Goal: Task Accomplishment & Management: Use online tool/utility

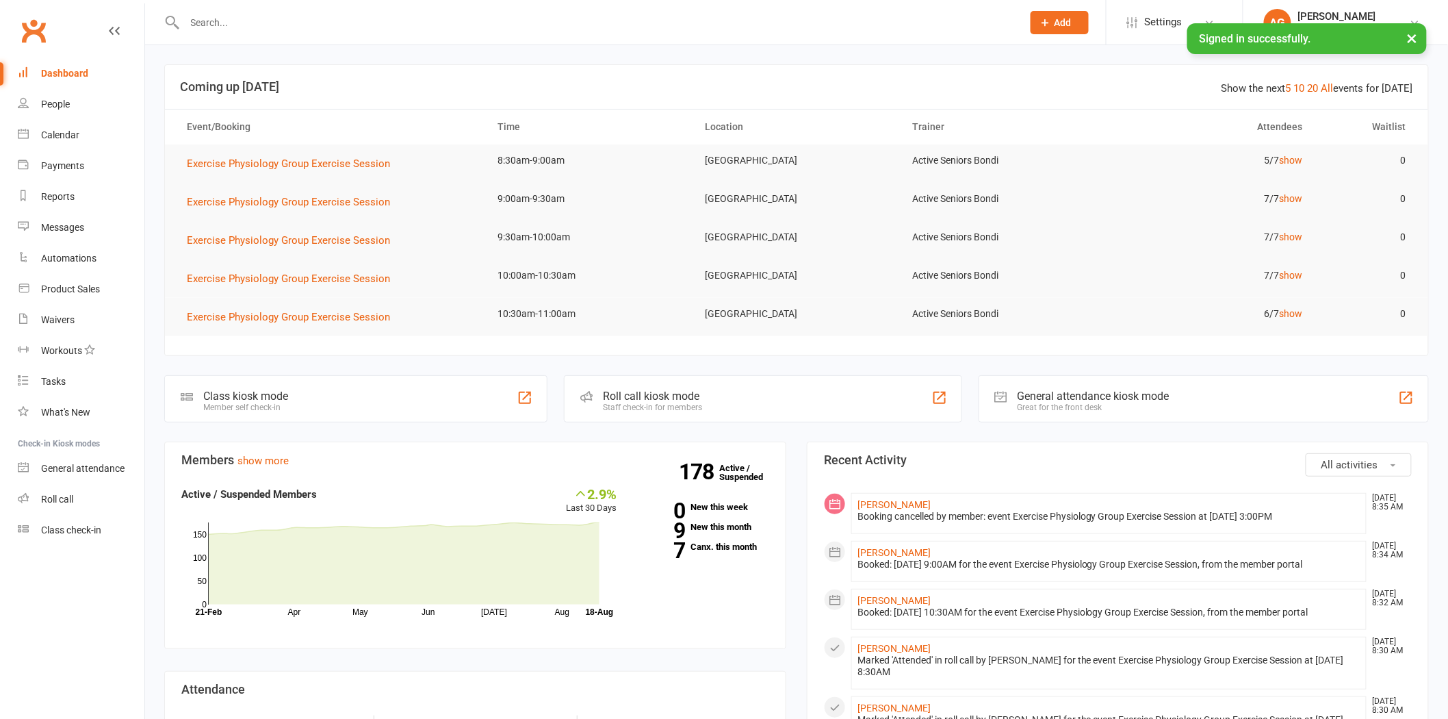
click at [249, 14] on input "text" at bounding box center [597, 22] width 832 height 19
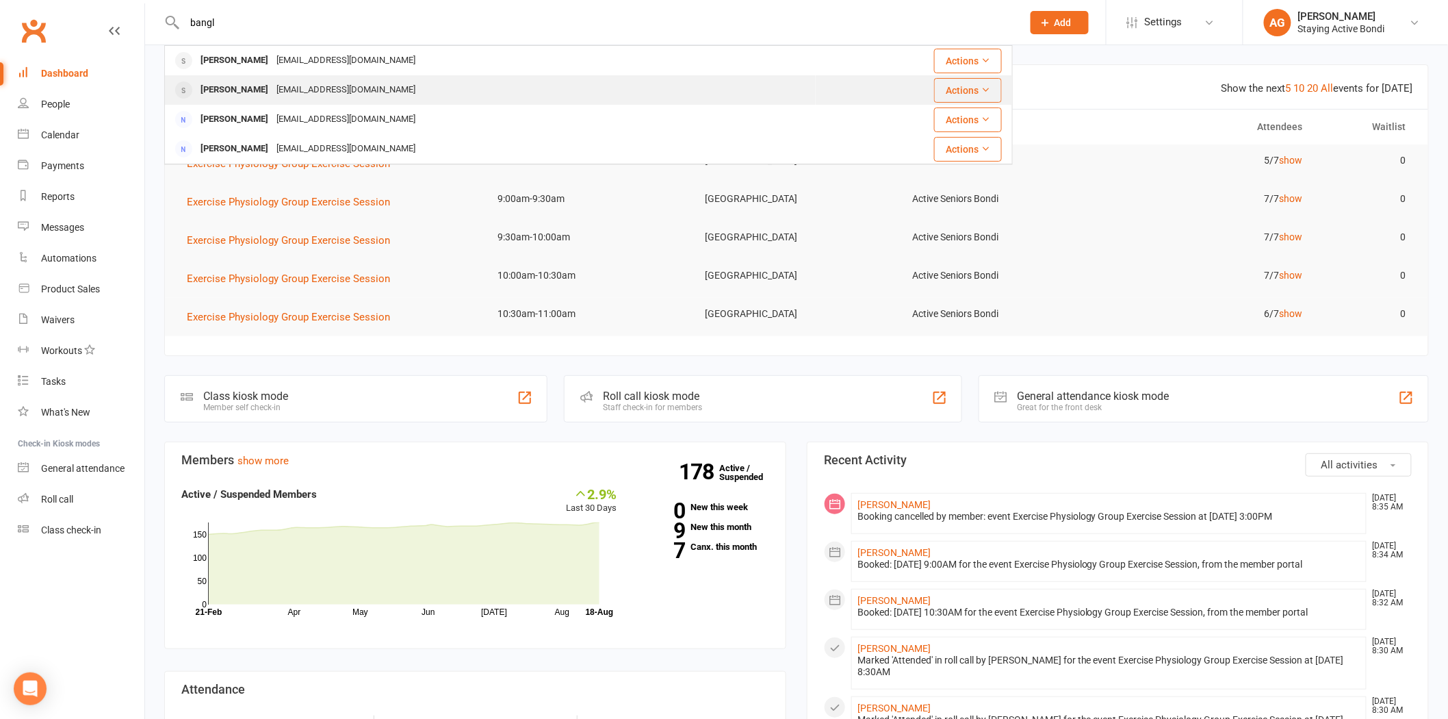
type input "bangl"
click at [310, 92] on div "dianabangle@icloud.com" at bounding box center [345, 90] width 147 height 20
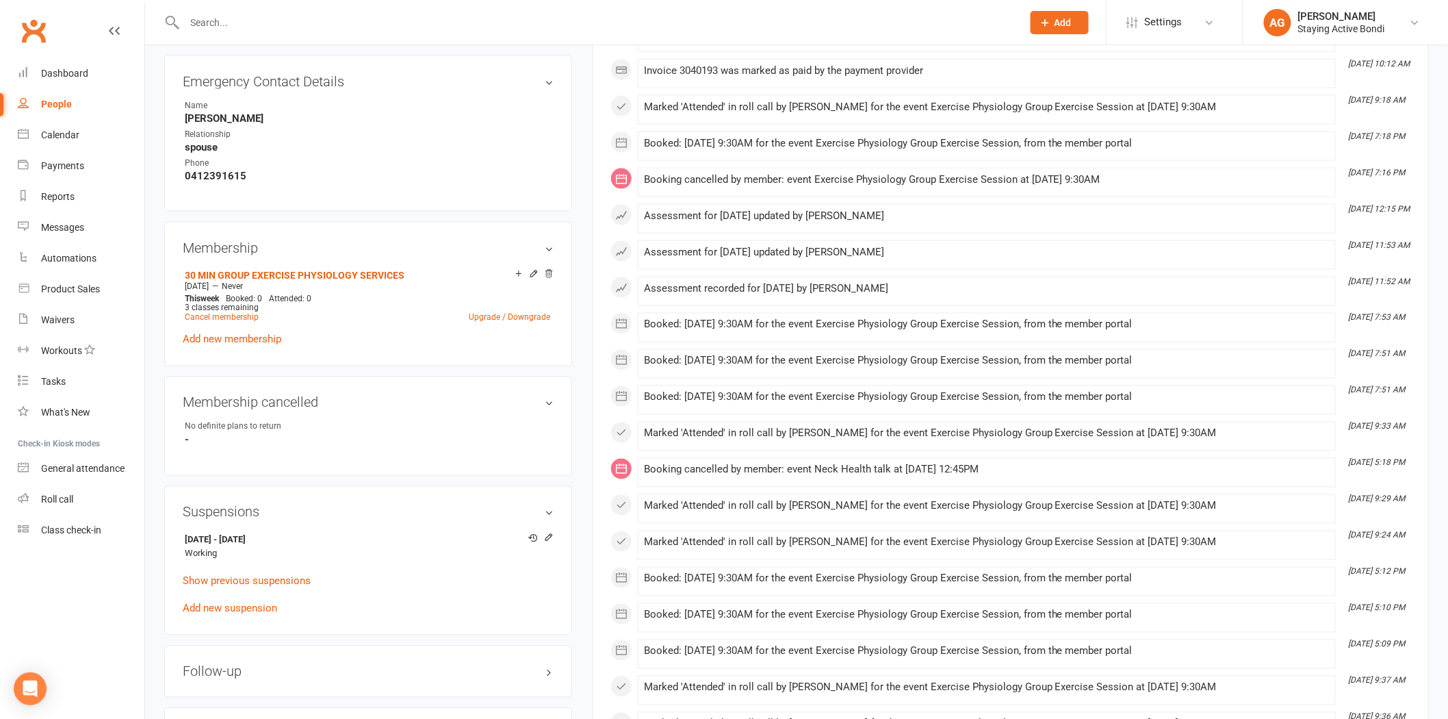
scroll to position [988, 0]
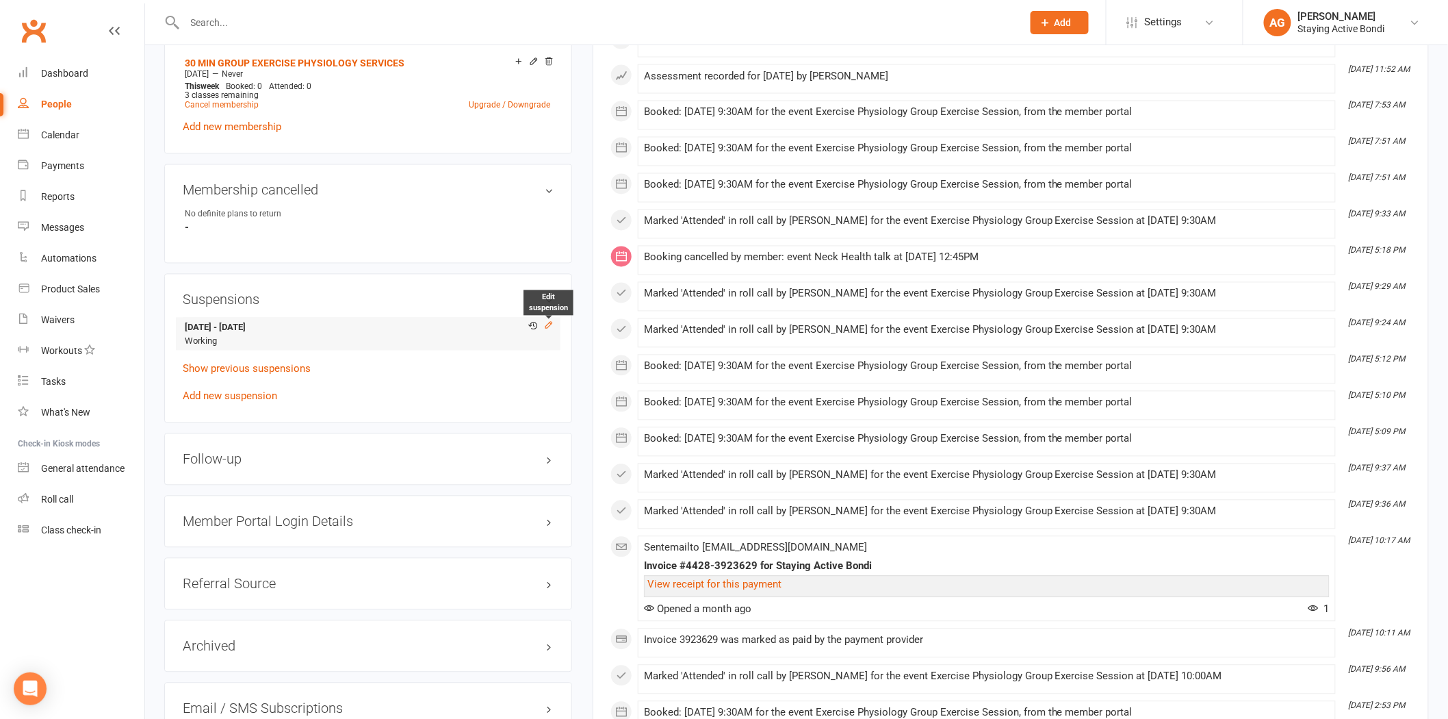
click at [545, 322] on icon at bounding box center [549, 325] width 10 height 10
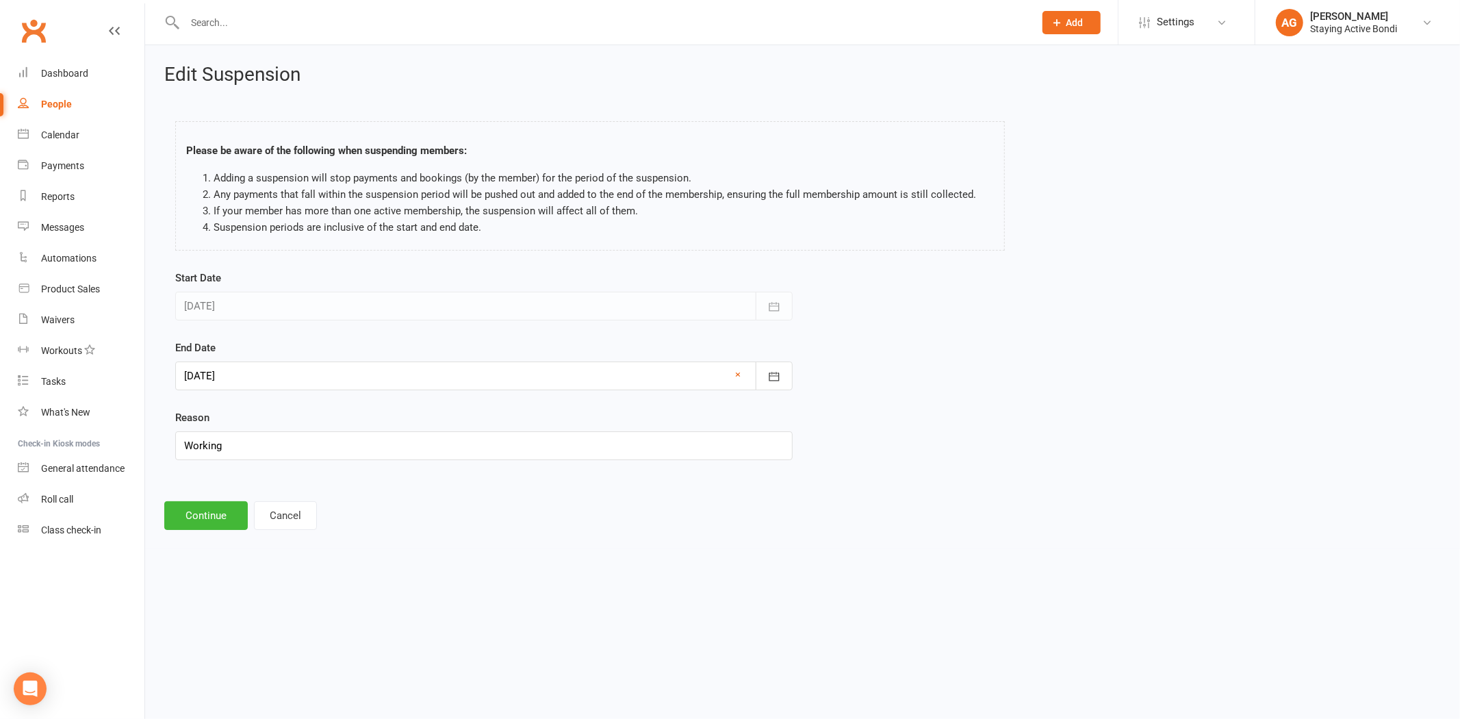
click at [411, 381] on div at bounding box center [483, 375] width 617 height 29
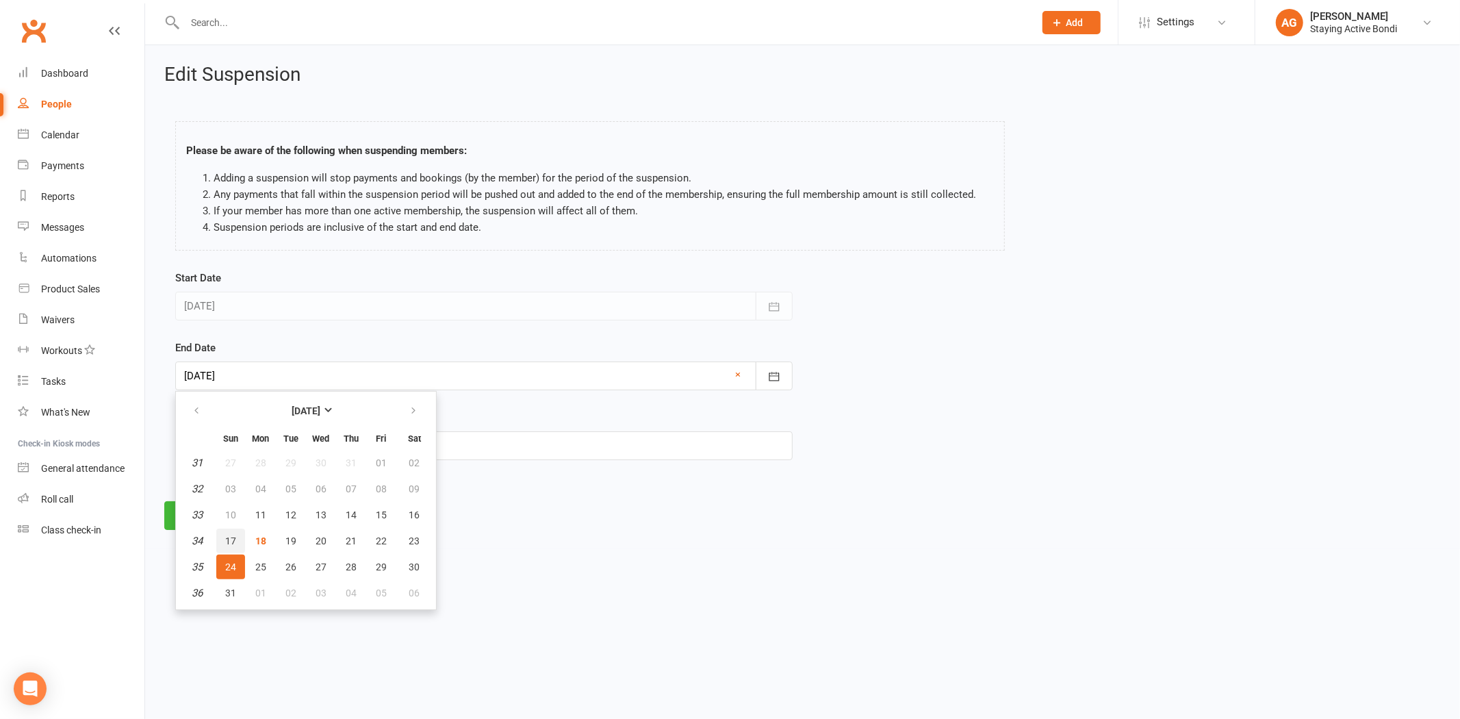
click at [235, 536] on button "17" at bounding box center [230, 540] width 29 height 25
type input "17 Aug 2025"
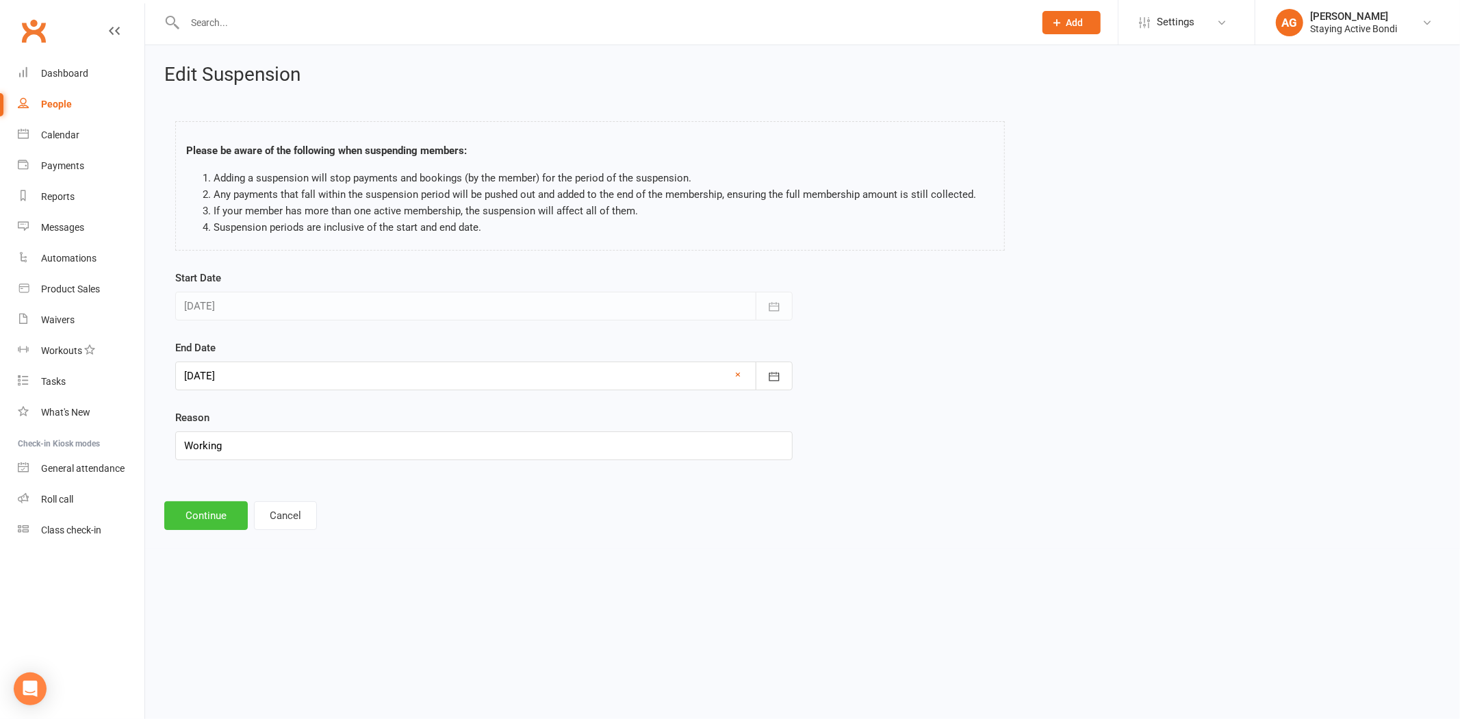
click at [217, 513] on button "Continue" at bounding box center [205, 515] width 83 height 29
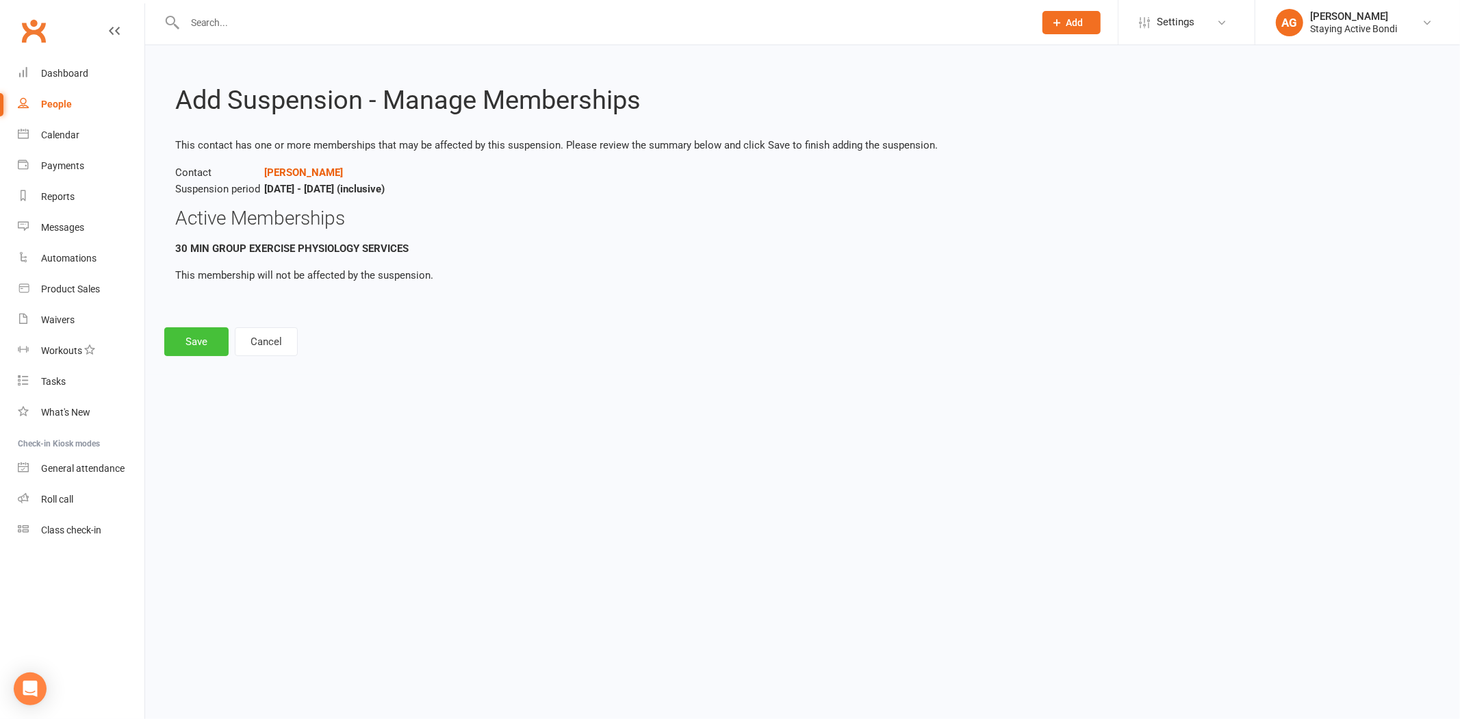
click at [193, 341] on button "Save" at bounding box center [196, 341] width 64 height 29
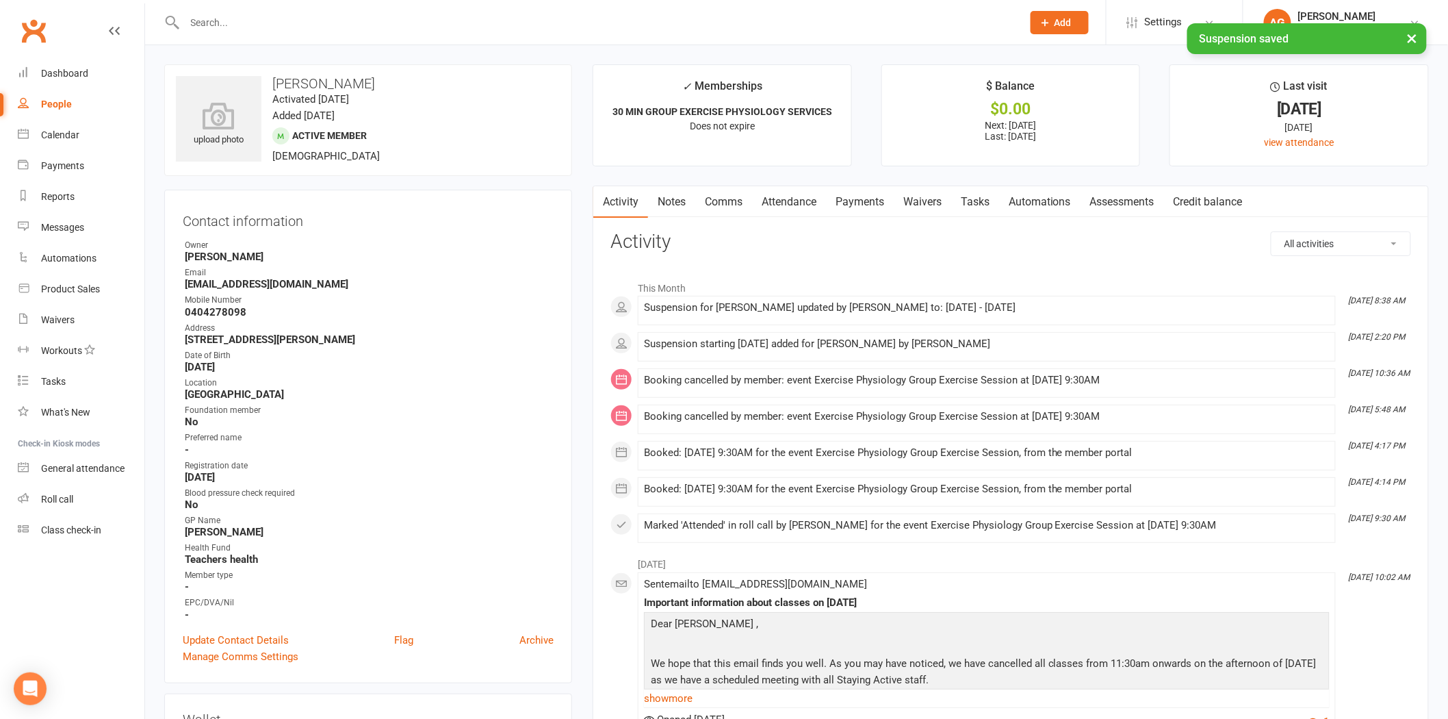
click at [858, 209] on link "Payments" at bounding box center [860, 201] width 68 height 31
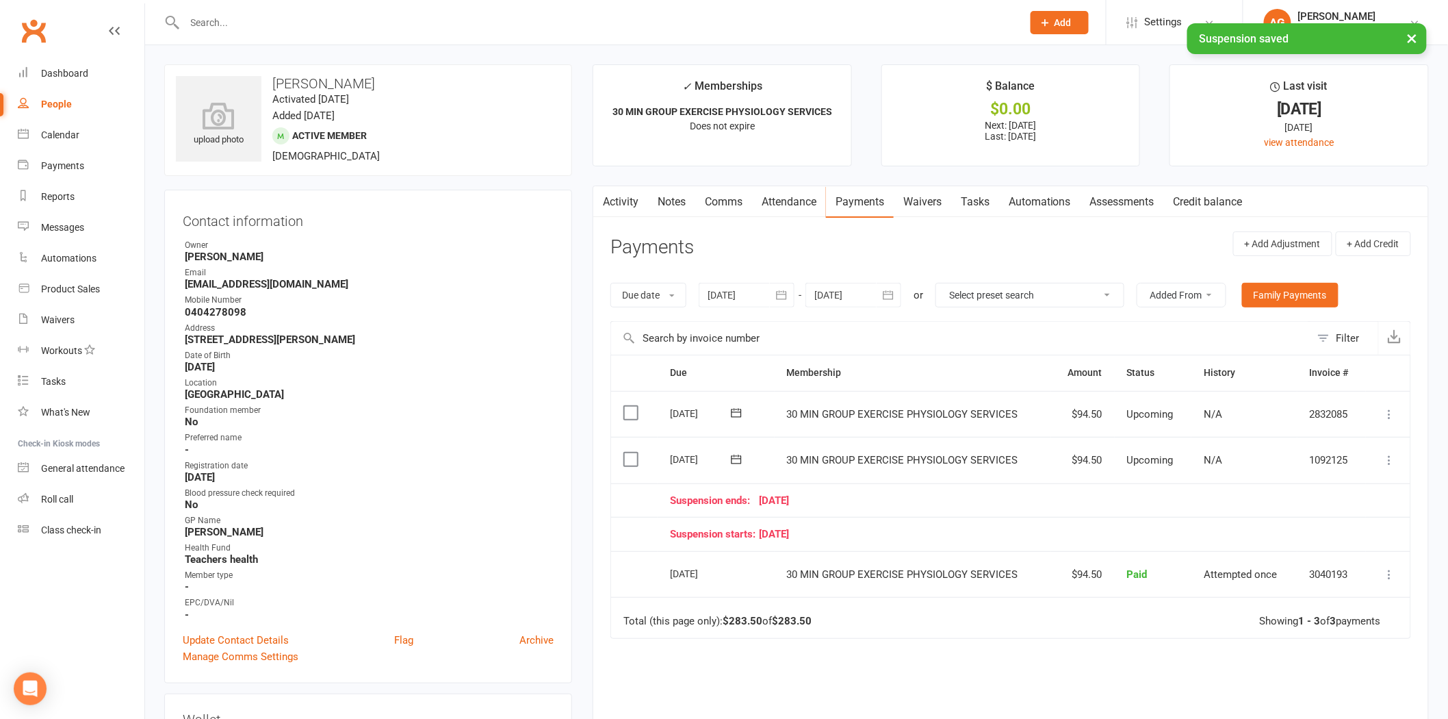
scroll to position [76, 0]
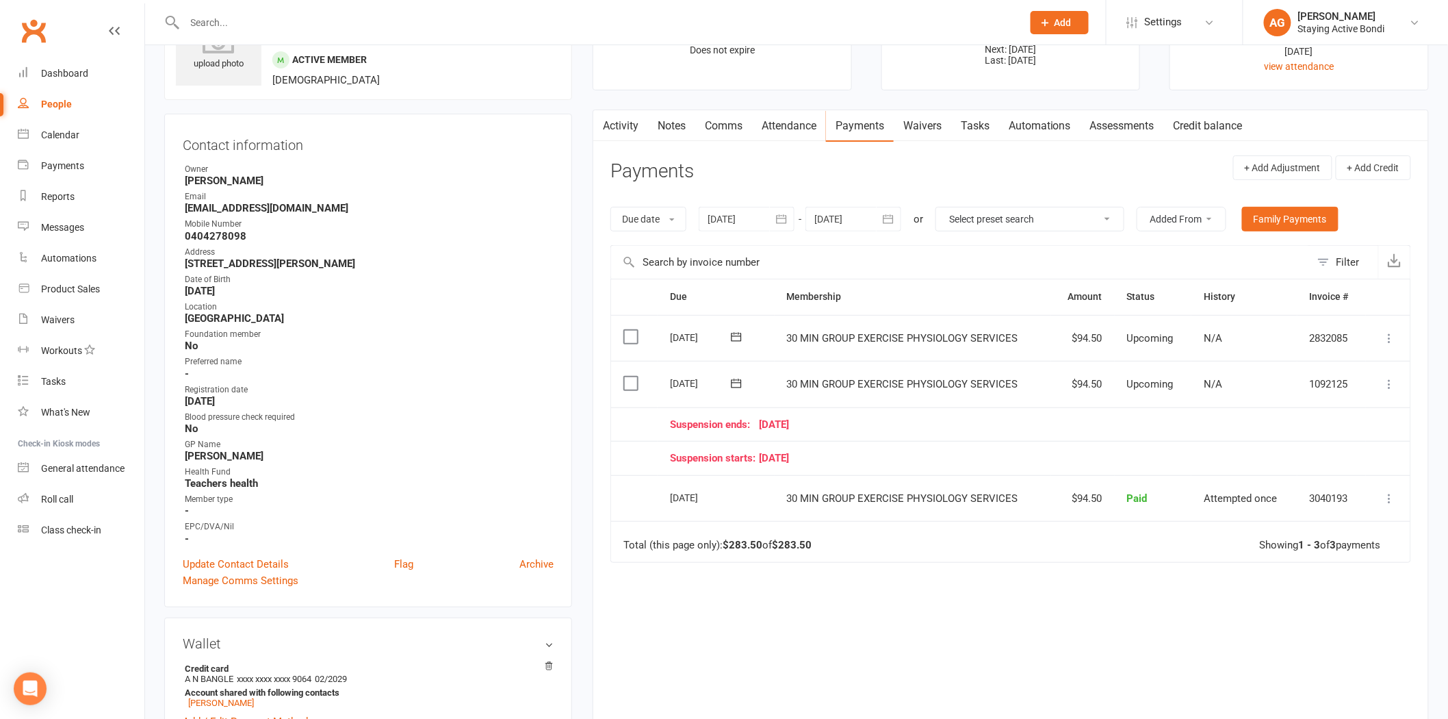
click at [735, 381] on icon at bounding box center [736, 383] width 14 height 14
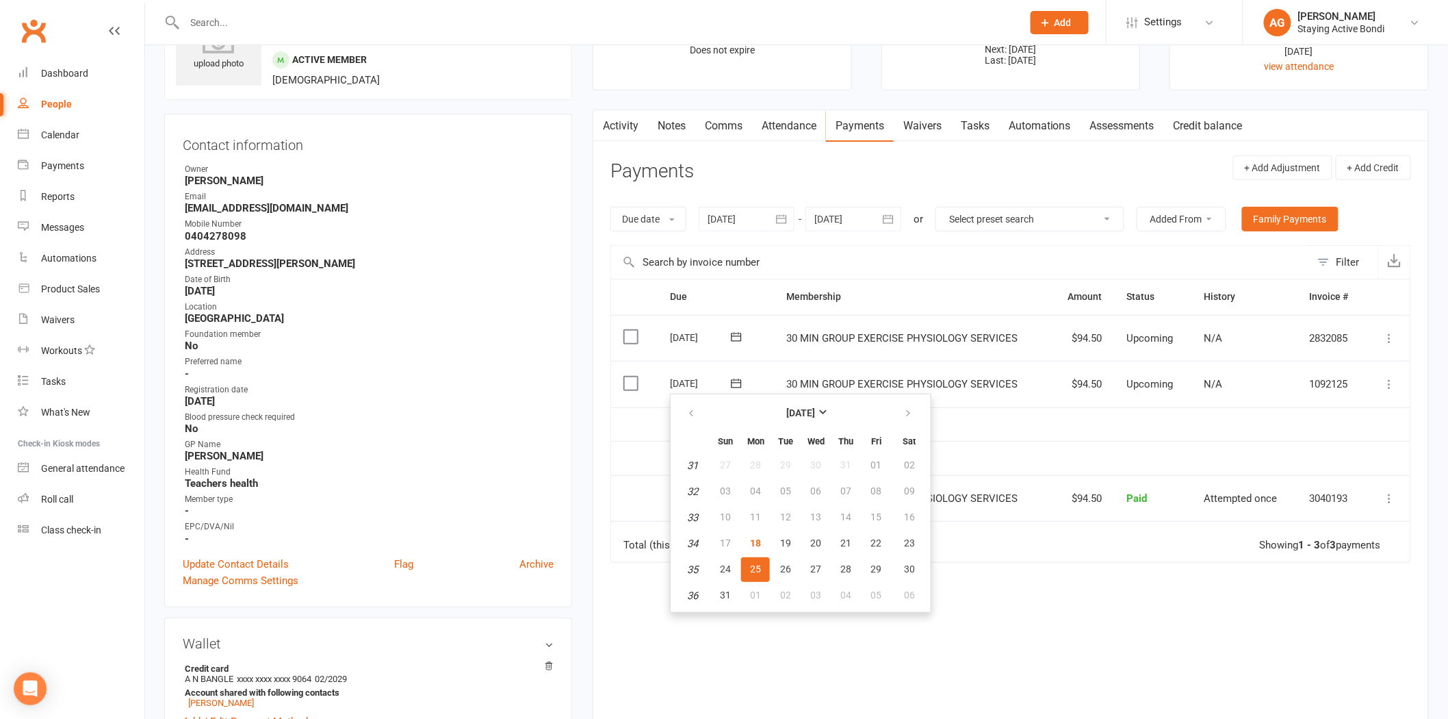
click at [1406, 370] on td "Mark as Paid (Cash) Mark as Paid (POS) Mark as Paid (Other) Skip Change amount …" at bounding box center [1388, 384] width 44 height 47
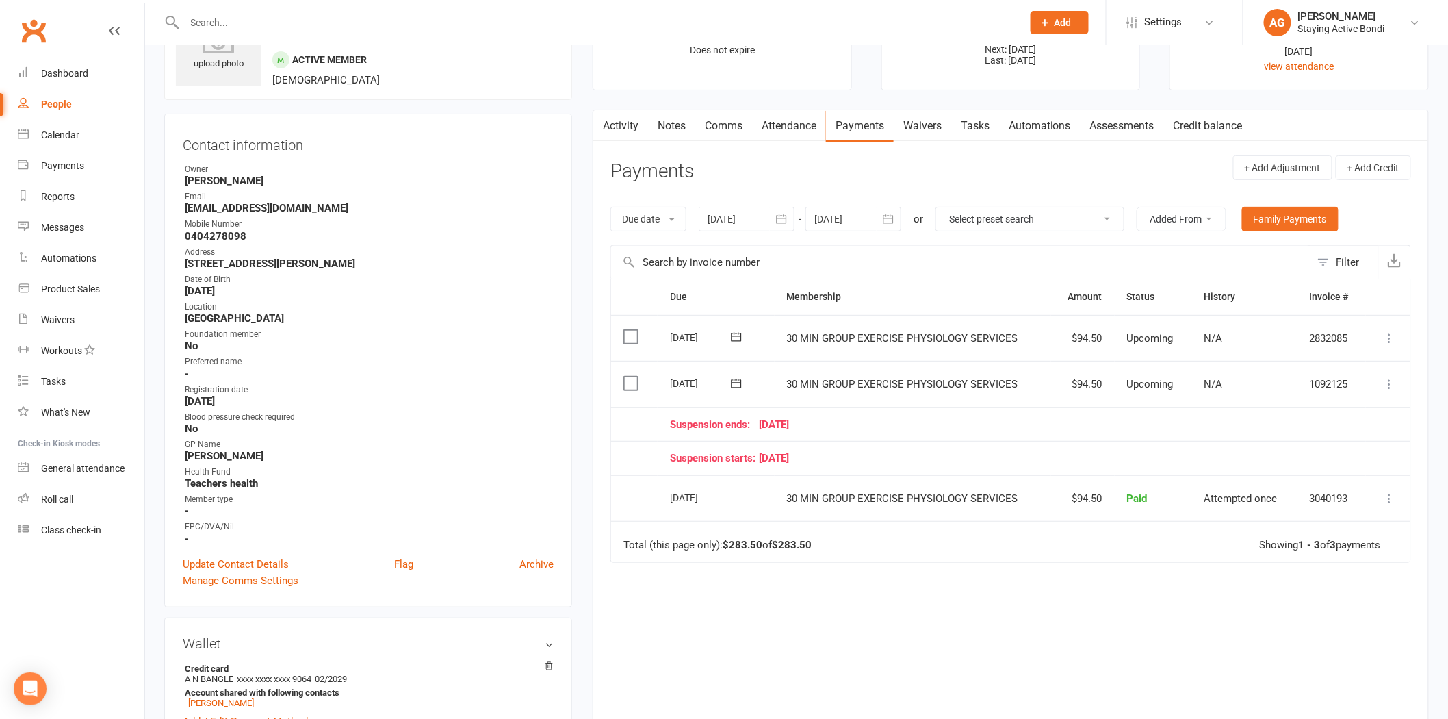
click at [1382, 385] on button at bounding box center [1390, 384] width 16 height 16
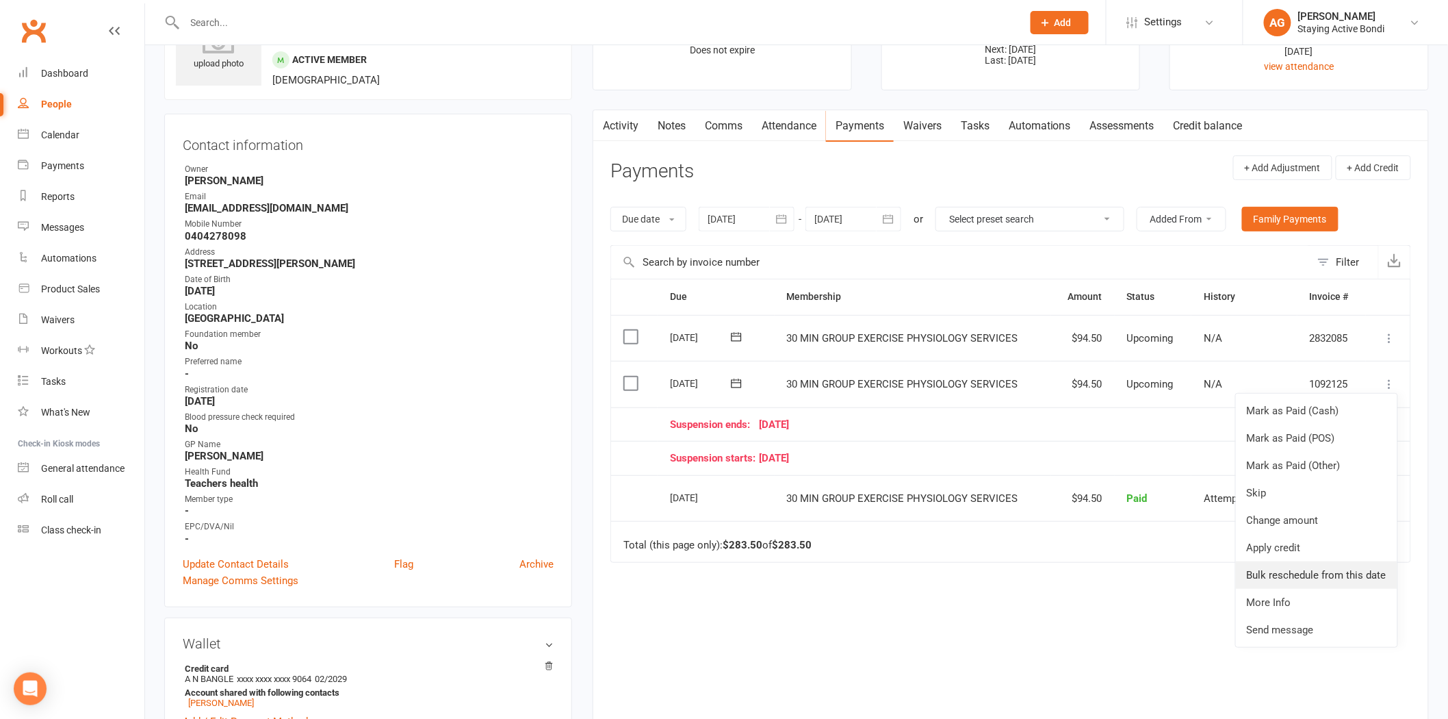
click at [1347, 577] on link "Bulk reschedule from this date" at bounding box center [1316, 574] width 161 height 27
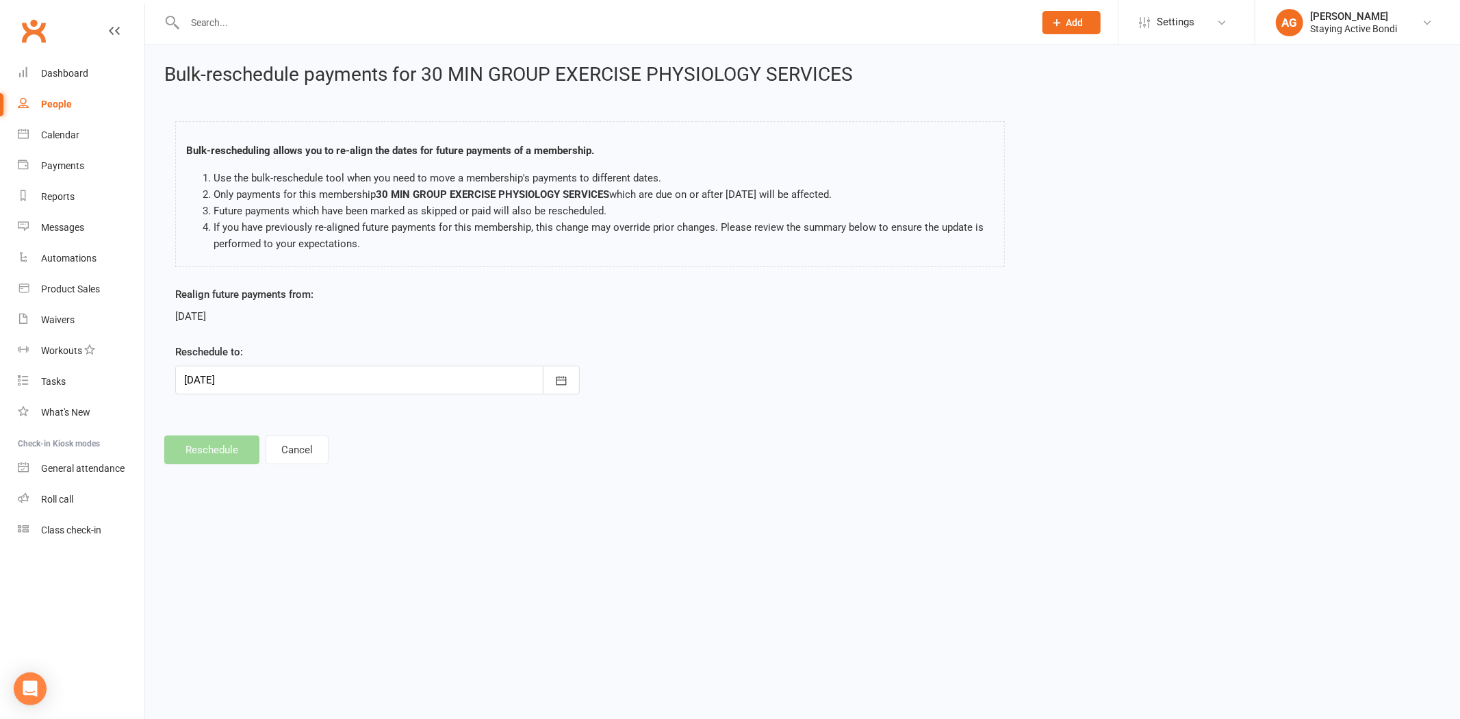
click at [475, 385] on div at bounding box center [377, 379] width 404 height 29
click at [282, 561] on button "26" at bounding box center [290, 570] width 29 height 25
type input "26 Aug 2025"
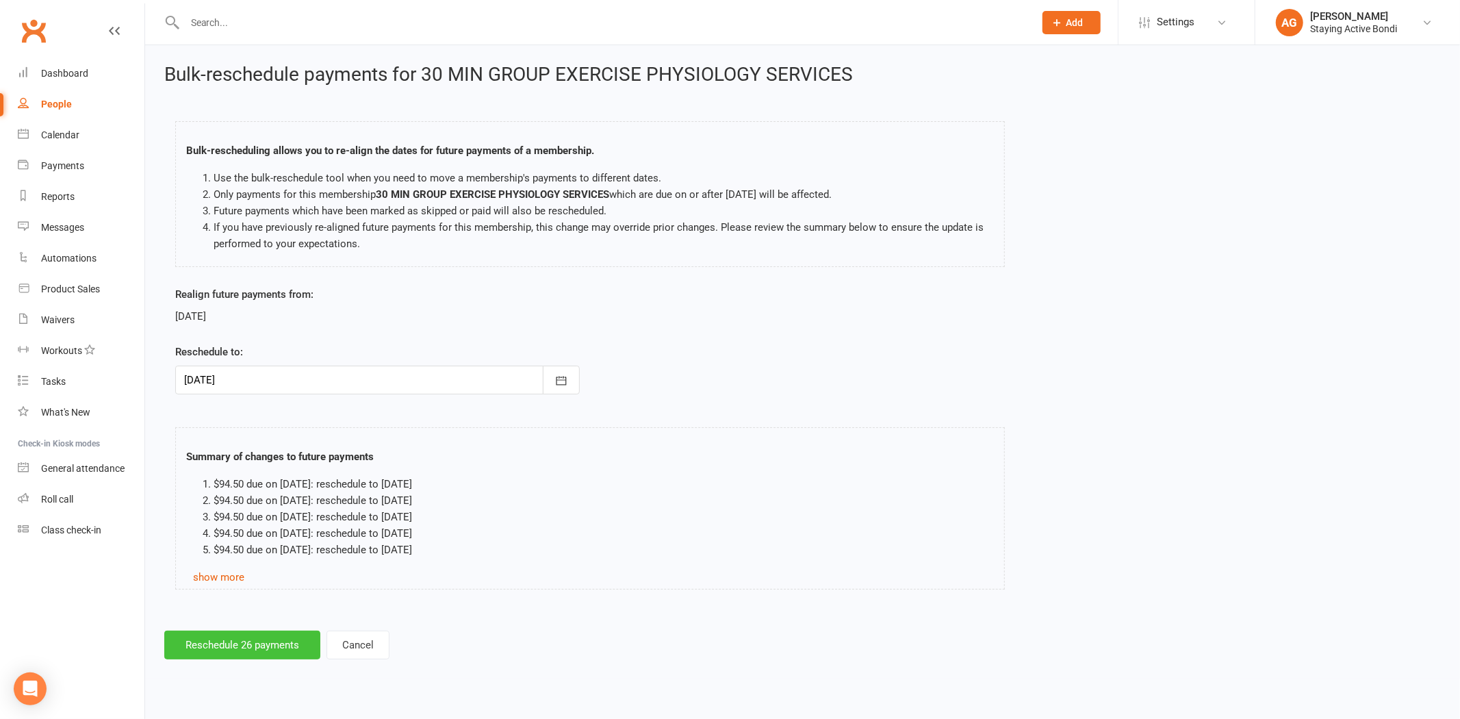
click at [250, 653] on button "Reschedule 26 payments" at bounding box center [242, 644] width 156 height 29
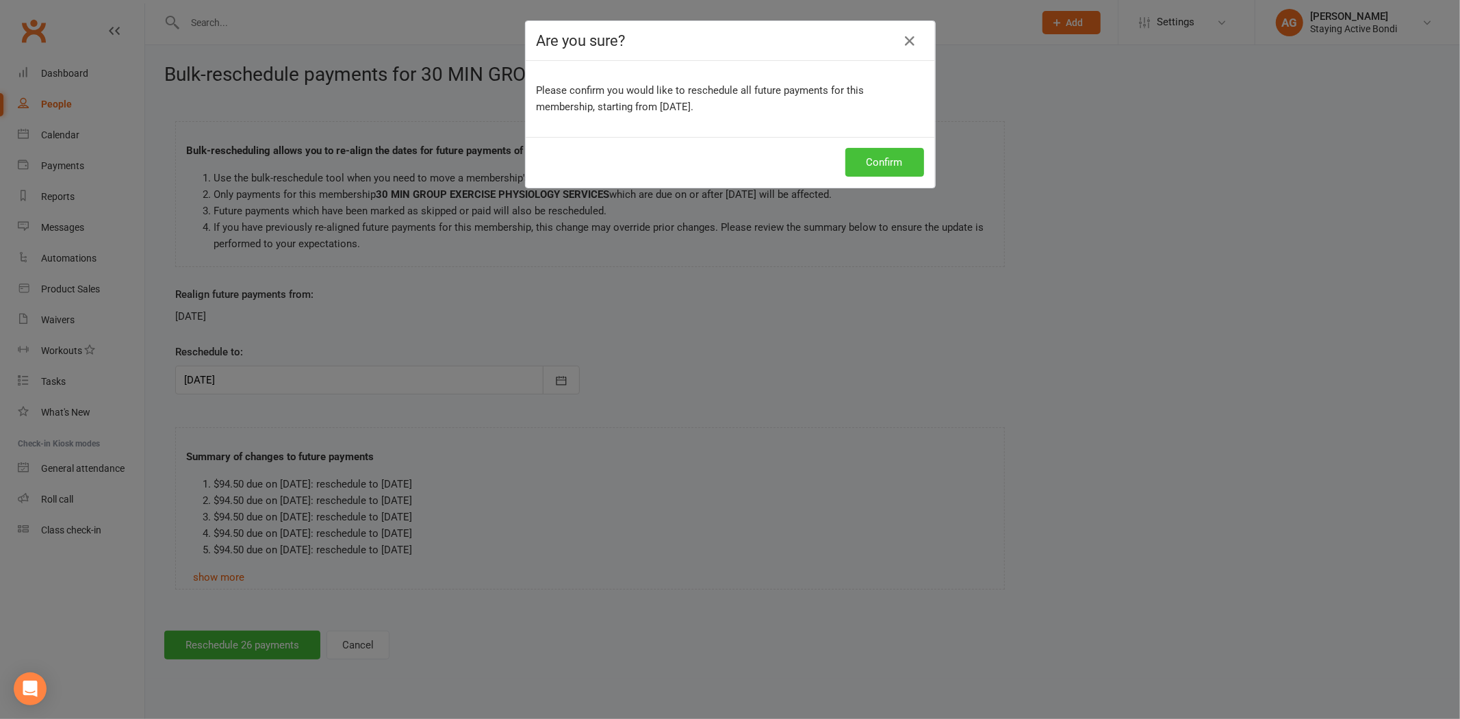
click at [851, 155] on button "Confirm" at bounding box center [884, 162] width 79 height 29
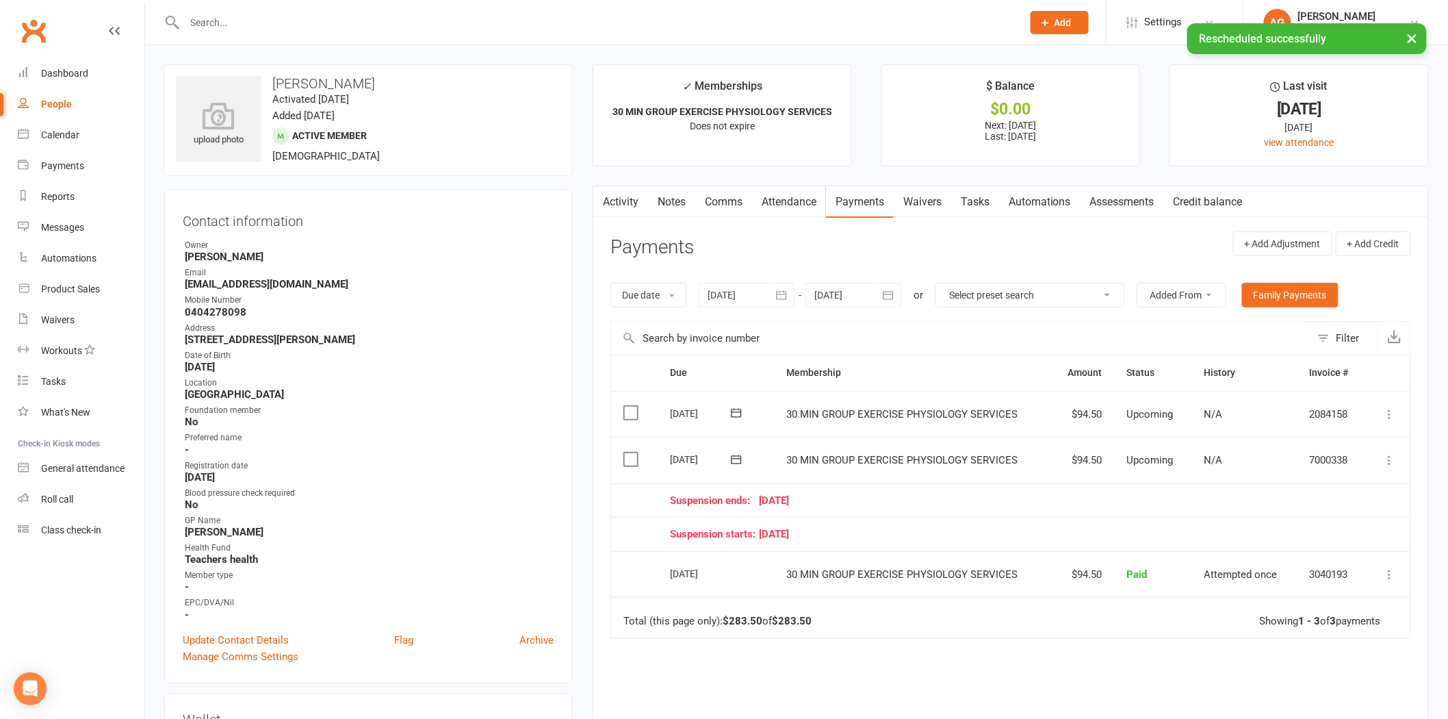
click at [1392, 413] on icon at bounding box center [1390, 414] width 14 height 14
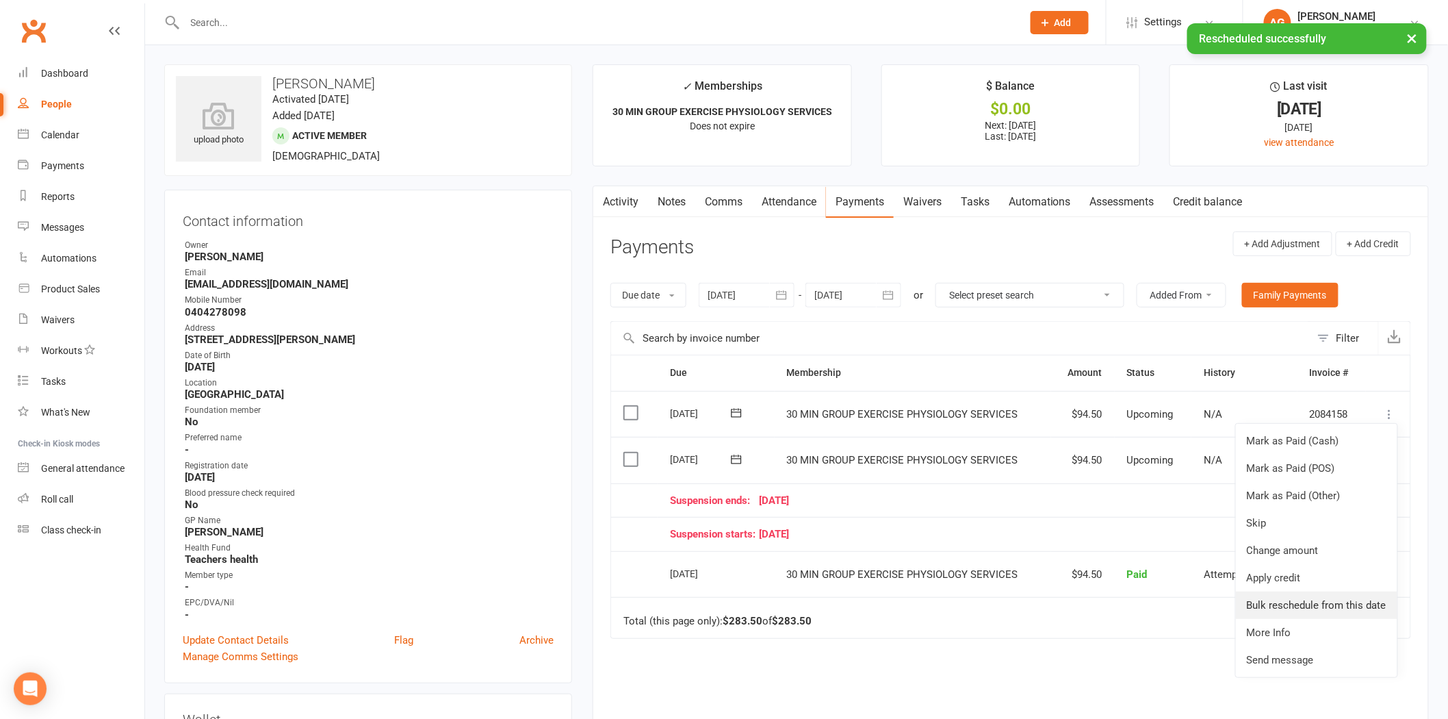
click at [1301, 612] on link "Bulk reschedule from this date" at bounding box center [1316, 604] width 161 height 27
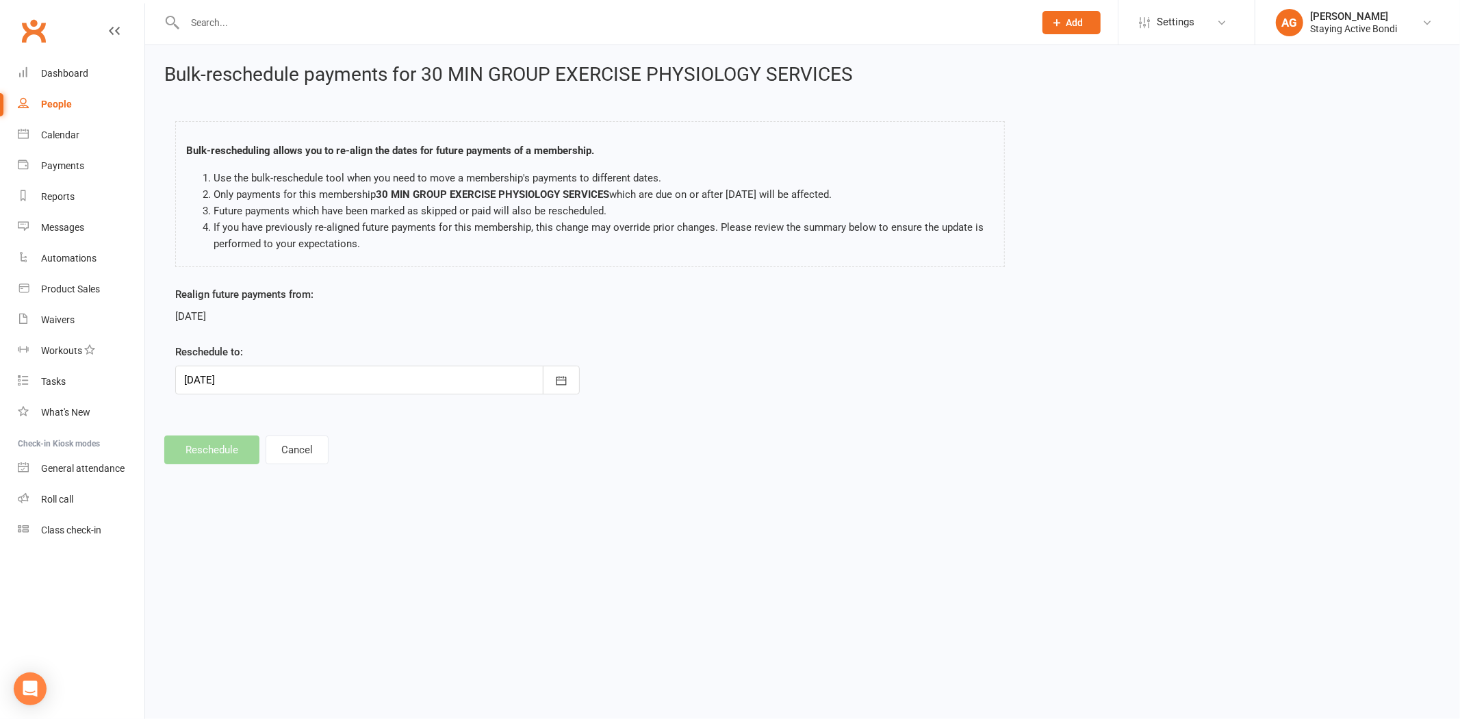
click at [456, 389] on div at bounding box center [377, 379] width 404 height 29
click at [261, 490] on span "08" at bounding box center [260, 492] width 11 height 11
type input "08 Sep 2025"
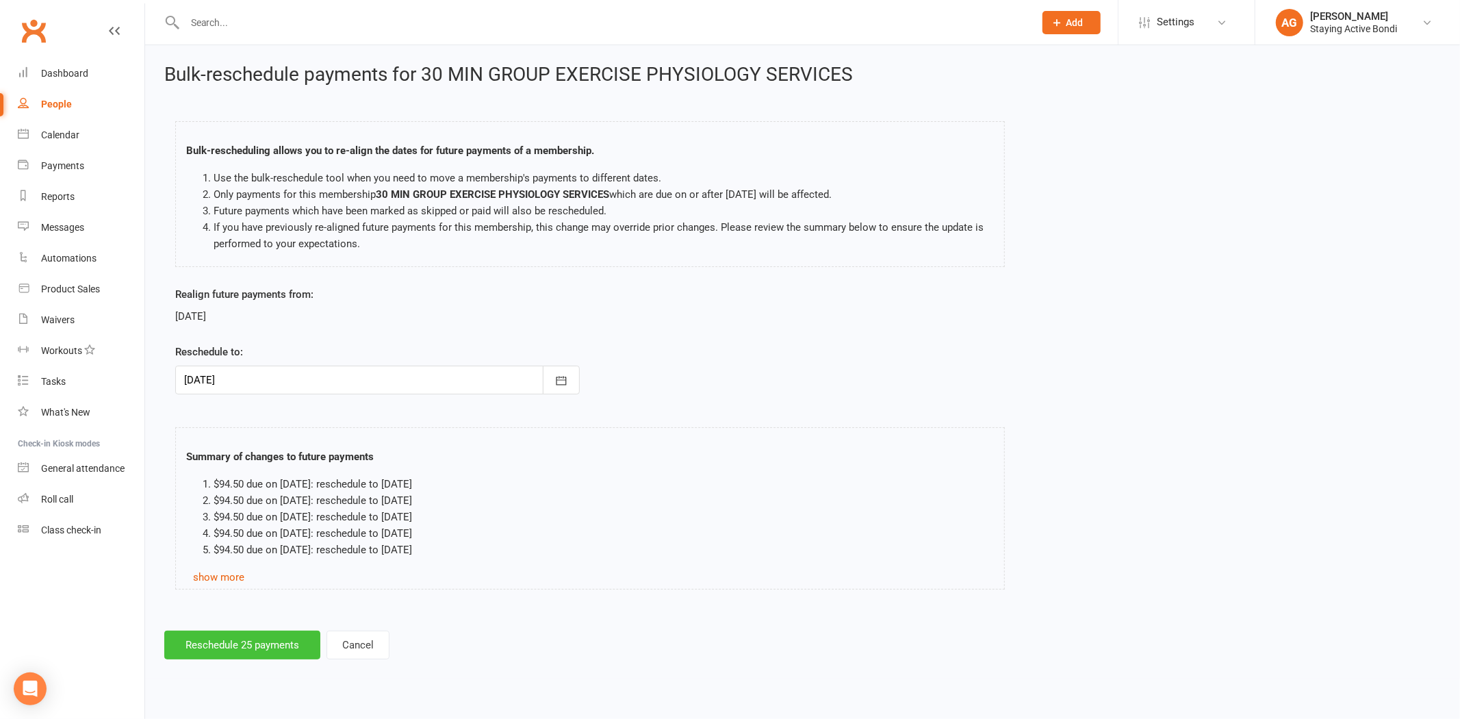
click at [286, 630] on button "Reschedule 25 payments" at bounding box center [242, 644] width 156 height 29
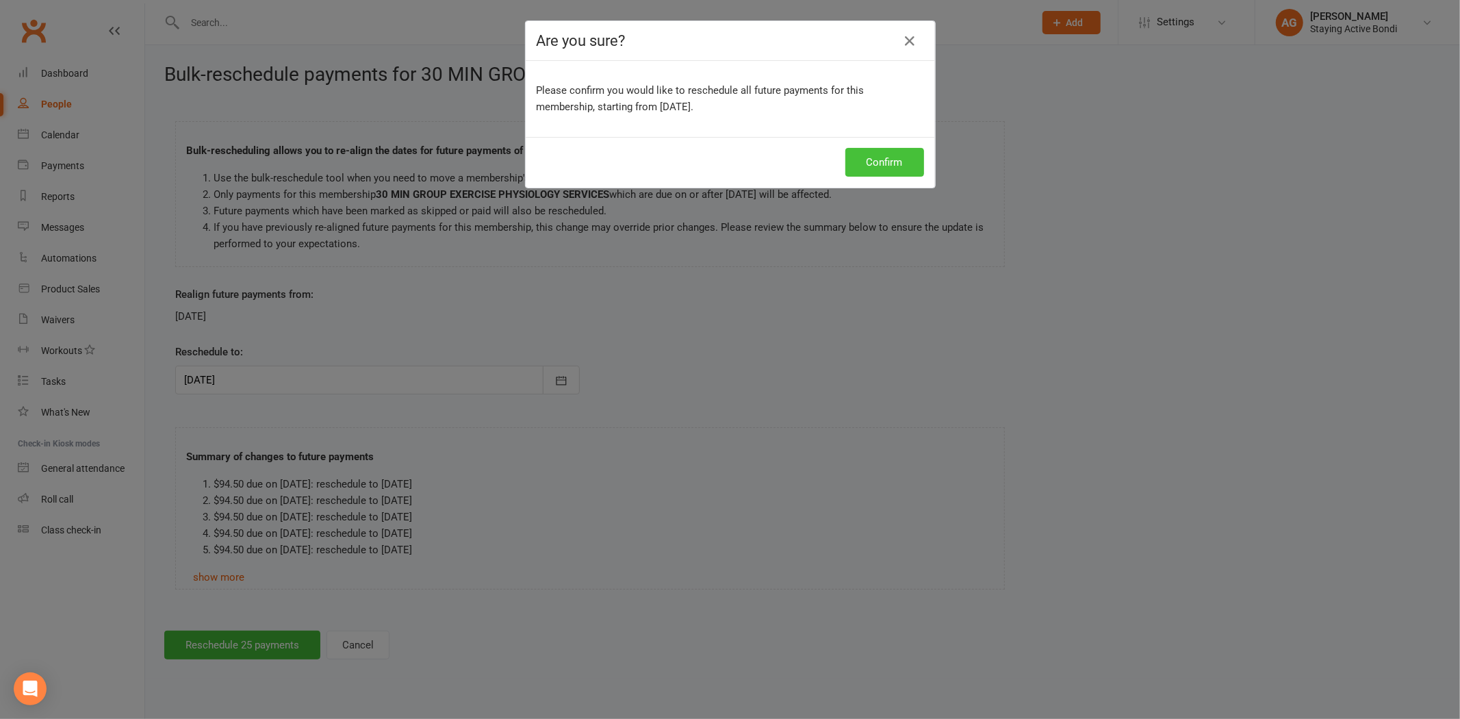
click at [890, 161] on button "Confirm" at bounding box center [884, 162] width 79 height 29
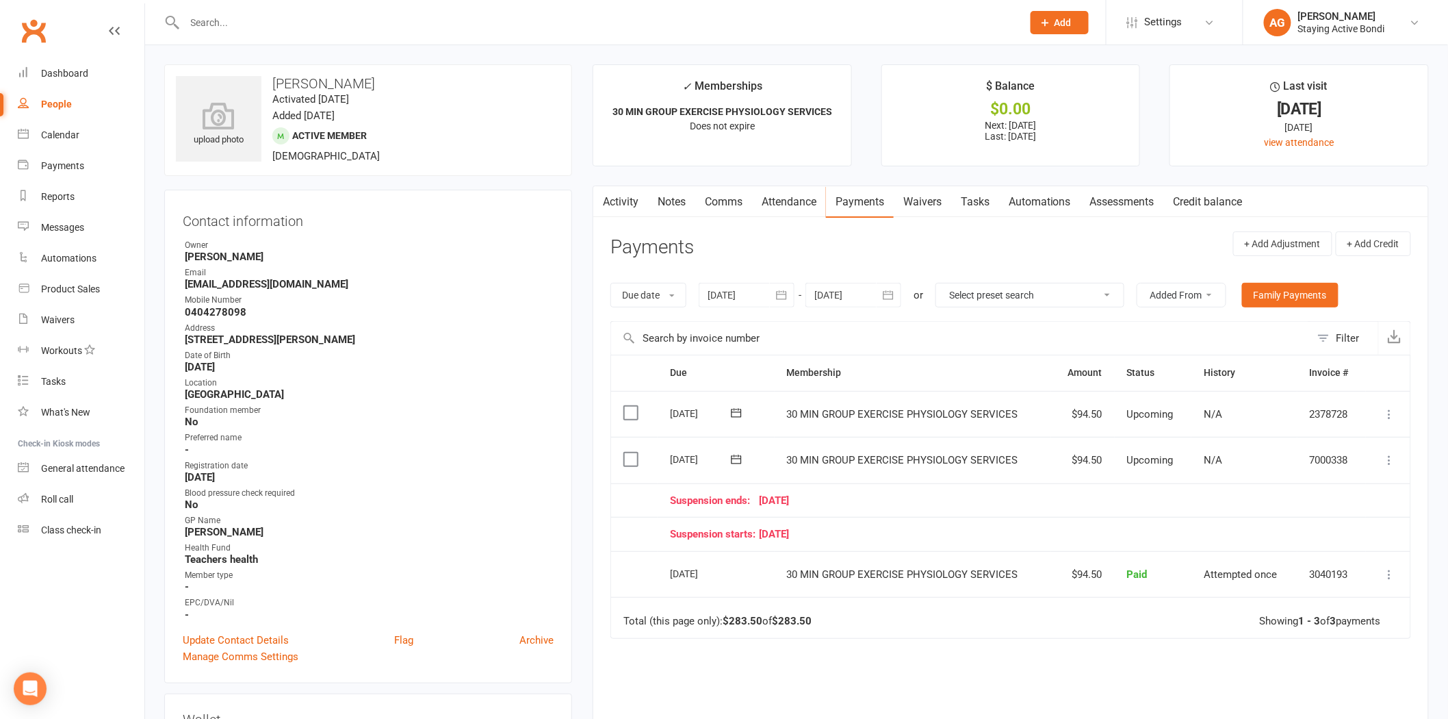
click at [760, 497] on div "Suspension ends: 17 August 25" at bounding box center [1012, 501] width 684 height 12
click at [693, 452] on div "26 Aug 2025" at bounding box center [701, 458] width 63 height 21
click at [1393, 468] on button at bounding box center [1390, 460] width 16 height 16
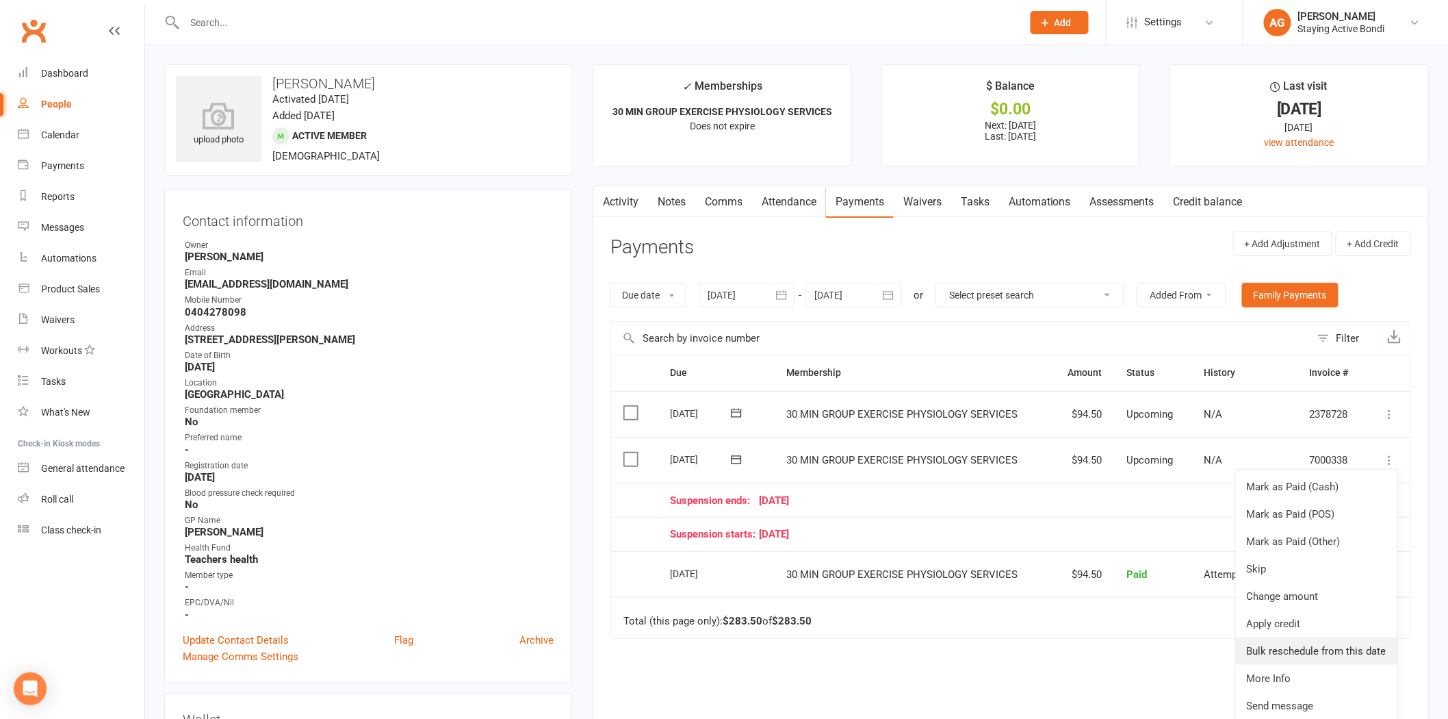
click at [1325, 655] on link "Bulk reschedule from this date" at bounding box center [1316, 650] width 161 height 27
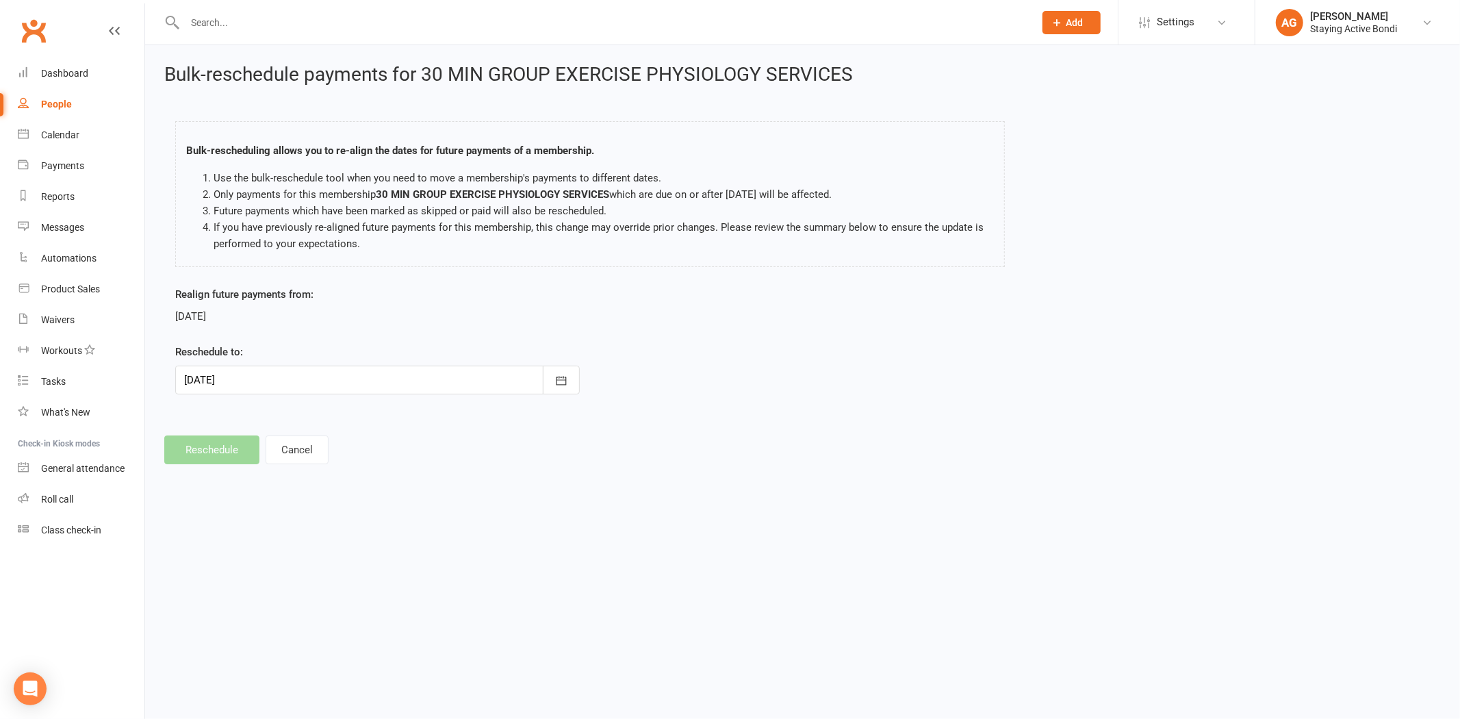
click at [473, 374] on div at bounding box center [377, 379] width 404 height 29
click at [285, 542] on span "19" at bounding box center [290, 544] width 11 height 11
type input "19 Aug 2025"
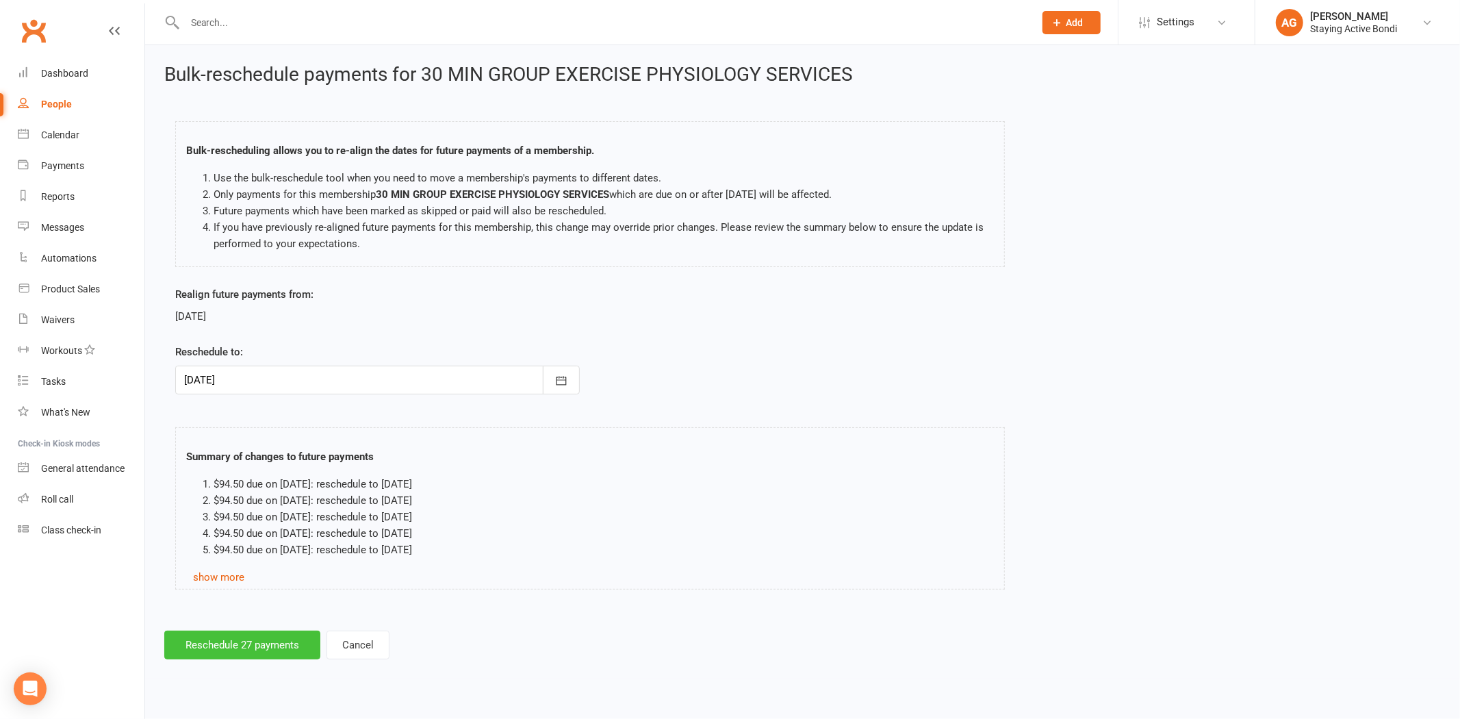
click at [297, 632] on button "Reschedule 27 payments" at bounding box center [242, 644] width 156 height 29
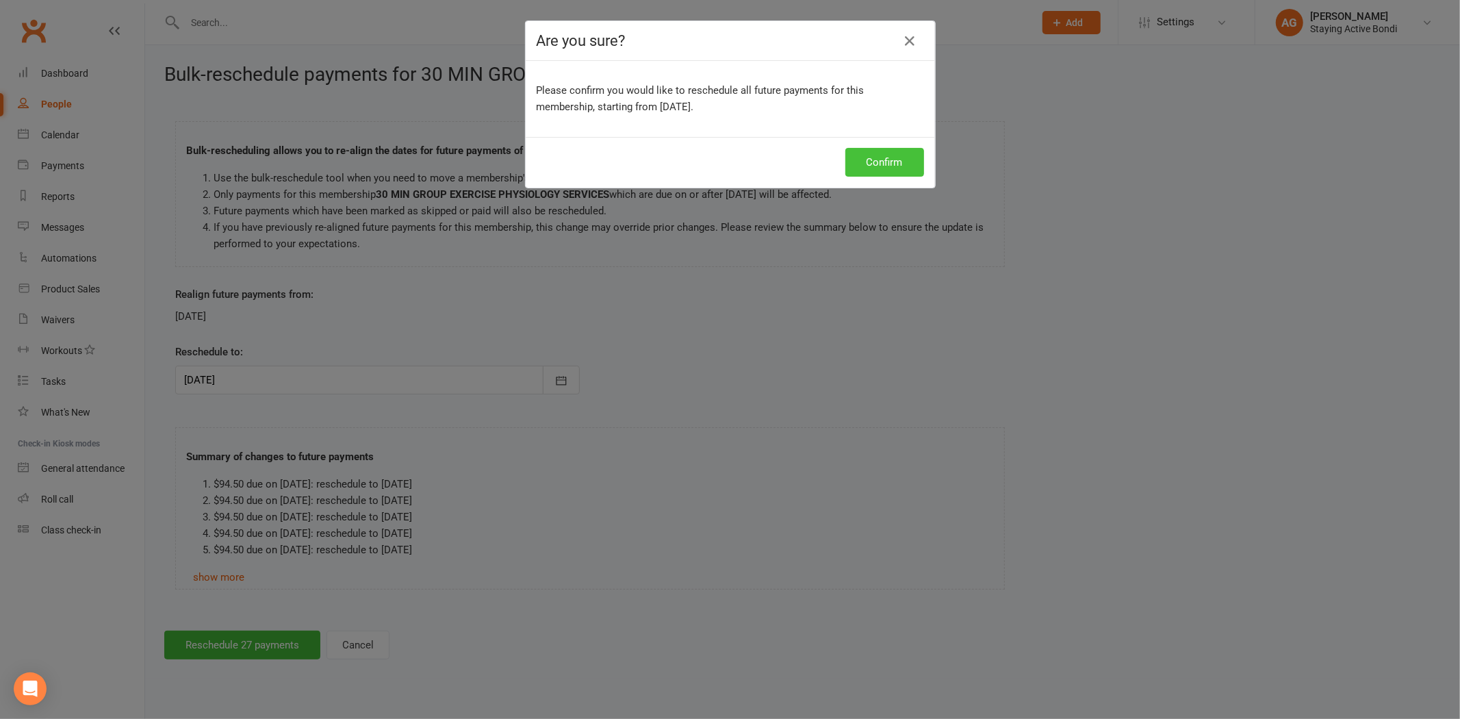
click at [894, 152] on button "Confirm" at bounding box center [884, 162] width 79 height 29
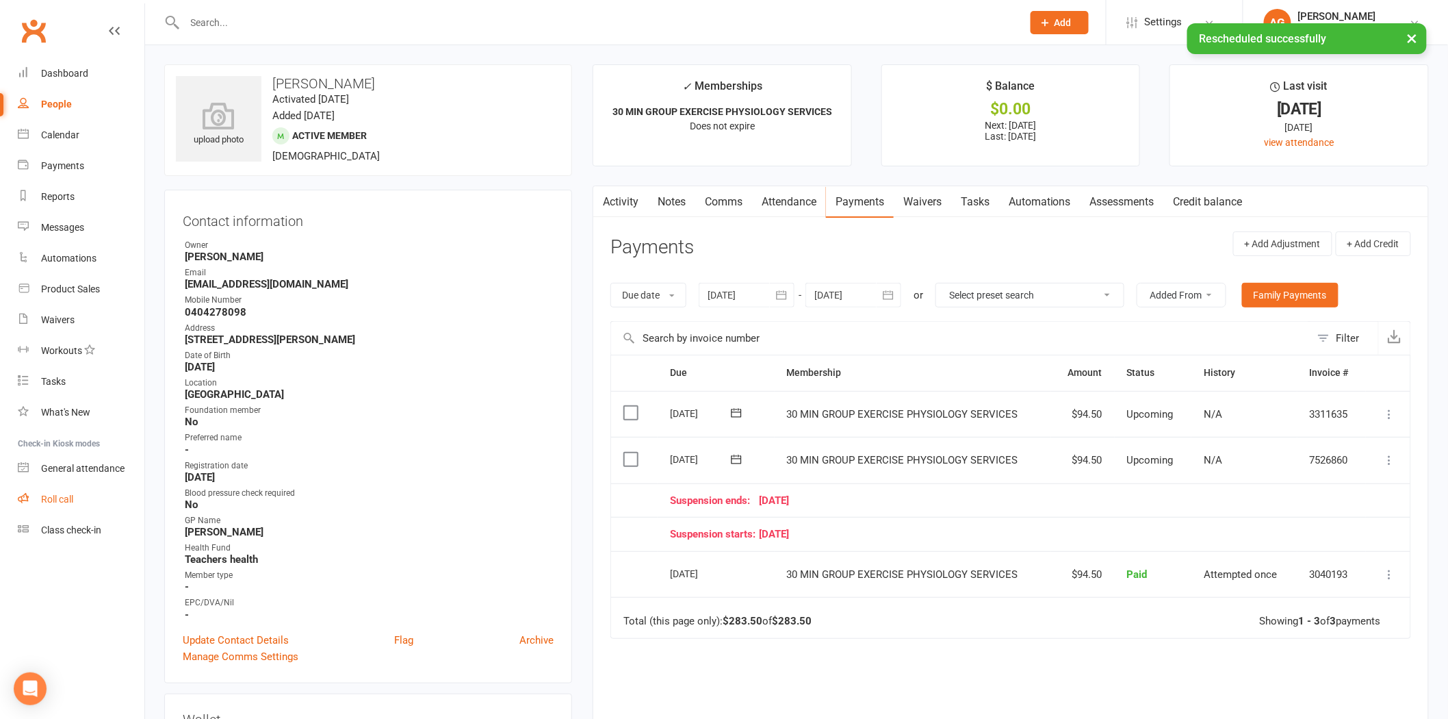
click at [94, 497] on link "Roll call" at bounding box center [81, 499] width 127 height 31
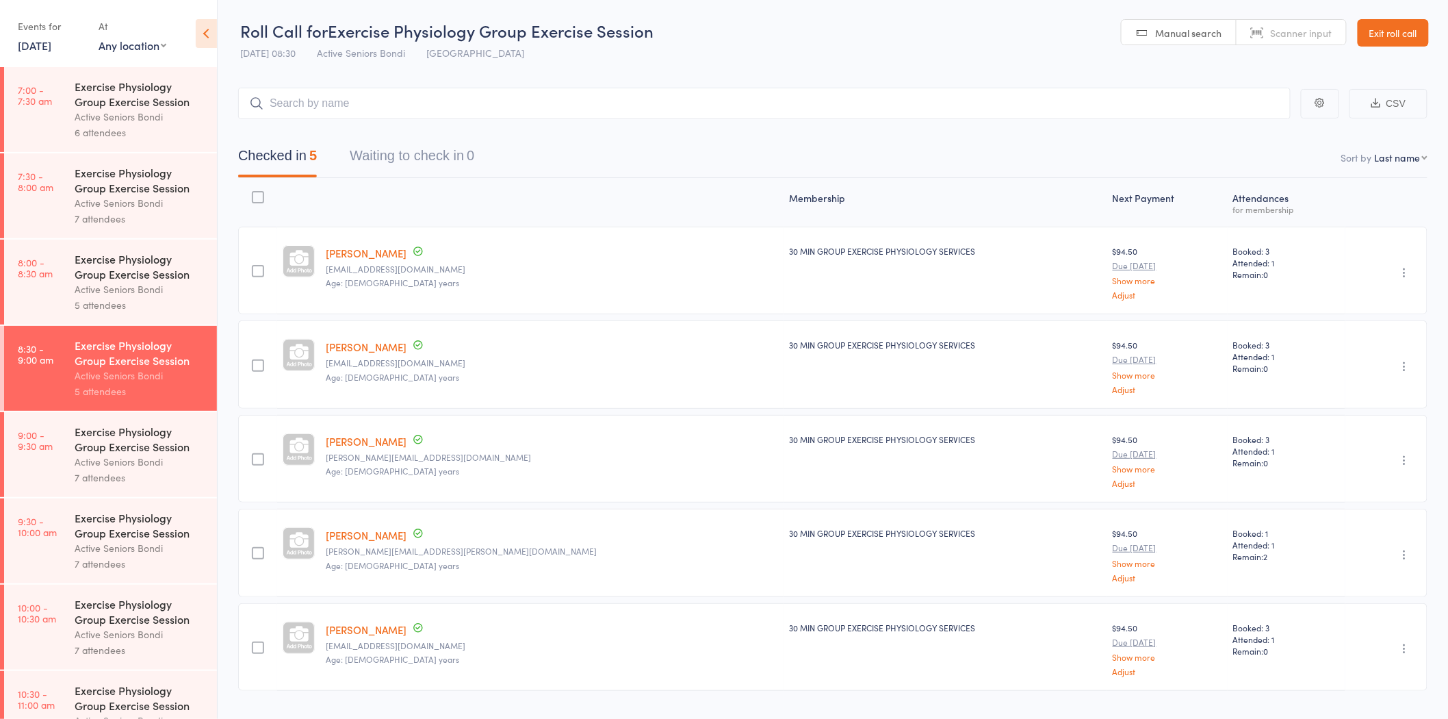
click at [1397, 34] on link "Exit roll call" at bounding box center [1393, 32] width 71 height 27
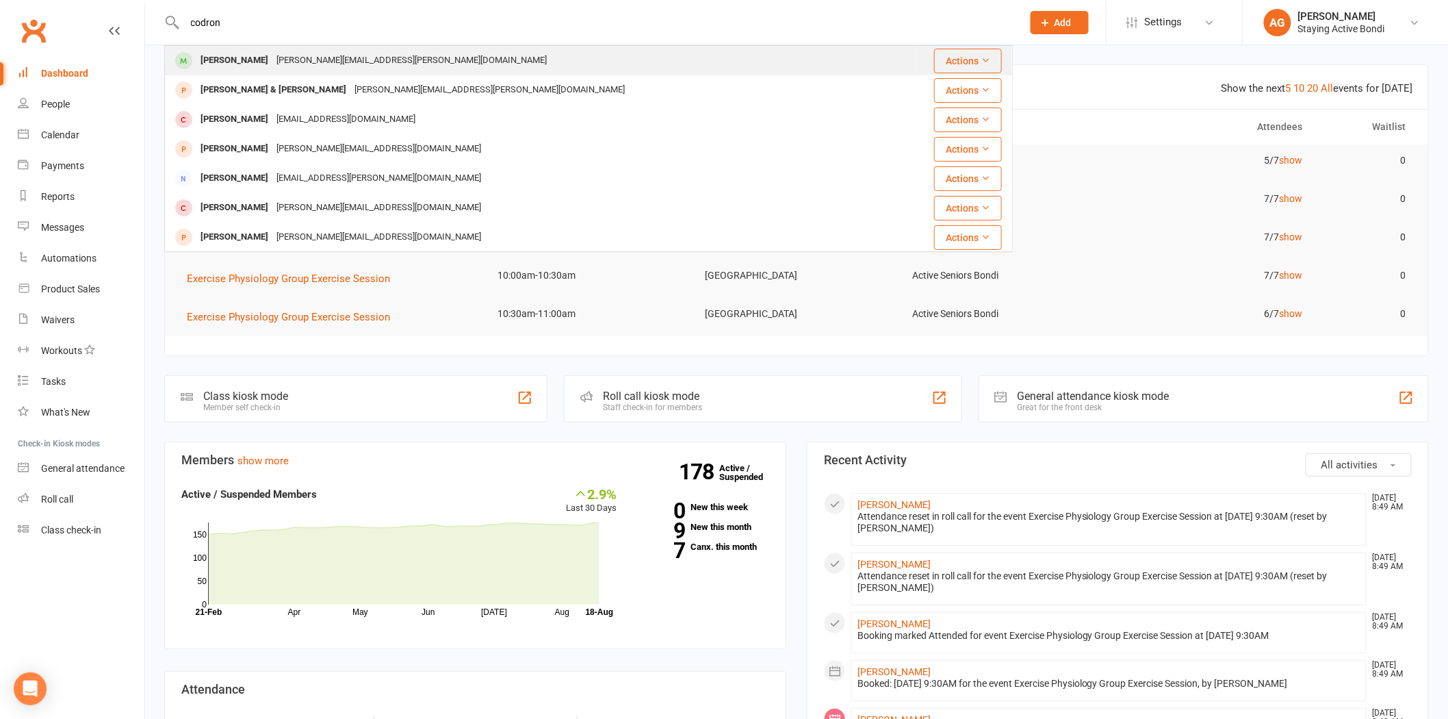
type input "codron"
click at [398, 56] on div "Michael Codron mike.codron@gmail.com" at bounding box center [541, 61] width 750 height 28
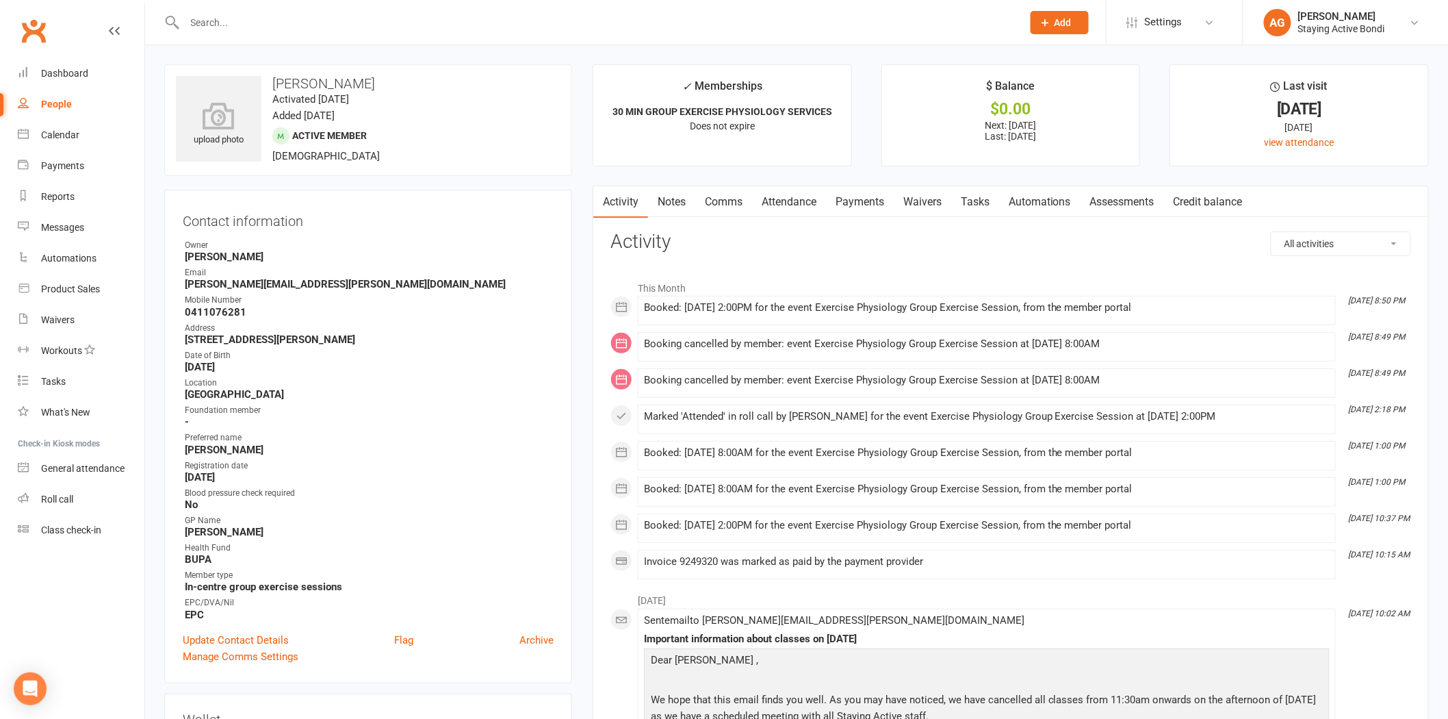
click at [675, 292] on li "This Month" at bounding box center [1010, 285] width 801 height 22
click at [799, 187] on link "Attendance" at bounding box center [789, 201] width 74 height 31
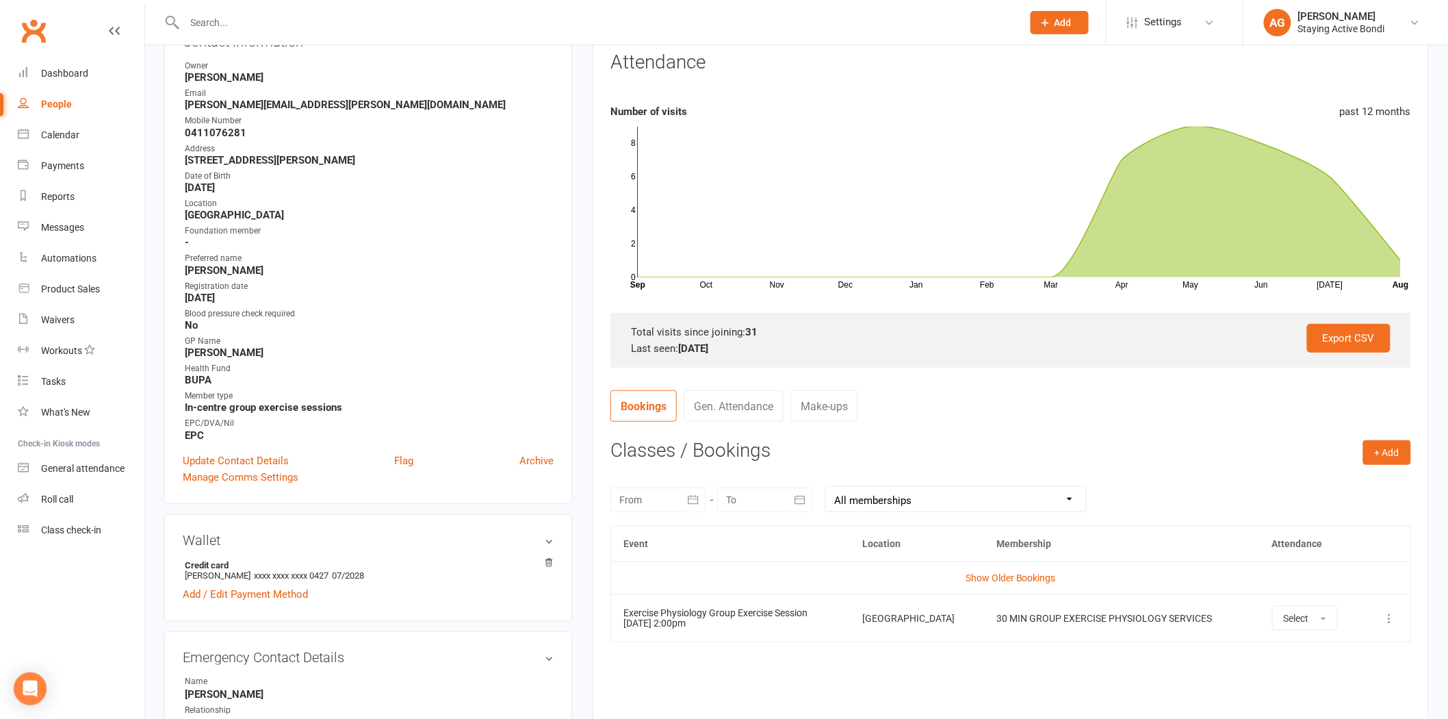
scroll to position [304, 0]
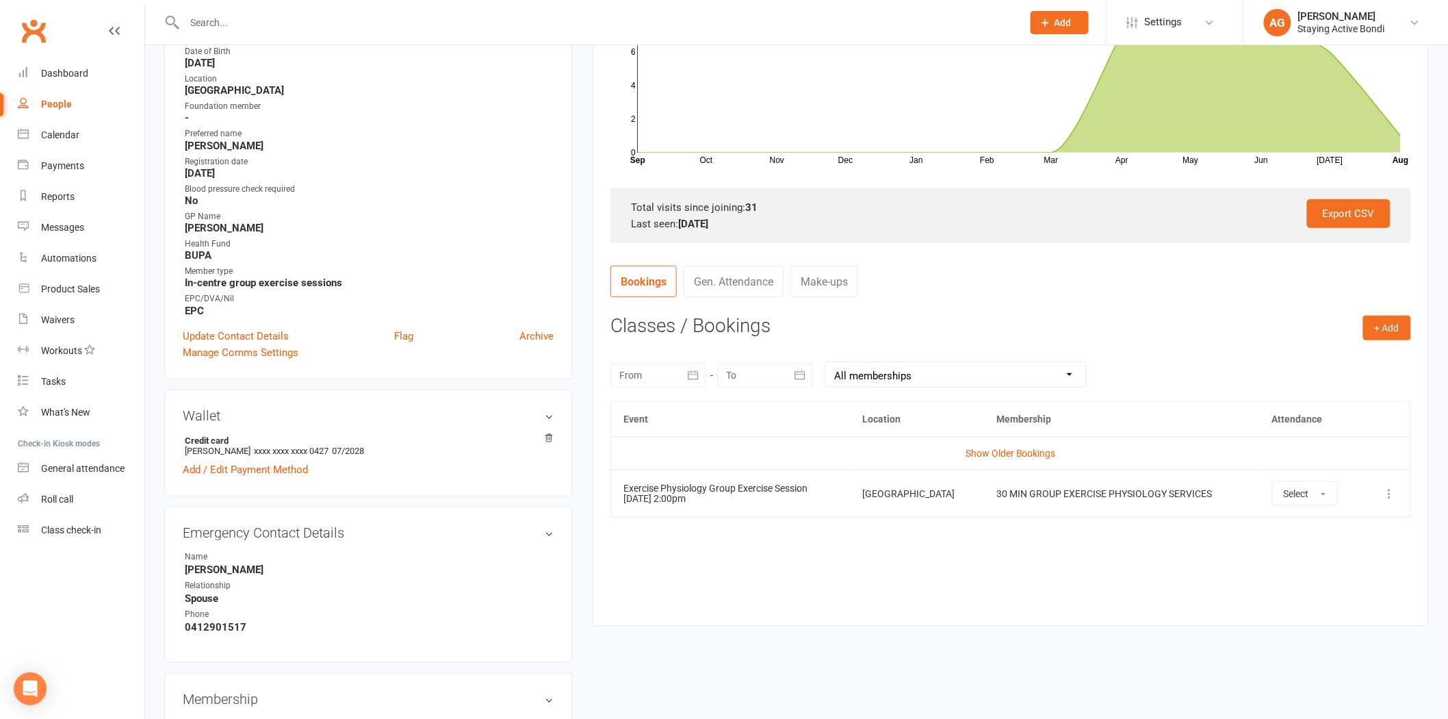
click at [1013, 445] on td "Show Older Bookings" at bounding box center [1010, 453] width 799 height 33
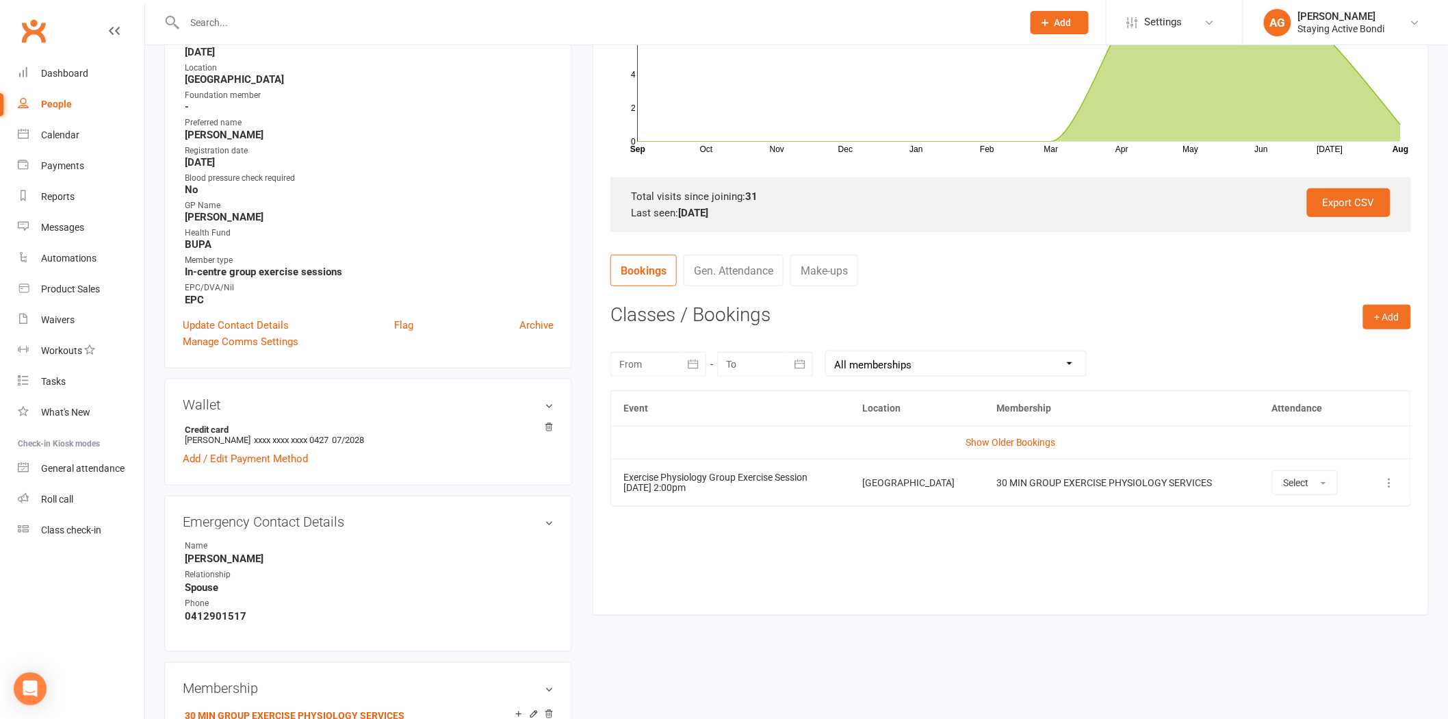
scroll to position [0, 0]
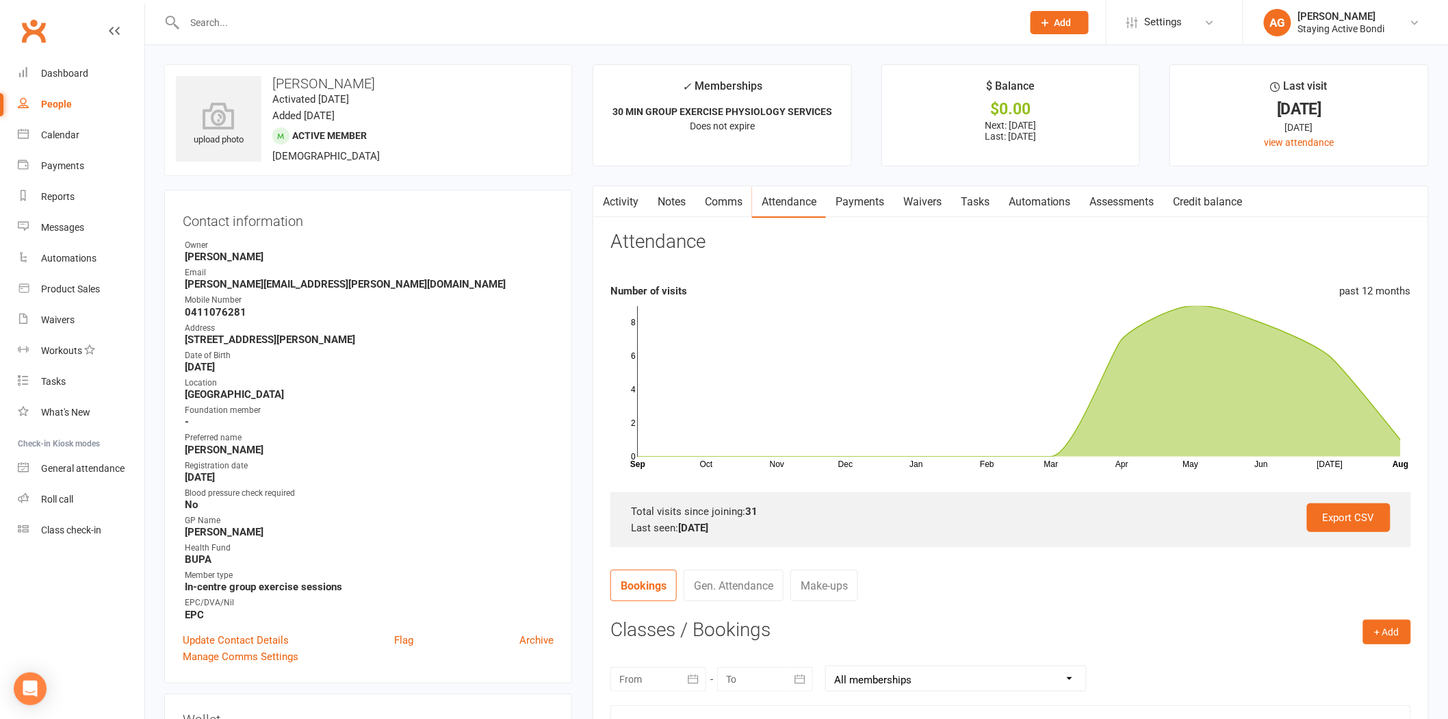
click at [1120, 200] on link "Assessments" at bounding box center [1121, 201] width 83 height 31
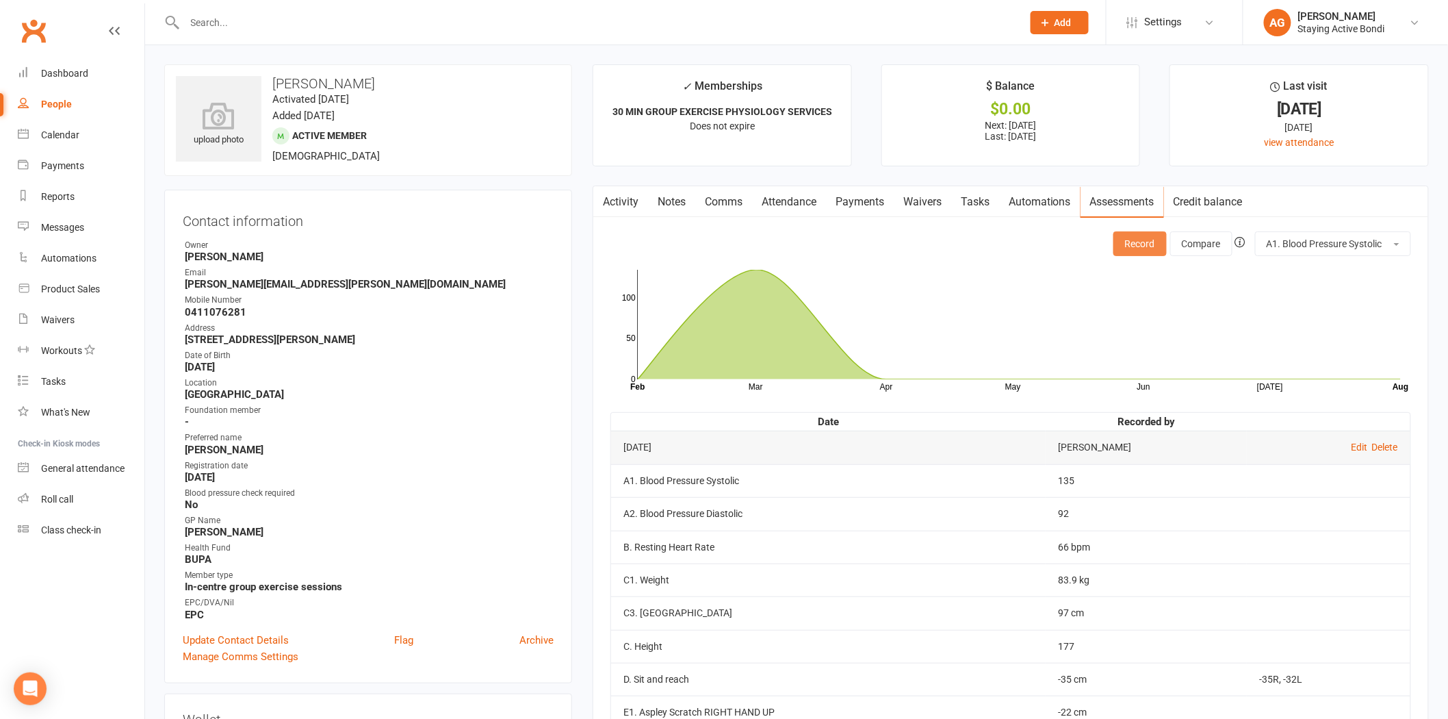
click at [1130, 248] on button "Record" at bounding box center [1139, 243] width 53 height 25
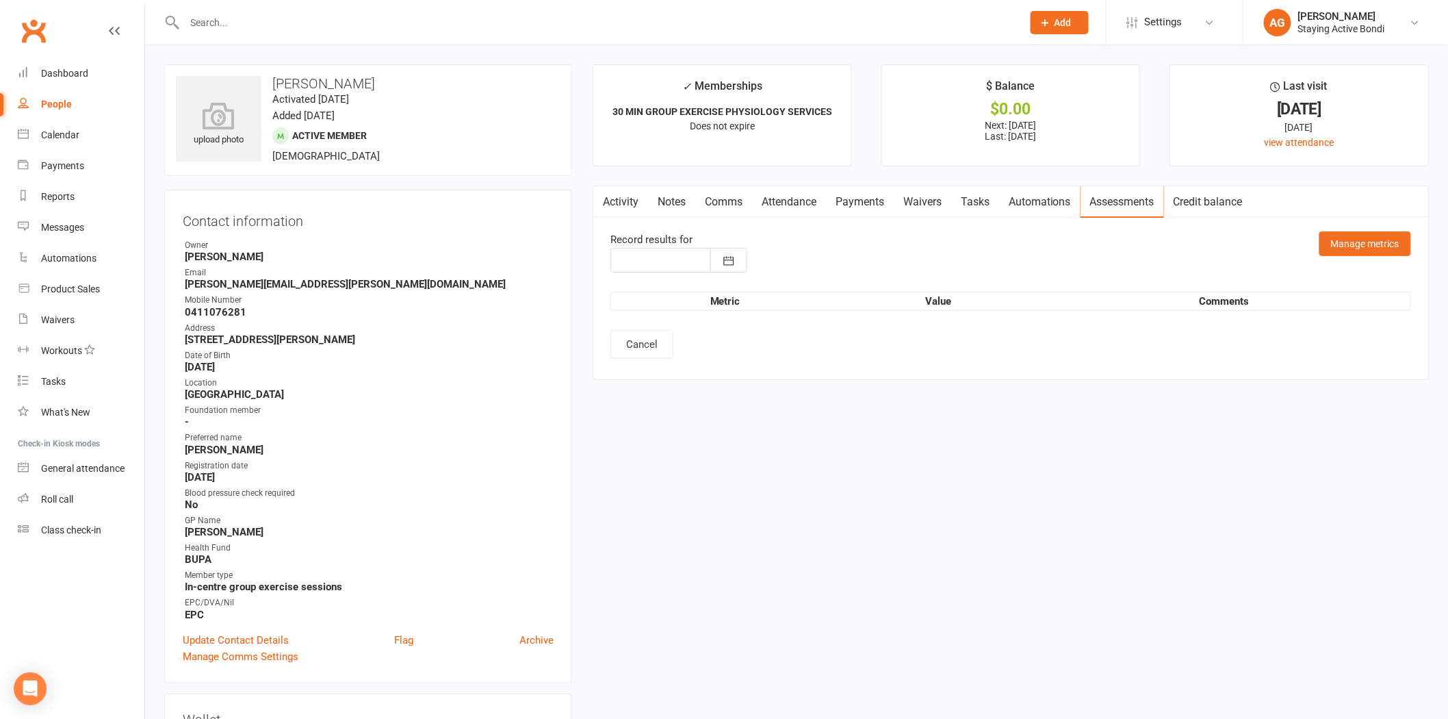
type input "[DATE]"
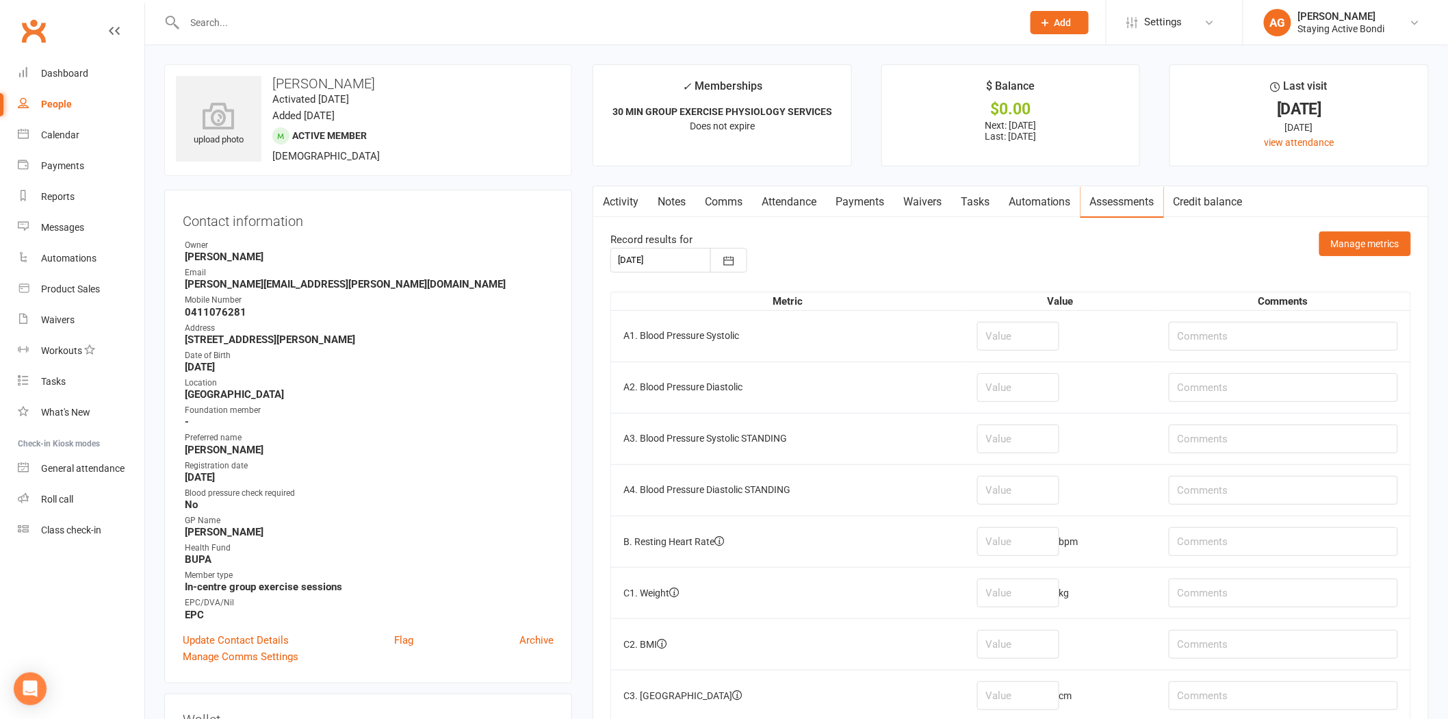
click at [1016, 317] on td at bounding box center [1061, 335] width 192 height 51
click at [1014, 329] on input "number" at bounding box center [1018, 336] width 82 height 29
type input "160"
click at [1035, 376] on input "number" at bounding box center [1018, 387] width 82 height 29
type input "94"
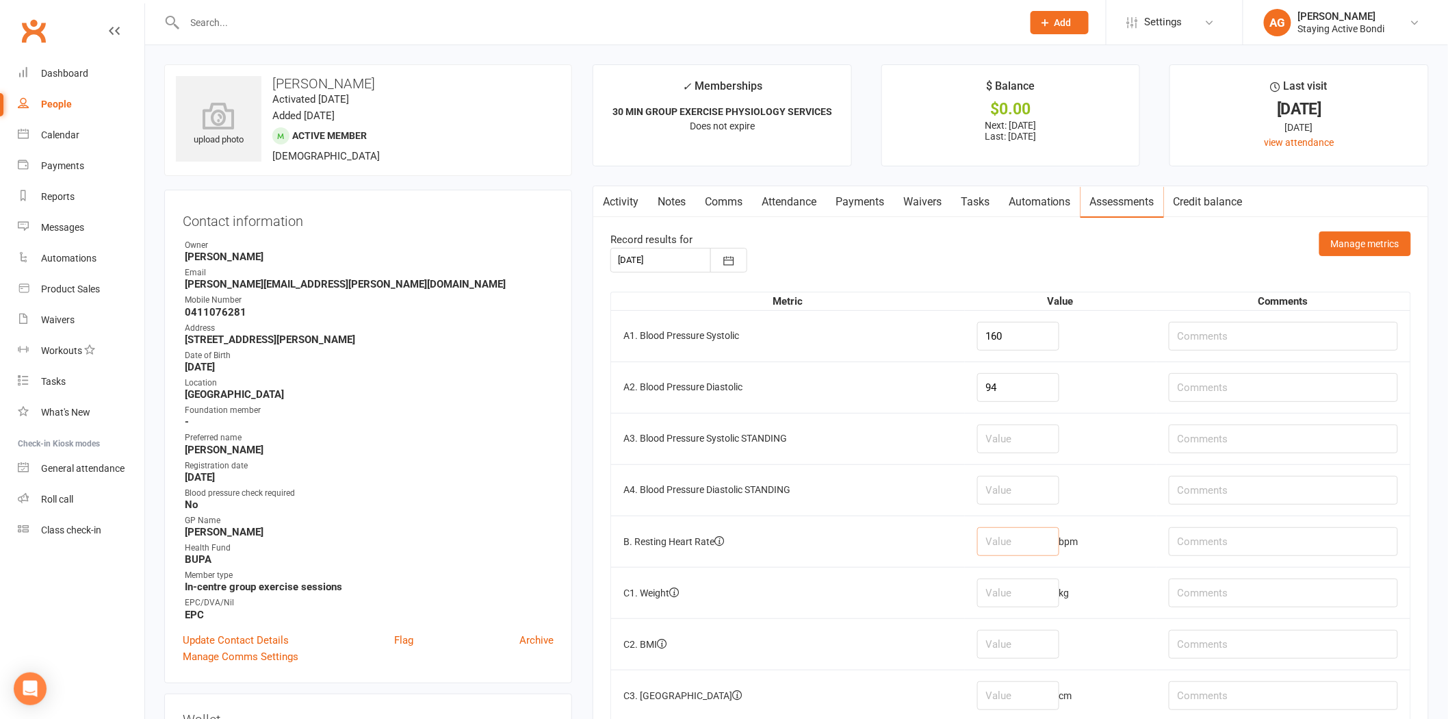
click at [1035, 551] on input "number" at bounding box center [1018, 541] width 82 height 29
type input "58"
click at [952, 571] on td "C1. Weight" at bounding box center [788, 592] width 354 height 51
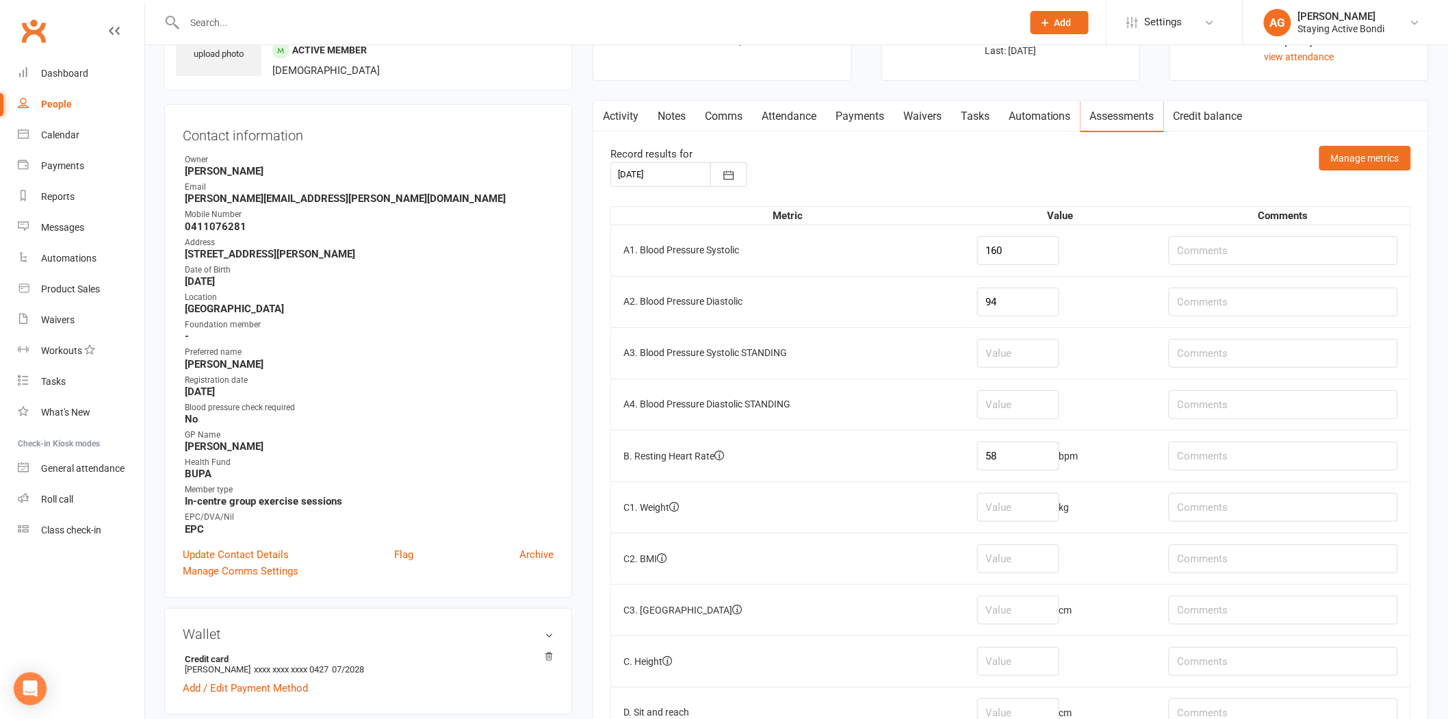
scroll to position [304, 0]
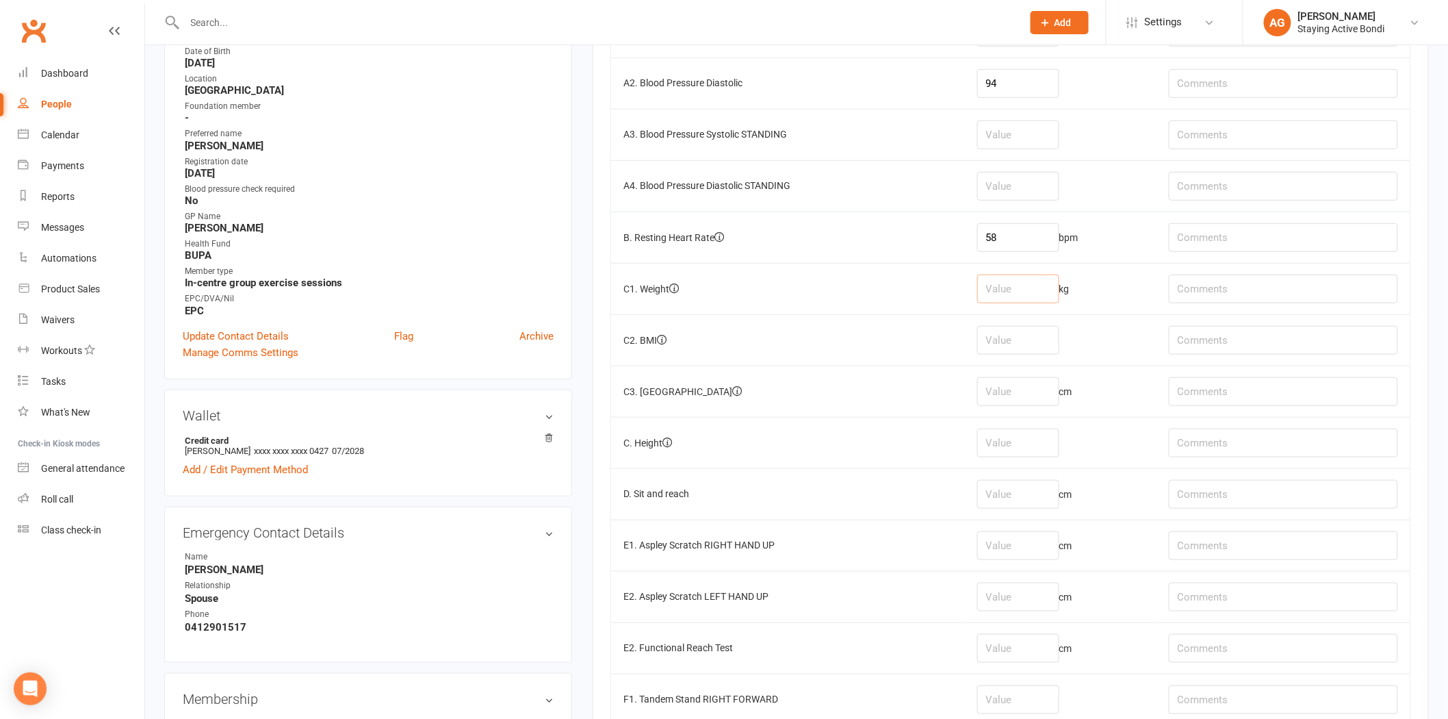
drag, startPoint x: 1031, startPoint y: 293, endPoint x: 1041, endPoint y: 299, distance: 12.0
click at [1036, 296] on input "number" at bounding box center [1018, 288] width 82 height 29
type input "83.8"
click at [1020, 392] on input "number" at bounding box center [1018, 391] width 82 height 29
type input "96"
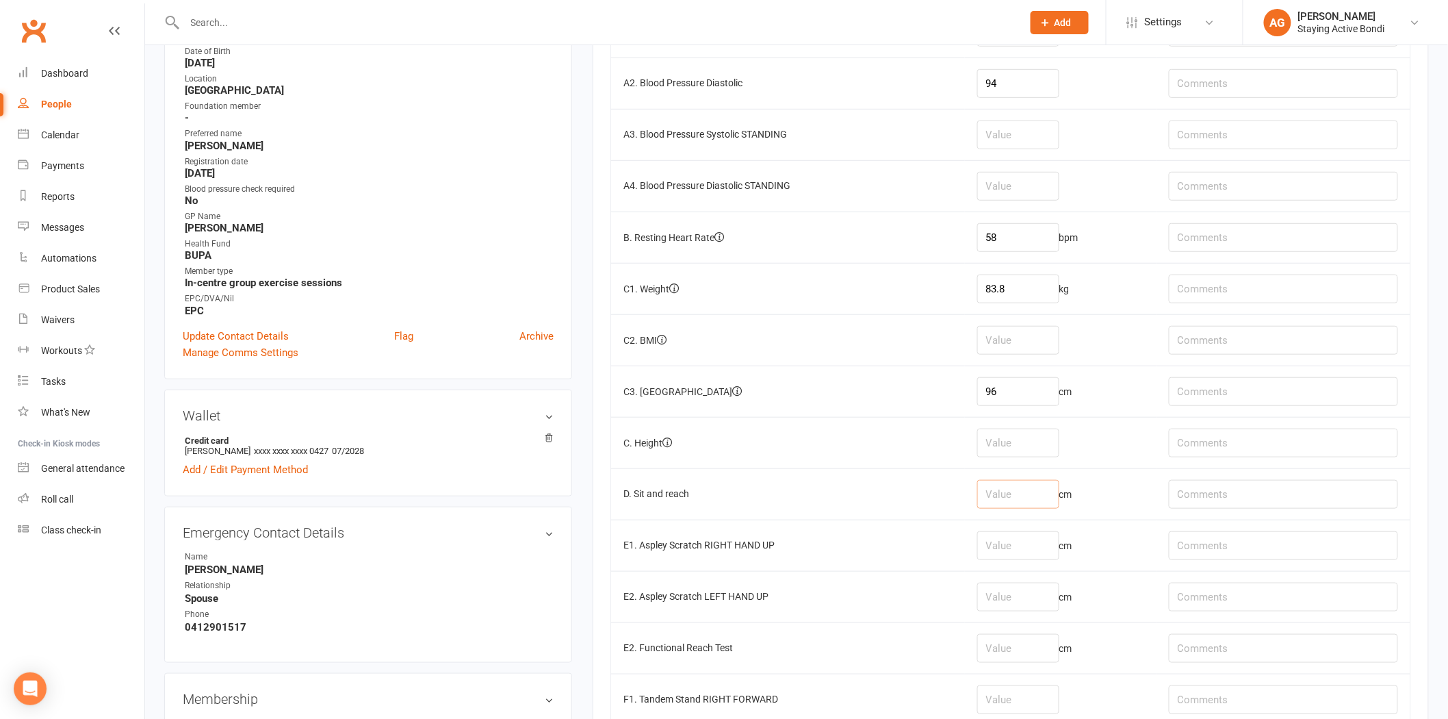
drag, startPoint x: 1005, startPoint y: 506, endPoint x: 1000, endPoint y: 500, distance: 7.8
click at [1003, 505] on input "number" at bounding box center [1018, 494] width 82 height 29
type input "-32"
click at [1201, 504] on input "text" at bounding box center [1283, 494] width 229 height 29
type input "-32R, -25L"
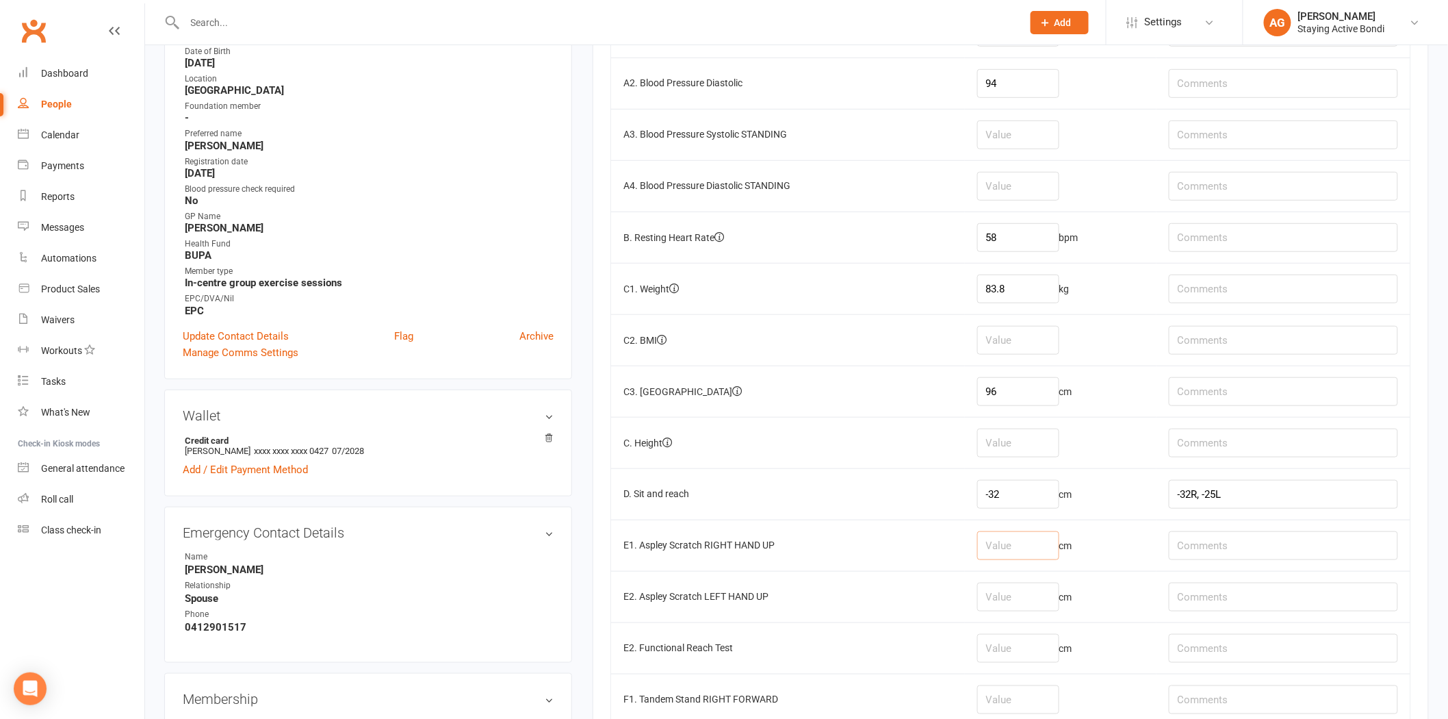
click at [1003, 543] on input "number" at bounding box center [1018, 545] width 82 height 29
type input "-33"
click at [1016, 593] on input "number" at bounding box center [1018, 596] width 82 height 29
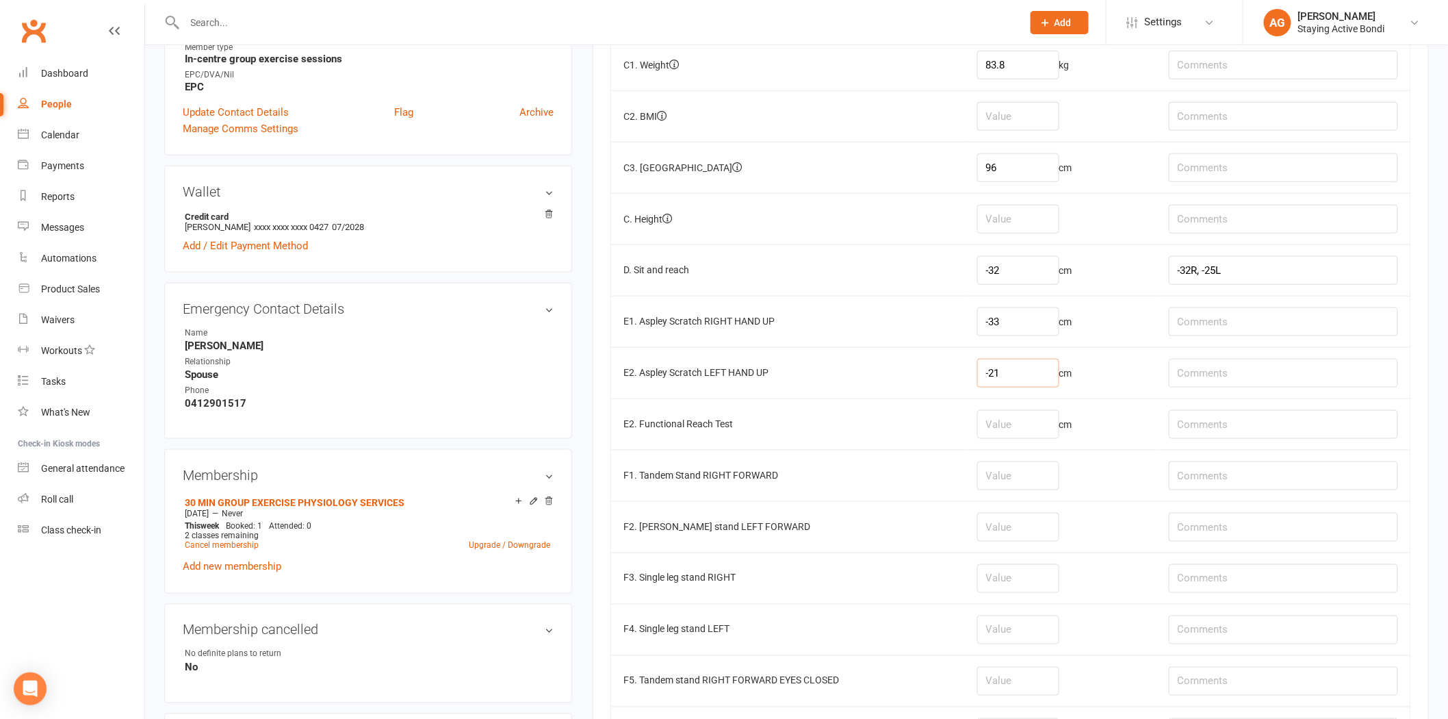
scroll to position [532, 0]
type input "-21"
click at [1021, 480] on input "number" at bounding box center [1018, 471] width 82 height 29
click at [1002, 532] on input "number" at bounding box center [1018, 522] width 82 height 29
type input "6.85"
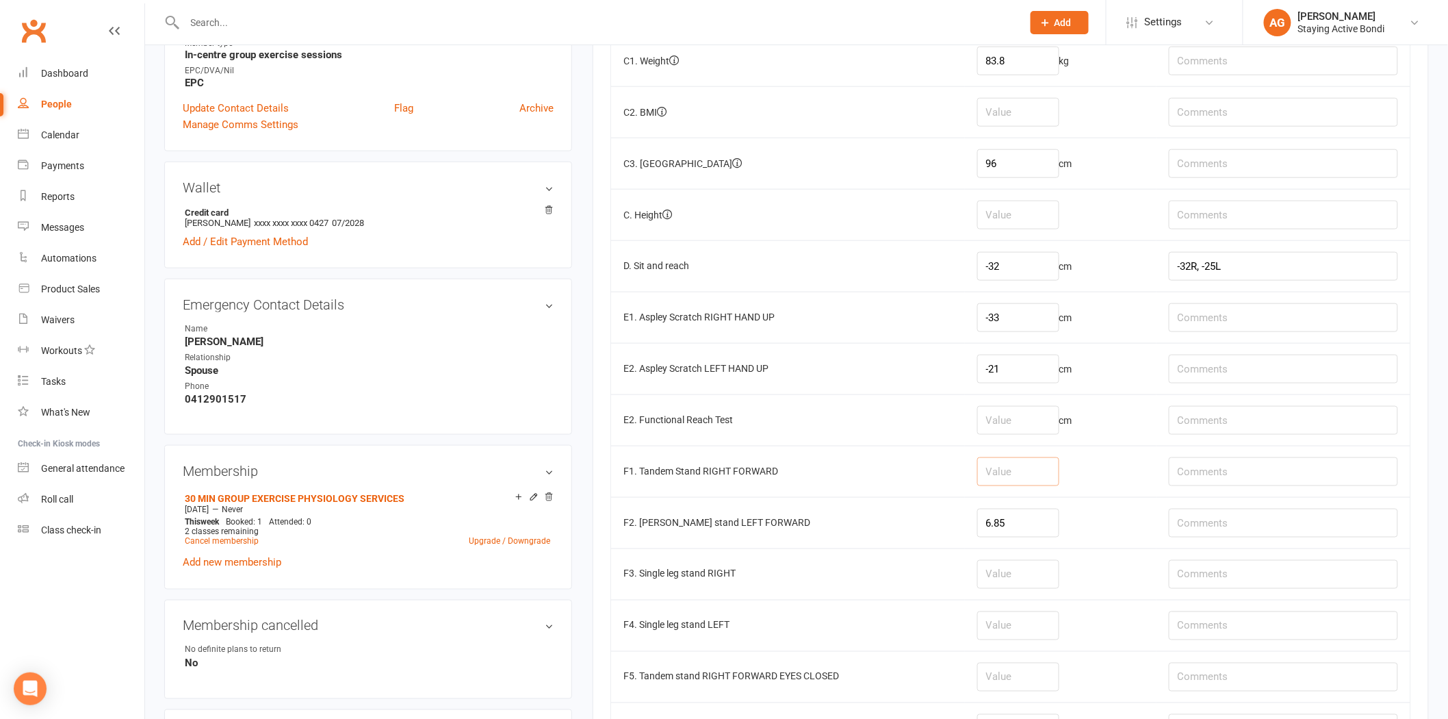
click at [1015, 476] on input "number" at bounding box center [1018, 471] width 82 height 29
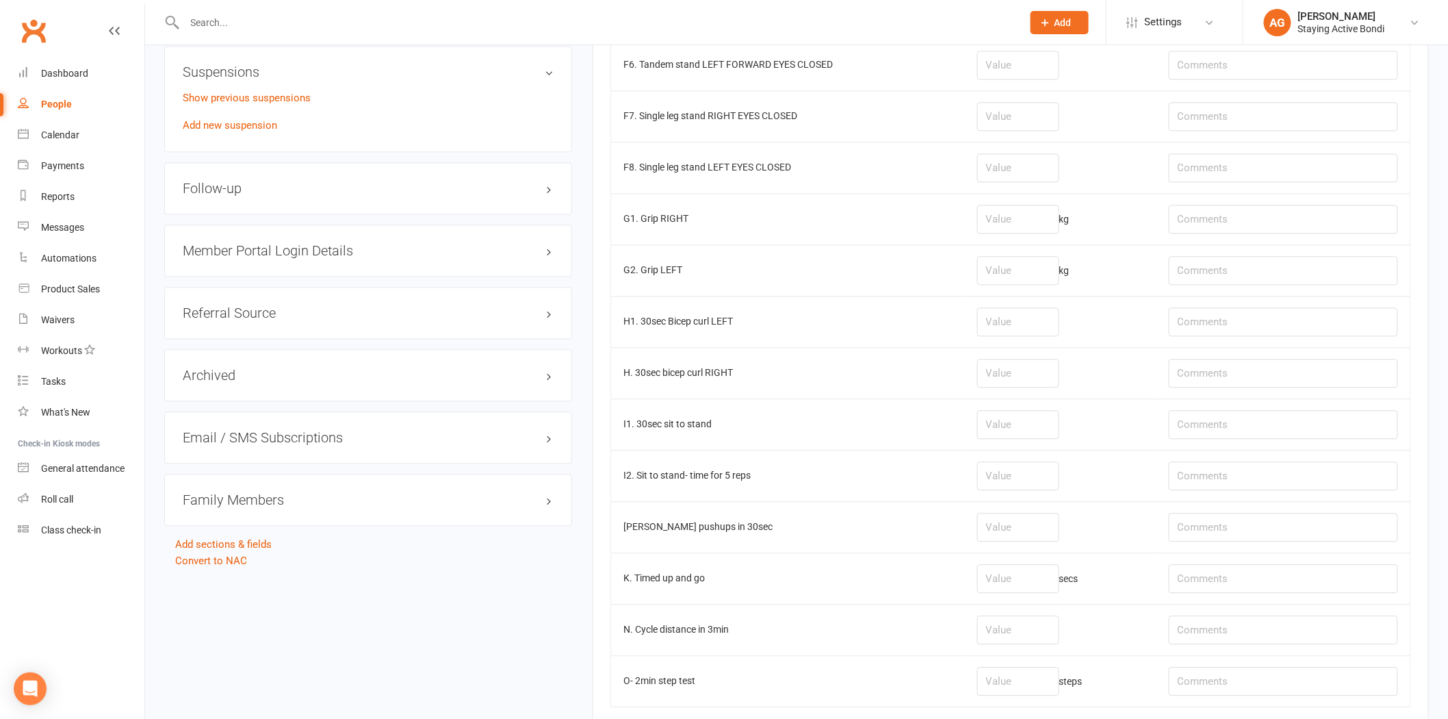
scroll to position [1345, 0]
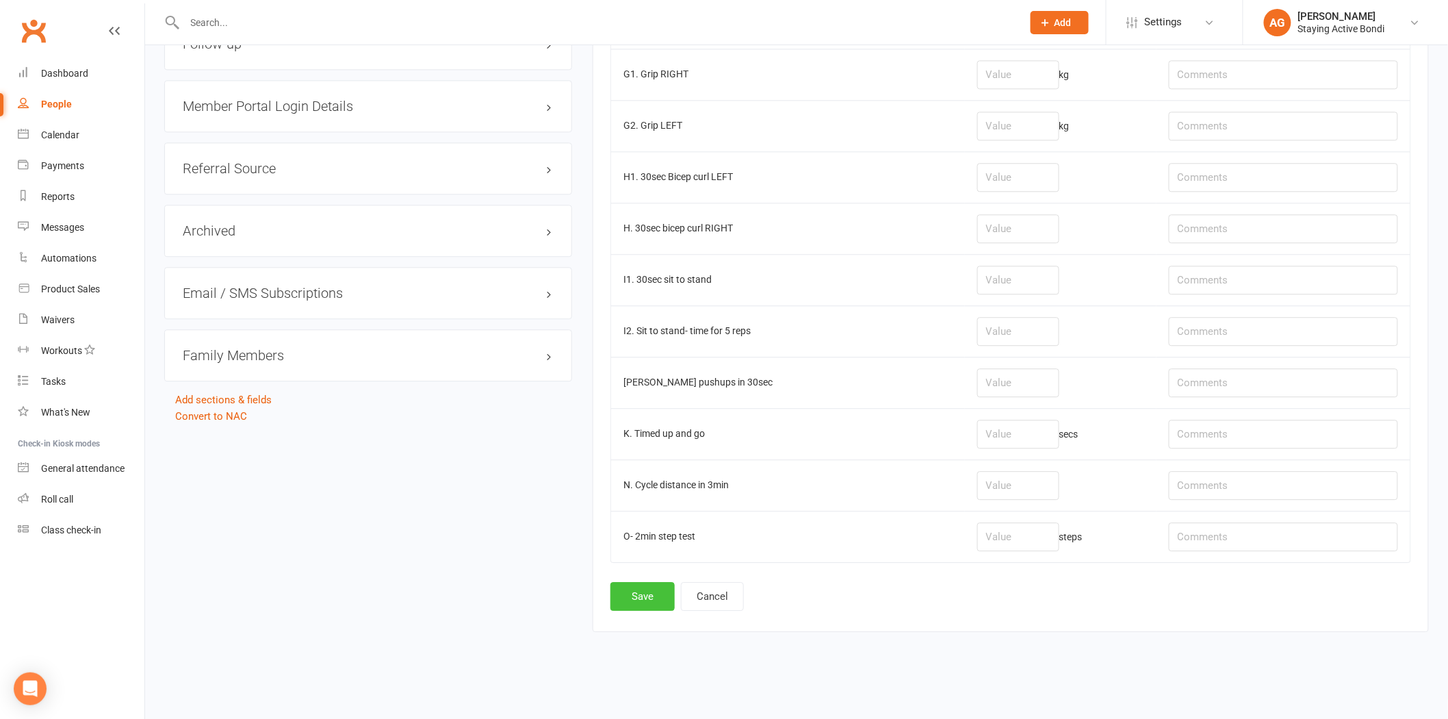
type input "17.17"
click at [655, 595] on button "Save" at bounding box center [642, 596] width 64 height 29
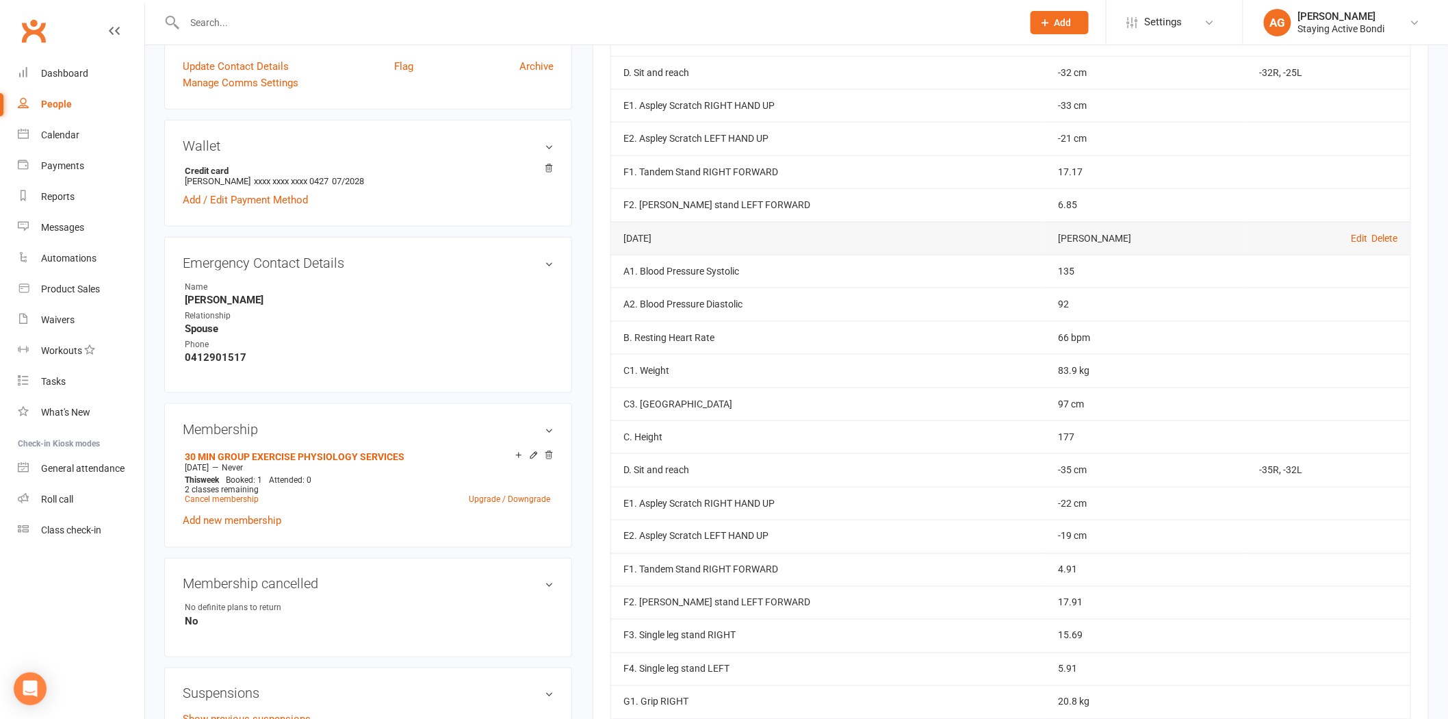
scroll to position [304, 0]
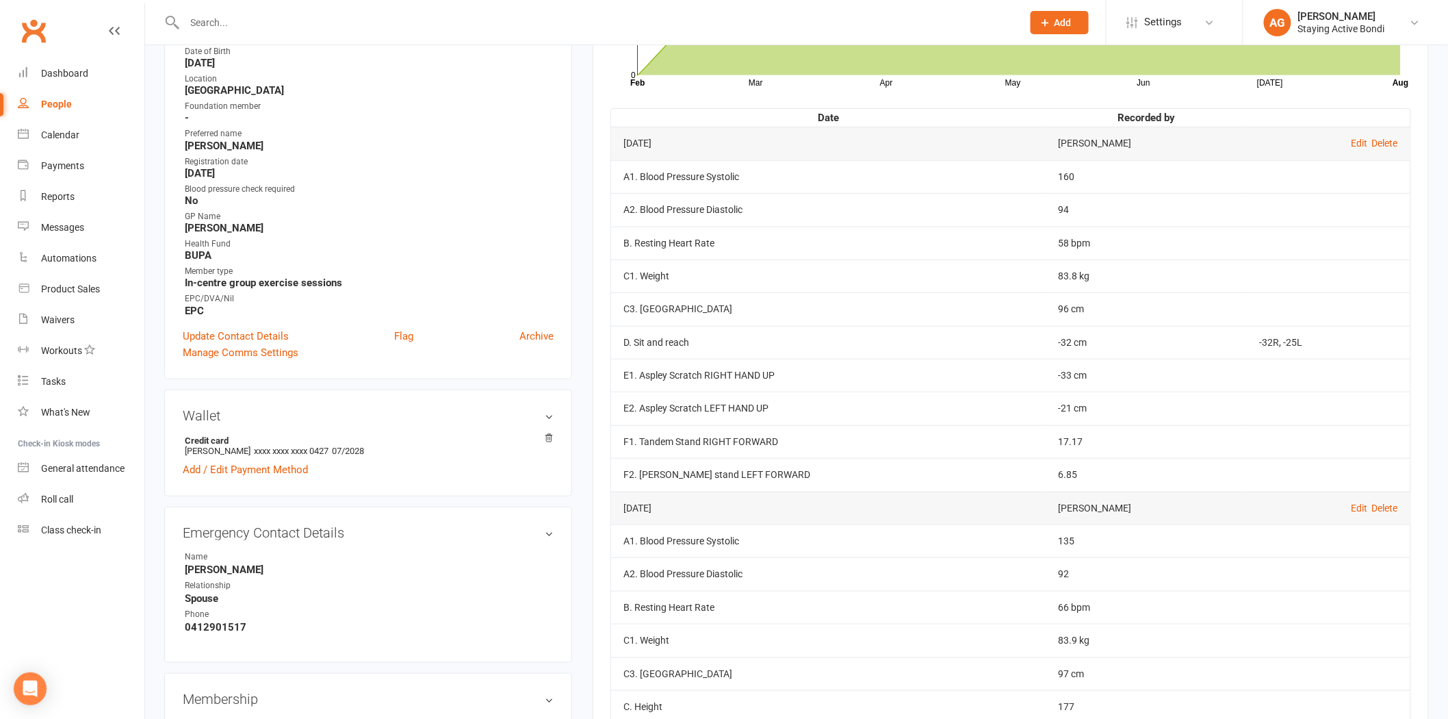
click at [1362, 135] on td "Edit Delete" at bounding box center [1329, 143] width 164 height 33
click at [1360, 140] on link "Edit" at bounding box center [1359, 143] width 16 height 11
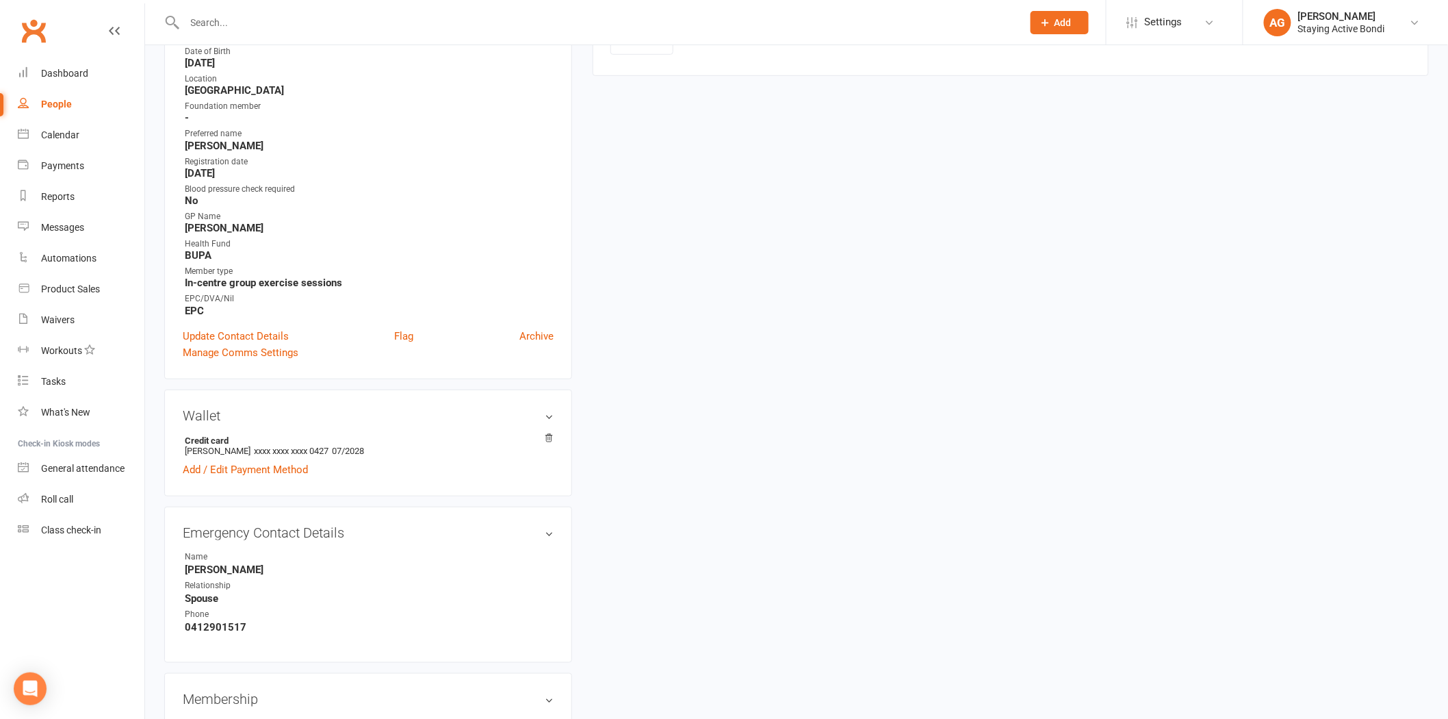
type input "[DATE]"
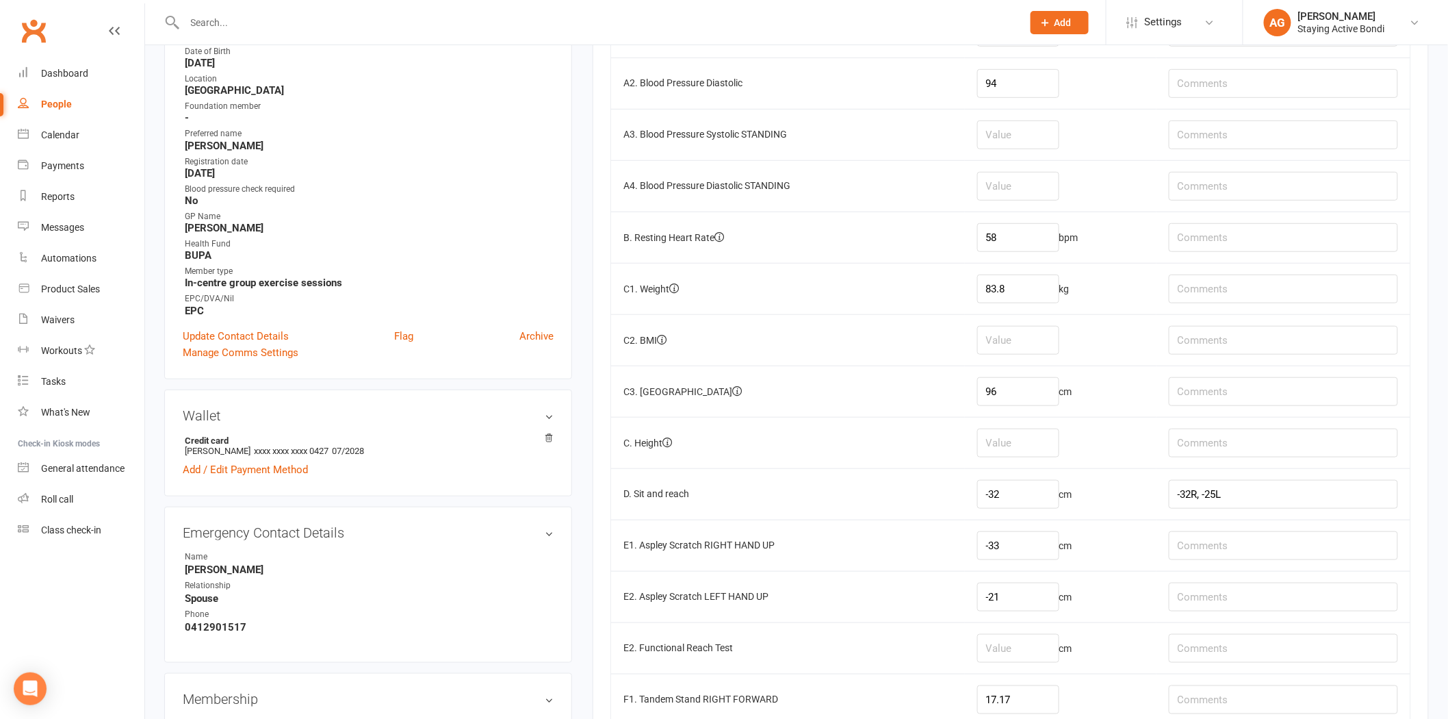
scroll to position [608, 0]
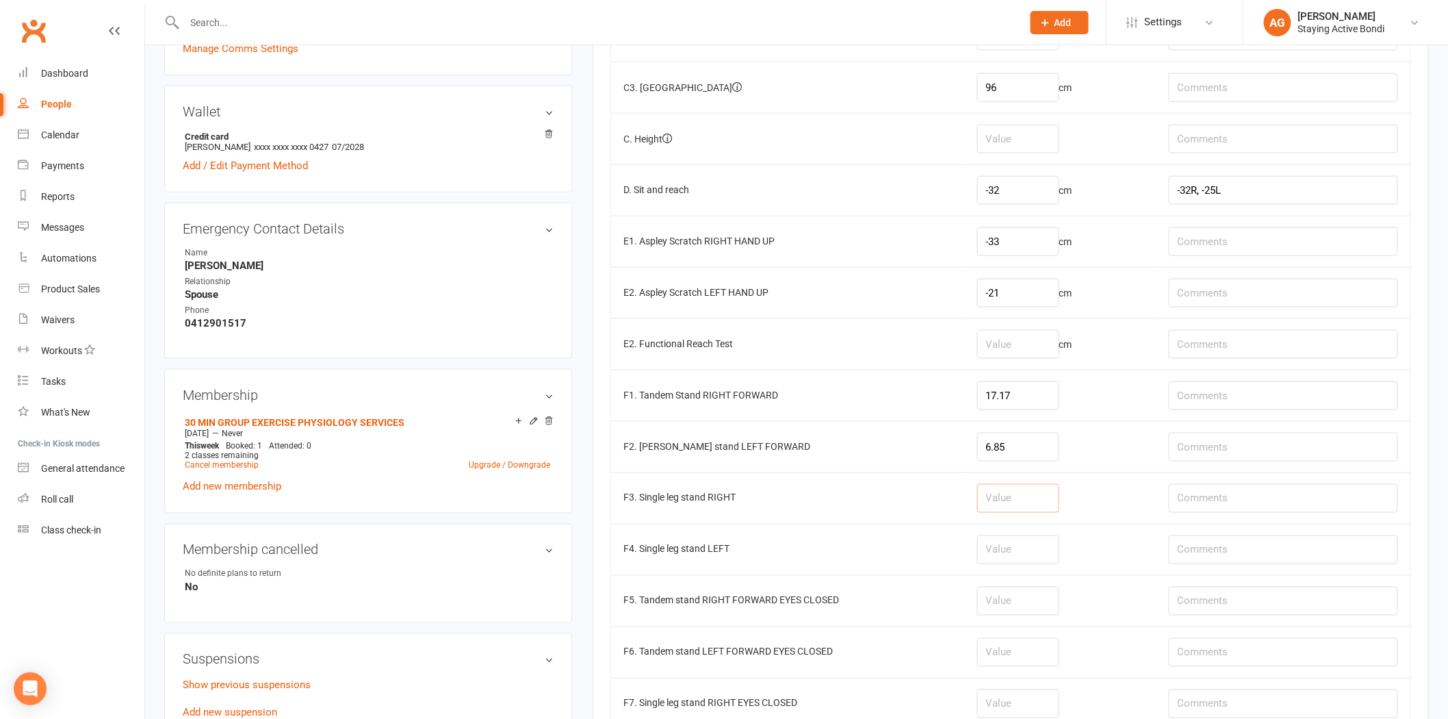
click at [1007, 497] on input "number" at bounding box center [1018, 498] width 82 height 29
click at [1000, 549] on input "number" at bounding box center [1018, 549] width 82 height 29
type input "8.17"
click at [1000, 474] on td at bounding box center [1061, 497] width 192 height 51
click at [1009, 478] on td at bounding box center [1061, 497] width 192 height 51
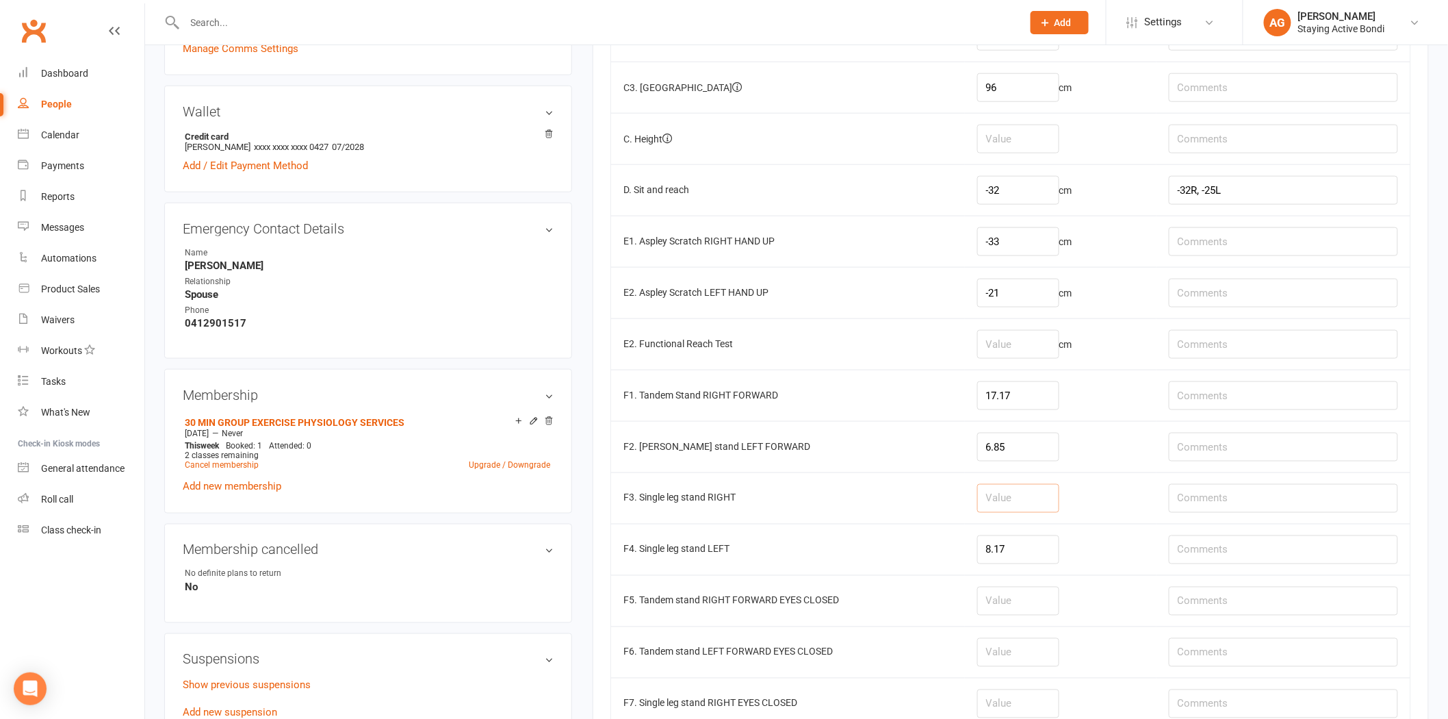
click at [1013, 486] on input "number" at bounding box center [1018, 498] width 82 height 29
type input "5.70"
click at [950, 477] on td "F3. Single leg stand RIGHT" at bounding box center [788, 497] width 354 height 51
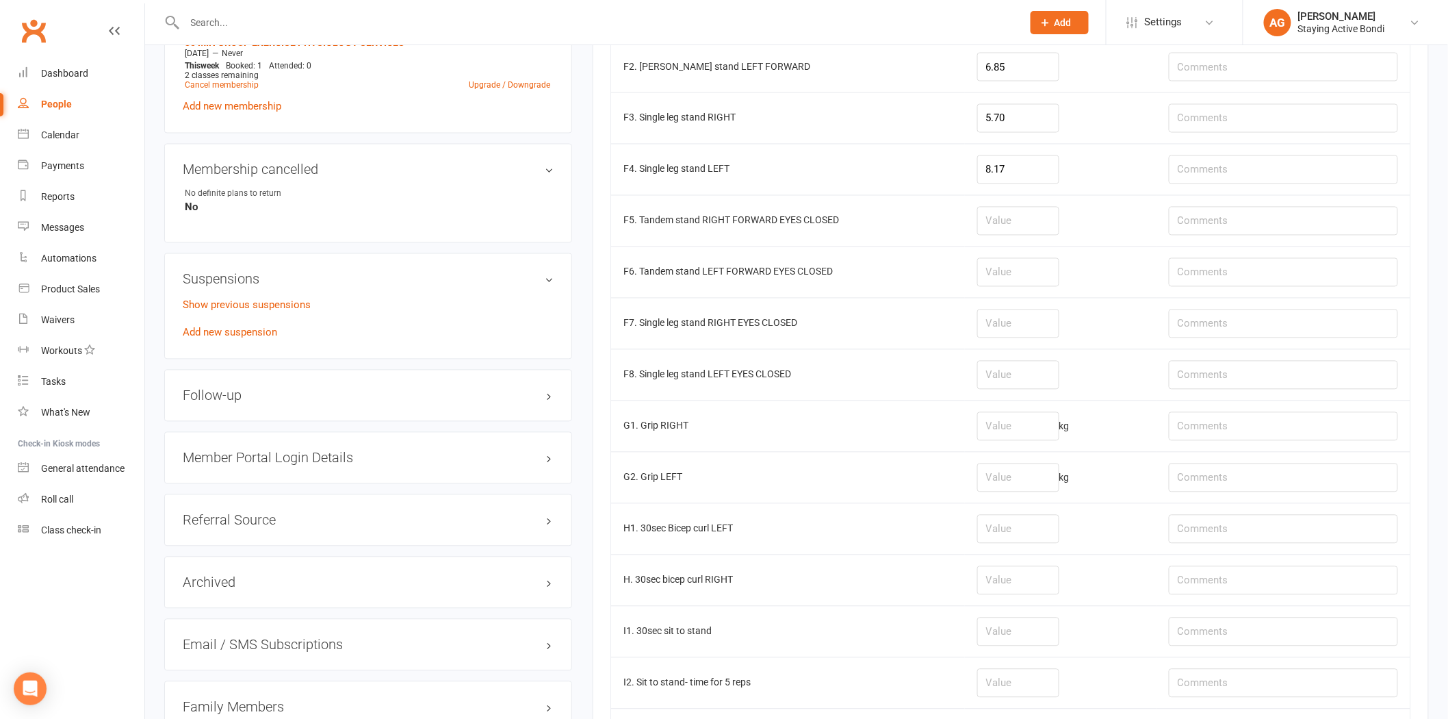
scroll to position [988, 0]
click at [1059, 435] on input "number" at bounding box center [1018, 425] width 82 height 29
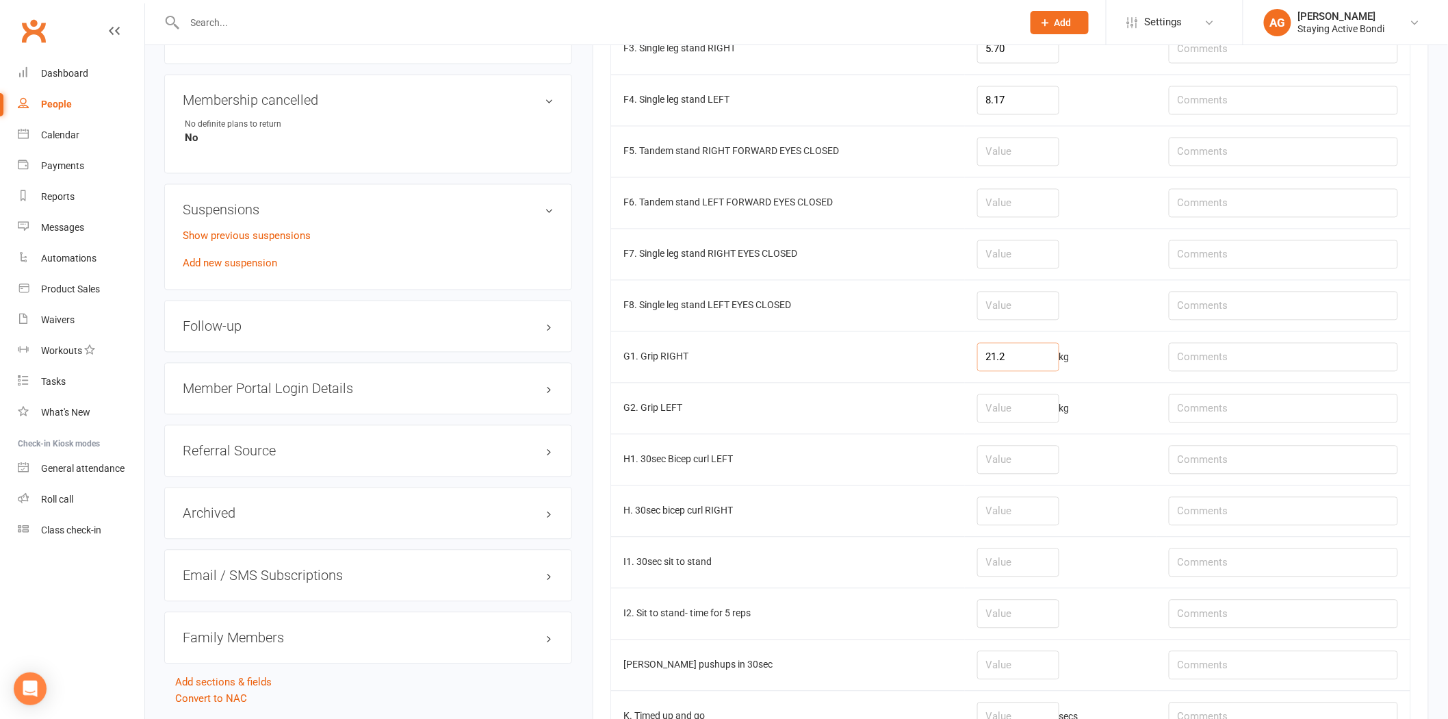
scroll to position [1345, 0]
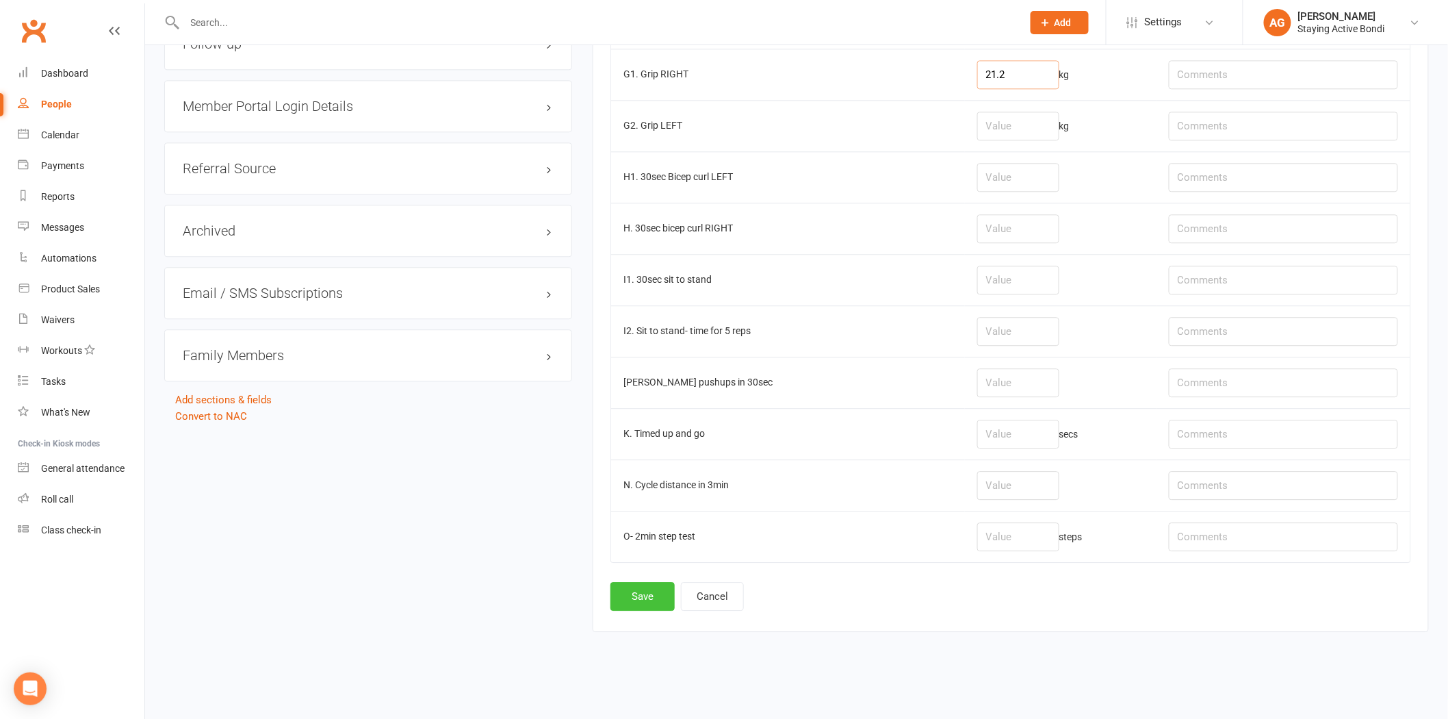
type input "21.2"
click at [646, 601] on button "Save" at bounding box center [642, 596] width 64 height 29
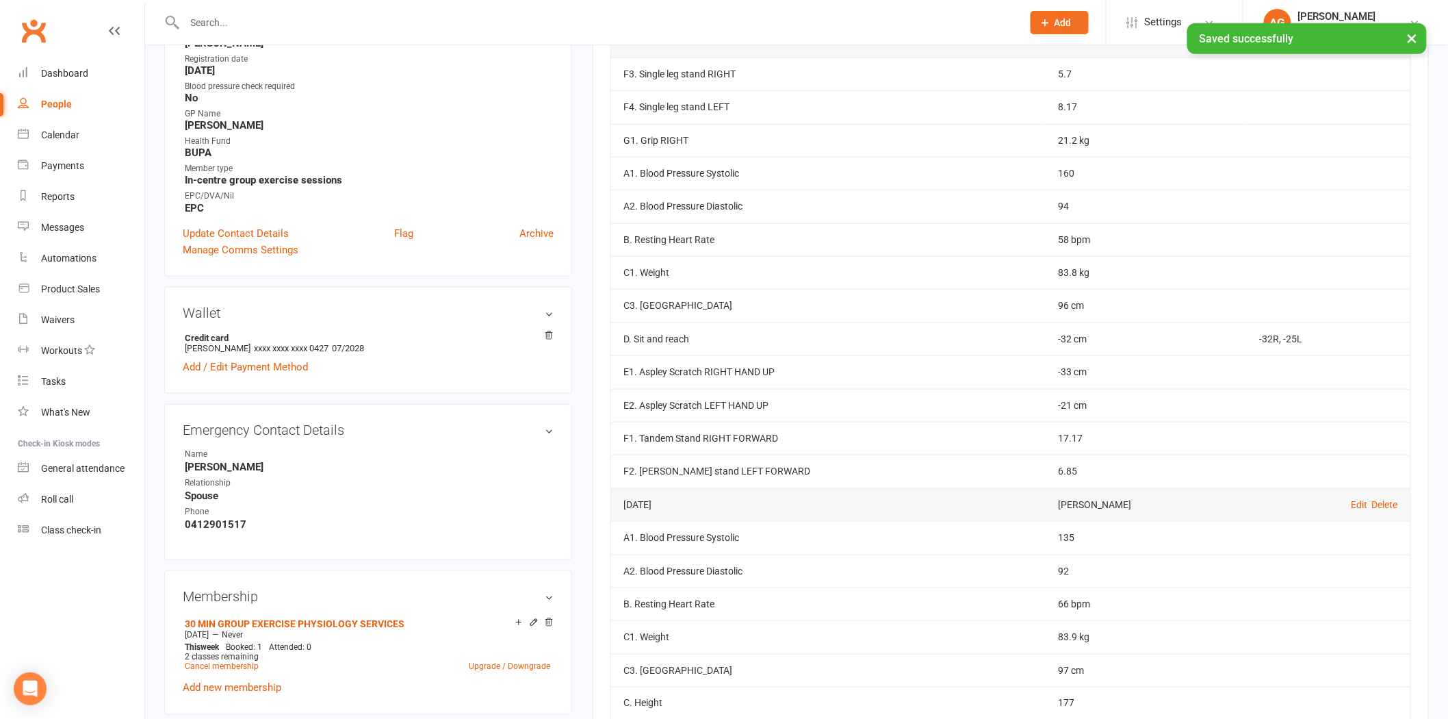
scroll to position [0, 0]
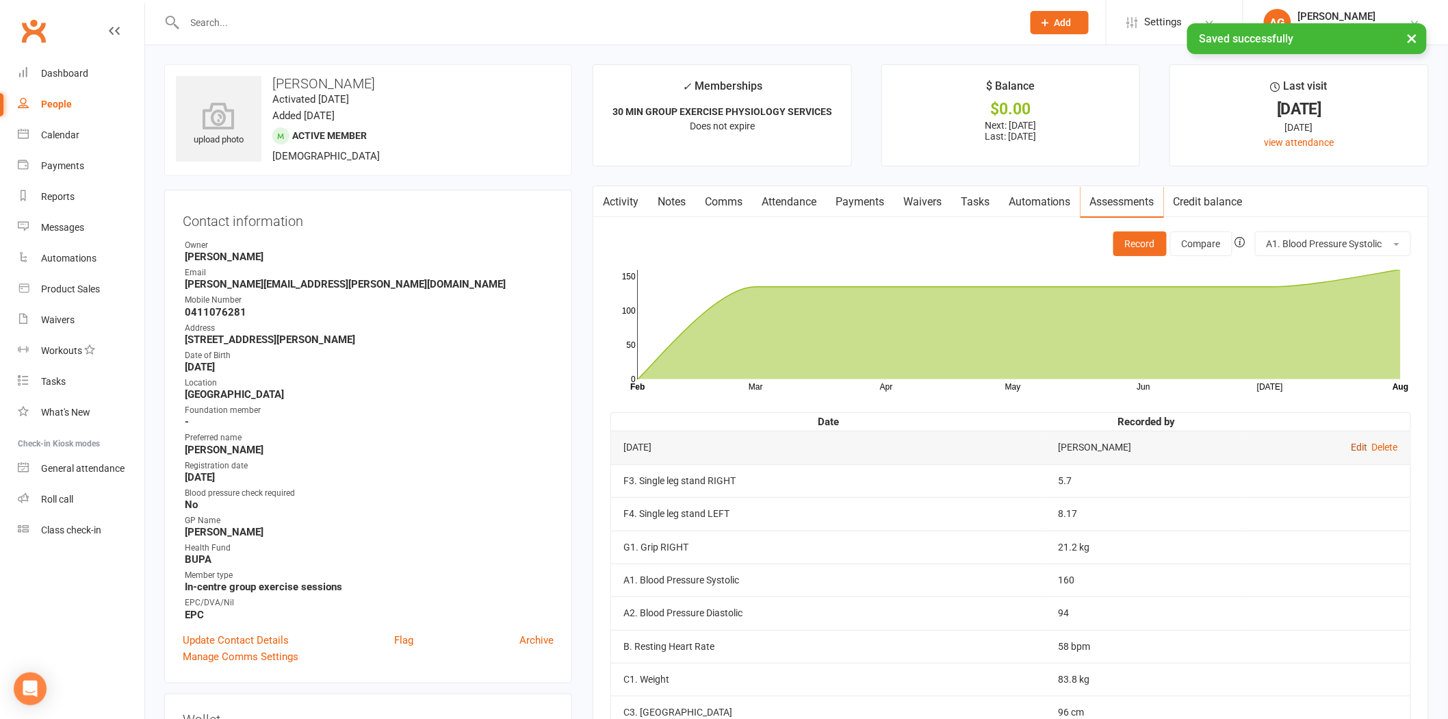
click at [1356, 446] on link "Edit" at bounding box center [1359, 446] width 16 height 11
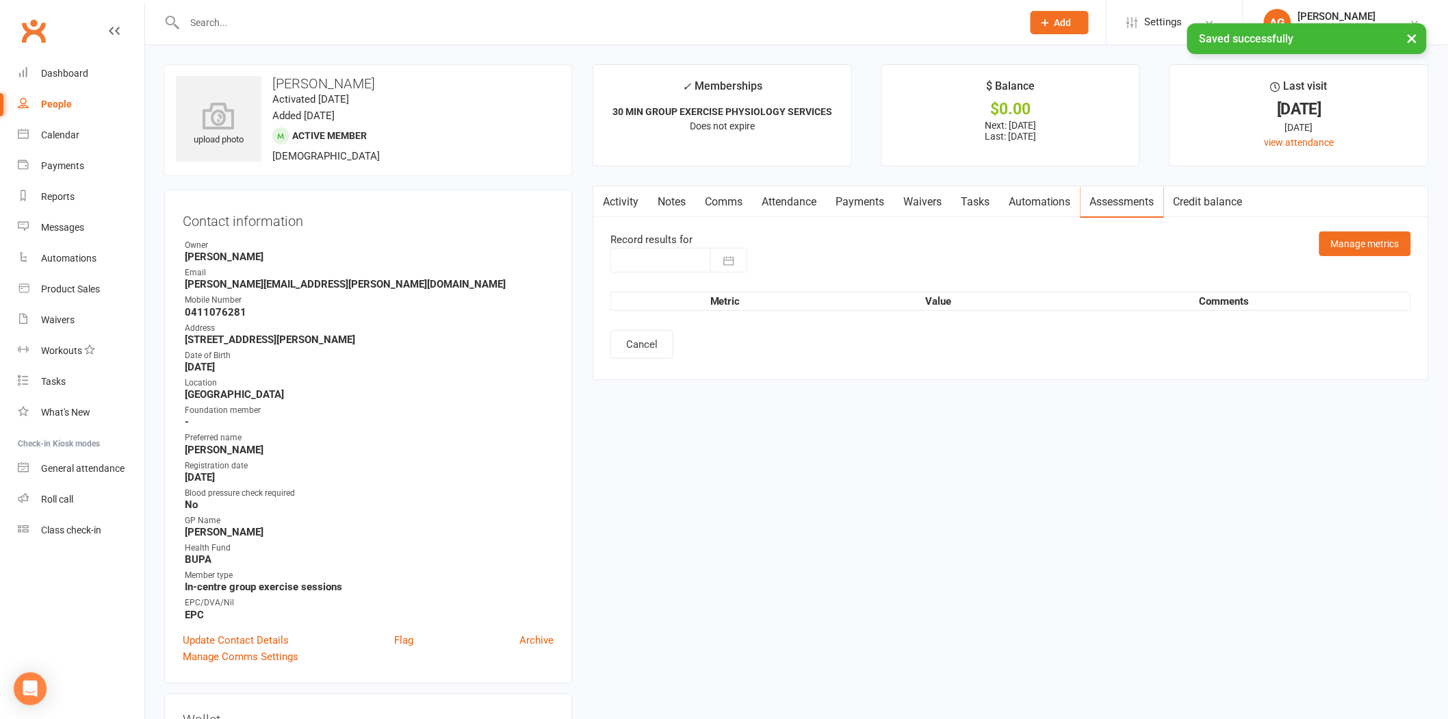
type input "[DATE]"
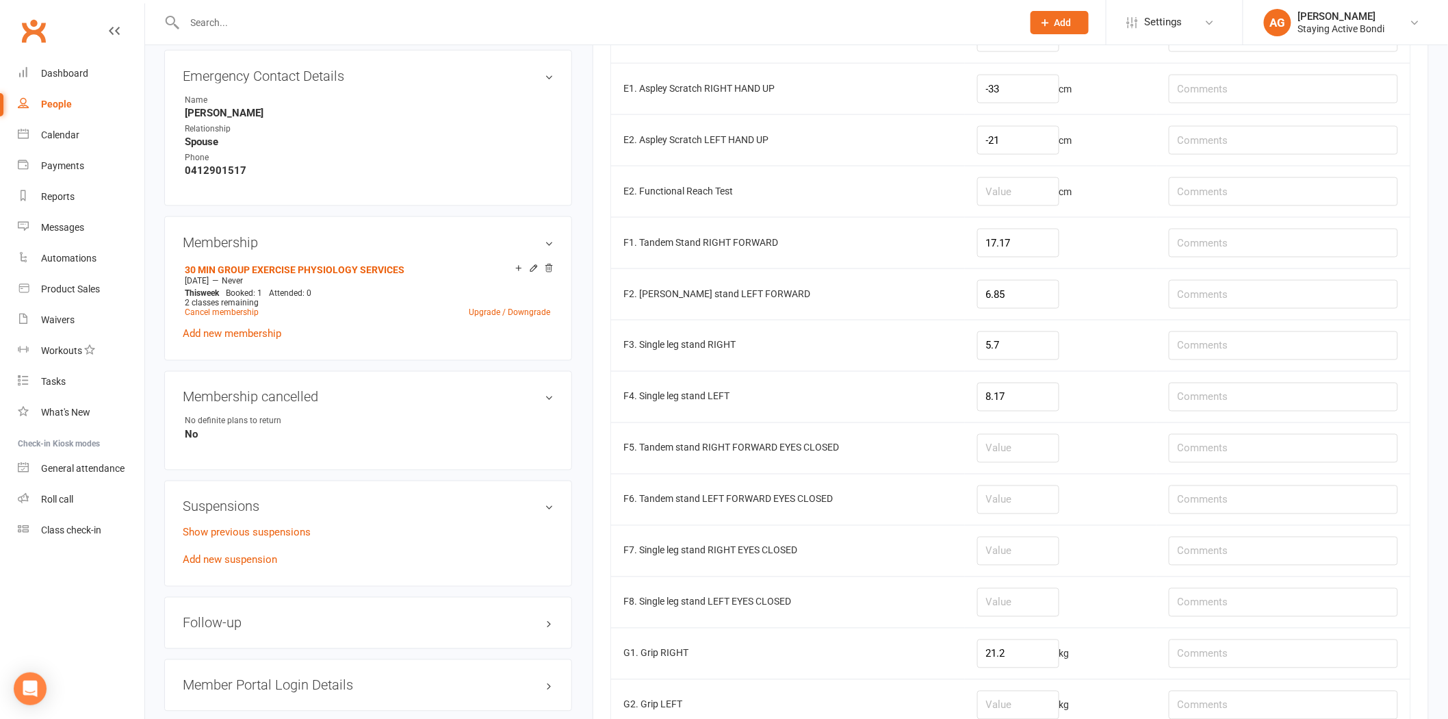
scroll to position [836, 0]
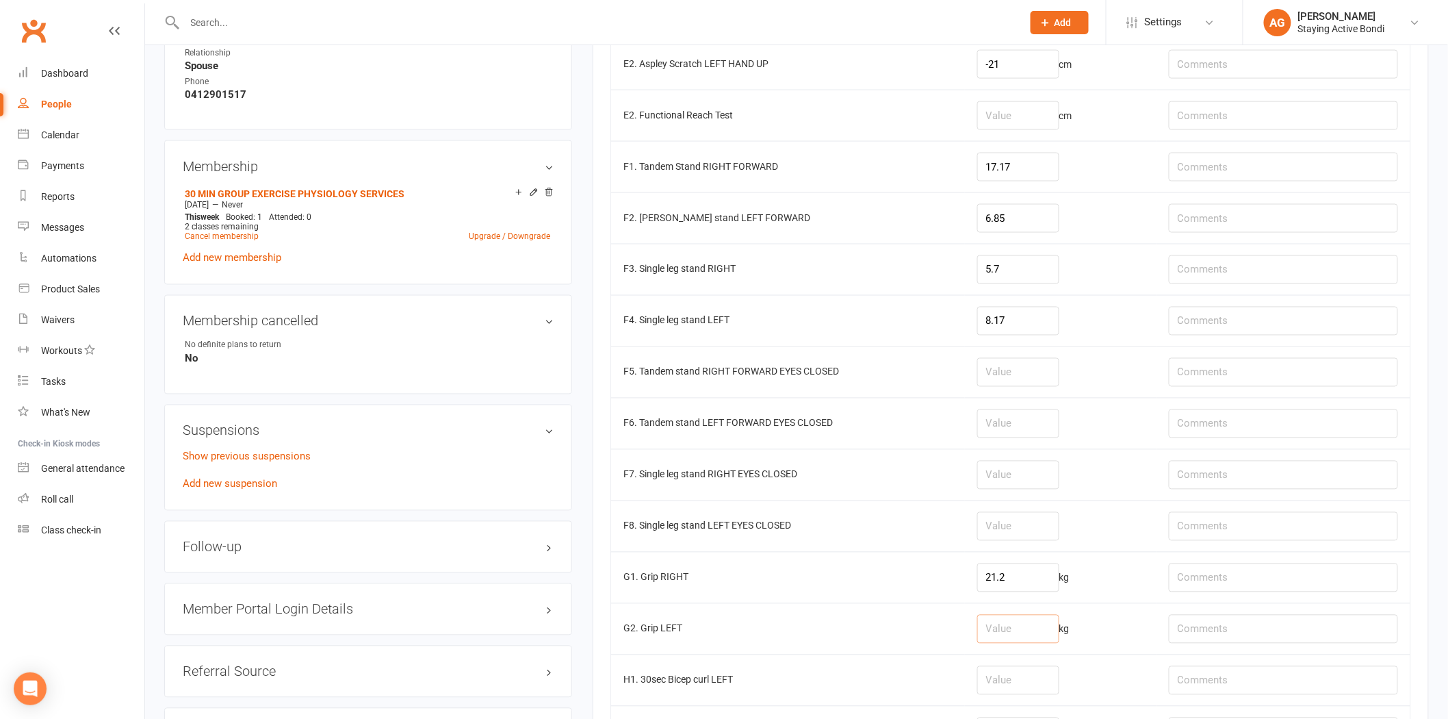
click at [1025, 632] on input "number" at bounding box center [1018, 628] width 82 height 29
type input "21.3"
click at [1050, 583] on input "21.2" at bounding box center [1018, 577] width 82 height 29
type input "22.5"
click at [1024, 632] on input "21.3" at bounding box center [1018, 628] width 82 height 29
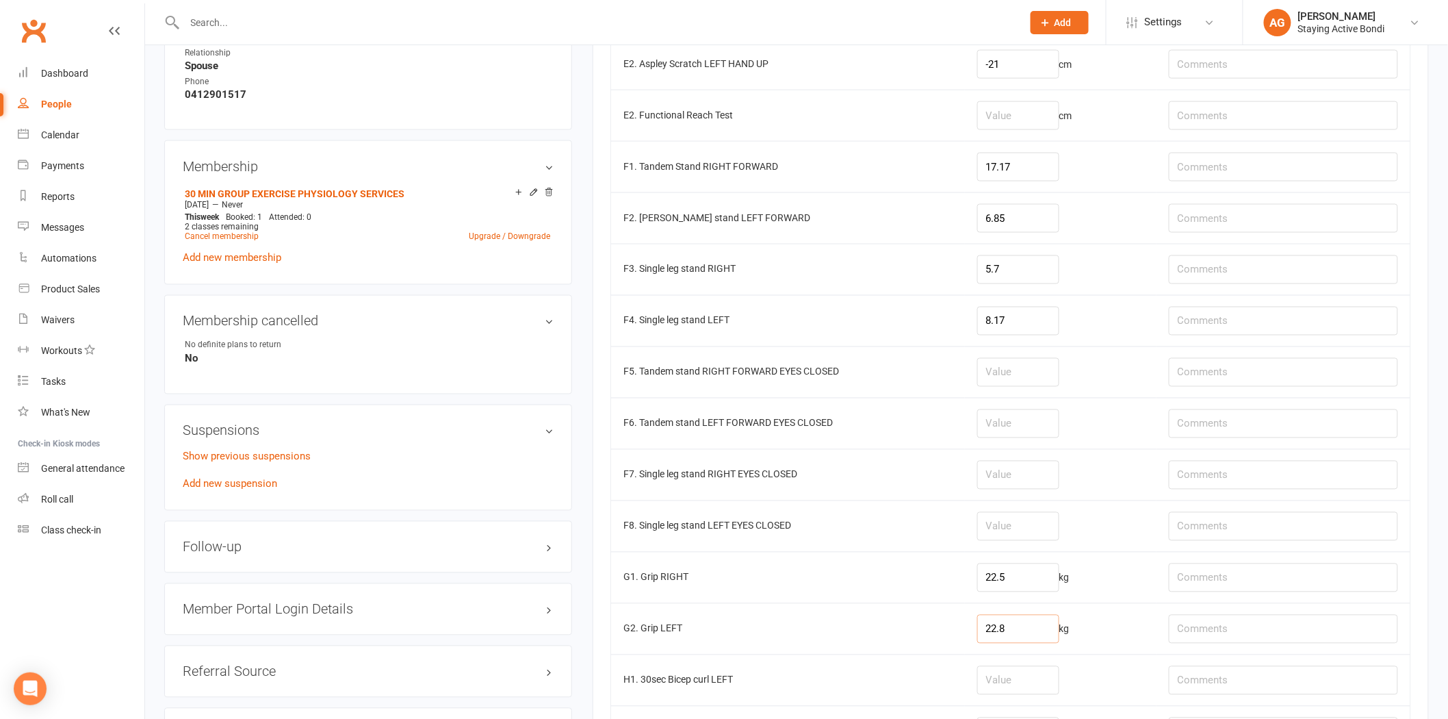
scroll to position [1345, 0]
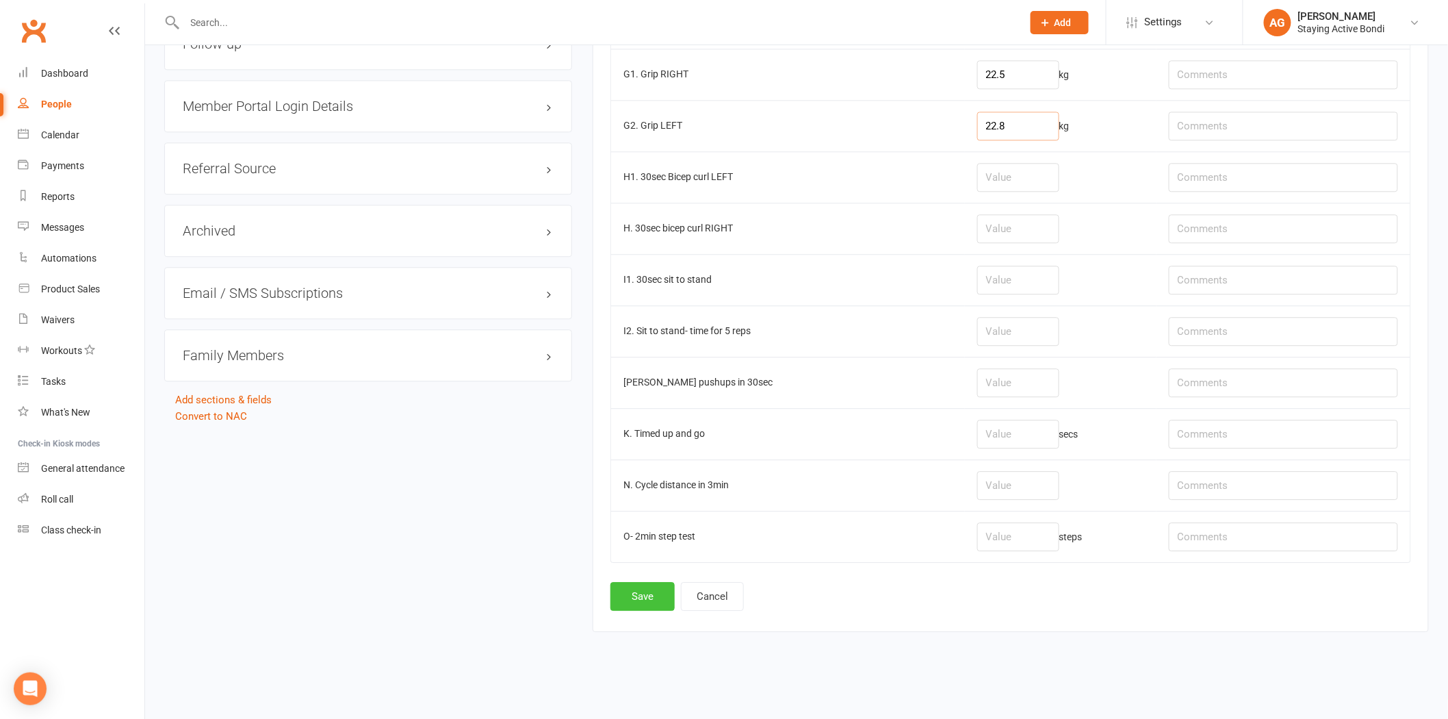
type input "22.8"
click at [654, 602] on button "Save" at bounding box center [642, 596] width 64 height 29
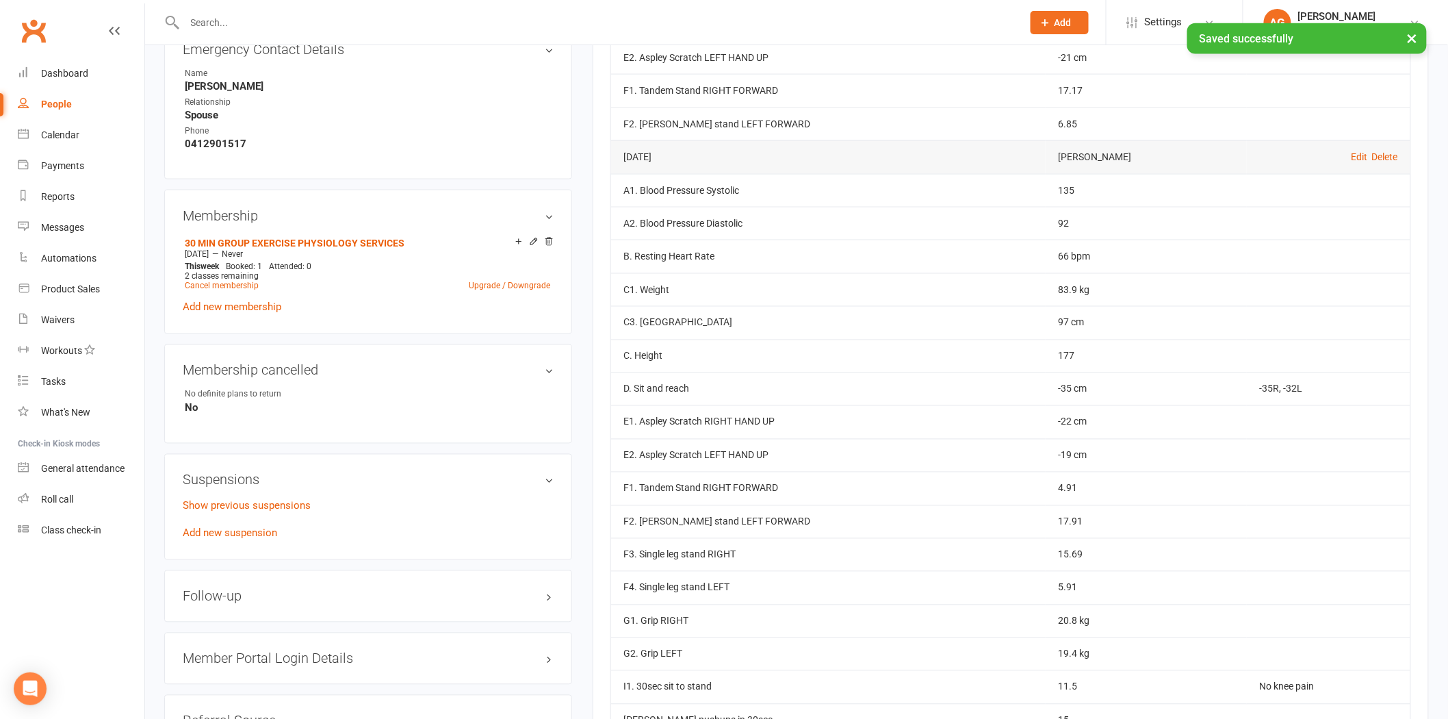
scroll to position [760, 0]
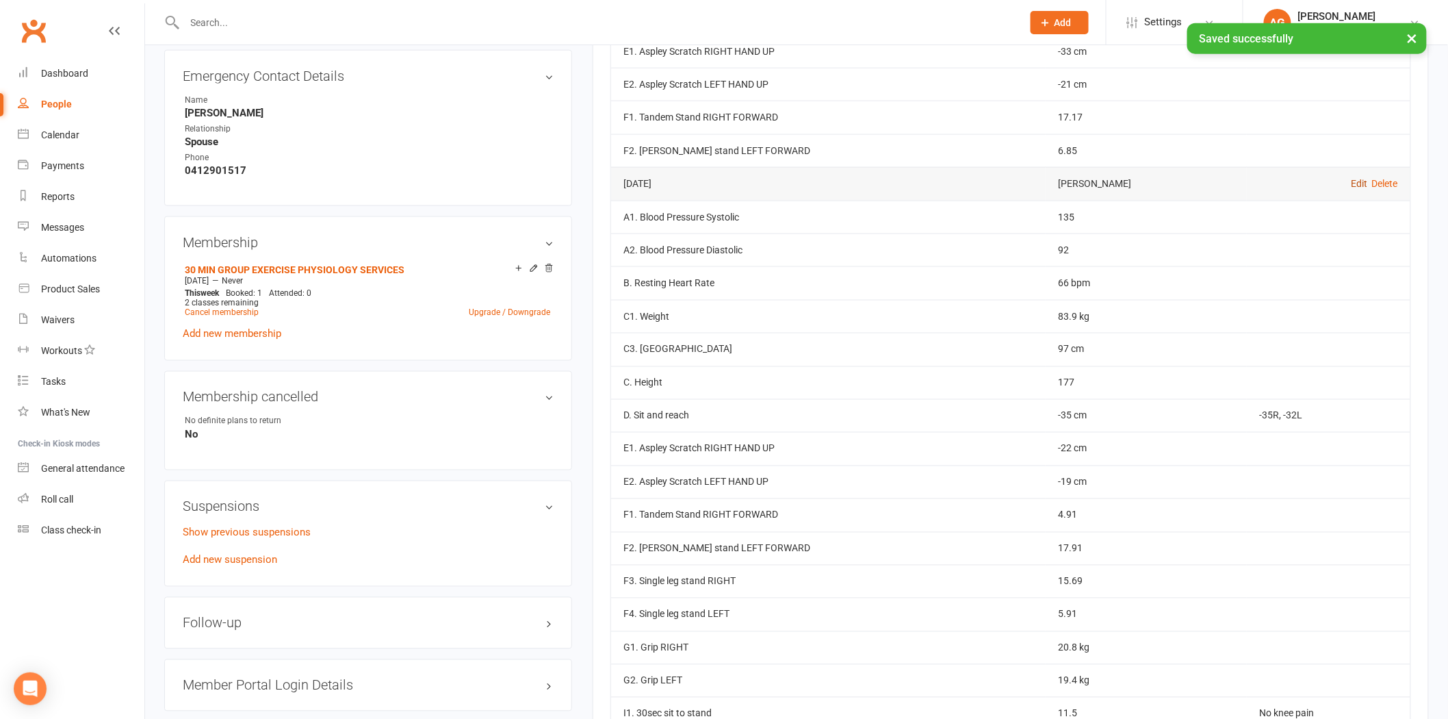
click at [1362, 189] on link "Edit" at bounding box center [1359, 183] width 16 height 11
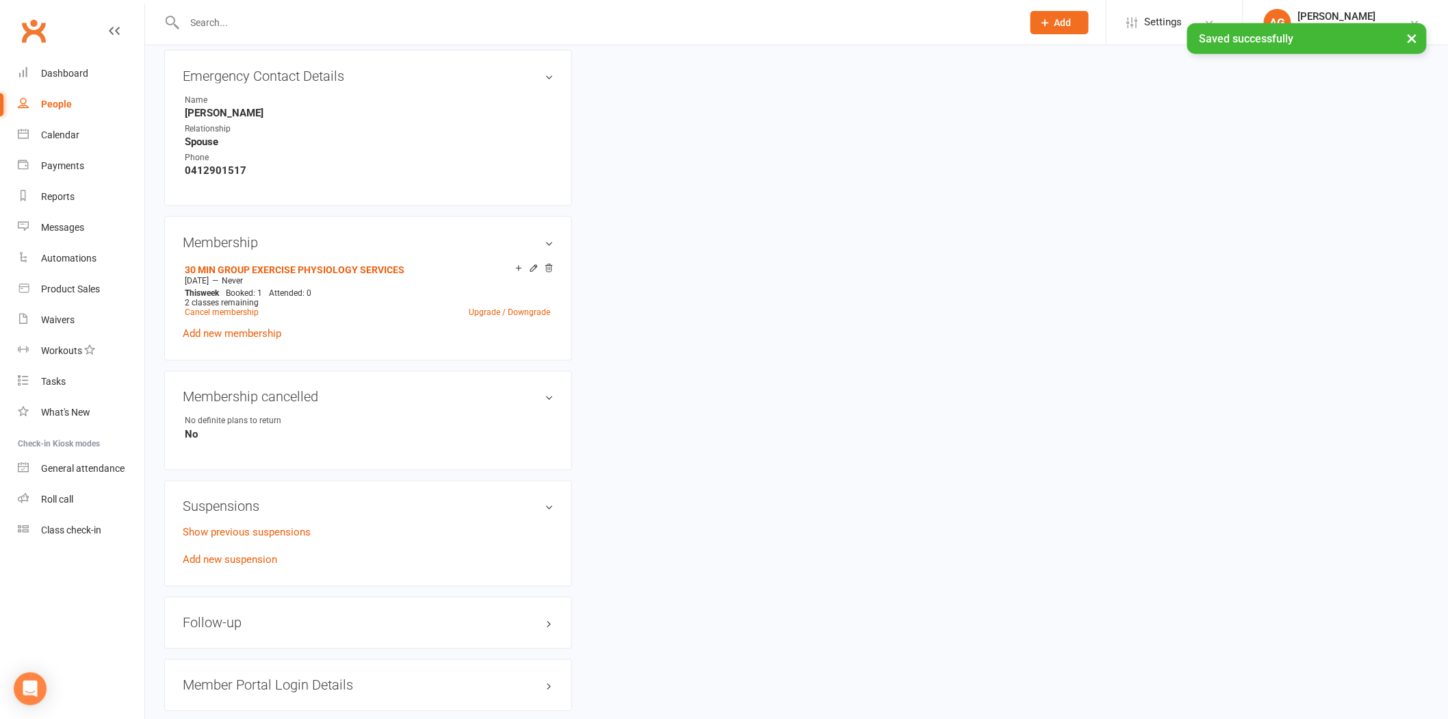
type input "20 Mar 2025"
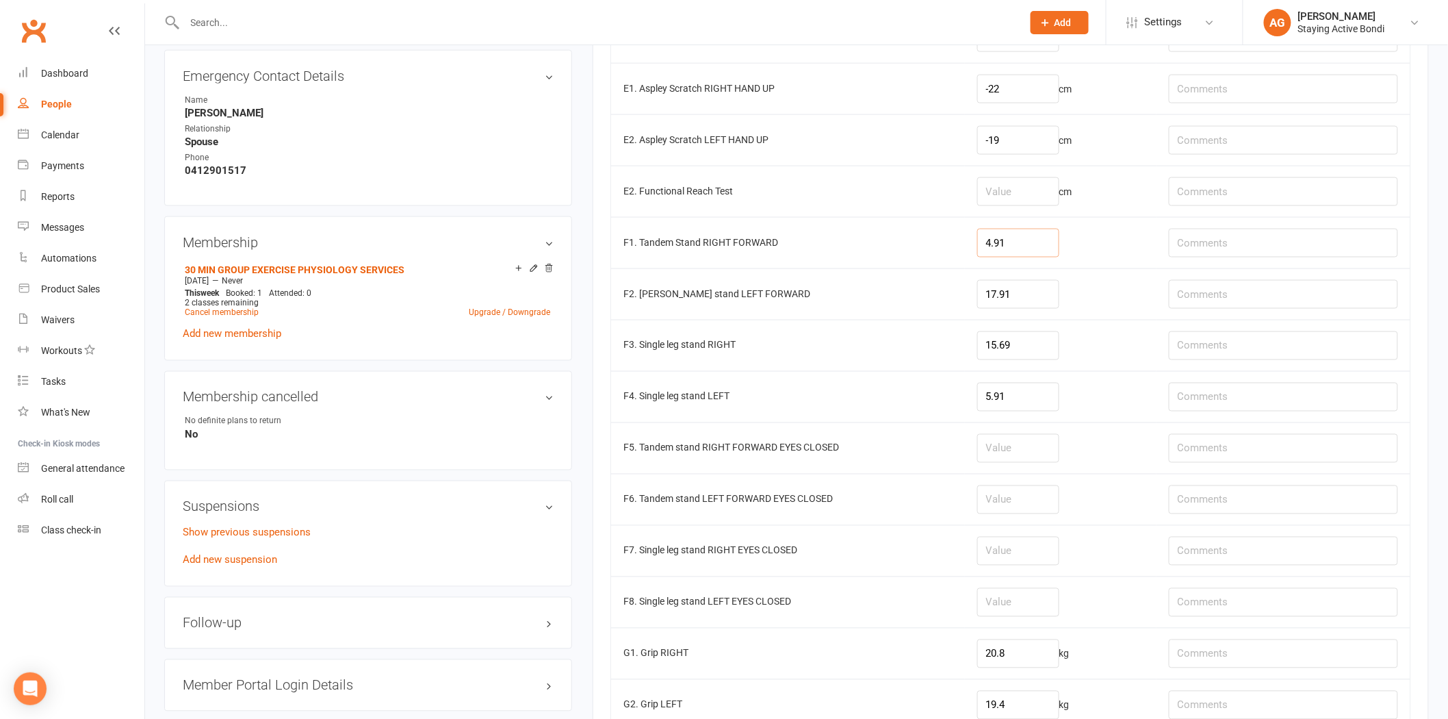
drag, startPoint x: 1024, startPoint y: 247, endPoint x: 985, endPoint y: 246, distance: 38.3
click at [987, 247] on input "4.91" at bounding box center [1018, 243] width 82 height 29
type input "4.91"
drag, startPoint x: 1040, startPoint y: 281, endPoint x: 1031, endPoint y: 289, distance: 12.6
click at [1031, 288] on td "17.91" at bounding box center [1061, 293] width 192 height 51
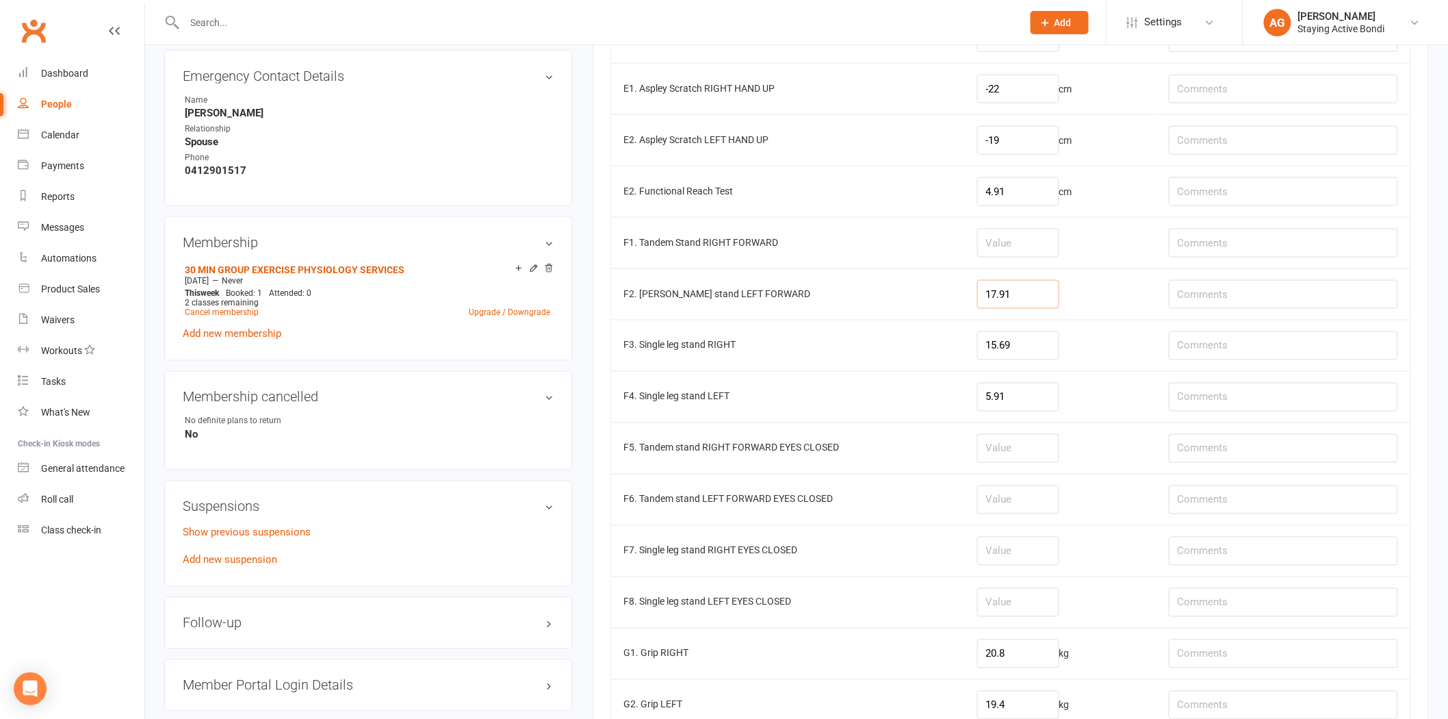
drag, startPoint x: 1018, startPoint y: 293, endPoint x: 972, endPoint y: 295, distance: 46.6
click at [972, 295] on tr "F2. Tandem stand LEFT FORWARD 17.91" at bounding box center [1010, 293] width 799 height 51
type input "17.91"
drag, startPoint x: 1020, startPoint y: 196, endPoint x: 976, endPoint y: 200, distance: 43.4
click at [976, 200] on td "4.91 cm" at bounding box center [1061, 191] width 192 height 51
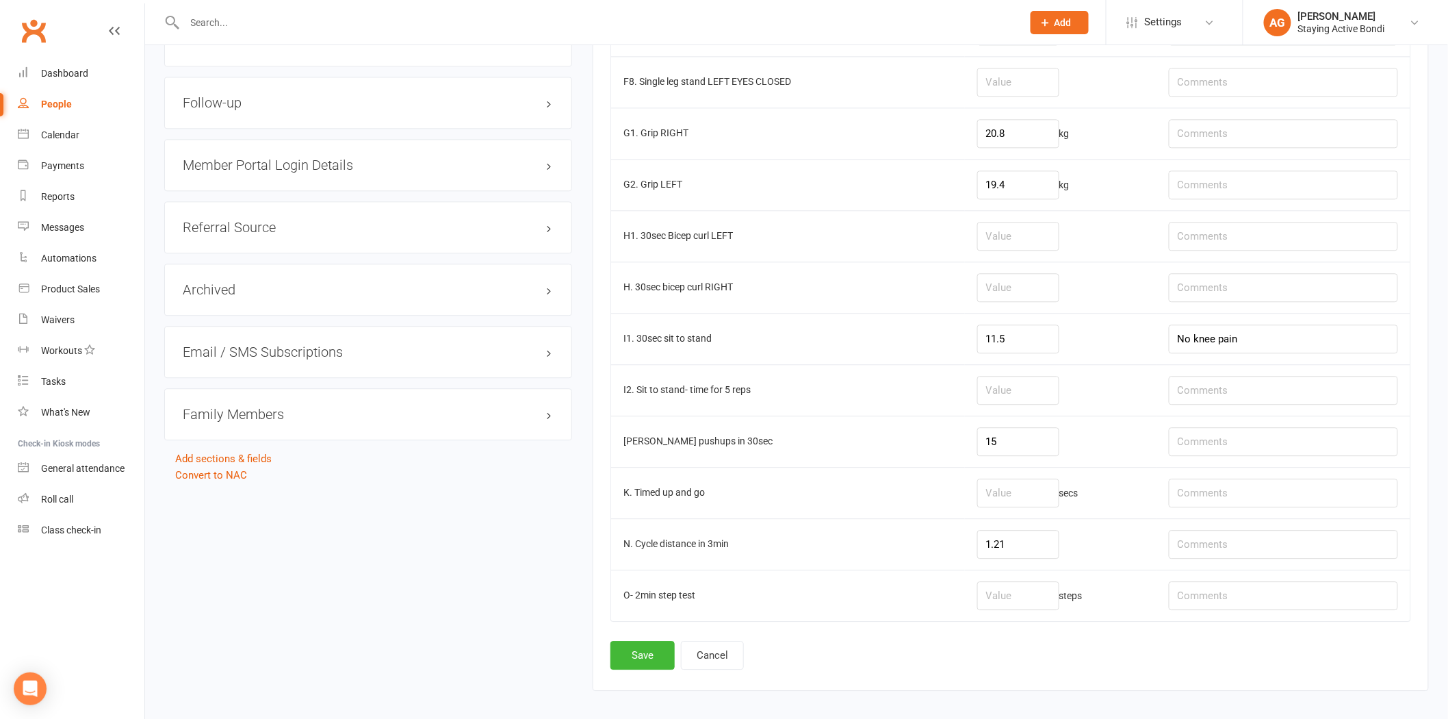
scroll to position [1345, 0]
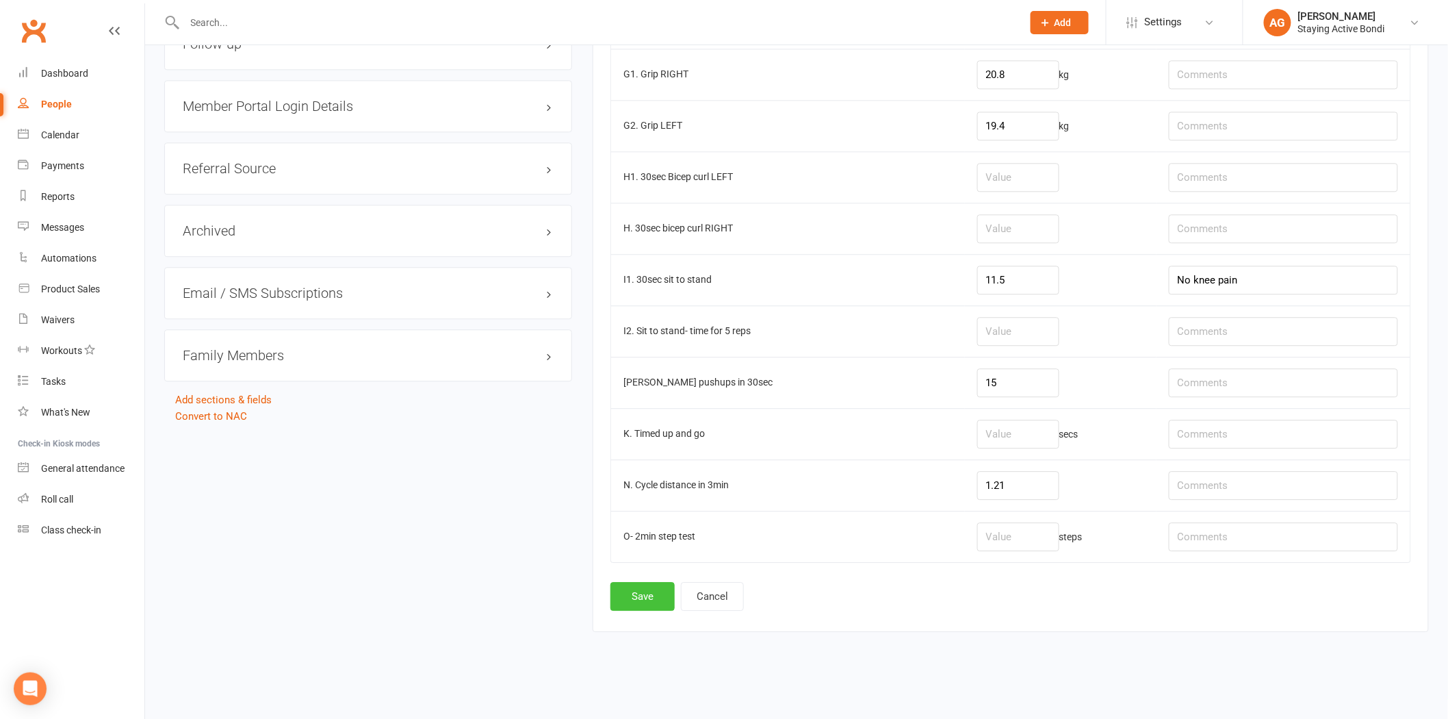
type input "4.91"
click at [643, 586] on button "Save" at bounding box center [642, 596] width 64 height 29
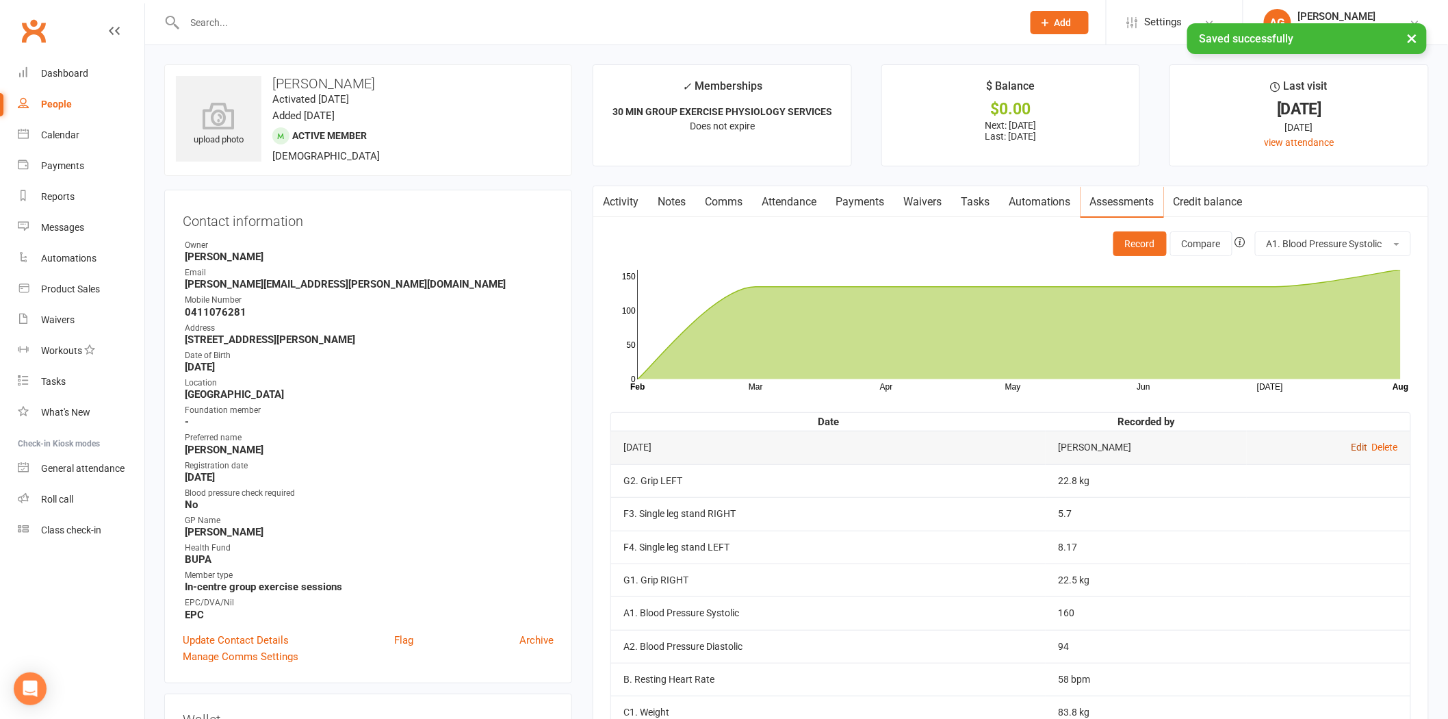
click at [1354, 441] on link "Edit" at bounding box center [1359, 446] width 16 height 11
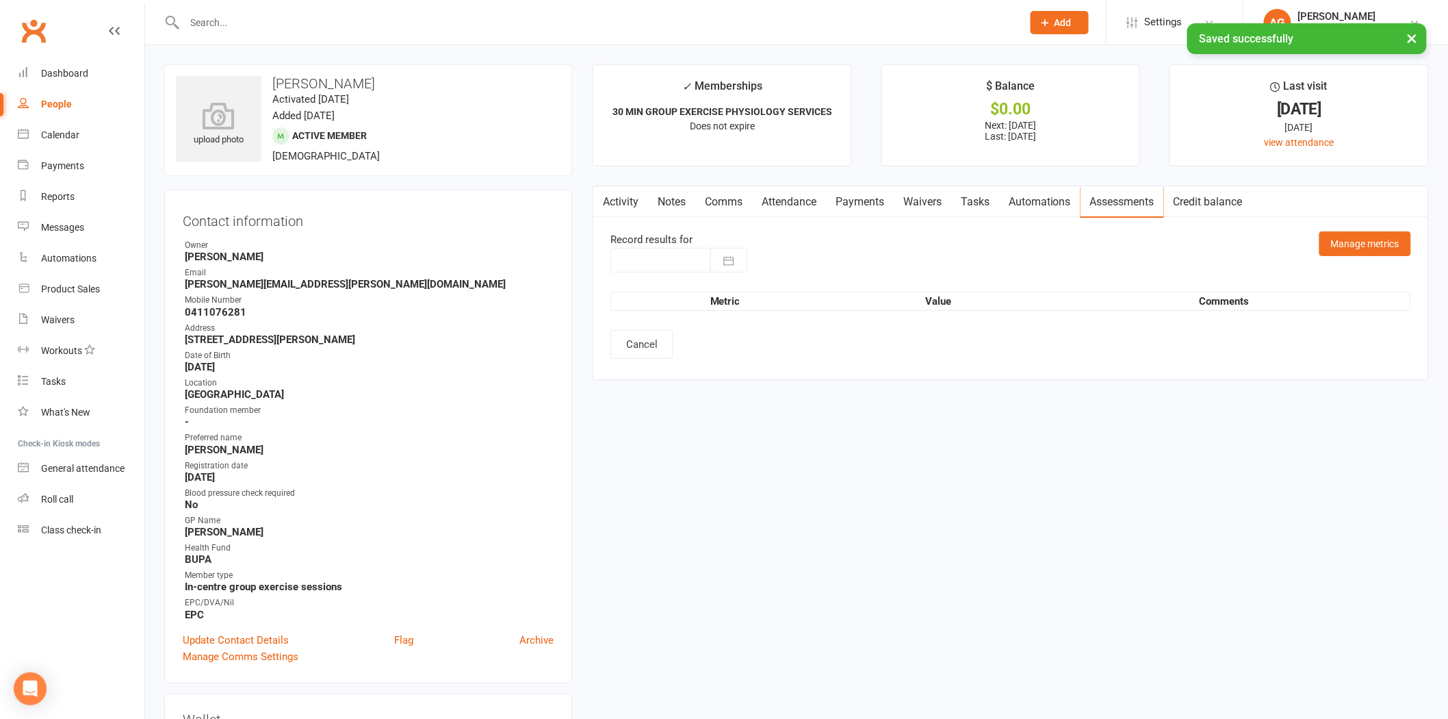
type input "[DATE]"
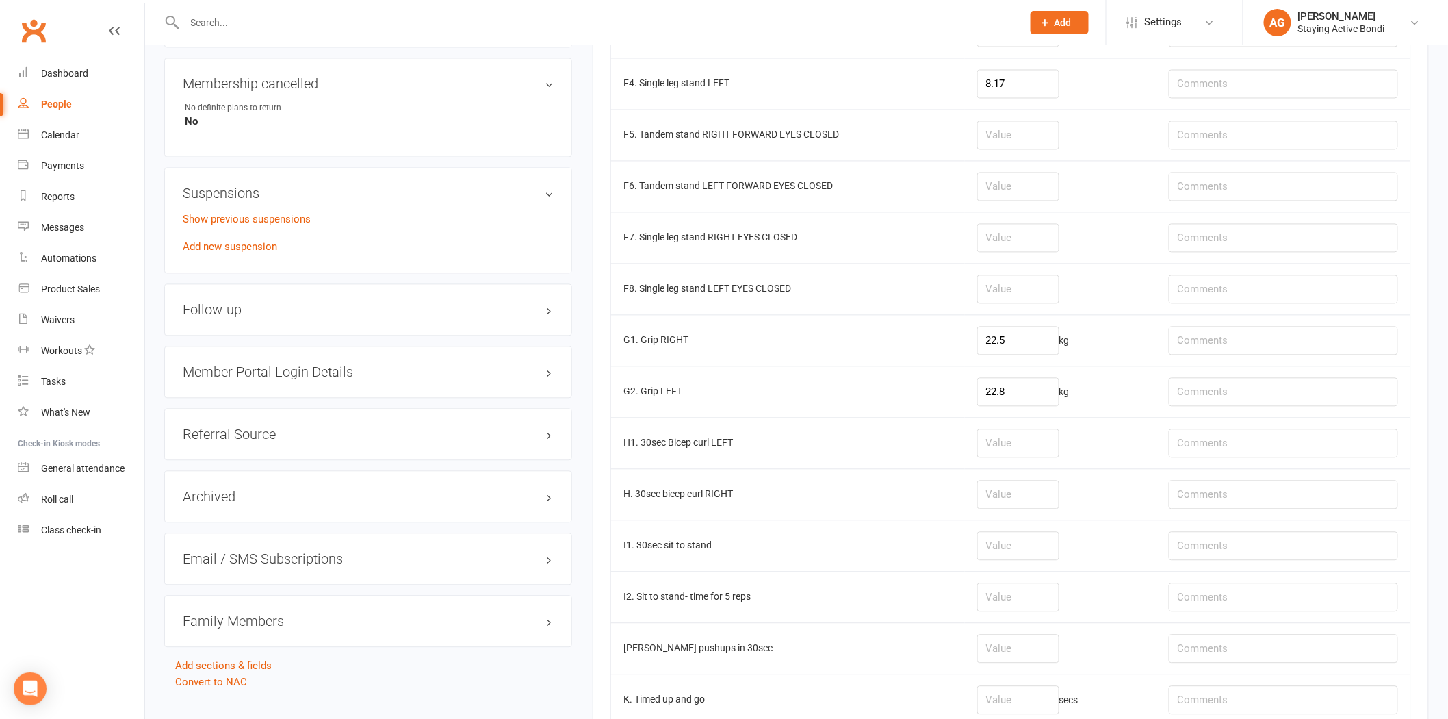
scroll to position [1292, 0]
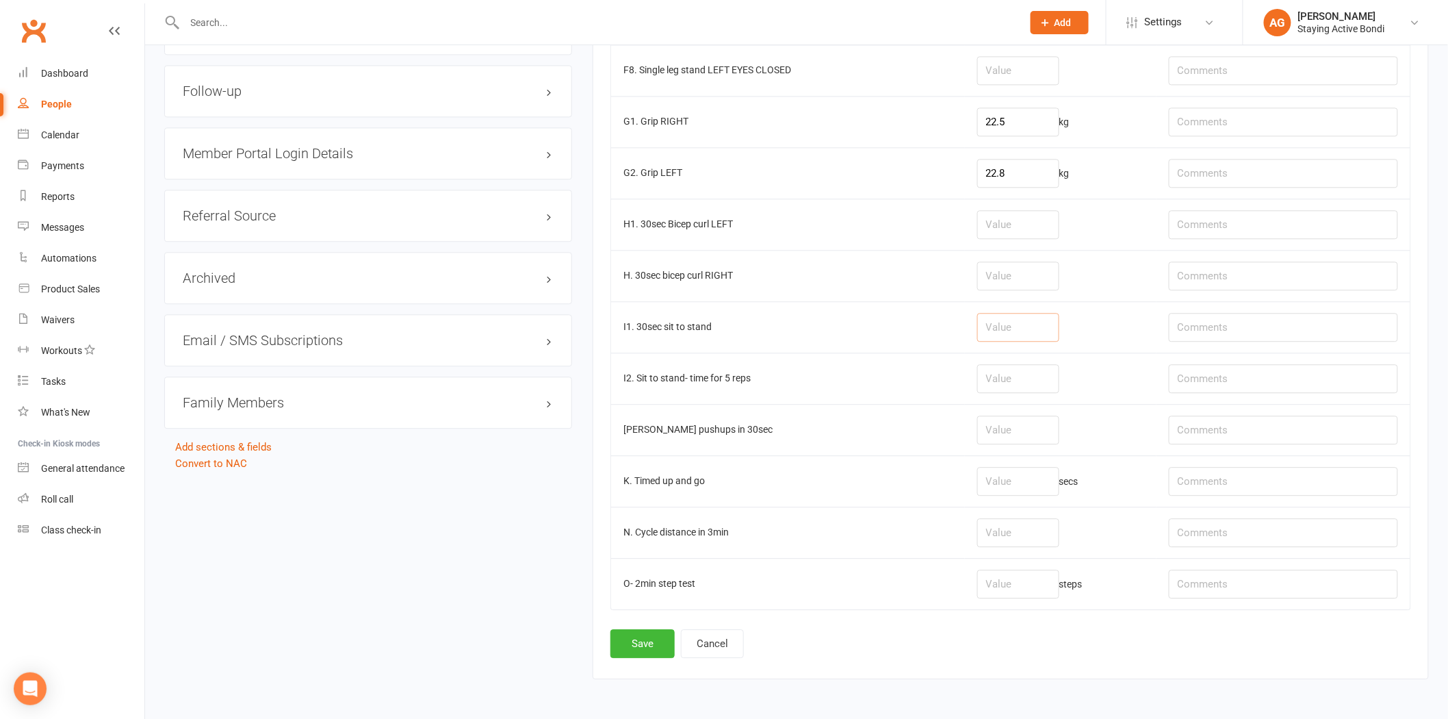
click at [1024, 338] on input "number" at bounding box center [1018, 327] width 82 height 29
type input "12.5"
click at [1024, 539] on input "number" at bounding box center [1018, 532] width 82 height 29
type input "1.12"
click at [654, 651] on button "Save" at bounding box center [642, 643] width 64 height 29
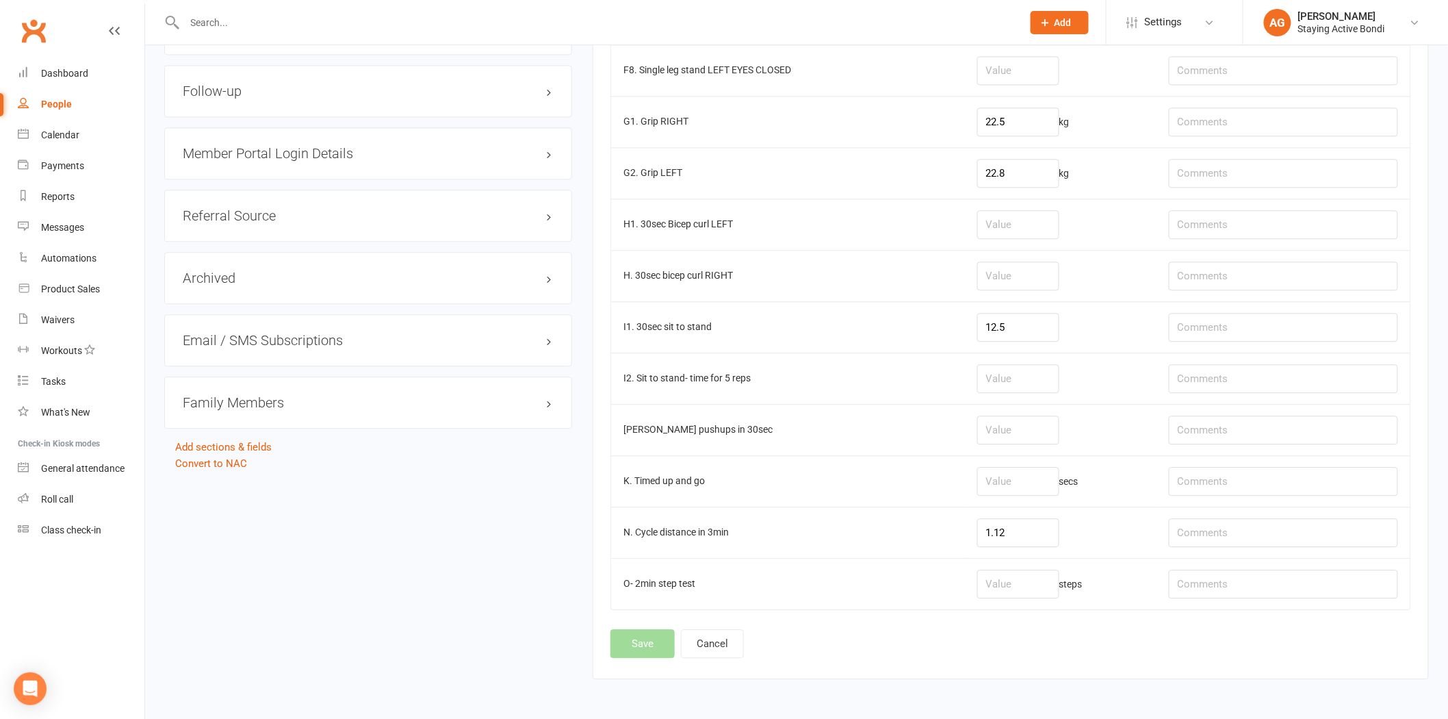
scroll to position [0, 0]
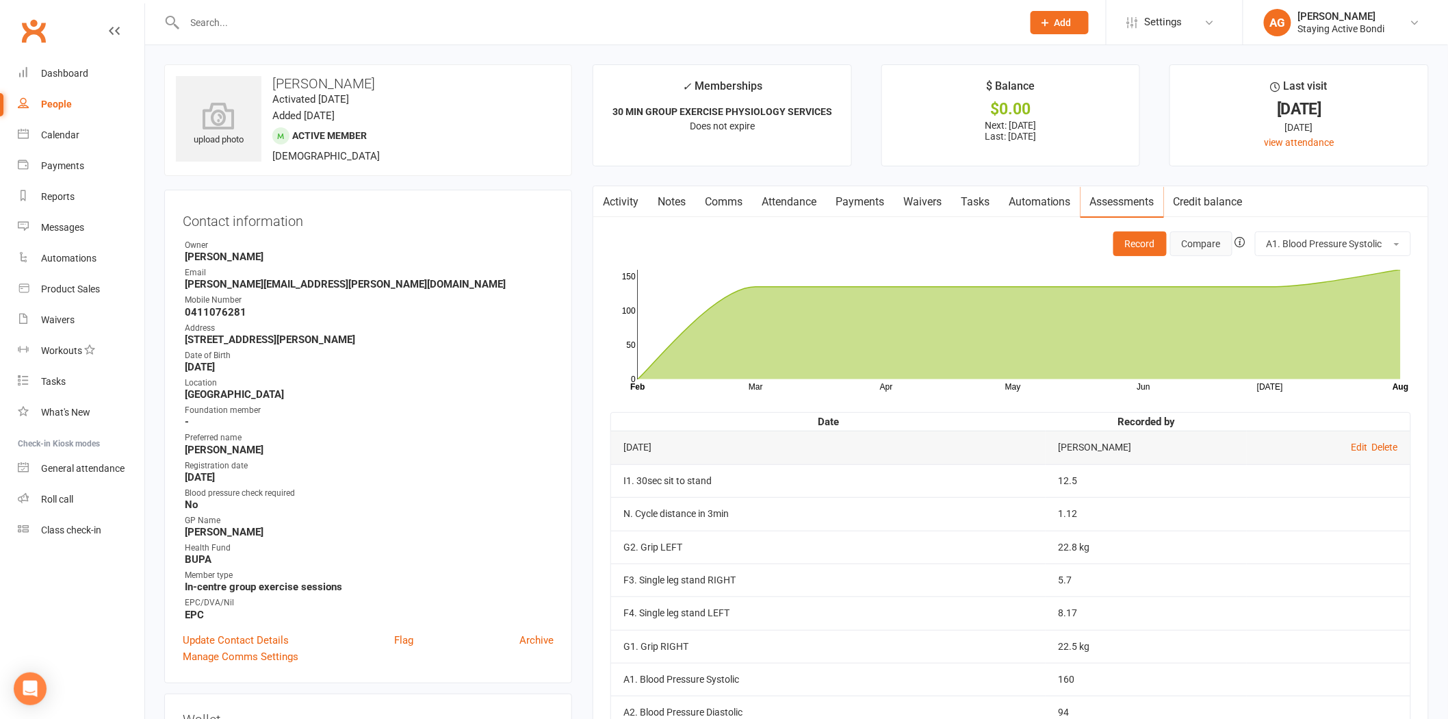
click at [1195, 246] on button "Compare" at bounding box center [1201, 243] width 62 height 25
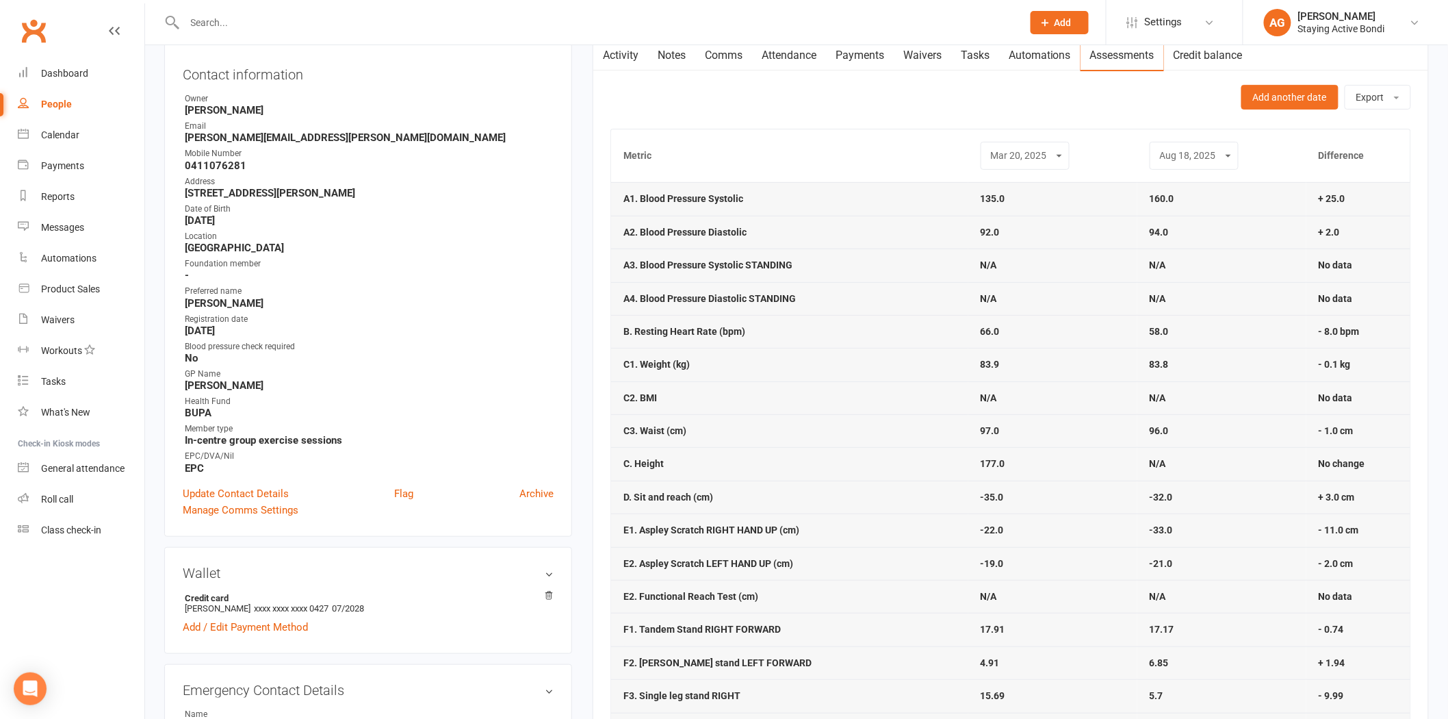
scroll to position [152, 0]
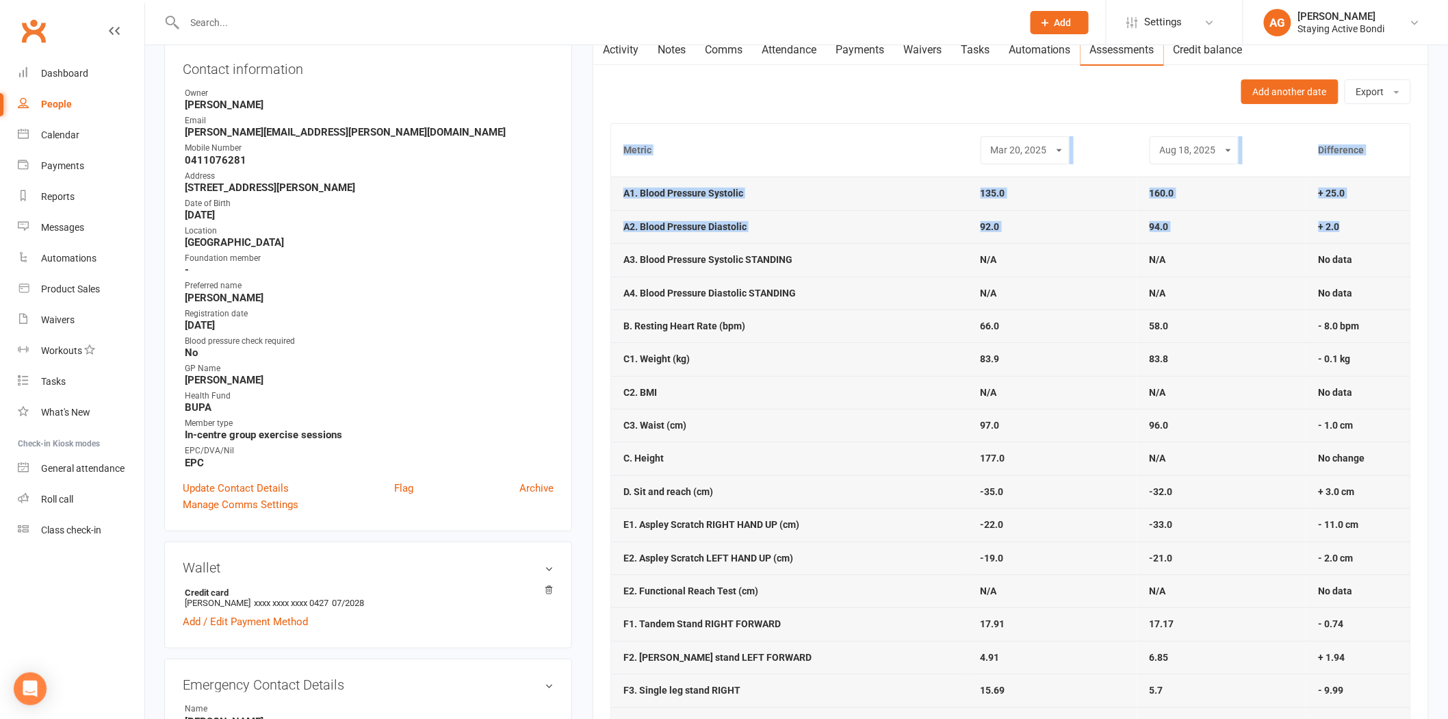
drag, startPoint x: 608, startPoint y: 190, endPoint x: 1381, endPoint y: 229, distance: 774.3
click at [1381, 229] on div "Activity Notes Comms Attendance Payments Waivers Tasks Automations Assessments …" at bounding box center [1011, 653] width 836 height 1239
click at [1381, 229] on td "+ 2.0" at bounding box center [1358, 226] width 104 height 33
drag, startPoint x: 1133, startPoint y: 318, endPoint x: 1163, endPoint y: 323, distance: 31.3
click at [1163, 323] on tr "B. Resting Heart Rate (bpm) 66.0 58.0 - 8.0 bpm" at bounding box center [1010, 325] width 799 height 33
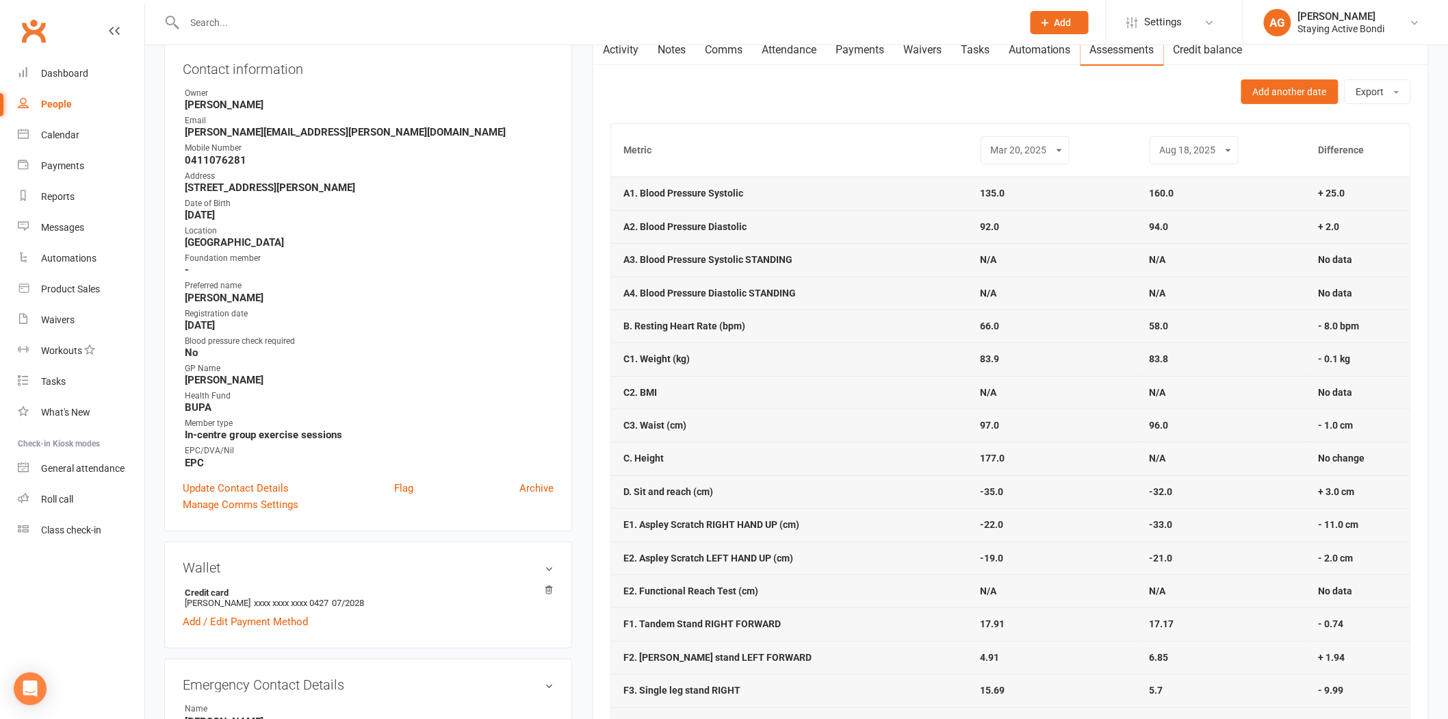
click at [984, 346] on td "83.9" at bounding box center [1052, 358] width 169 height 33
drag, startPoint x: 967, startPoint y: 324, endPoint x: 1166, endPoint y: 336, distance: 199.5
click at [1166, 336] on tr "B. Resting Heart Rate (bpm) 66.0 58.0 - 8.0 bpm" at bounding box center [1010, 325] width 799 height 33
click at [1168, 337] on td "58.0" at bounding box center [1221, 325] width 169 height 33
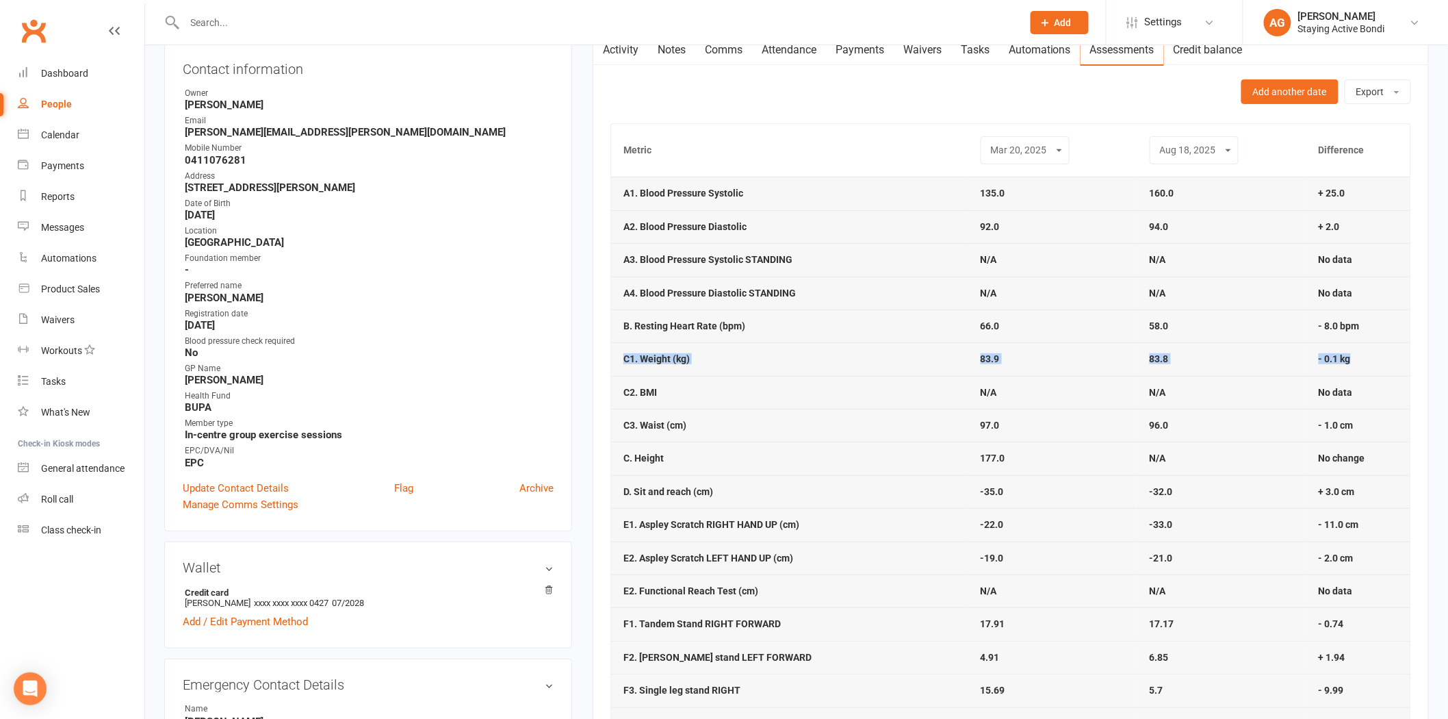
drag, startPoint x: 1374, startPoint y: 361, endPoint x: 616, endPoint y: 366, distance: 758.2
click at [616, 366] on tr "C1. Weight (kg) 83.9 83.8 - 0.1 kg" at bounding box center [1010, 358] width 799 height 33
click at [616, 366] on td "C1. Weight (kg)" at bounding box center [789, 358] width 357 height 33
drag, startPoint x: 1406, startPoint y: 427, endPoint x: 699, endPoint y: 429, distance: 706.2
click at [699, 429] on tr "C3. Waist (cm) 97.0 96.0 - 1.0 cm" at bounding box center [1010, 425] width 799 height 33
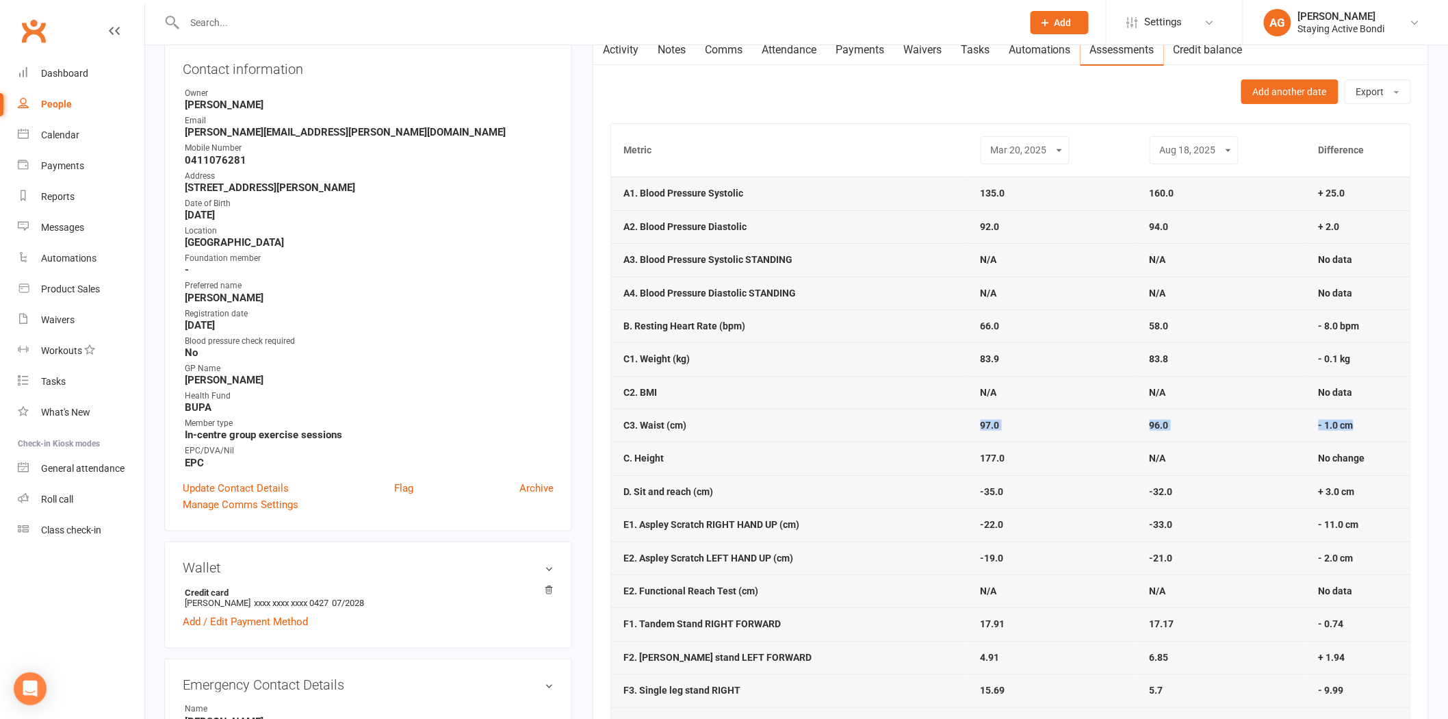
click at [699, 429] on td "C3. Waist (cm)" at bounding box center [789, 425] width 357 height 33
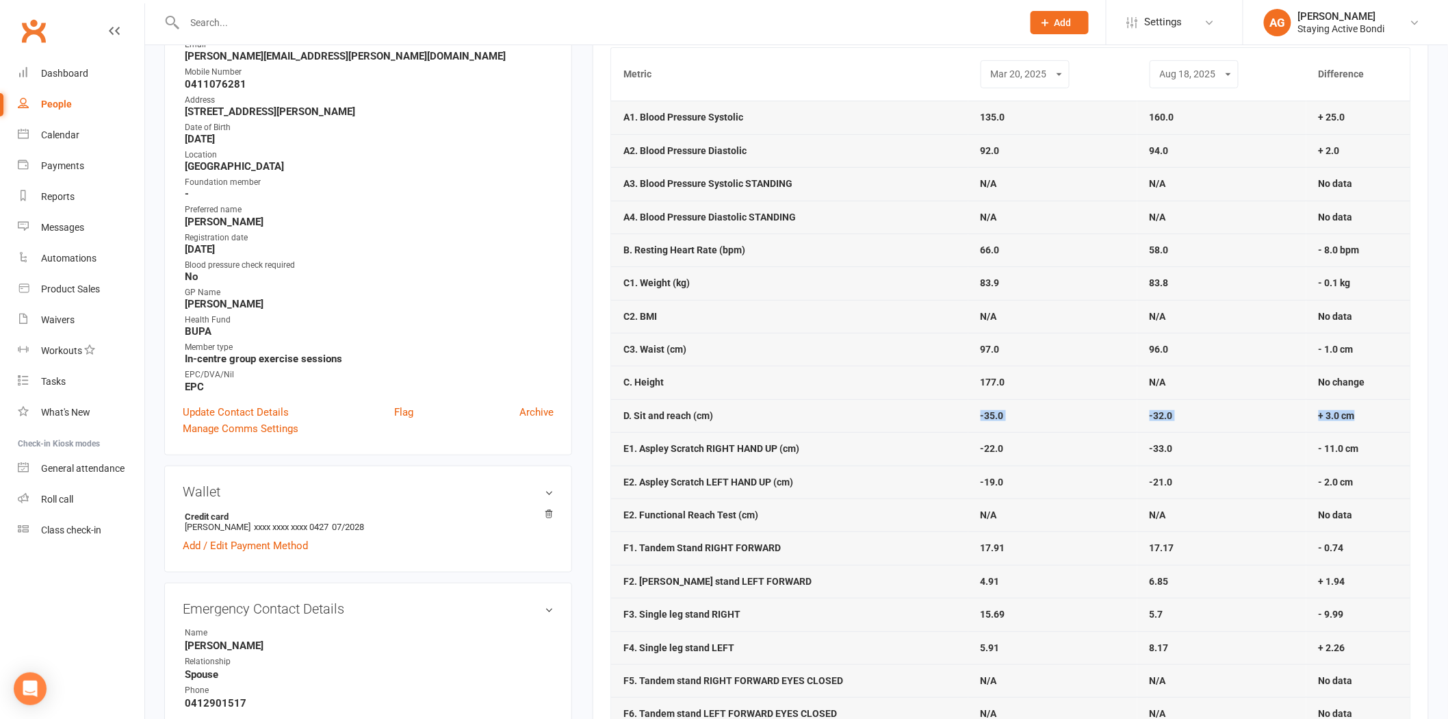
drag, startPoint x: 1378, startPoint y: 416, endPoint x: 918, endPoint y: 406, distance: 460.6
click at [918, 406] on tr "D. Sit and reach (cm) -35.0 -32.0 + 3.0 cm" at bounding box center [1010, 415] width 799 height 33
click at [1066, 476] on td "-19.0" at bounding box center [1052, 481] width 169 height 33
click at [1277, 477] on td "-21.0" at bounding box center [1221, 481] width 169 height 33
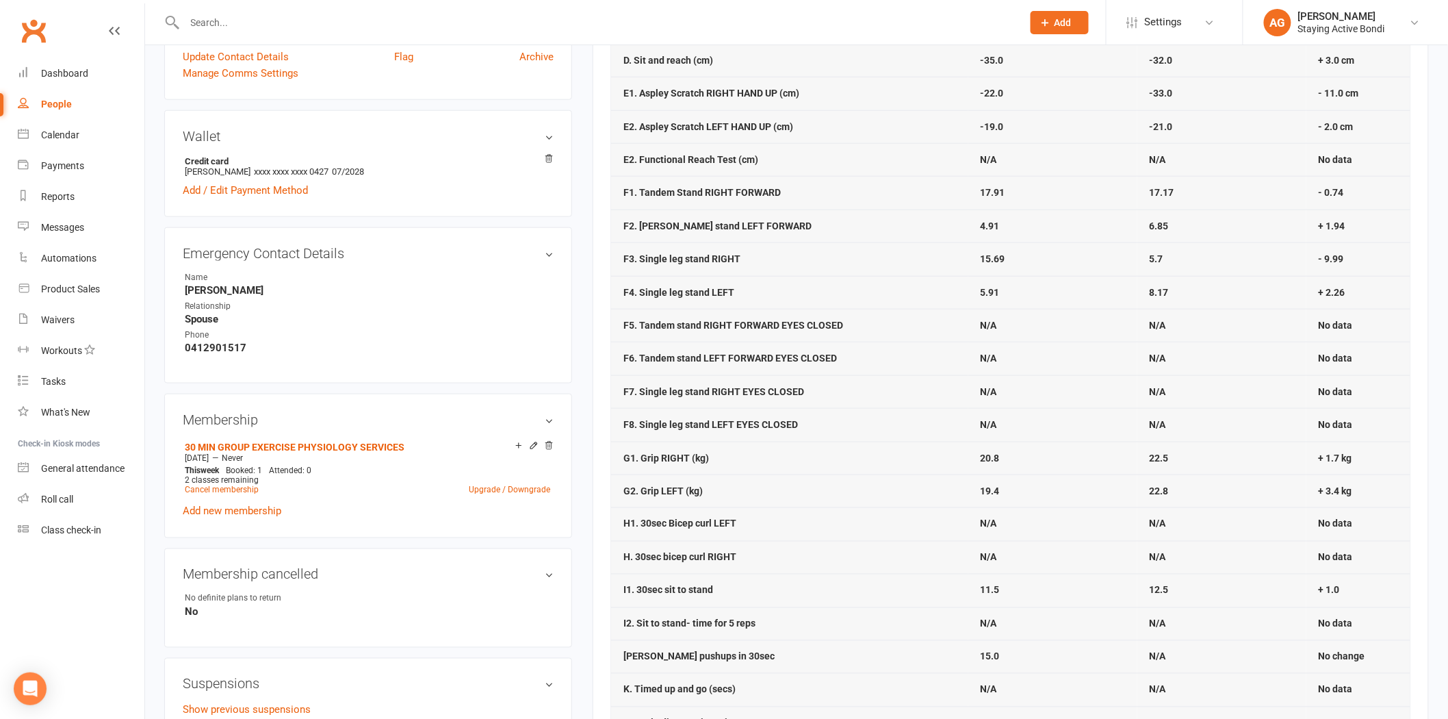
scroll to position [608, 0]
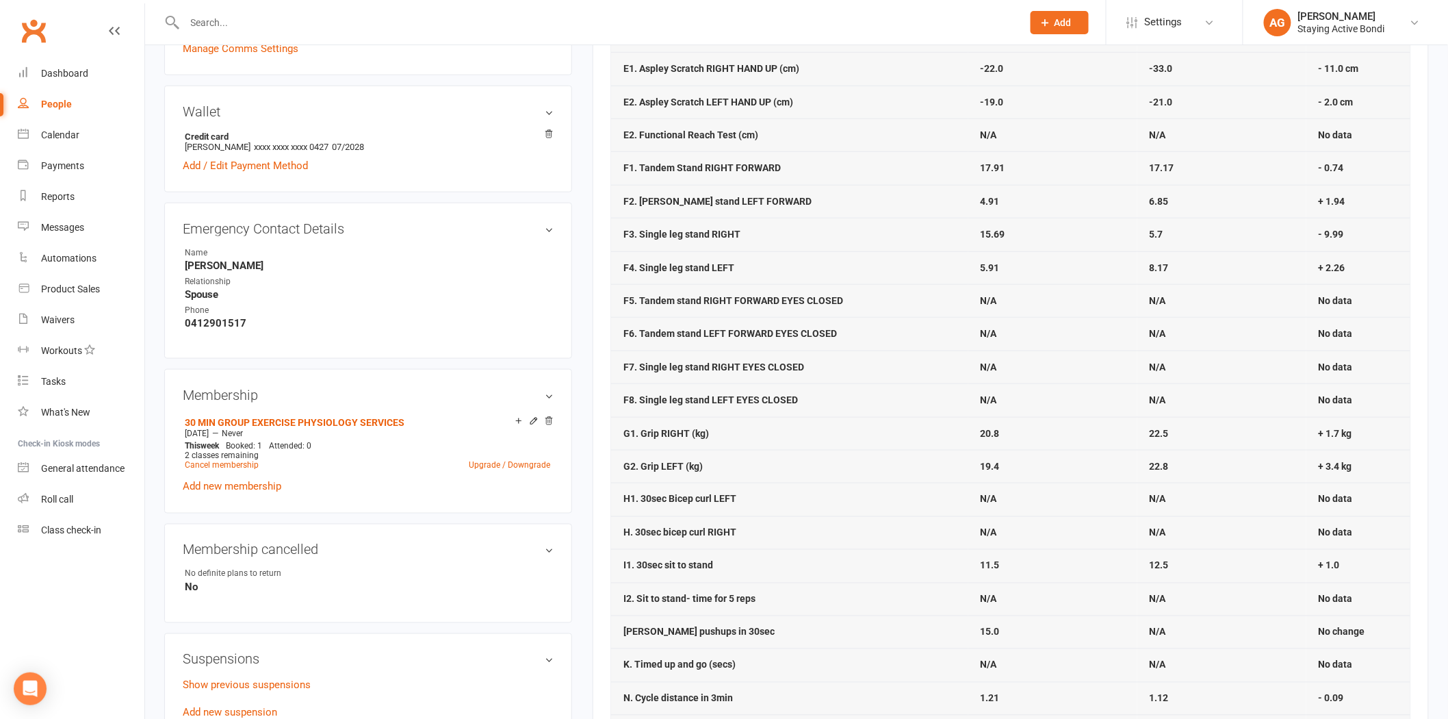
click at [1202, 463] on td "22.8" at bounding box center [1221, 466] width 169 height 33
drag, startPoint x: 1202, startPoint y: 463, endPoint x: 1159, endPoint y: 487, distance: 49.3
click at [1159, 487] on td "N/A" at bounding box center [1221, 498] width 169 height 33
drag, startPoint x: 1358, startPoint y: 435, endPoint x: 1309, endPoint y: 442, distance: 49.2
click at [1309, 442] on td "+ 1.7 kg" at bounding box center [1358, 433] width 104 height 33
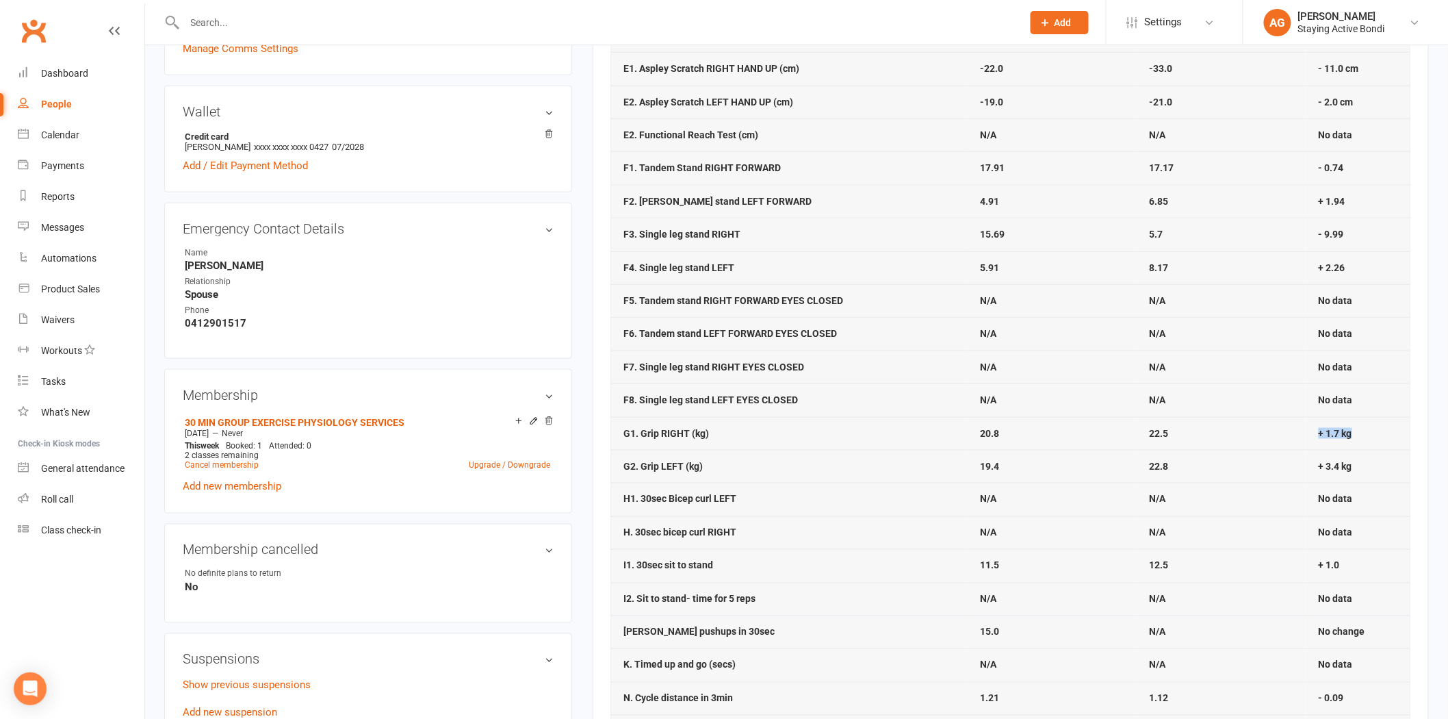
click at [1309, 442] on td "+ 1.7 kg" at bounding box center [1358, 433] width 104 height 33
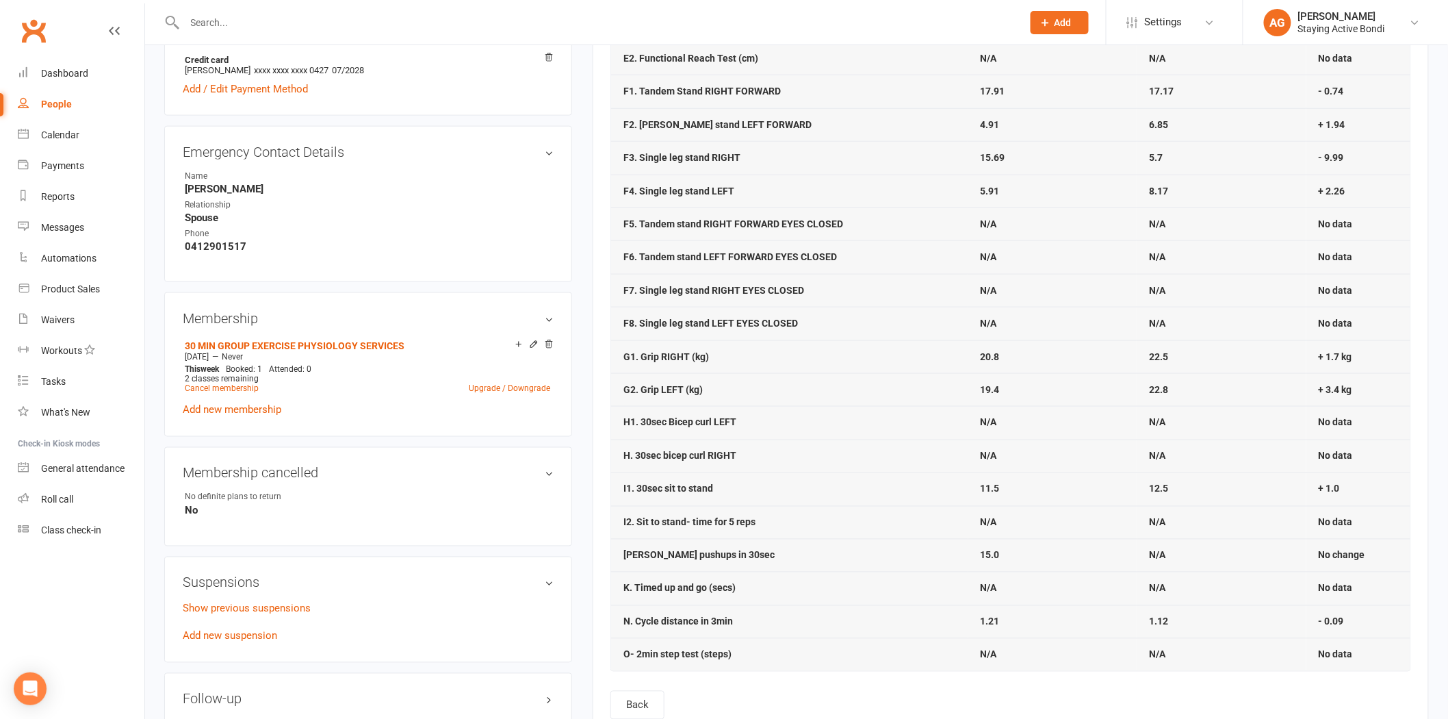
scroll to position [988, 0]
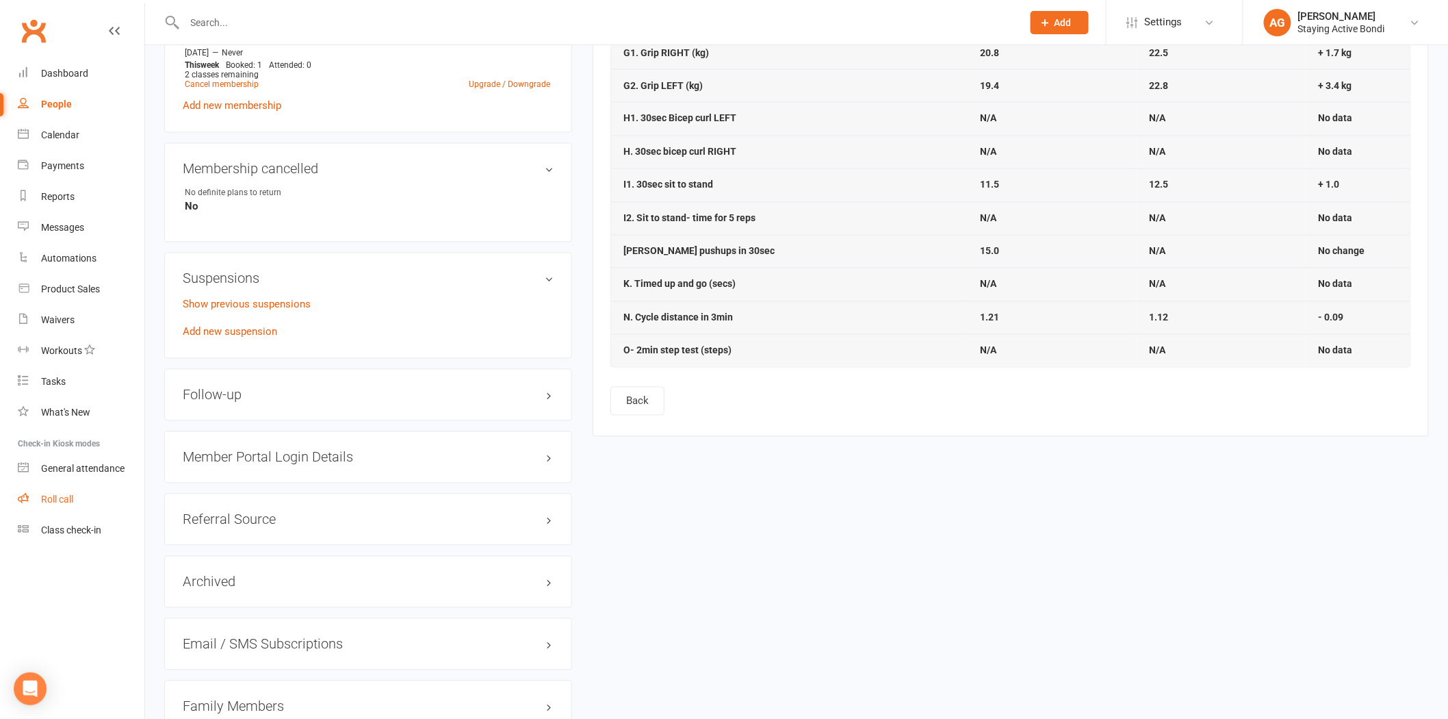
click at [47, 496] on div "Roll call" at bounding box center [57, 498] width 32 height 11
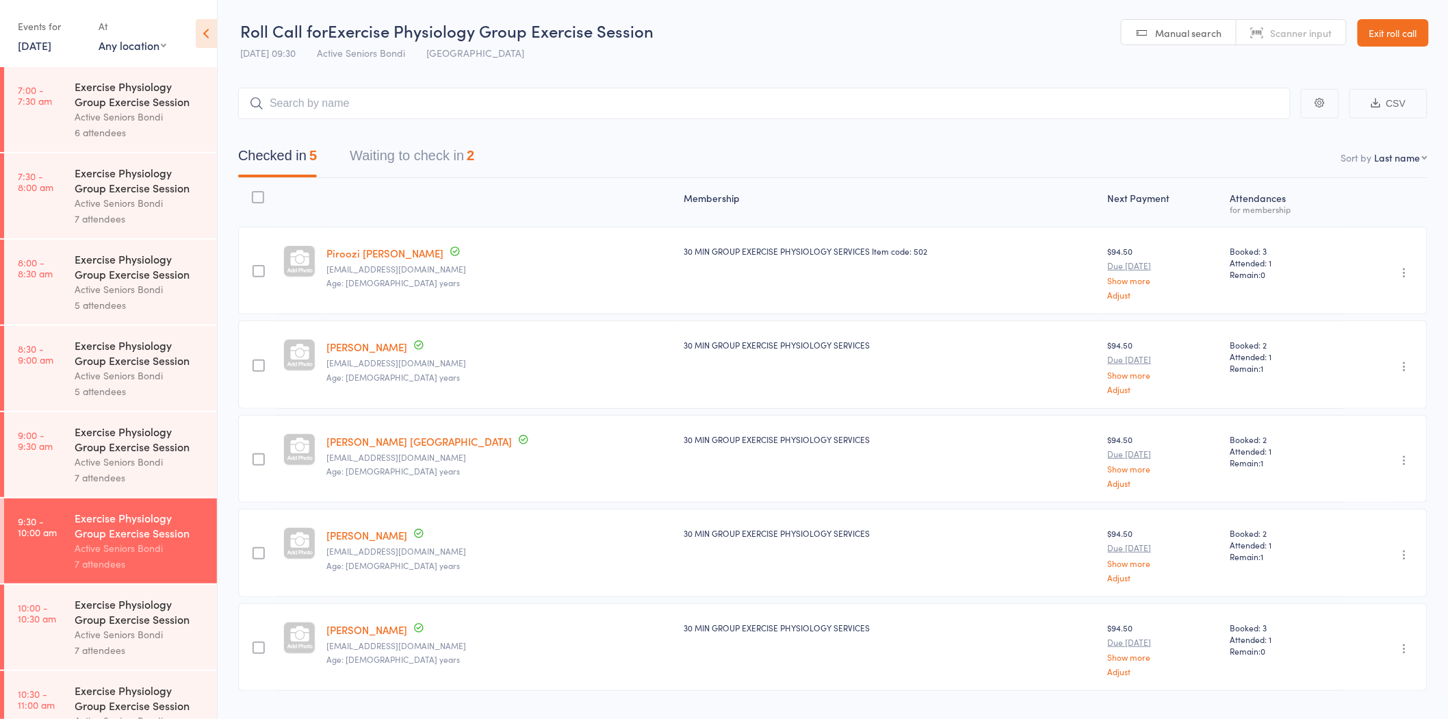
click at [424, 124] on div "Checked in 5 Waiting to check in 2" at bounding box center [832, 148] width 1189 height 59
click at [432, 144] on button "Waiting to check in 2" at bounding box center [412, 159] width 125 height 36
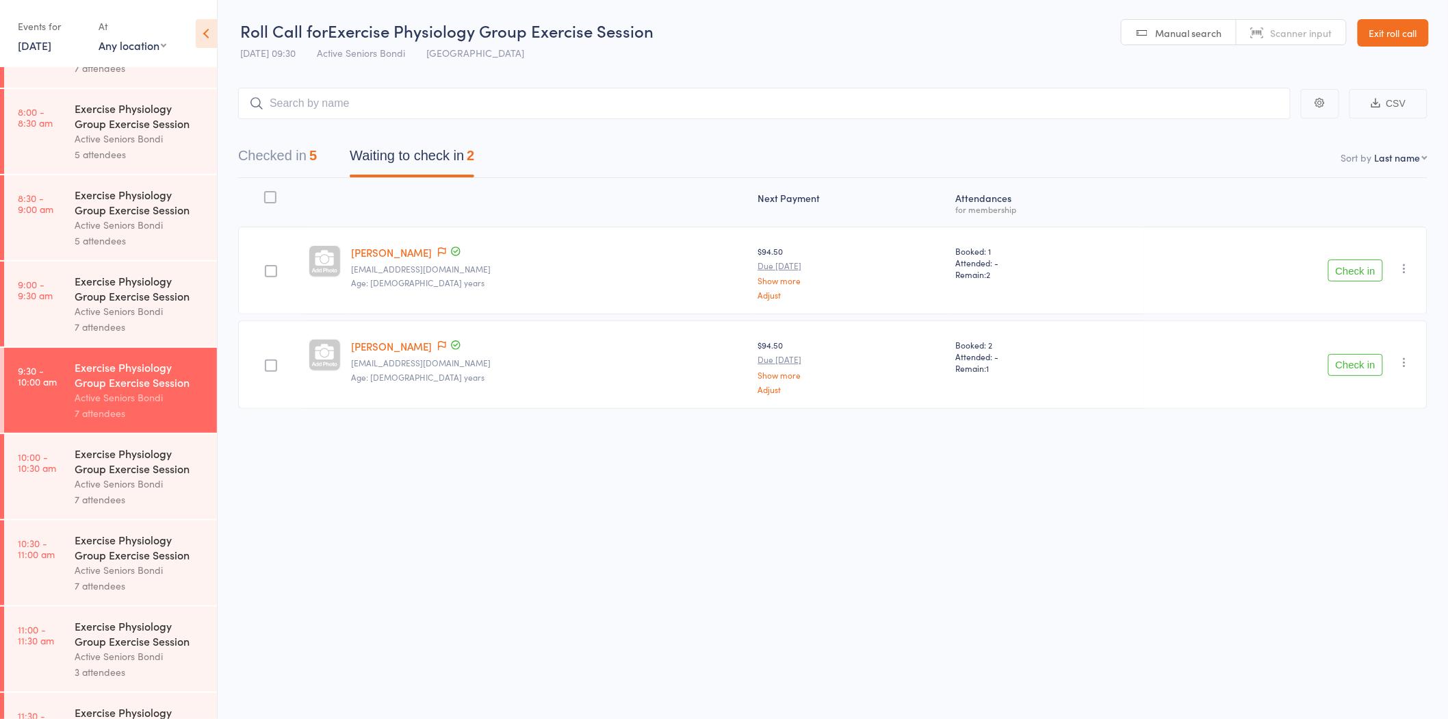
scroll to position [152, 0]
click at [135, 536] on div "Exercise Physiology Group Exercise Session" at bounding box center [140, 545] width 131 height 30
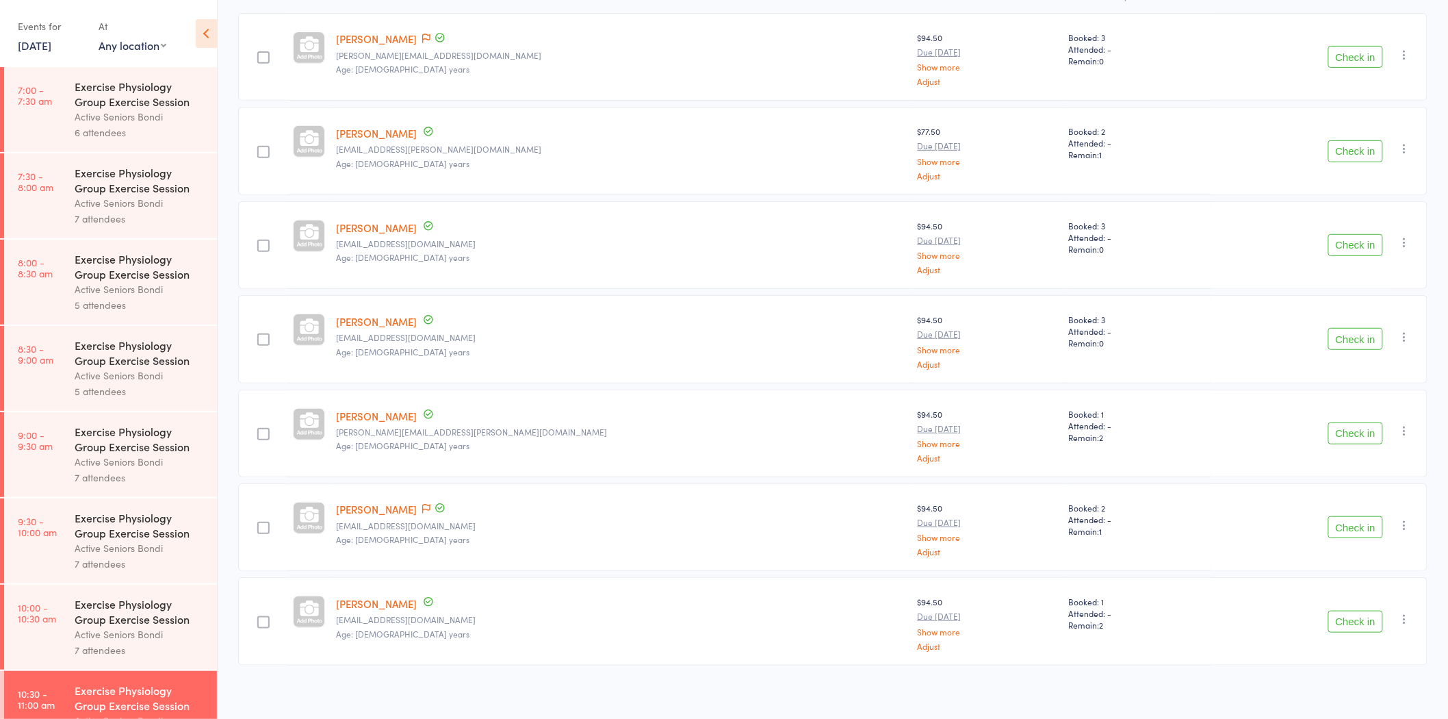
scroll to position [219, 0]
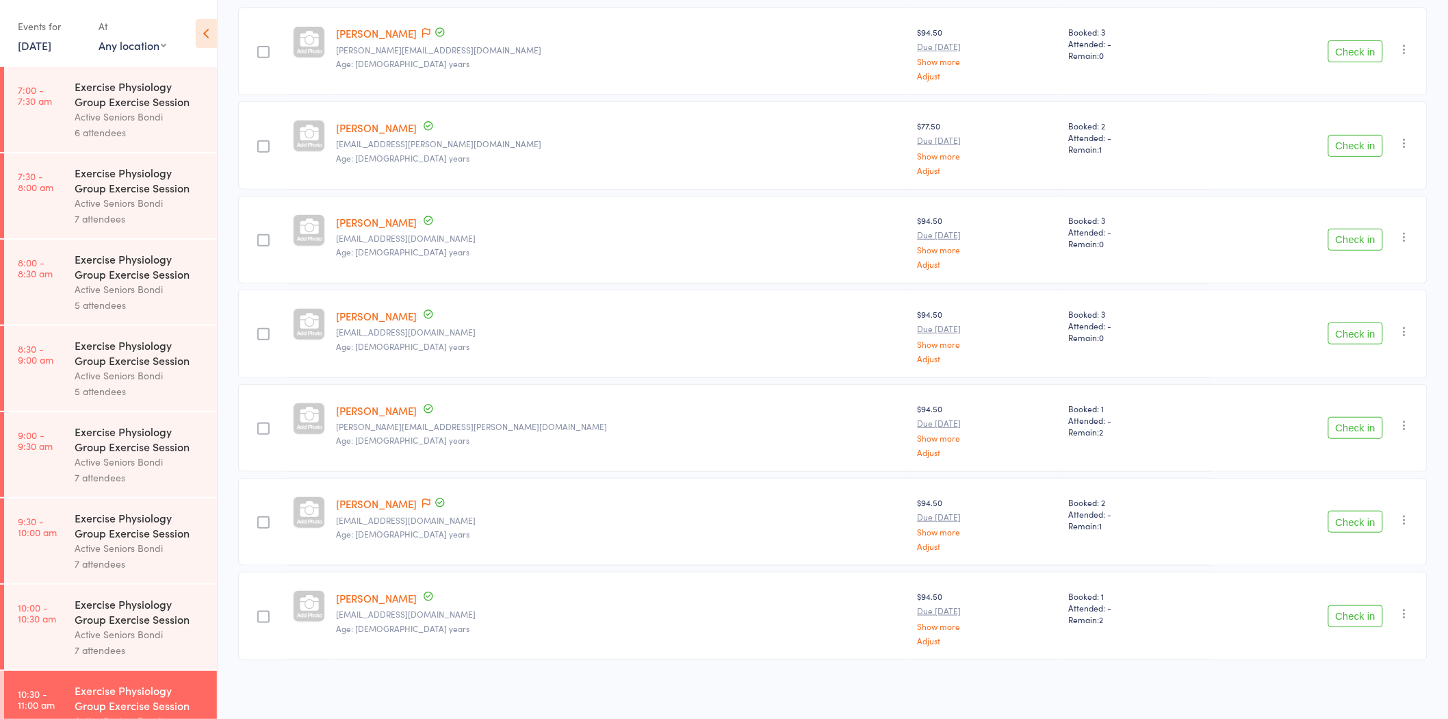
click at [1408, 328] on icon "button" at bounding box center [1405, 331] width 14 height 14
click at [1373, 450] on li "Remove" at bounding box center [1355, 450] width 113 height 18
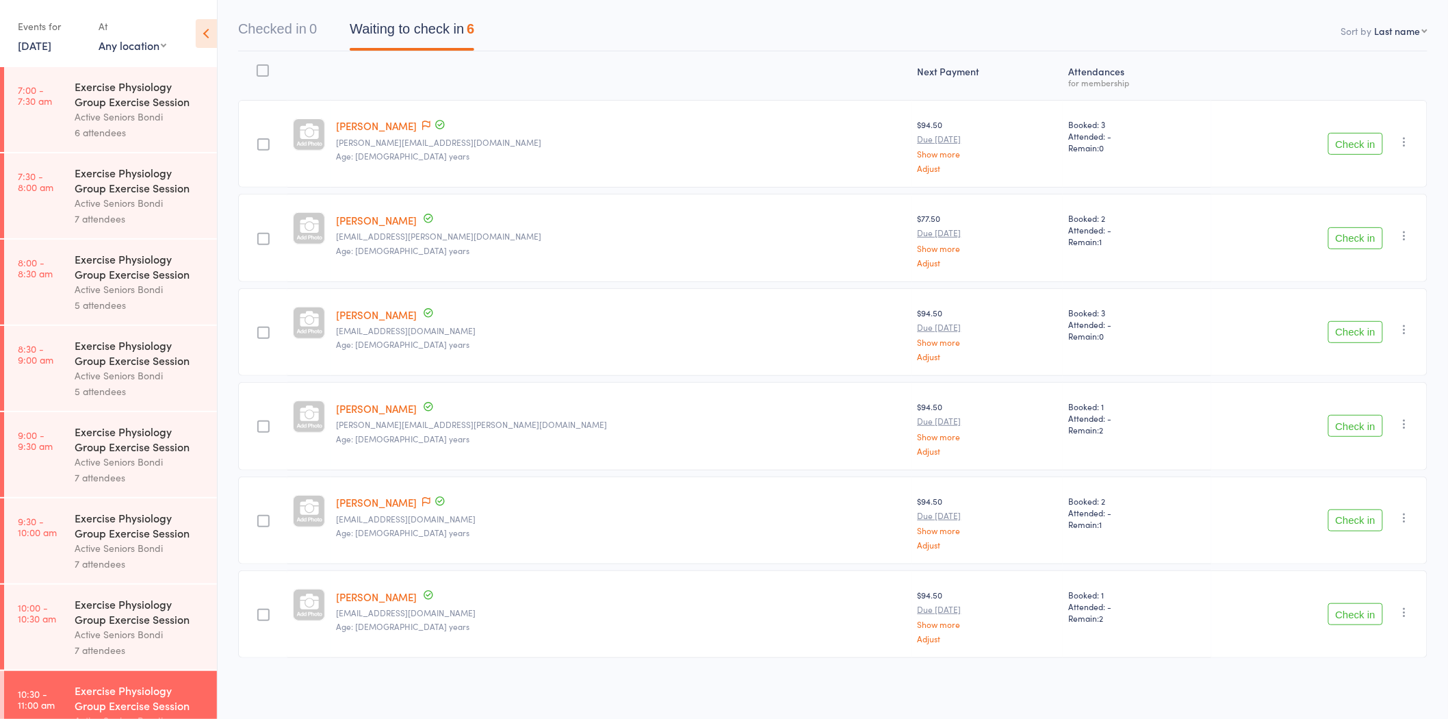
scroll to position [125, 0]
click at [373, 130] on link "Shirley Baitz" at bounding box center [376, 127] width 81 height 14
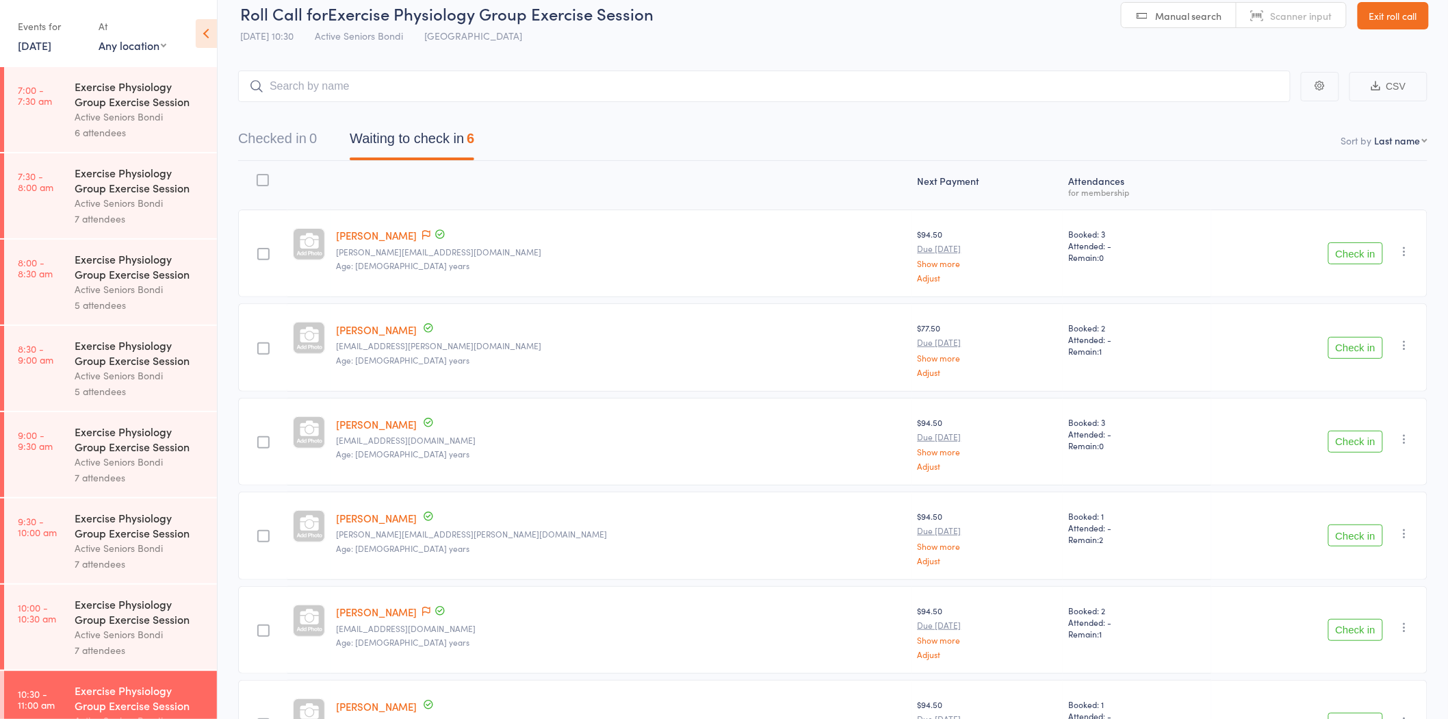
scroll to position [0, 0]
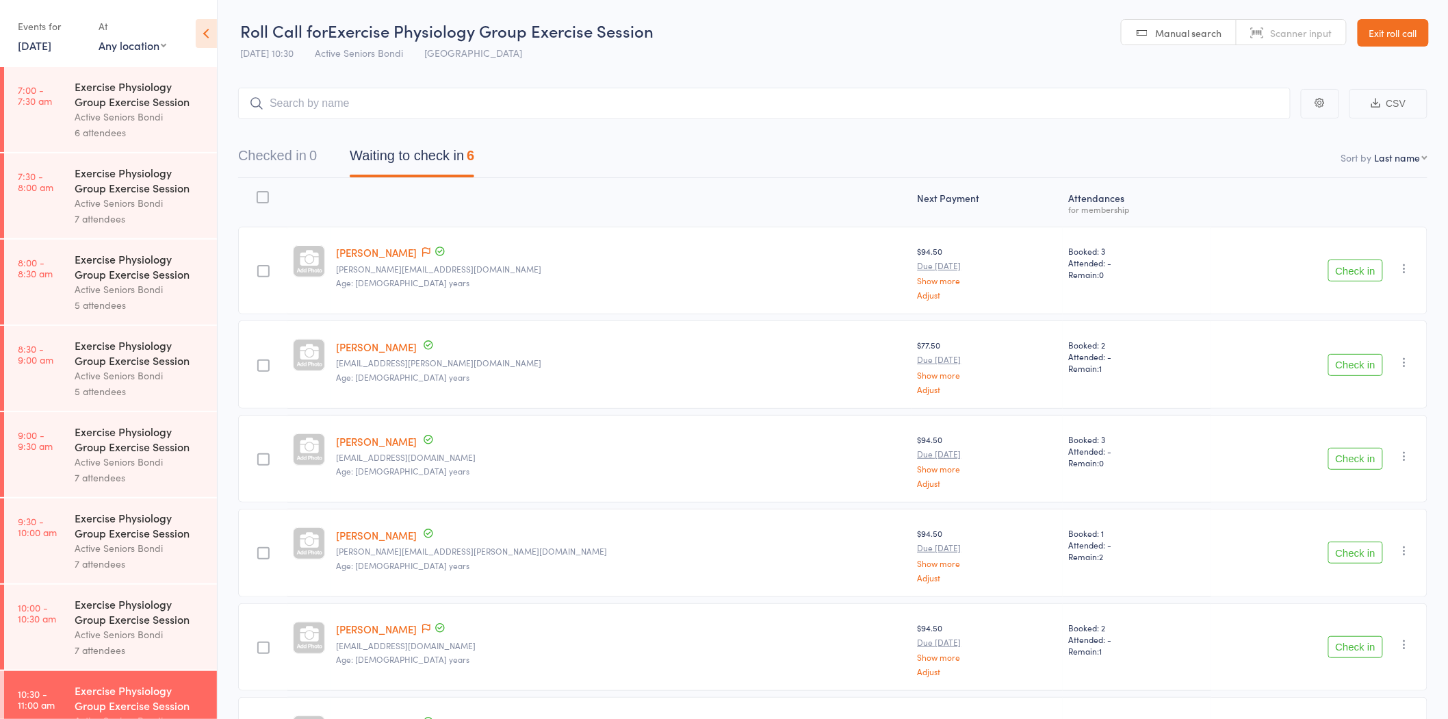
click at [1430, 32] on header "Roll Call for Exercise Physiology Group Exercise Session 18 Aug 10:30 Active Se…" at bounding box center [833, 33] width 1230 height 67
click at [1394, 32] on link "Exit roll call" at bounding box center [1393, 32] width 71 height 27
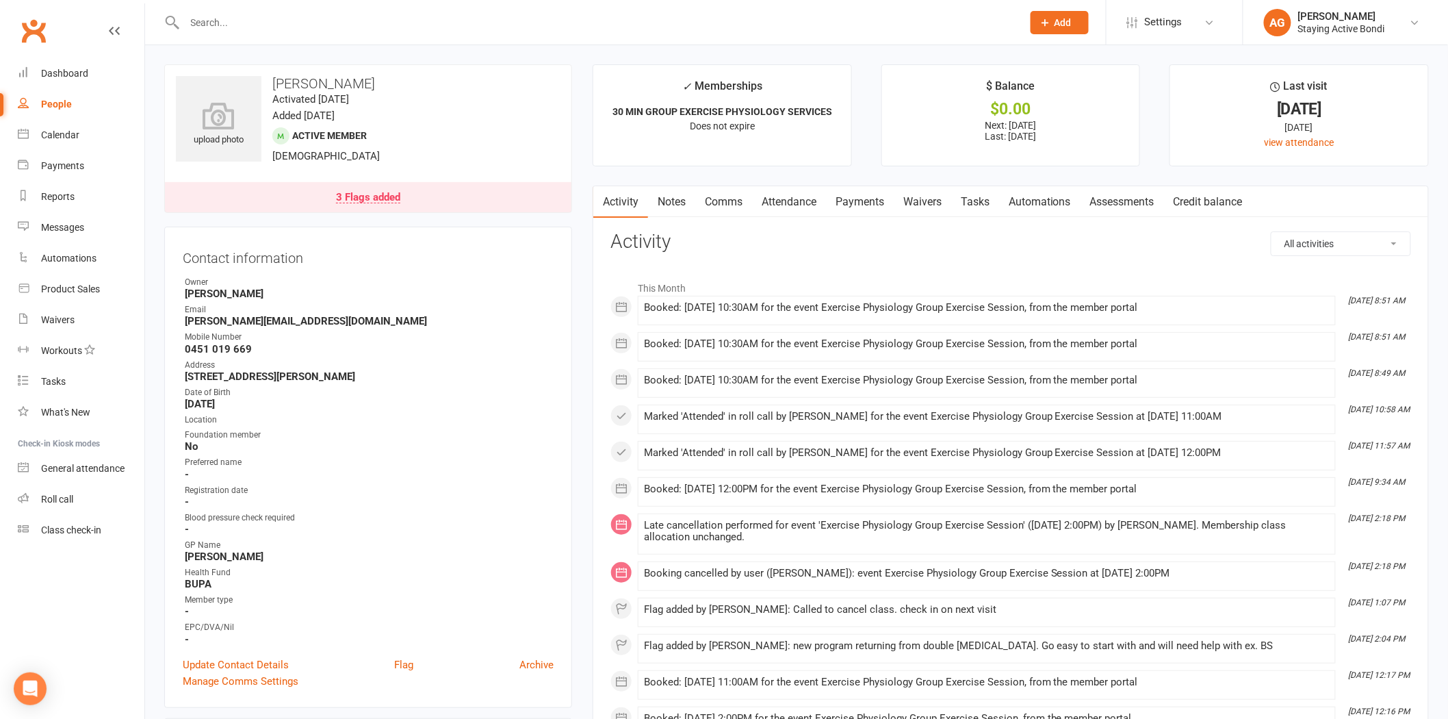
click at [282, 17] on input "text" at bounding box center [597, 22] width 832 height 19
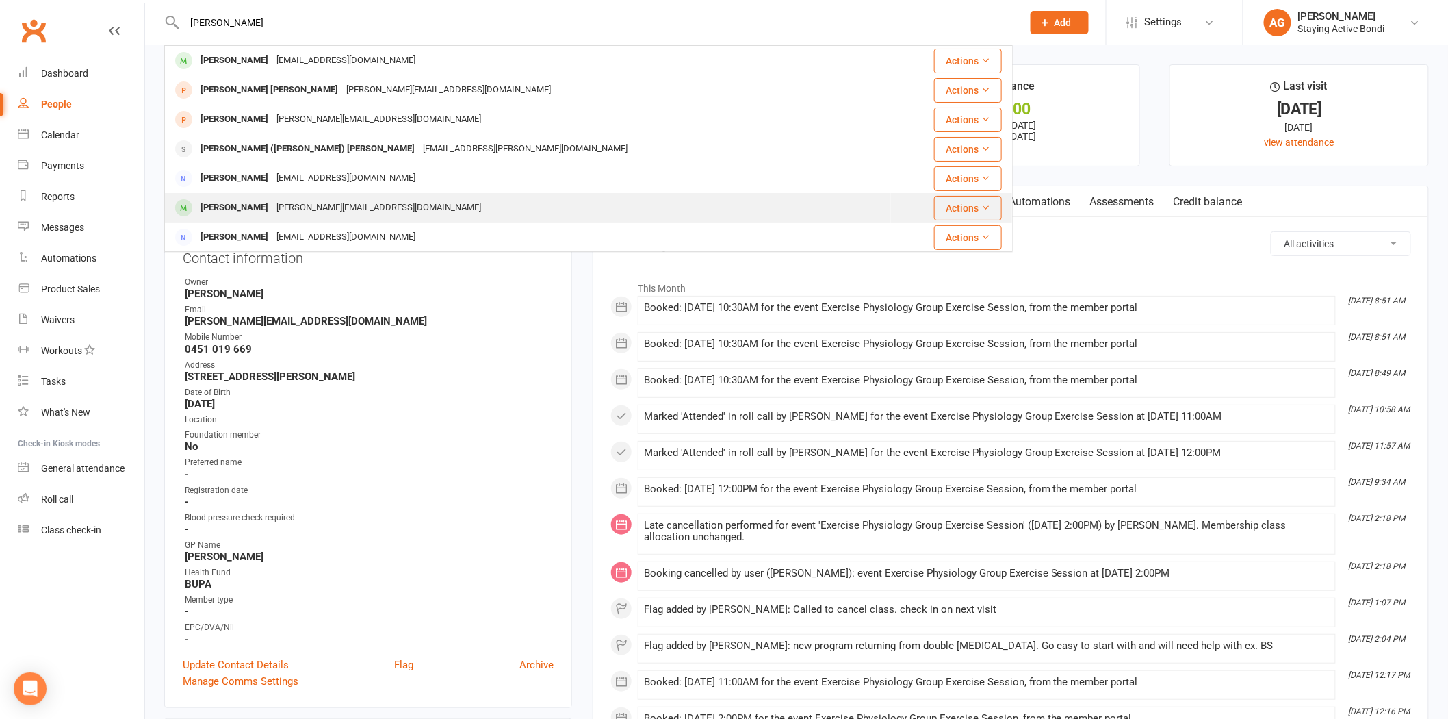
type input "jenny"
click at [296, 193] on td "Qin Li jennyliqin@bigpond.com.au" at bounding box center [528, 207] width 726 height 29
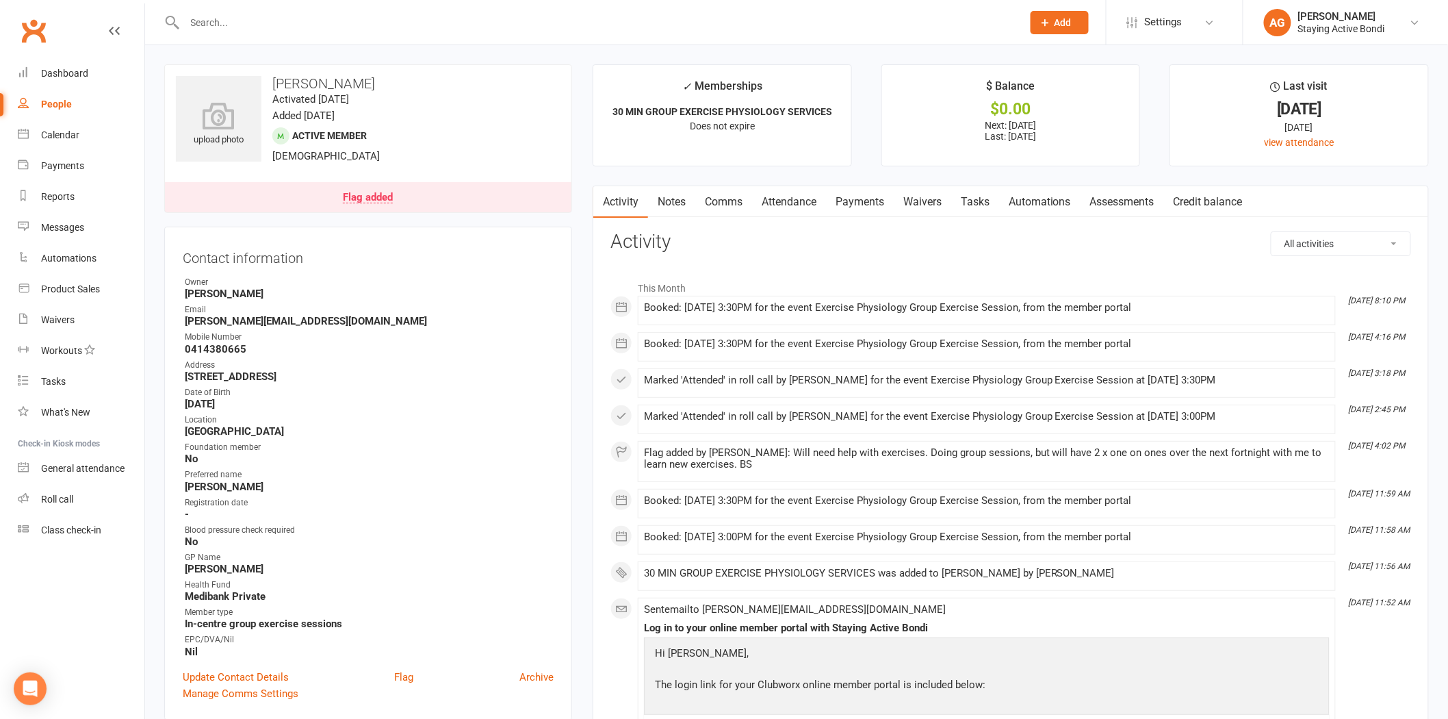
click at [619, 23] on input "text" at bounding box center [597, 22] width 832 height 19
type input "a"
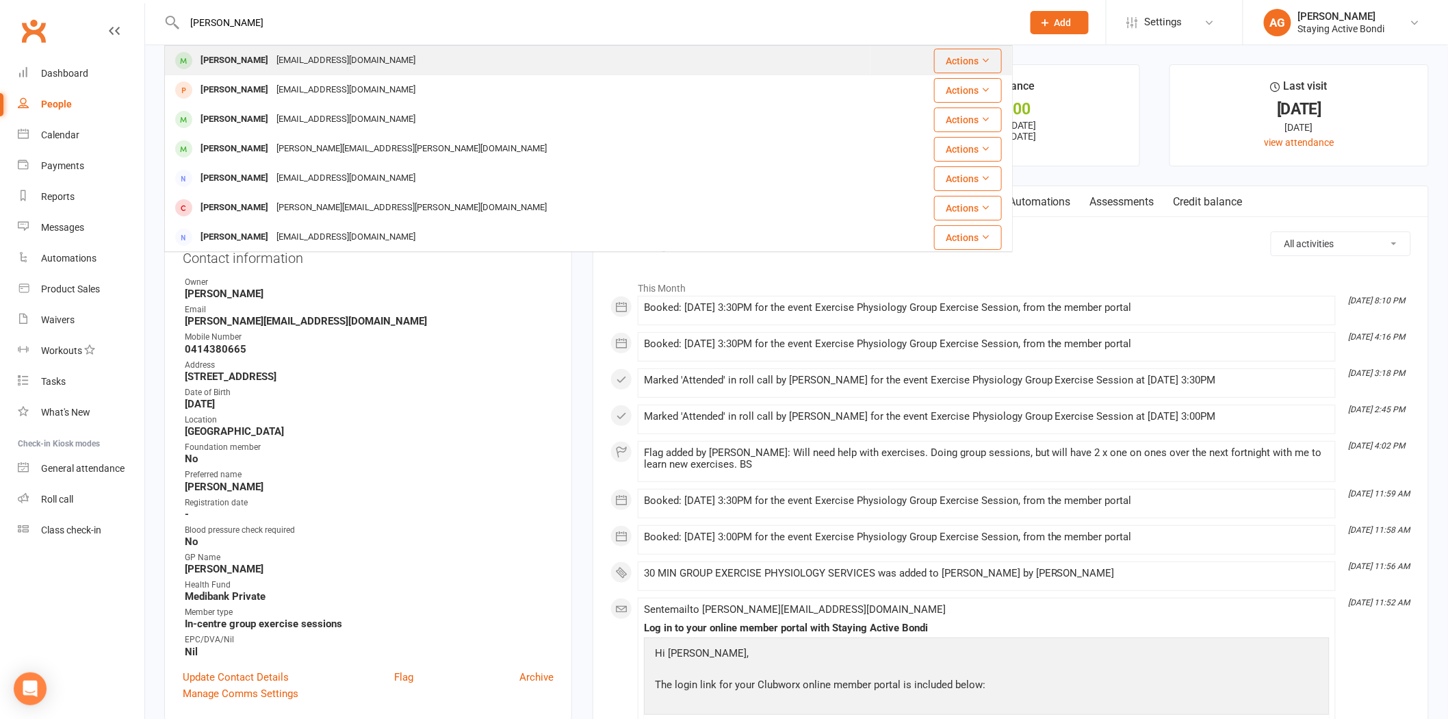
type input "malcolm mill"
click at [415, 62] on div "Malcolm Miller malmiller666@gmail.com" at bounding box center [518, 61] width 704 height 28
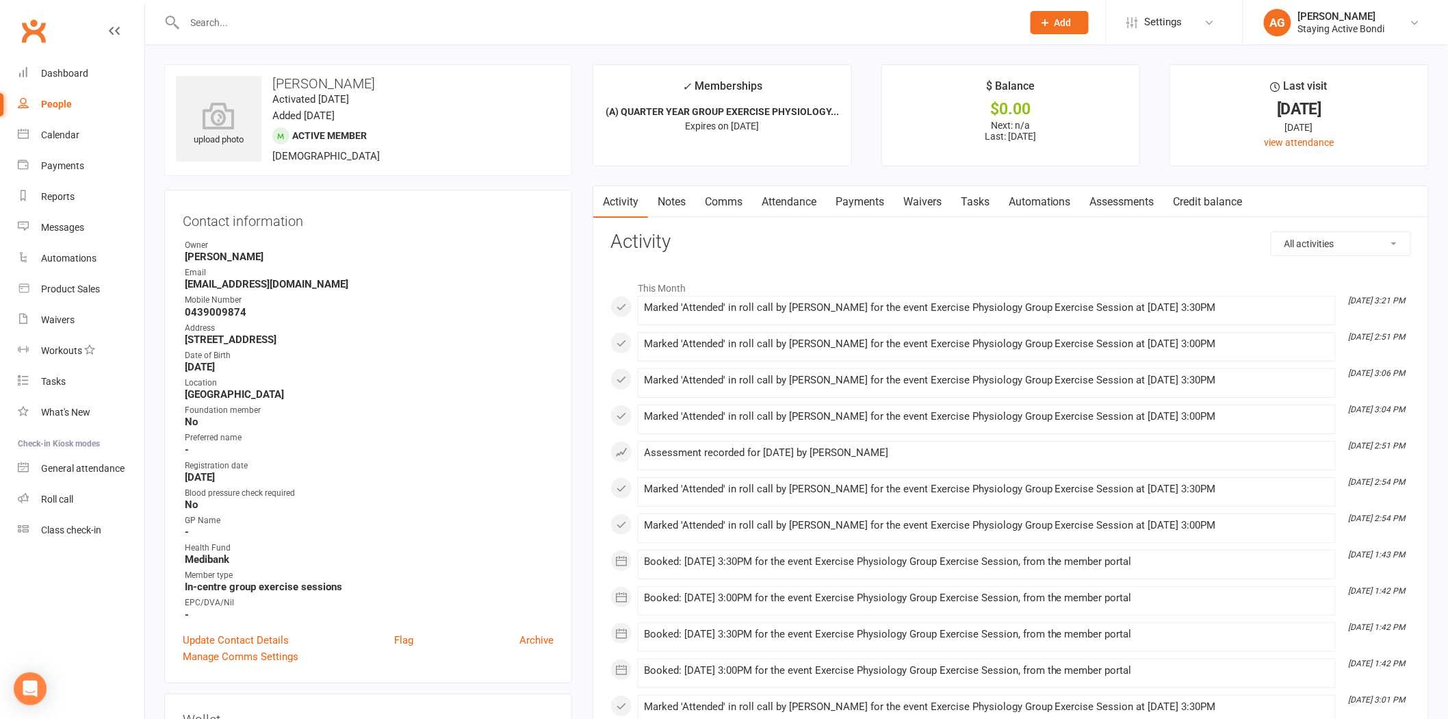
click at [1143, 204] on link "Assessments" at bounding box center [1121, 201] width 83 height 31
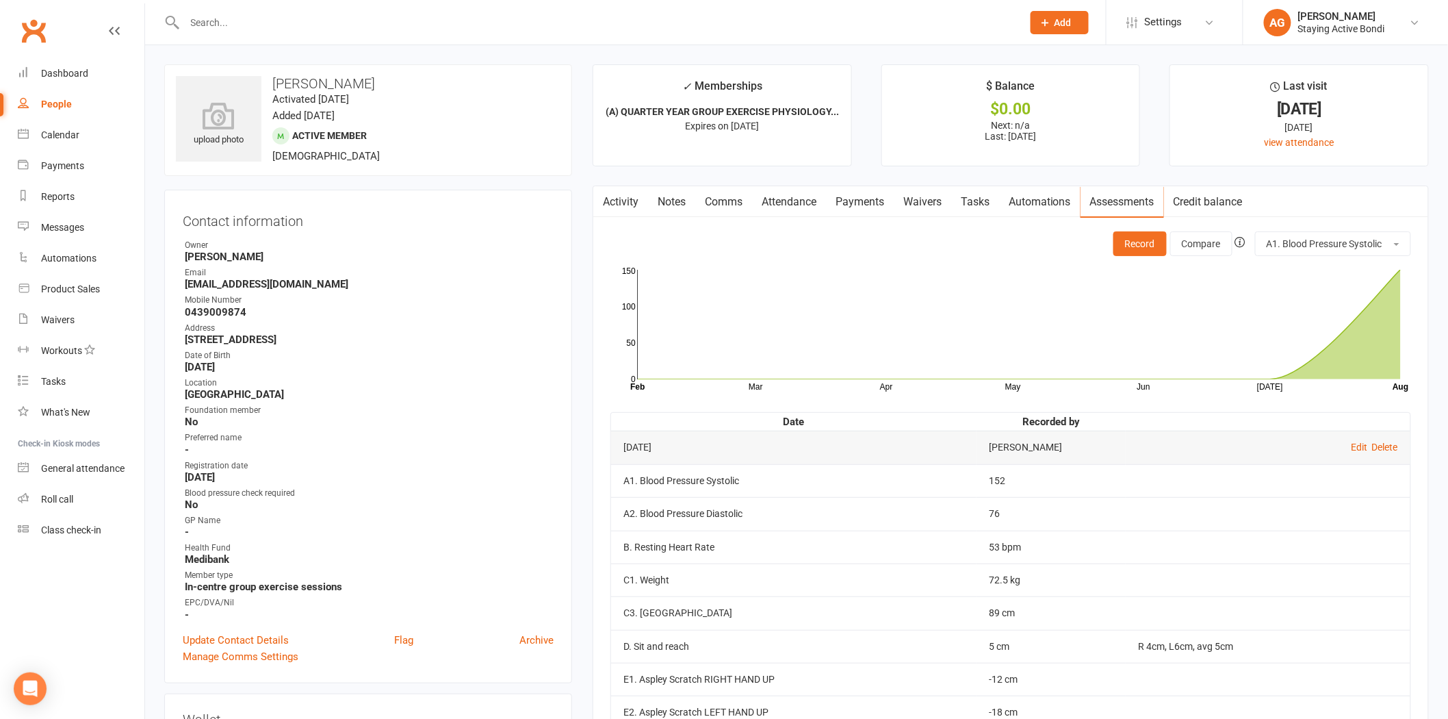
scroll to position [304, 0]
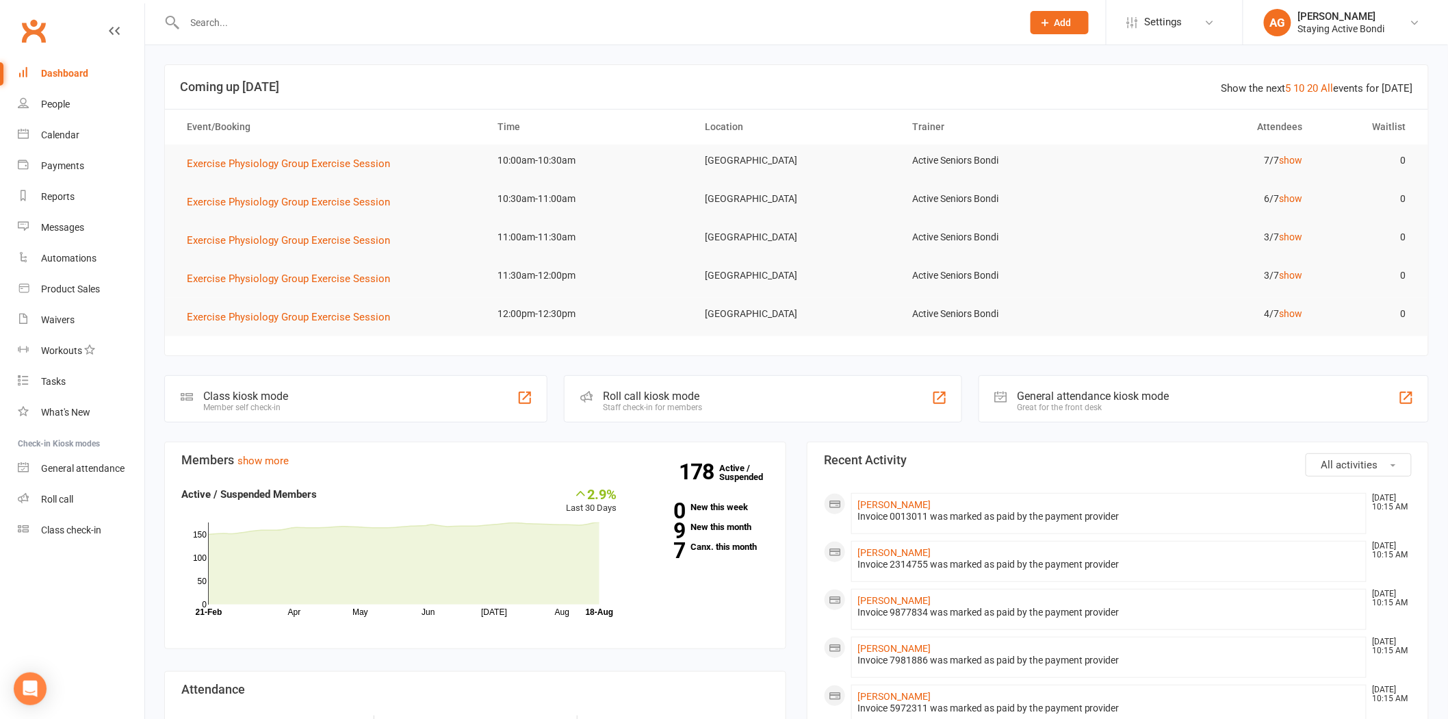
click at [400, 33] on div at bounding box center [588, 22] width 849 height 44
click at [389, 25] on input "text" at bounding box center [597, 22] width 832 height 19
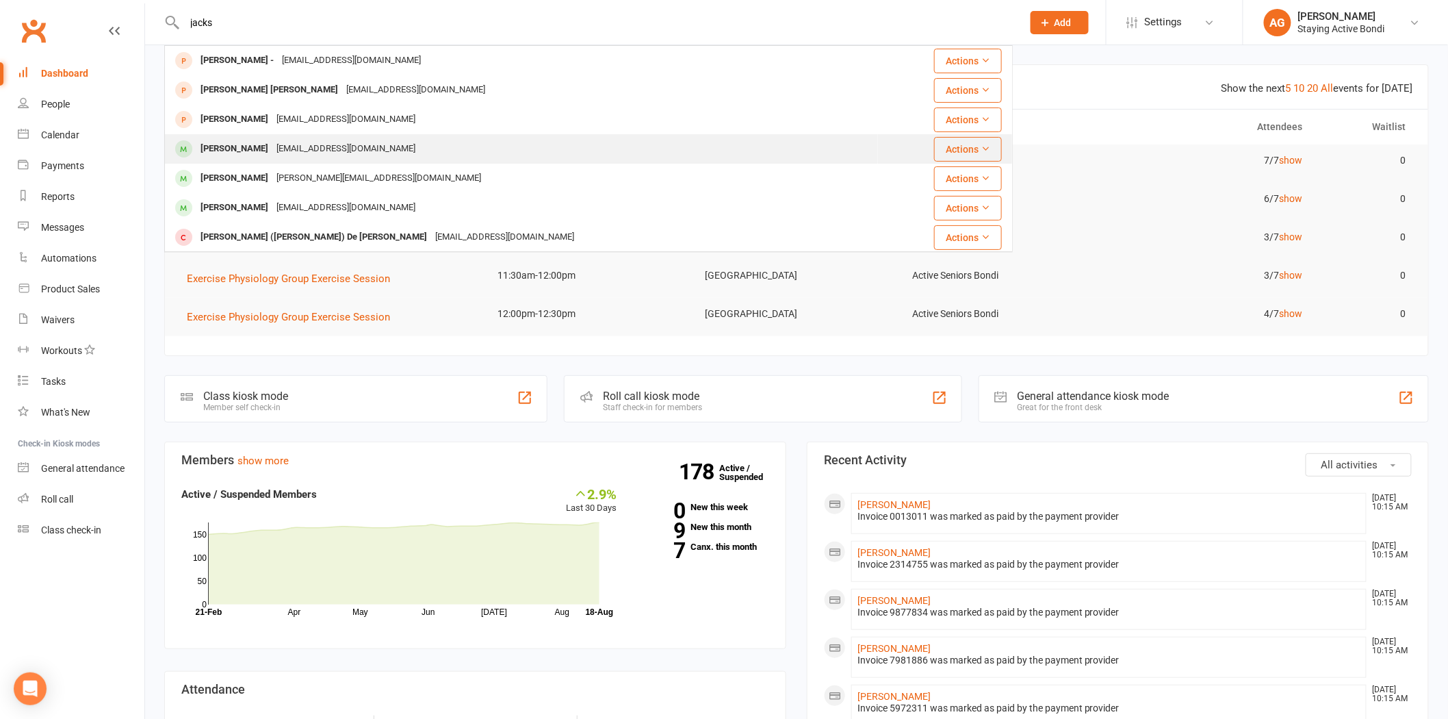
type input "jacks"
click at [350, 149] on div "[EMAIL_ADDRESS][DOMAIN_NAME]" at bounding box center [345, 149] width 147 height 20
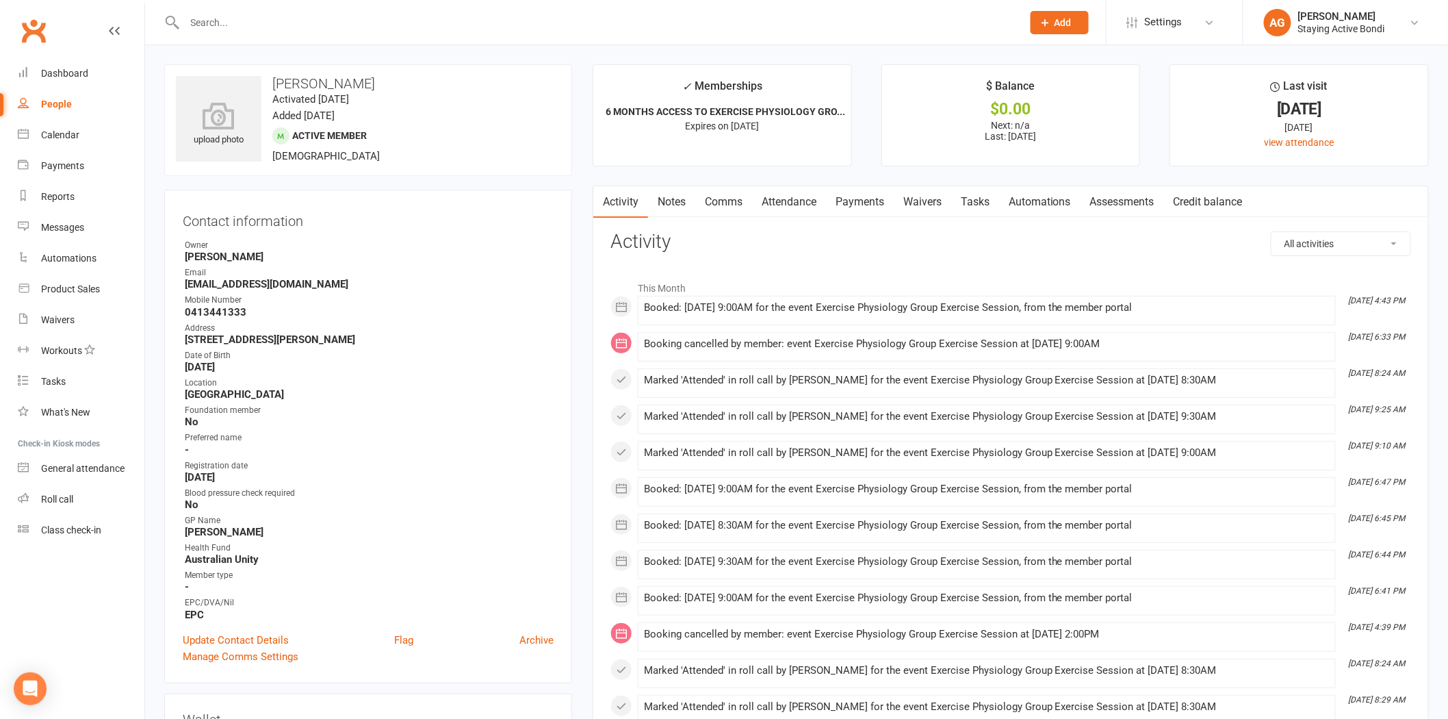
click at [1121, 203] on link "Assessments" at bounding box center [1121, 201] width 83 height 31
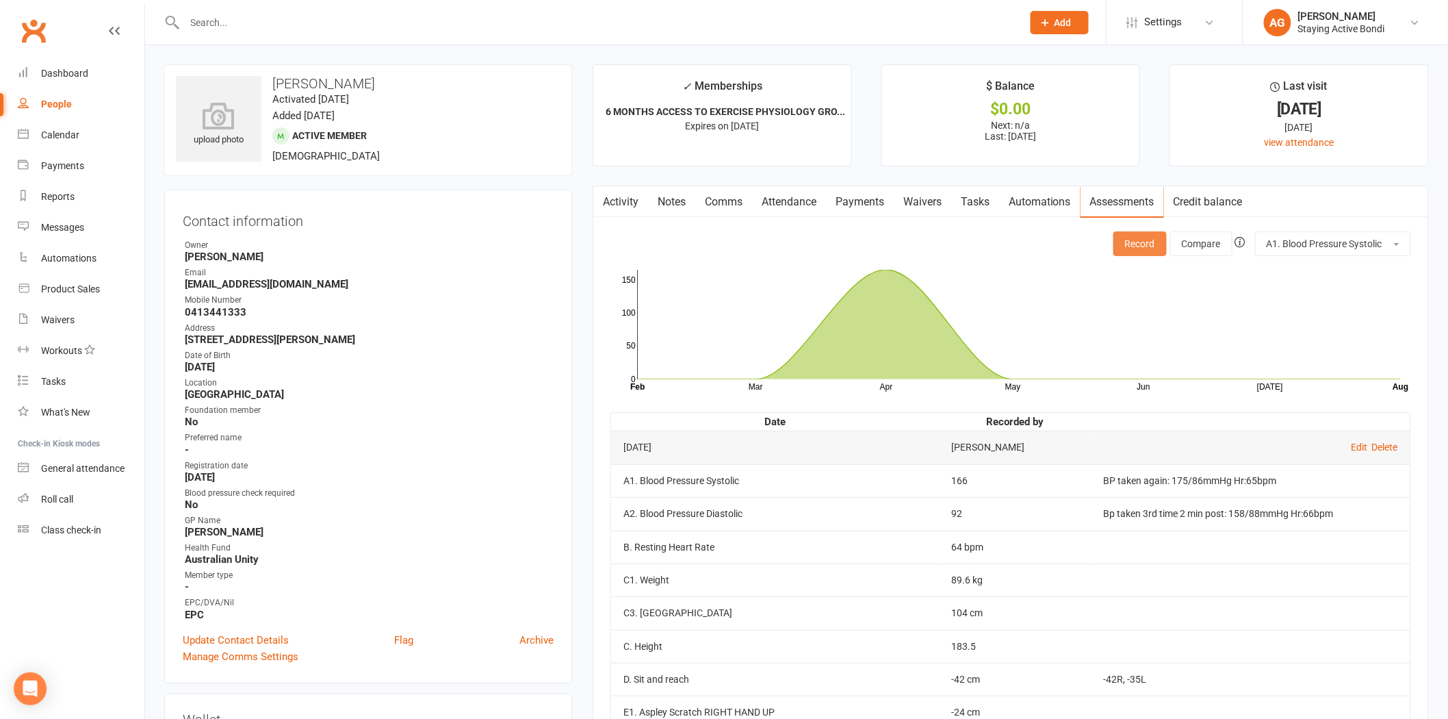
click at [1140, 247] on button "Record" at bounding box center [1139, 243] width 53 height 25
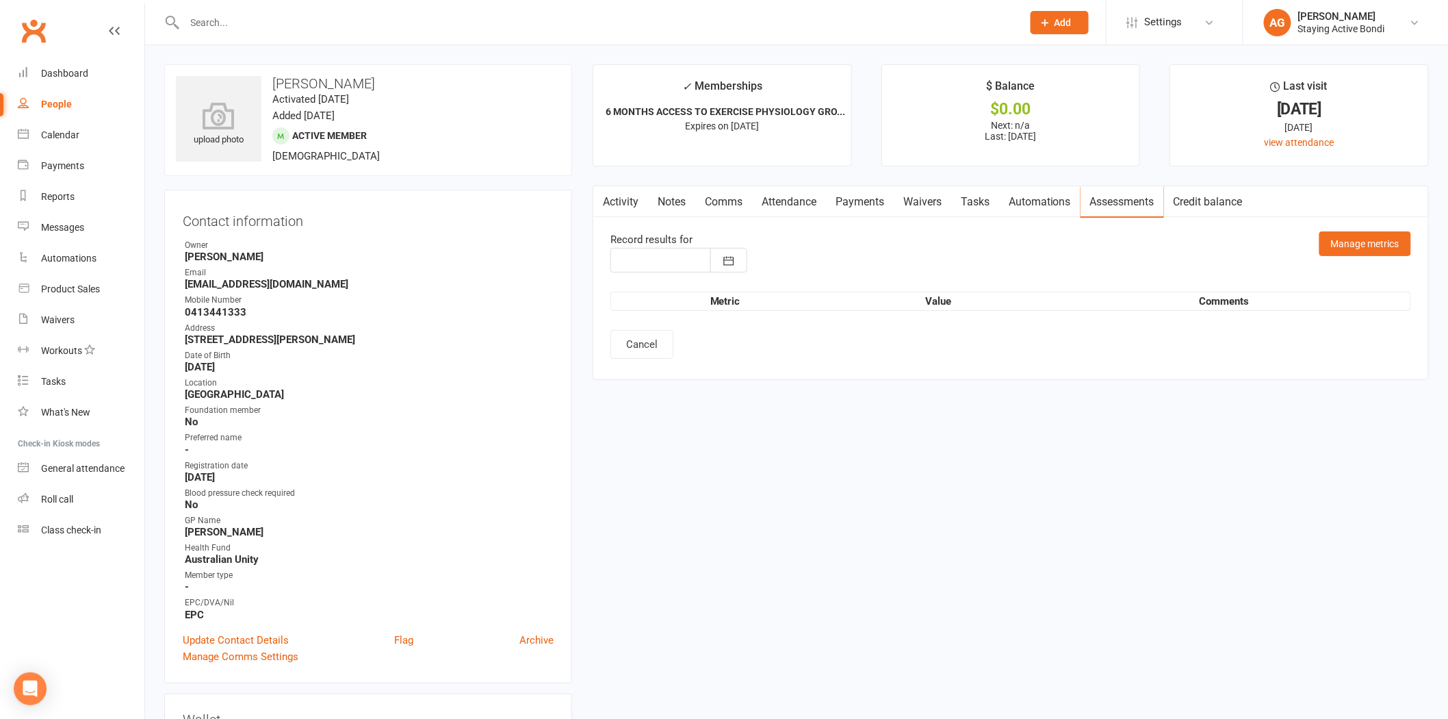
type input "[DATE]"
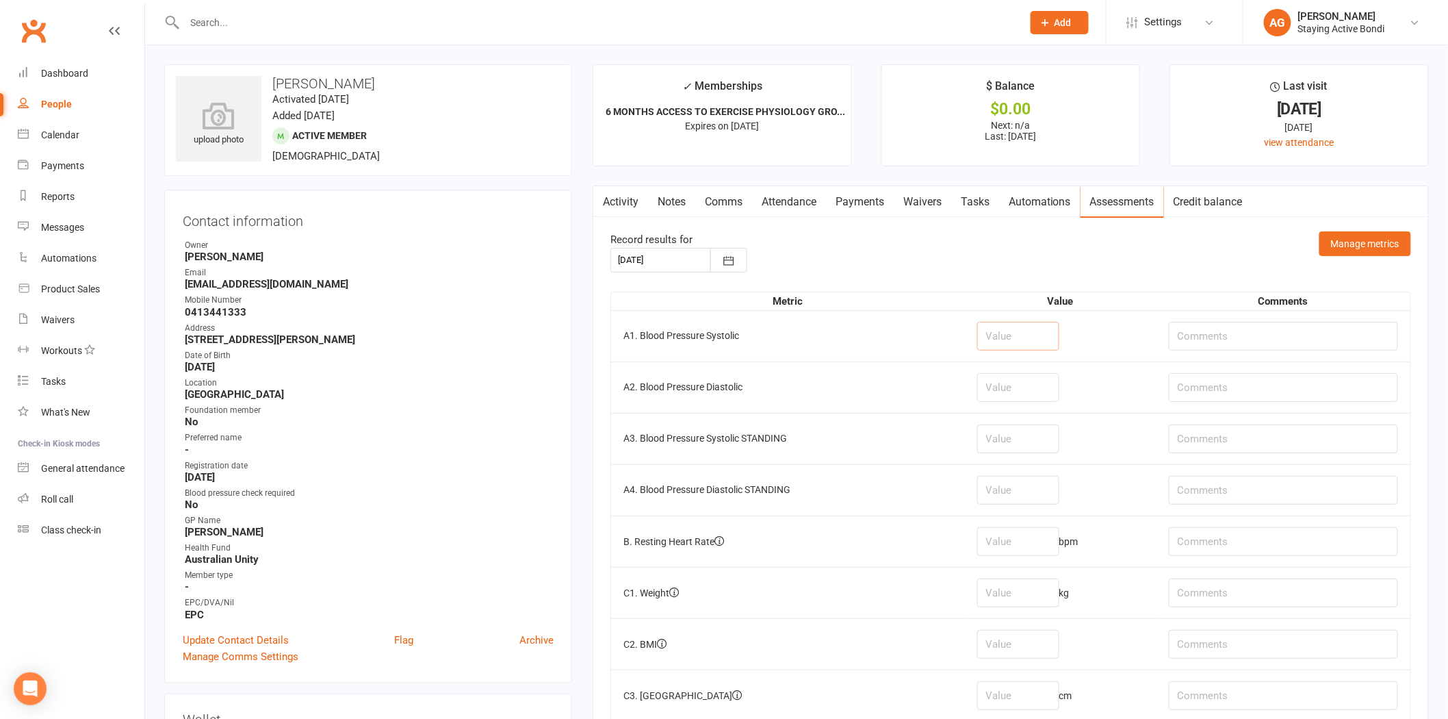
click at [1035, 350] on input "number" at bounding box center [1018, 336] width 82 height 29
type input "142"
click at [1051, 372] on td at bounding box center [1061, 386] width 192 height 51
click at [1044, 379] on input "number" at bounding box center [1018, 387] width 82 height 29
type input "82"
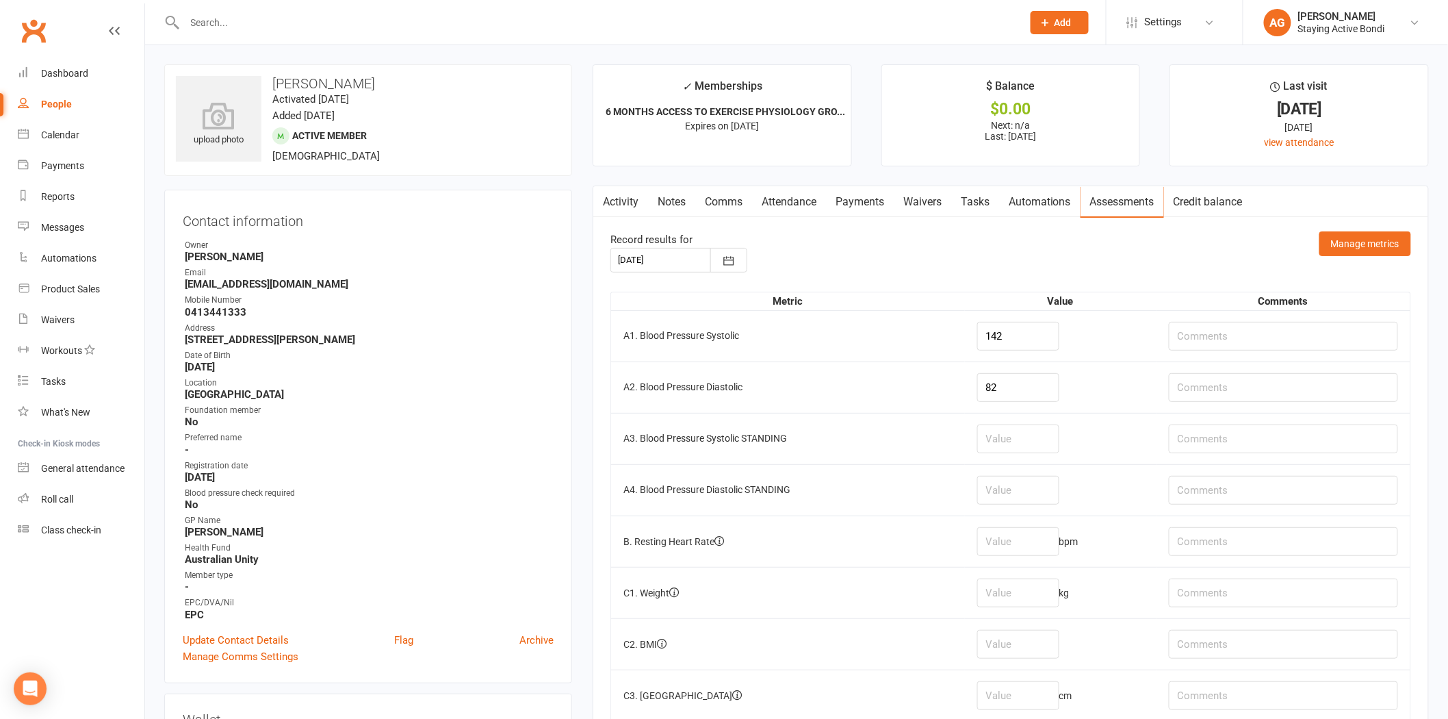
click at [1025, 559] on td "bpm" at bounding box center [1061, 540] width 192 height 51
click at [996, 522] on td "bpm" at bounding box center [1061, 540] width 192 height 51
click at [1002, 535] on input "number" at bounding box center [1018, 541] width 82 height 29
type input "68"
click at [933, 504] on td "A4. Blood Pressure Diastolic STANDING" at bounding box center [788, 489] width 354 height 51
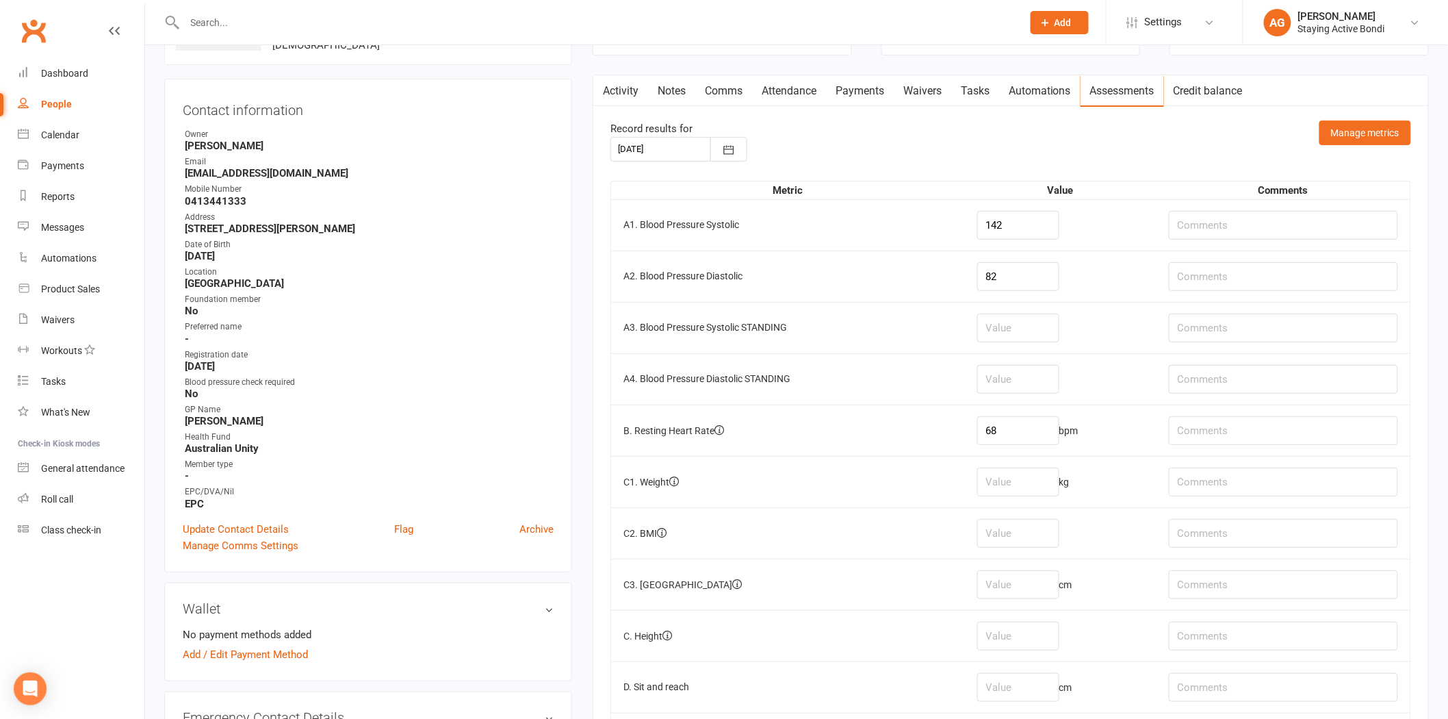
scroll to position [152, 0]
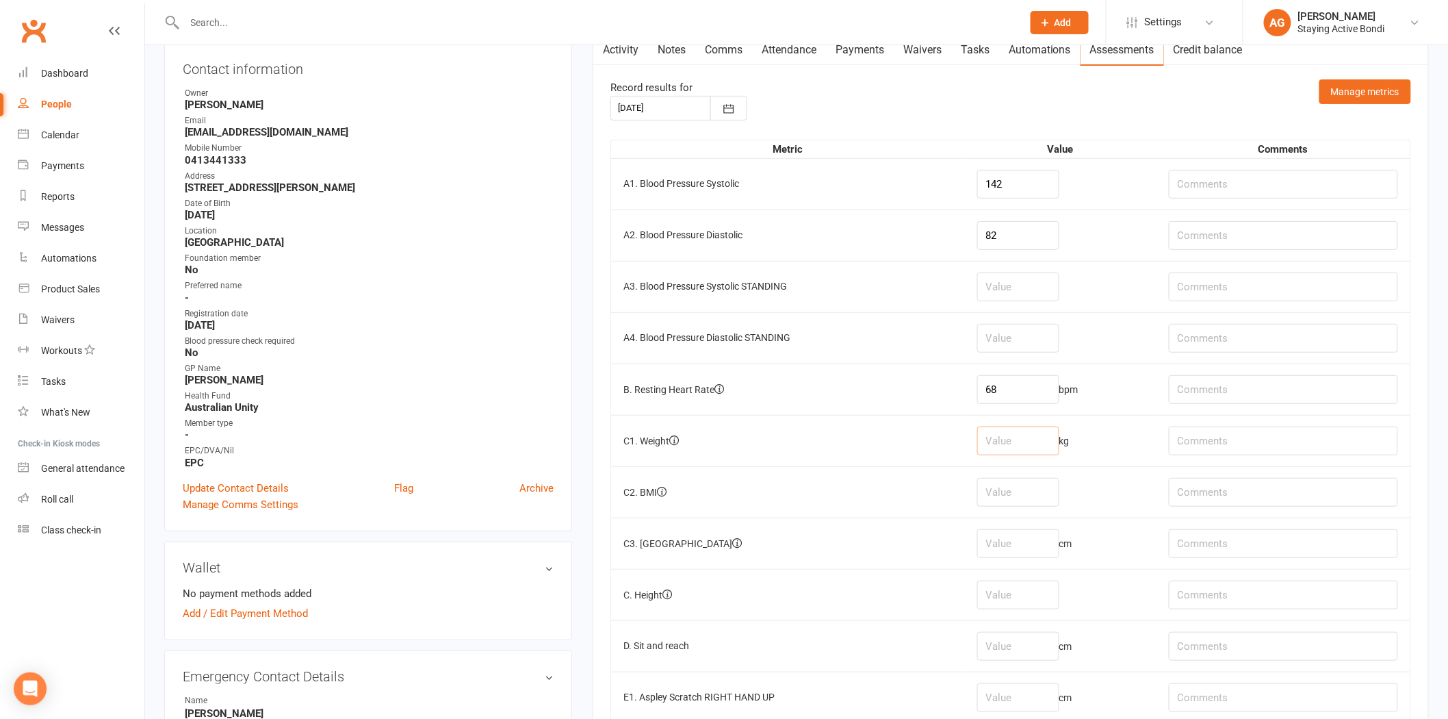
click at [1008, 452] on input "number" at bounding box center [1018, 440] width 82 height 29
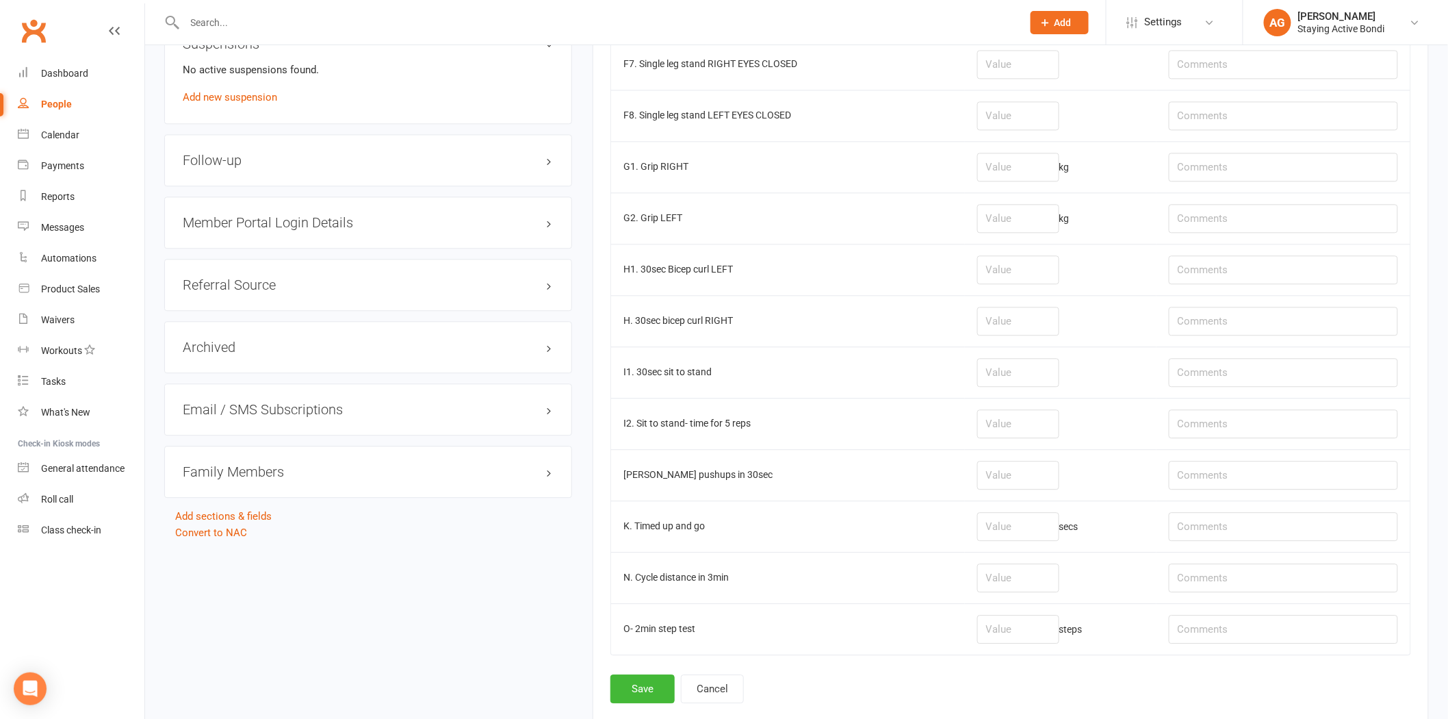
scroll to position [1345, 0]
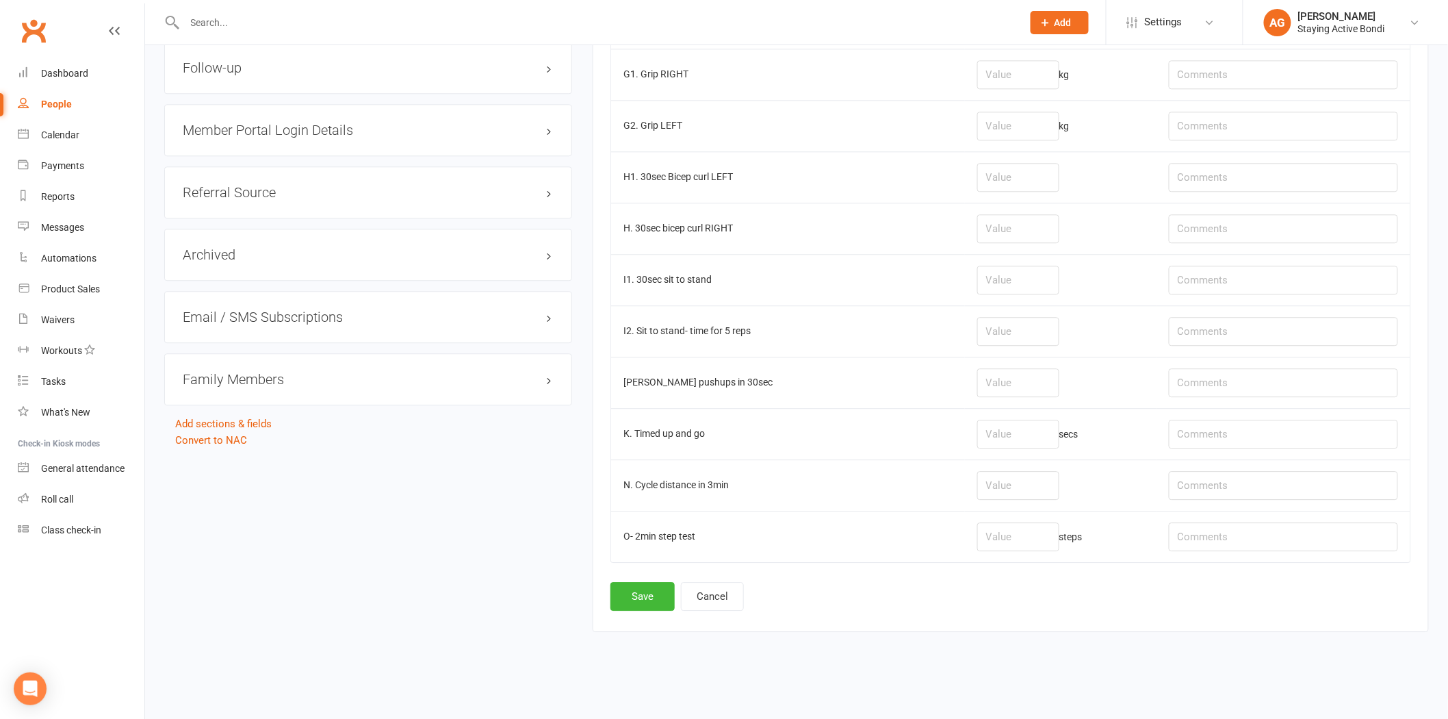
type input "80.9"
drag, startPoint x: 641, startPoint y: 576, endPoint x: 646, endPoint y: 582, distance: 7.8
click at [652, 597] on button "Save" at bounding box center [642, 596] width 64 height 29
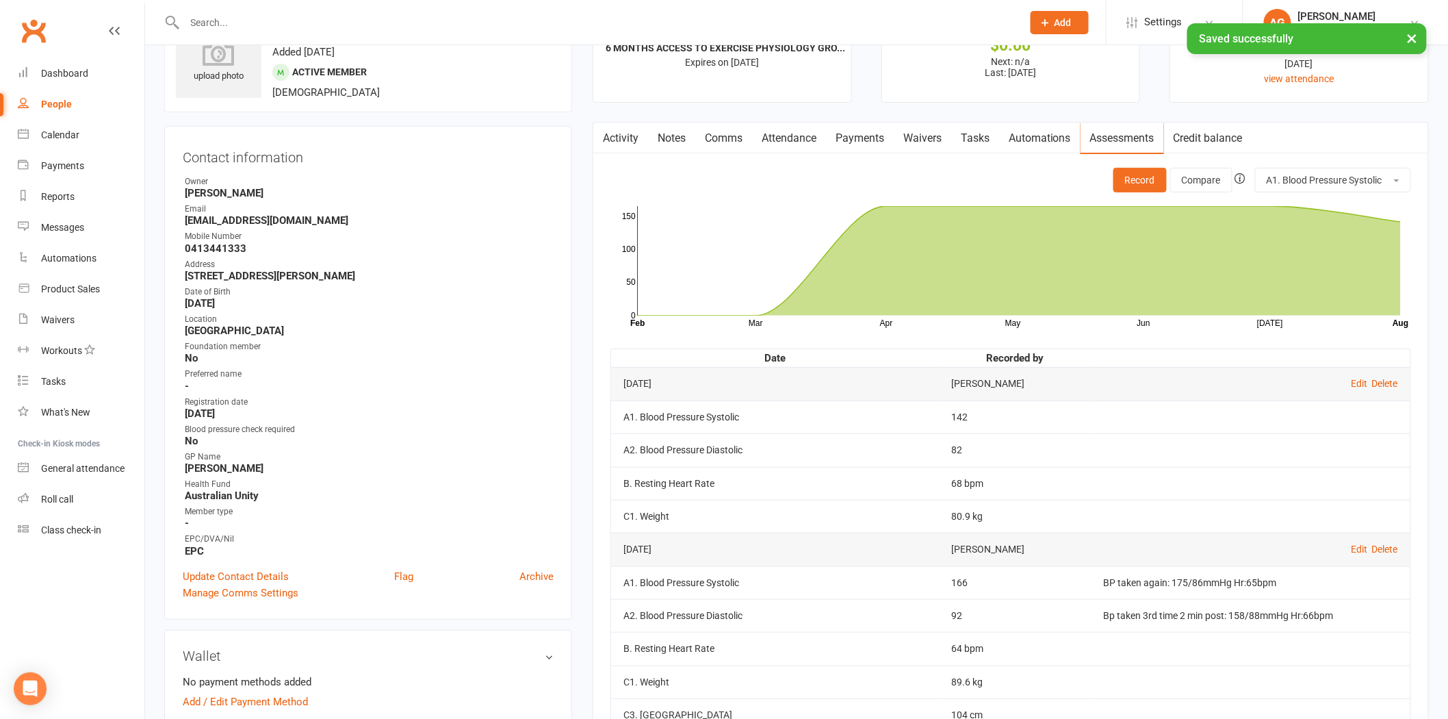
scroll to position [304, 0]
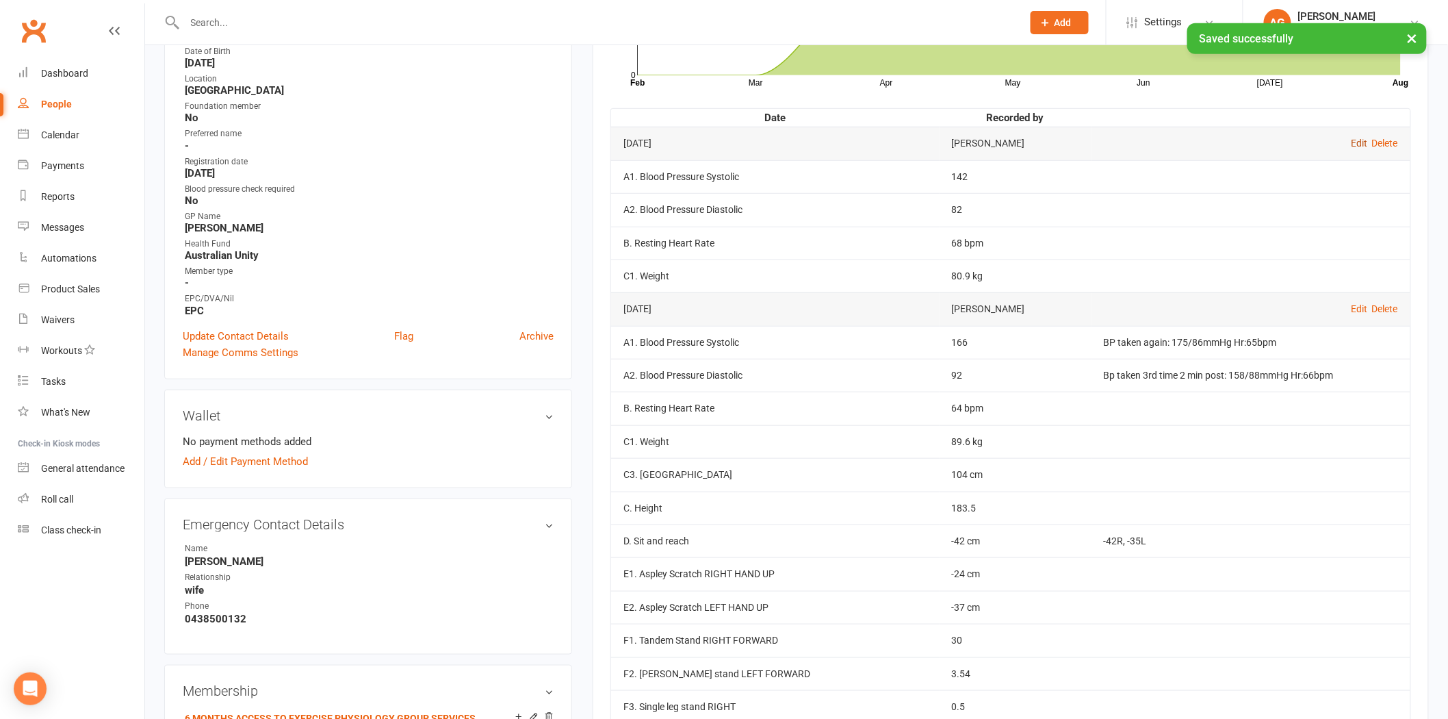
click at [1358, 145] on link "Edit" at bounding box center [1359, 143] width 16 height 11
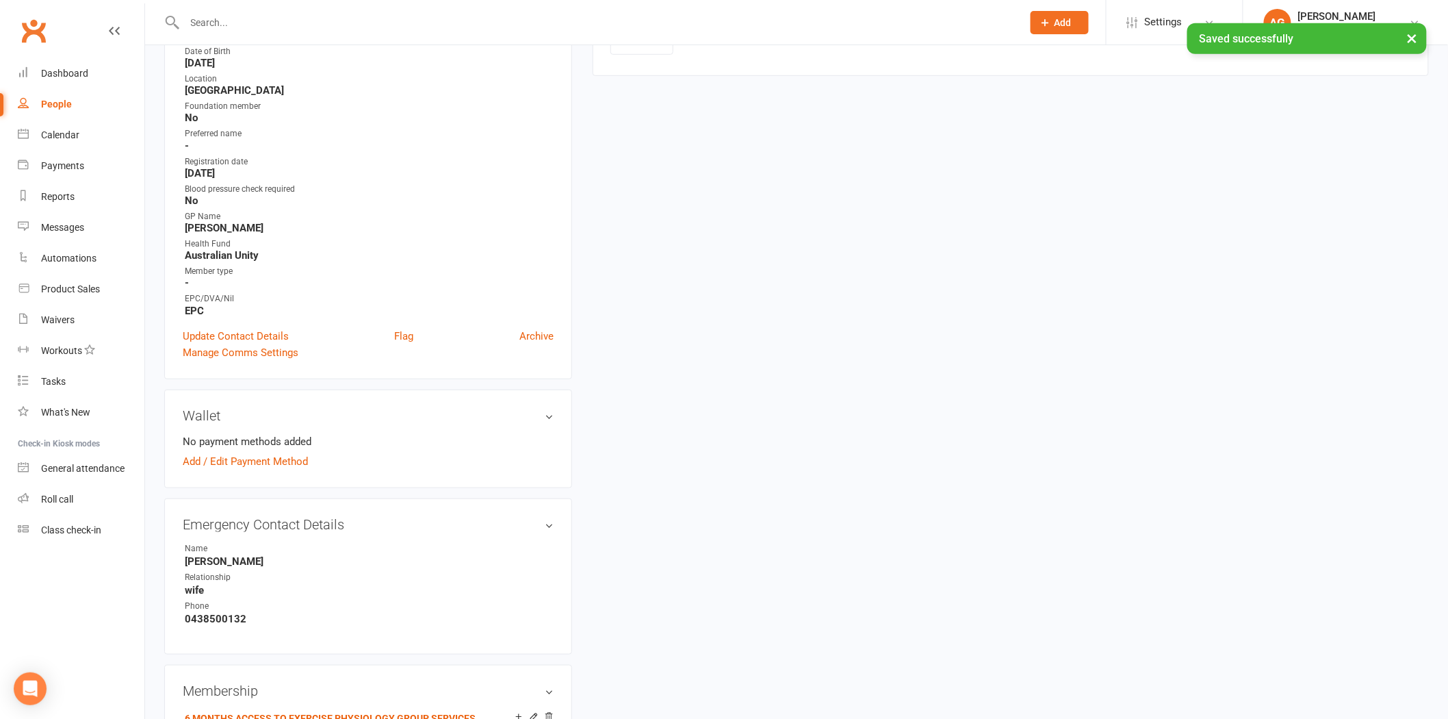
type input "[DATE]"
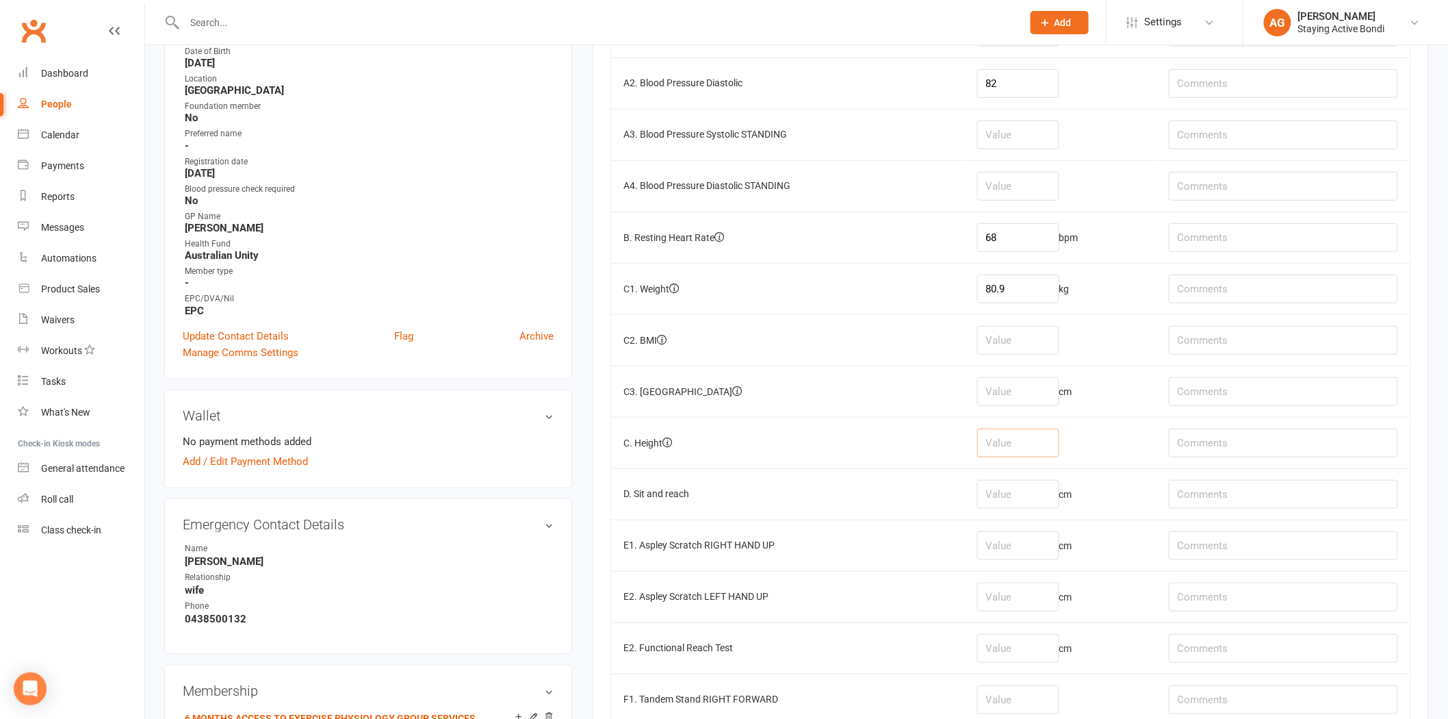
click at [1009, 455] on input "number" at bounding box center [1018, 442] width 82 height 29
click at [1022, 500] on input "number" at bounding box center [1018, 494] width 82 height 29
type input "-10"
click at [1276, 513] on td at bounding box center [1283, 493] width 254 height 51
drag, startPoint x: 1260, startPoint y: 500, endPoint x: 1216, endPoint y: 477, distance: 49.9
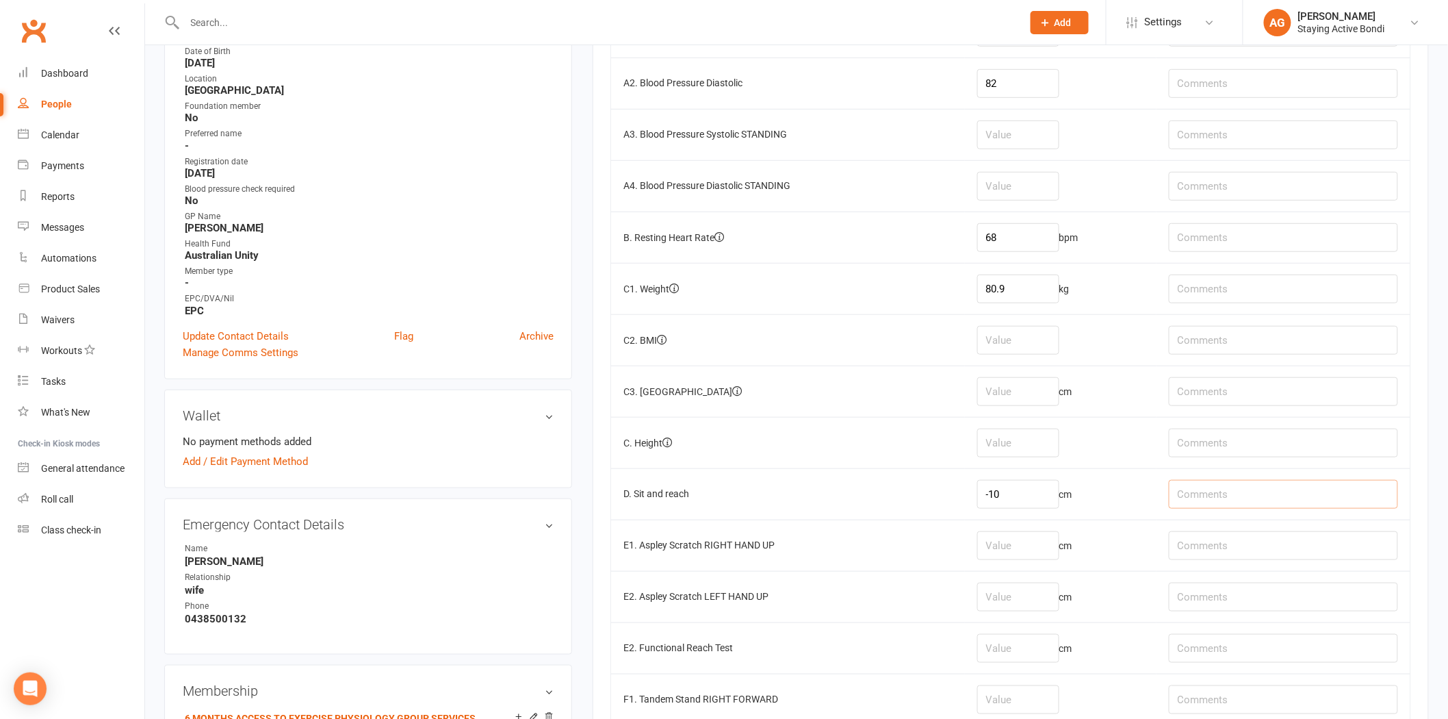
click at [1260, 498] on input "text" at bounding box center [1283, 494] width 229 height 29
type input "-10R, -7L"
click at [1024, 552] on input "number" at bounding box center [1018, 545] width 82 height 29
type input "-15"
drag, startPoint x: 992, startPoint y: 617, endPoint x: 994, endPoint y: 604, distance: 13.2
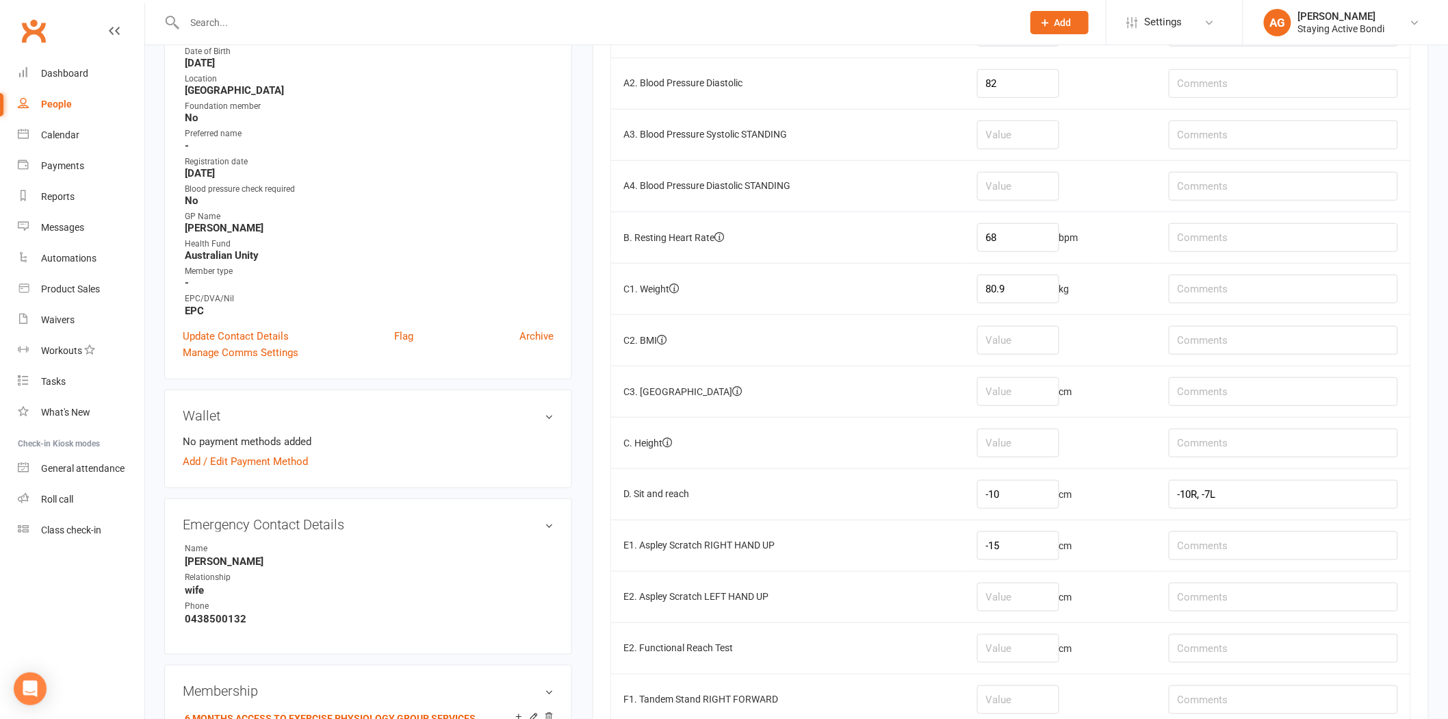
click at [992, 613] on td "cm" at bounding box center [1061, 596] width 192 height 51
click at [995, 603] on input "number" at bounding box center [1018, 596] width 82 height 29
type input "-21"
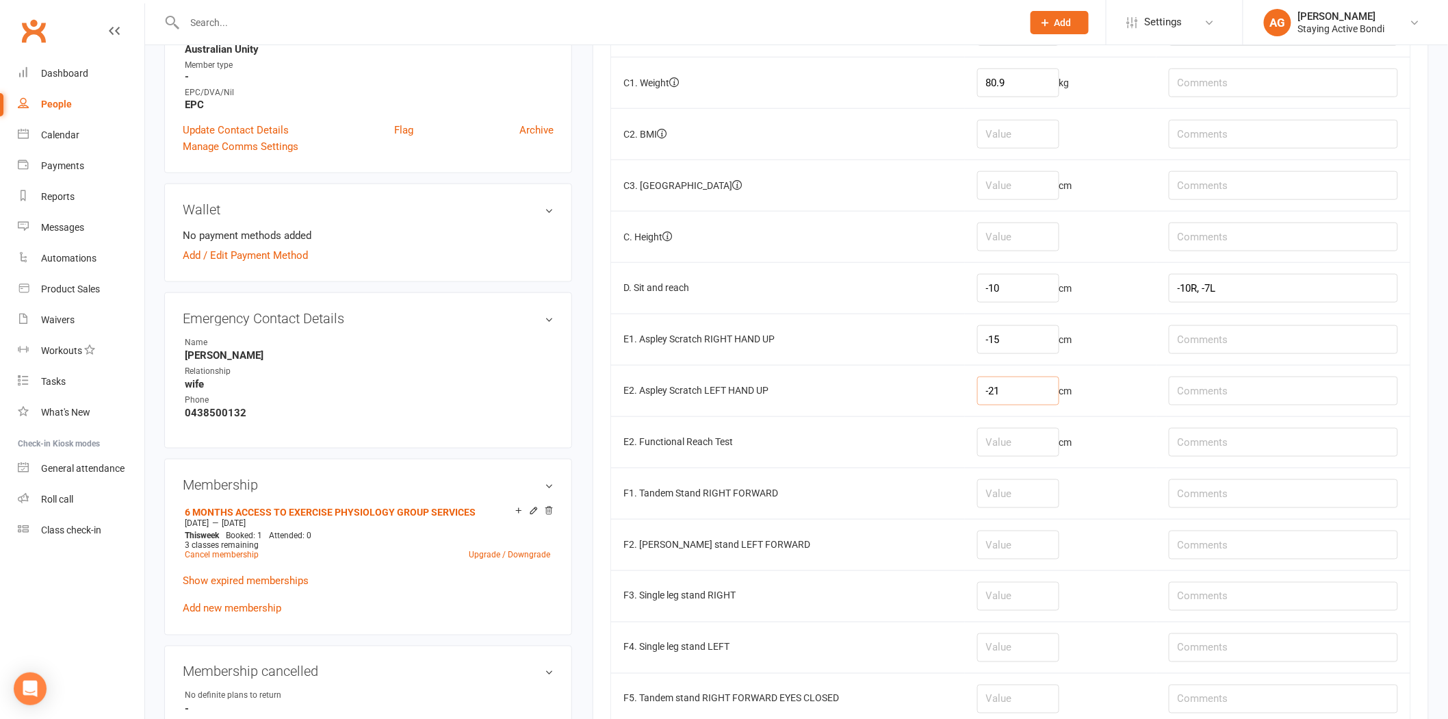
scroll to position [532, 0]
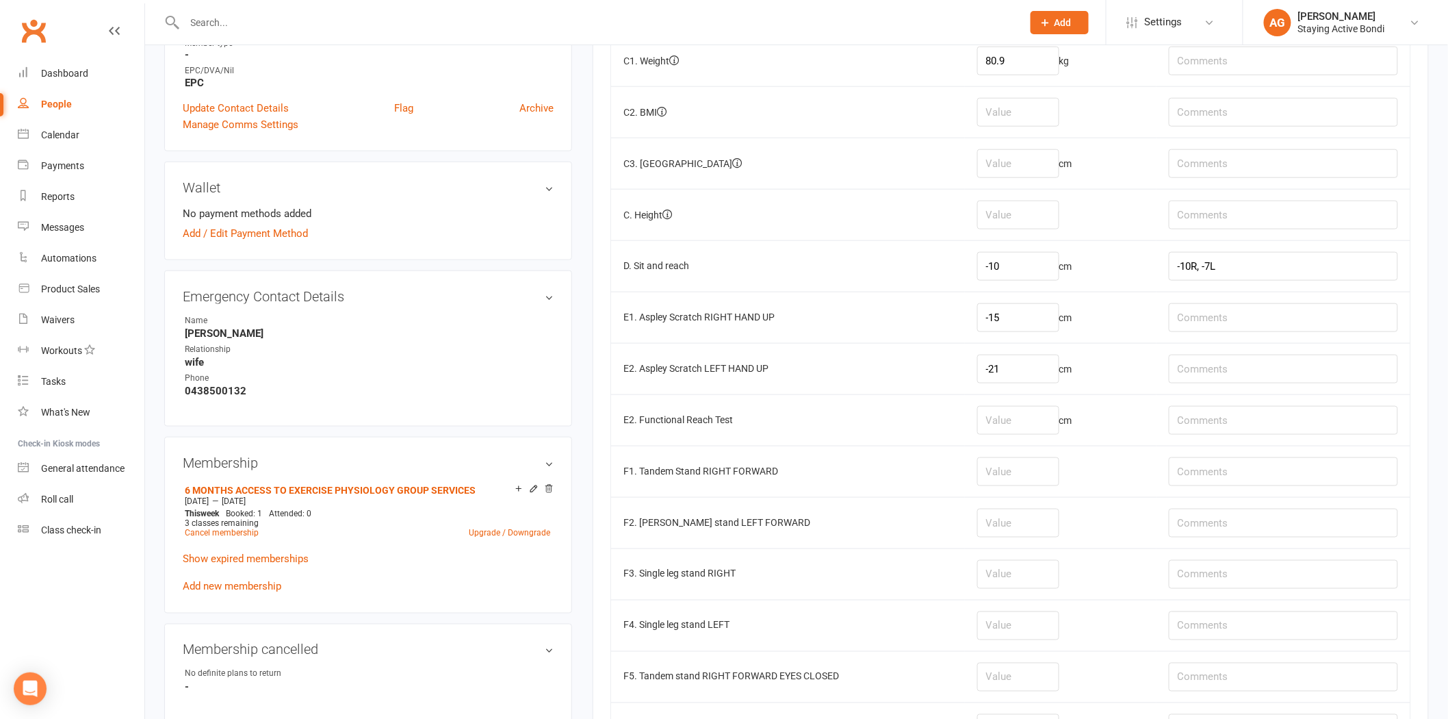
click at [1020, 494] on td at bounding box center [1061, 470] width 192 height 51
click at [1016, 480] on input "number" at bounding box center [1018, 471] width 82 height 29
type input "30"
click at [1009, 520] on input "number" at bounding box center [1018, 522] width 82 height 29
type input "5.47"
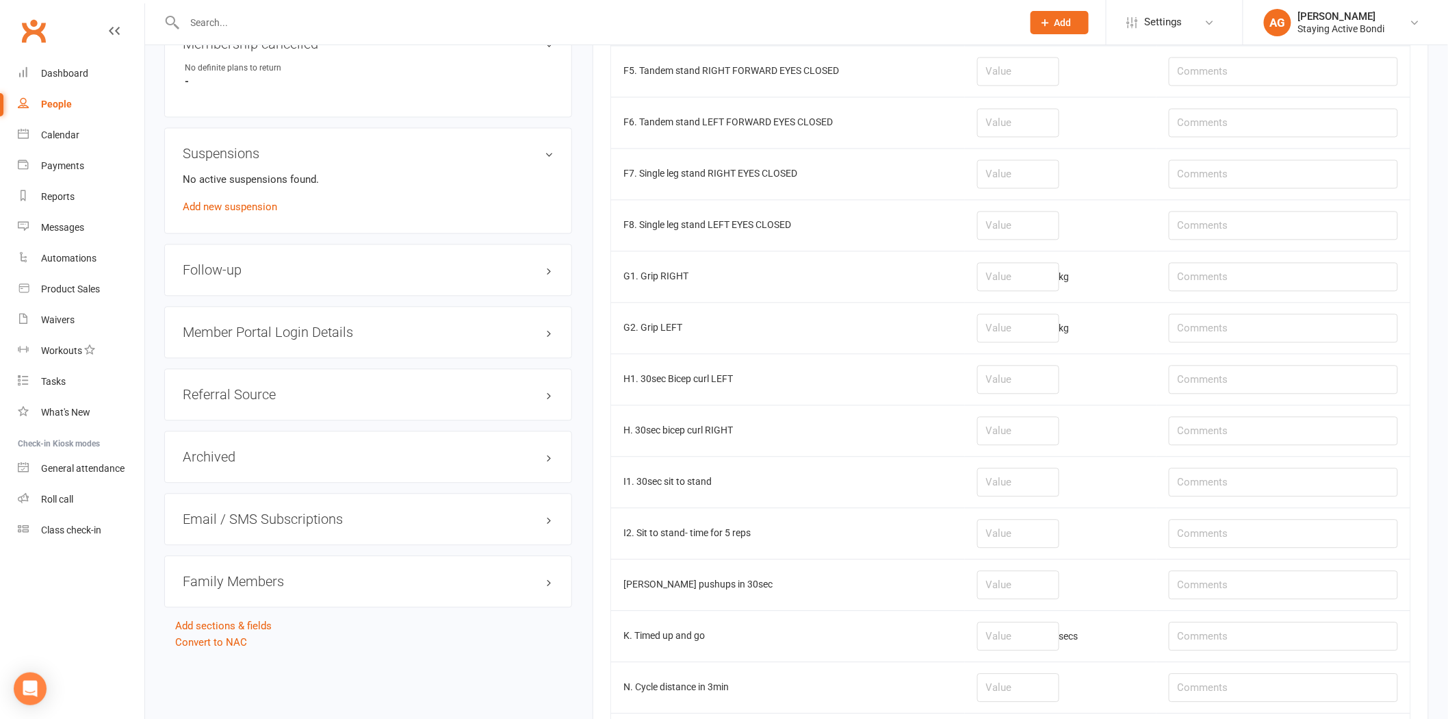
scroll to position [1292, 0]
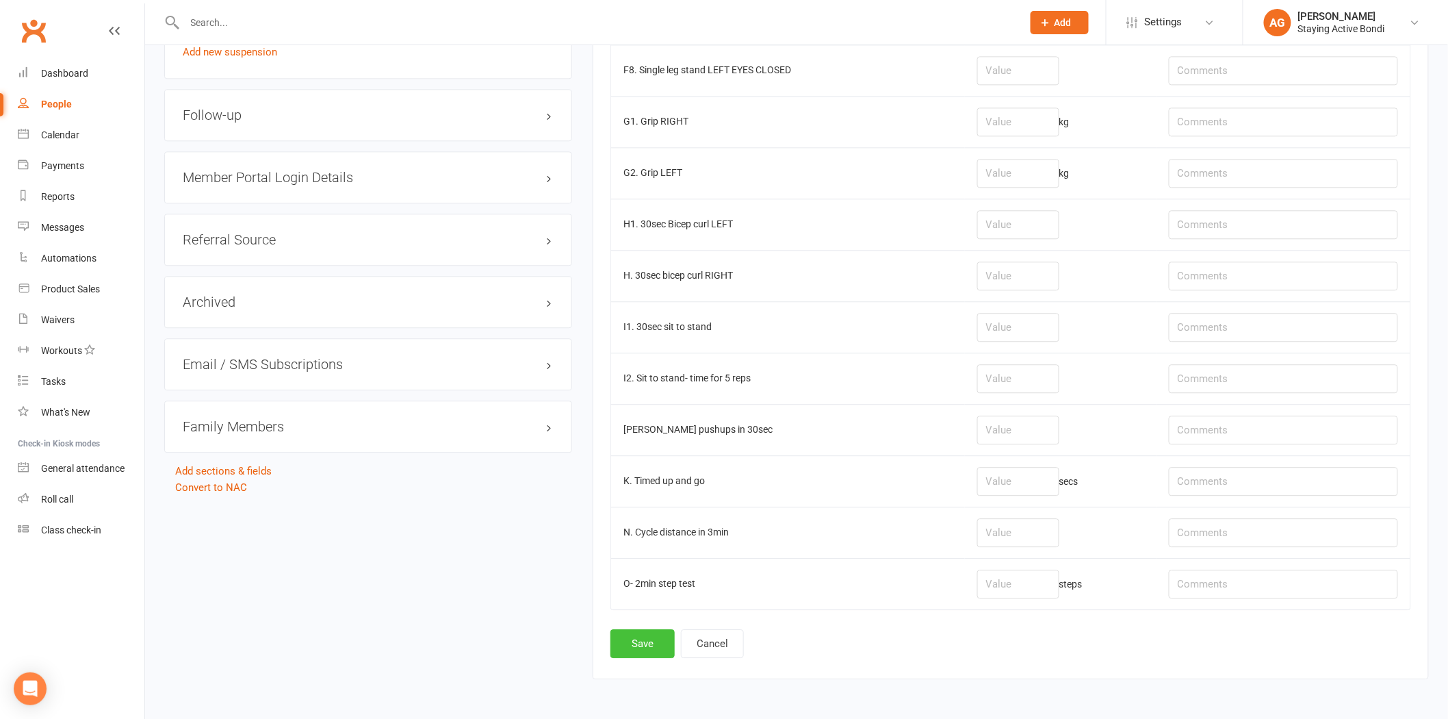
click at [644, 653] on button "Save" at bounding box center [642, 643] width 64 height 29
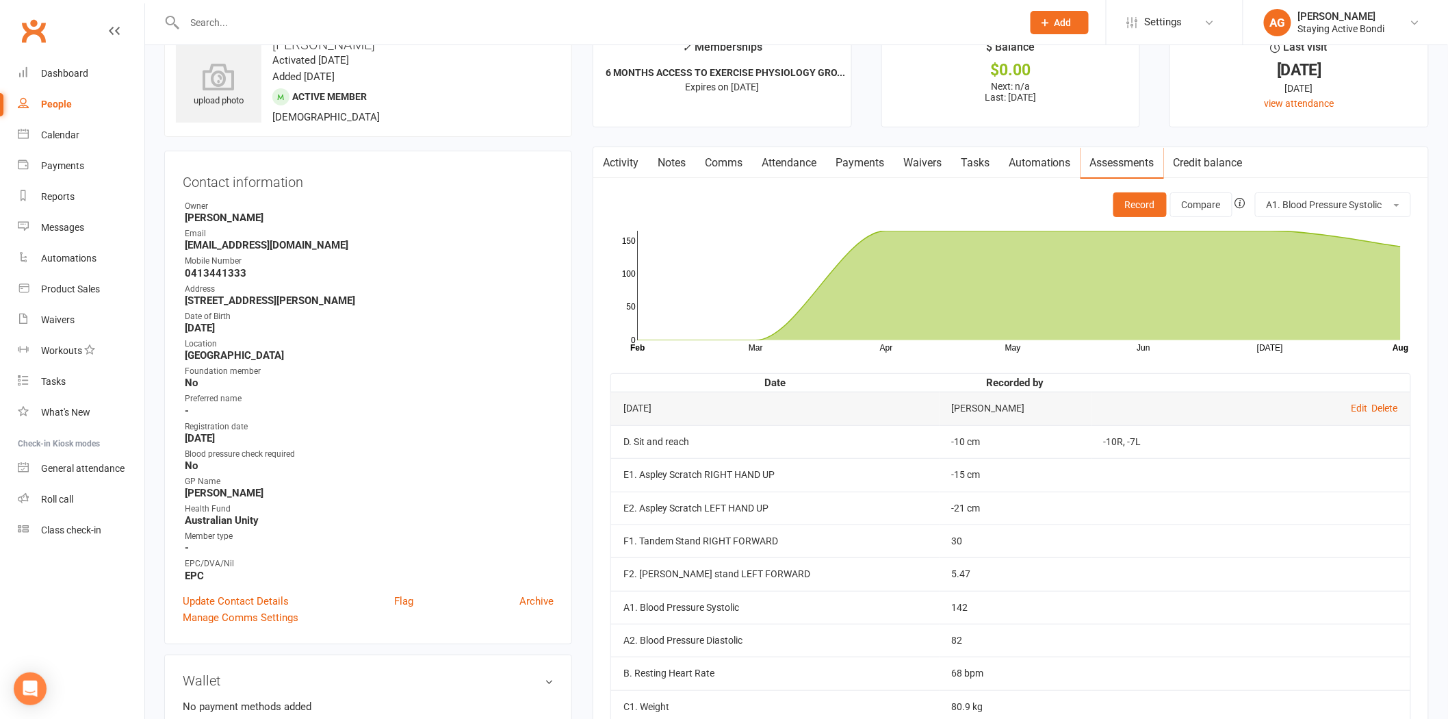
scroll to position [0, 0]
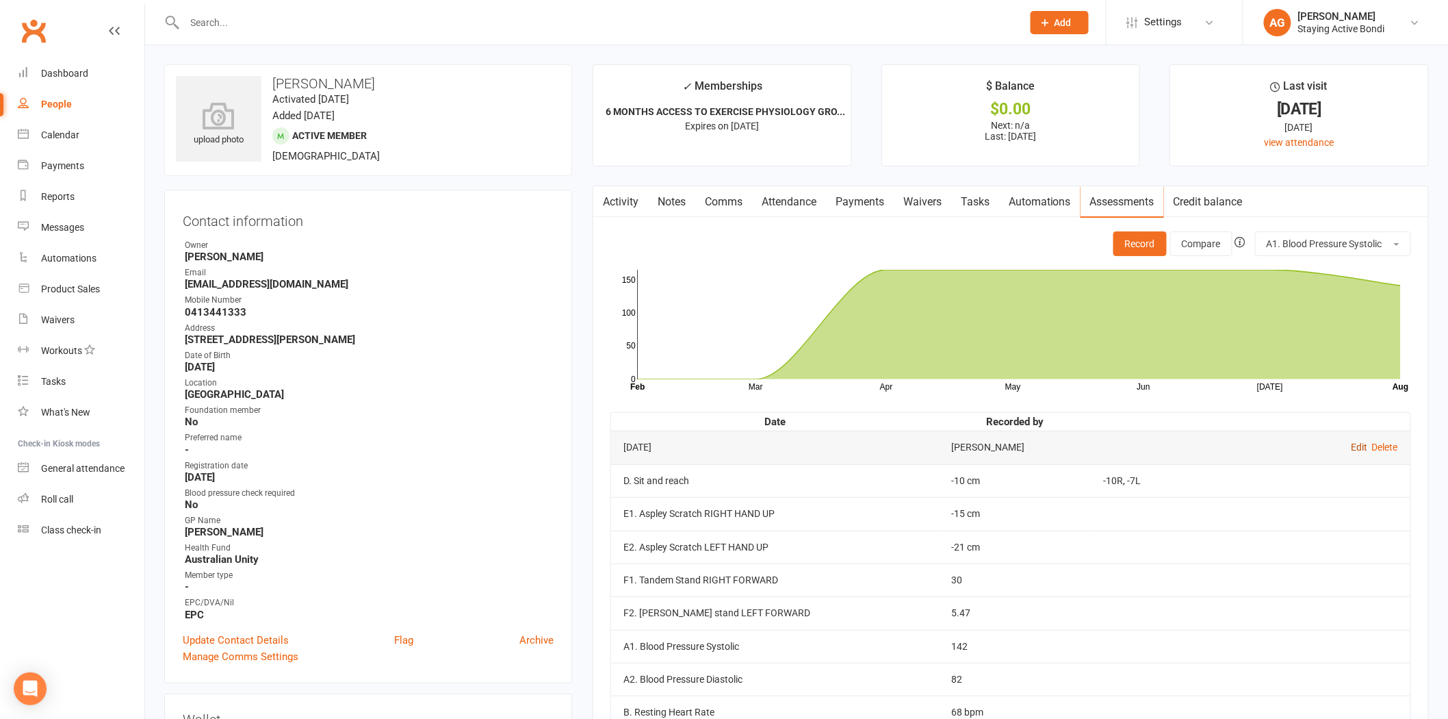
click at [1353, 441] on link "Edit" at bounding box center [1359, 446] width 16 height 11
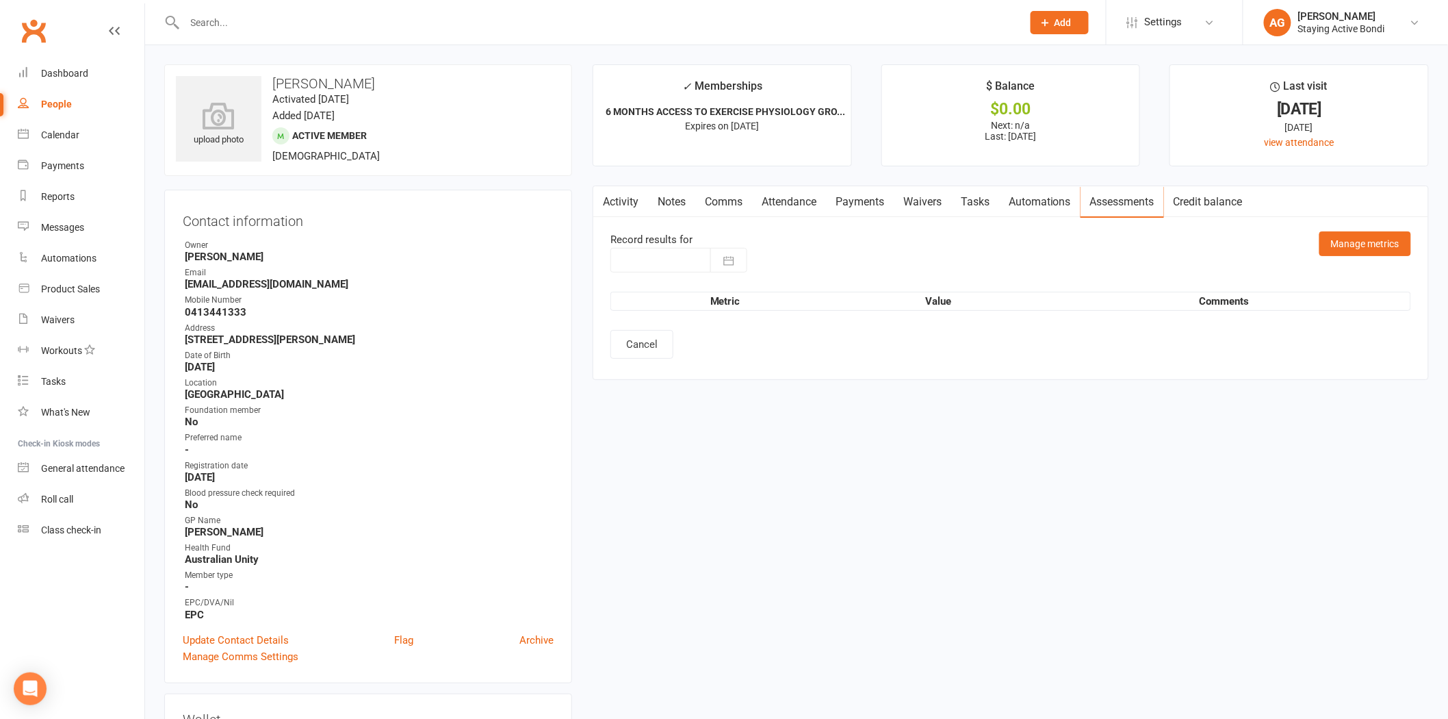
type input "[DATE]"
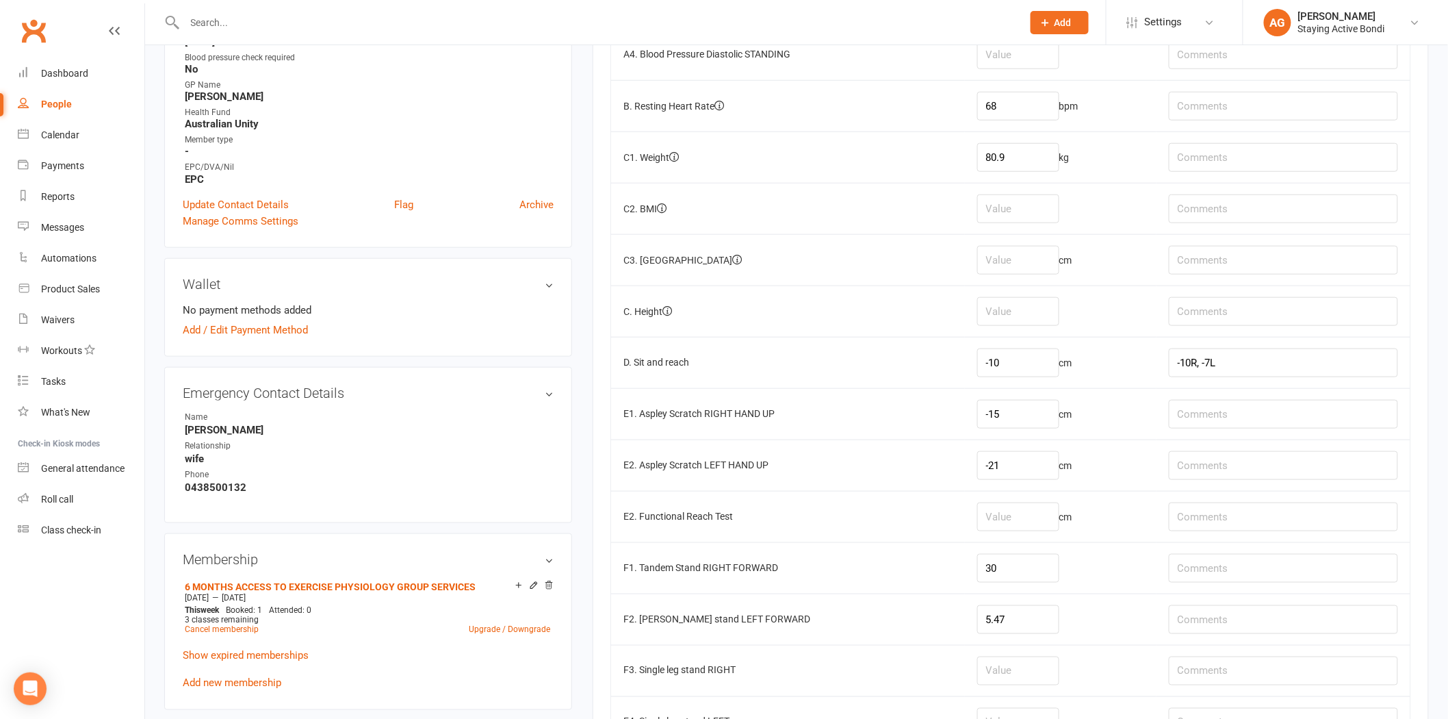
scroll to position [608, 0]
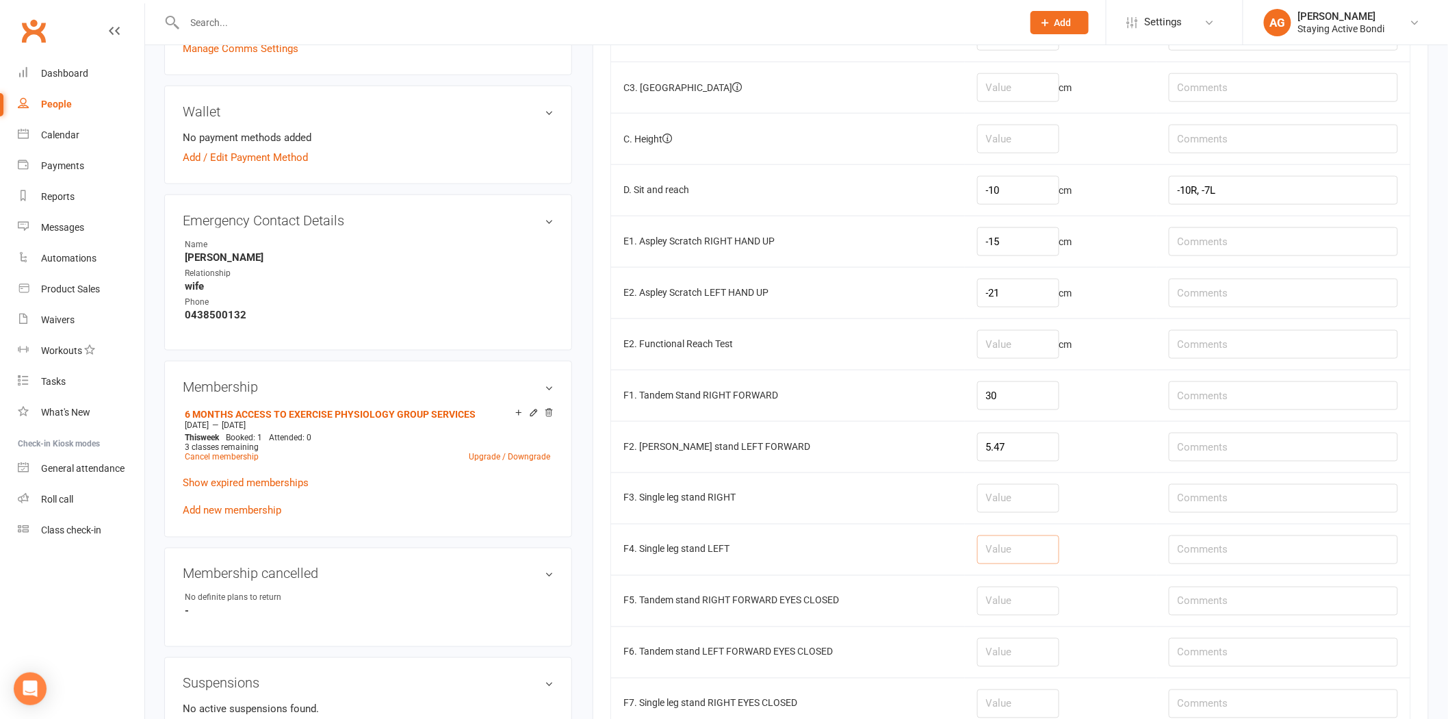
click at [1017, 545] on input "number" at bounding box center [1018, 549] width 82 height 29
type input "30"
click at [1010, 510] on input "number" at bounding box center [1018, 498] width 82 height 29
click at [1011, 511] on input "1" at bounding box center [1018, 498] width 82 height 29
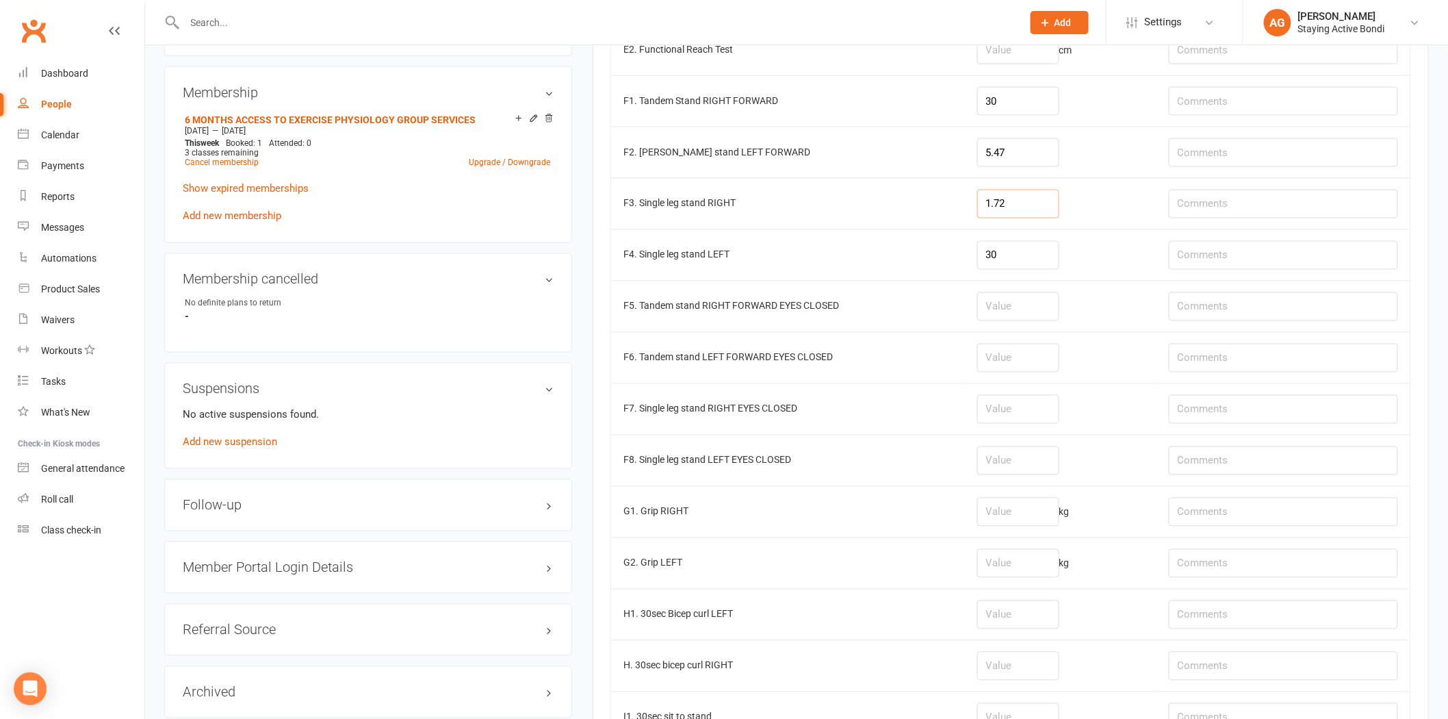
scroll to position [912, 0]
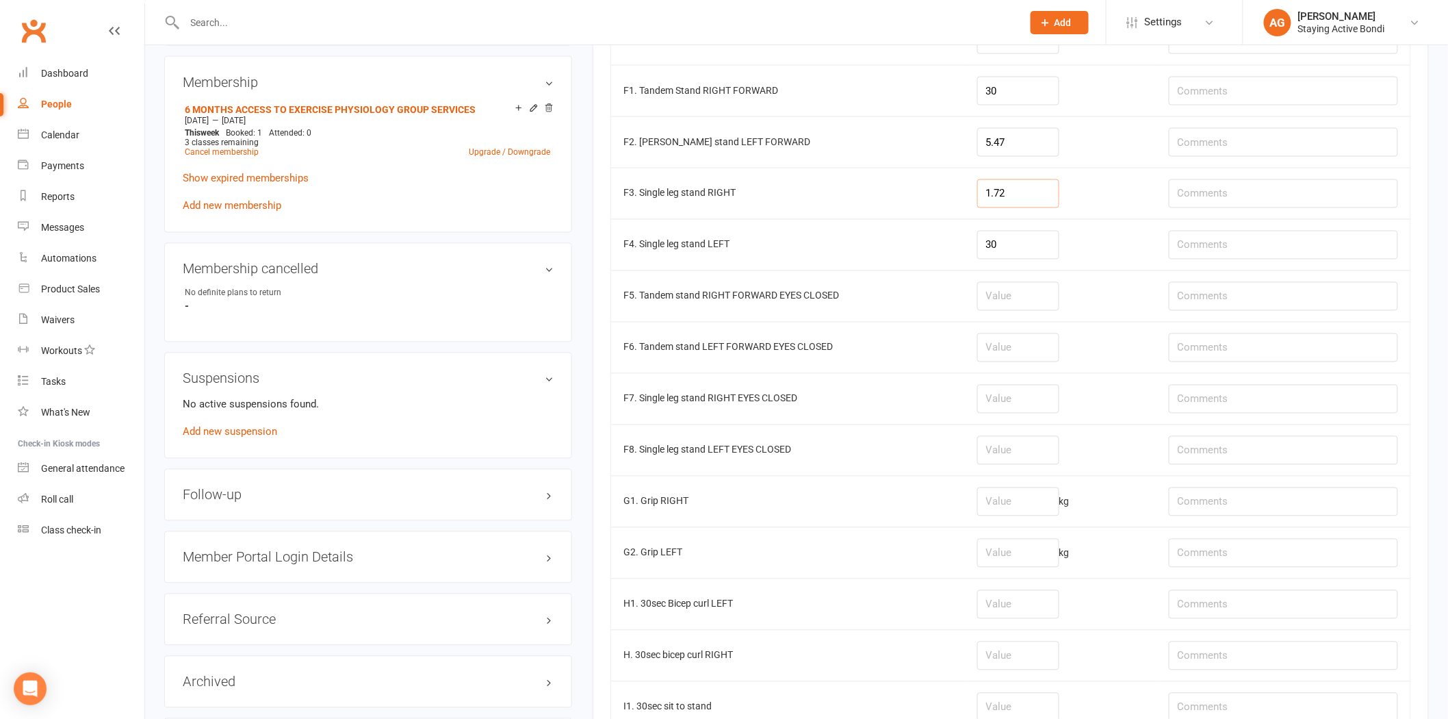
type input "1.72"
click at [1023, 508] on input "number" at bounding box center [1018, 501] width 82 height 29
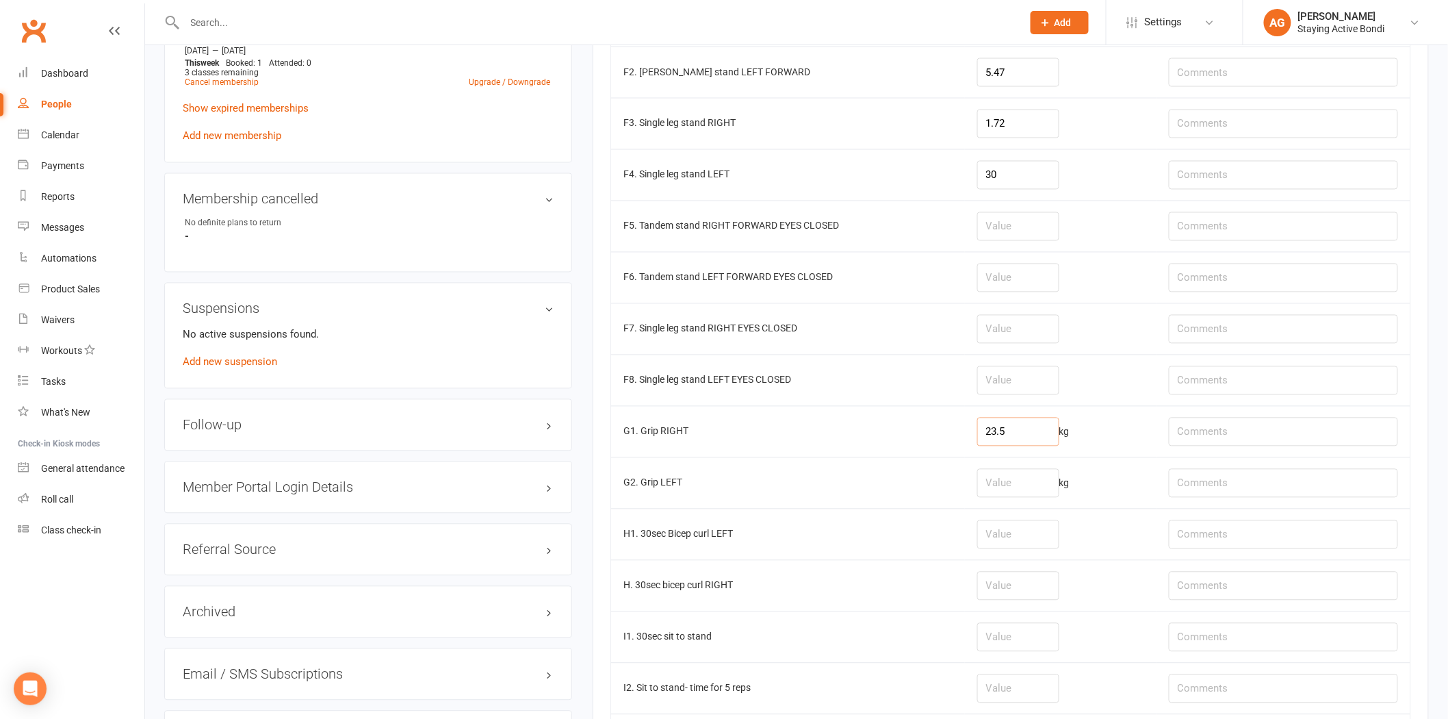
scroll to position [1345, 0]
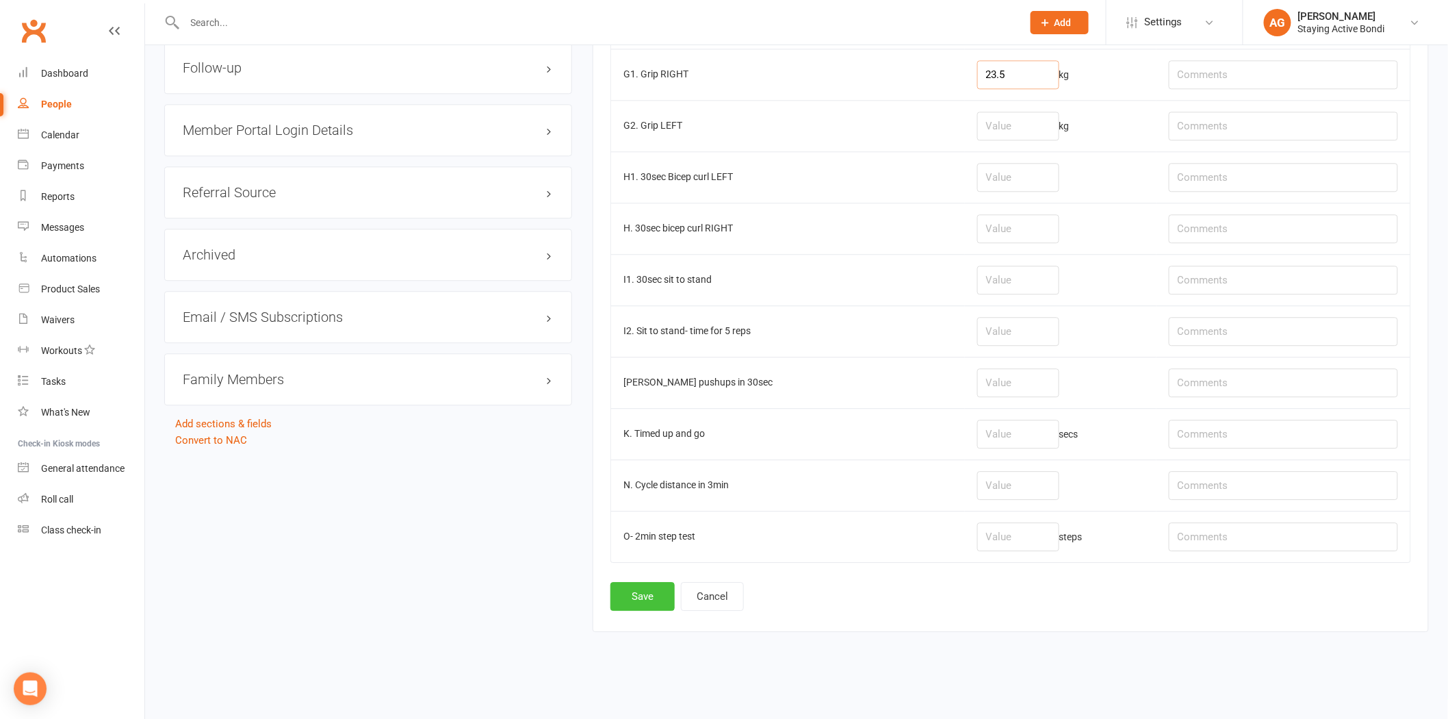
type input "23.5"
click at [656, 585] on button "Save" at bounding box center [642, 596] width 64 height 29
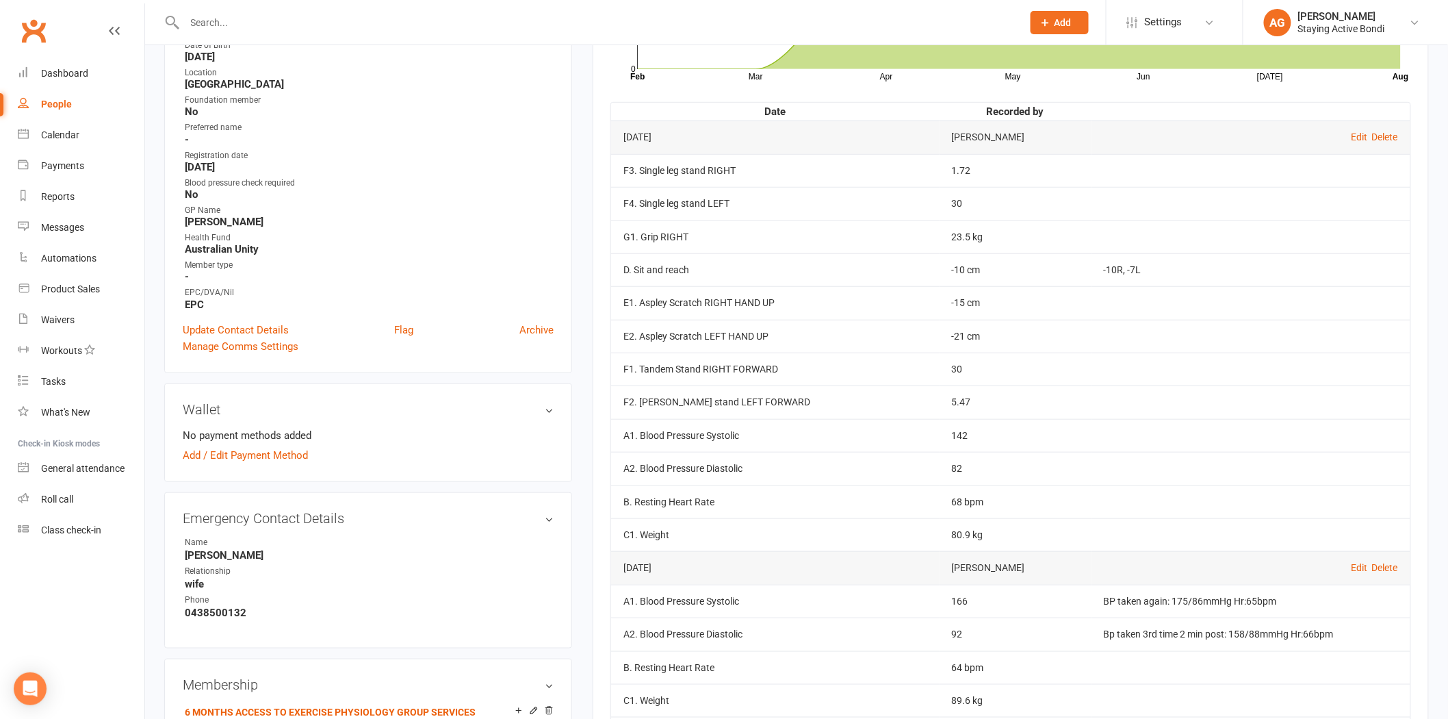
scroll to position [304, 0]
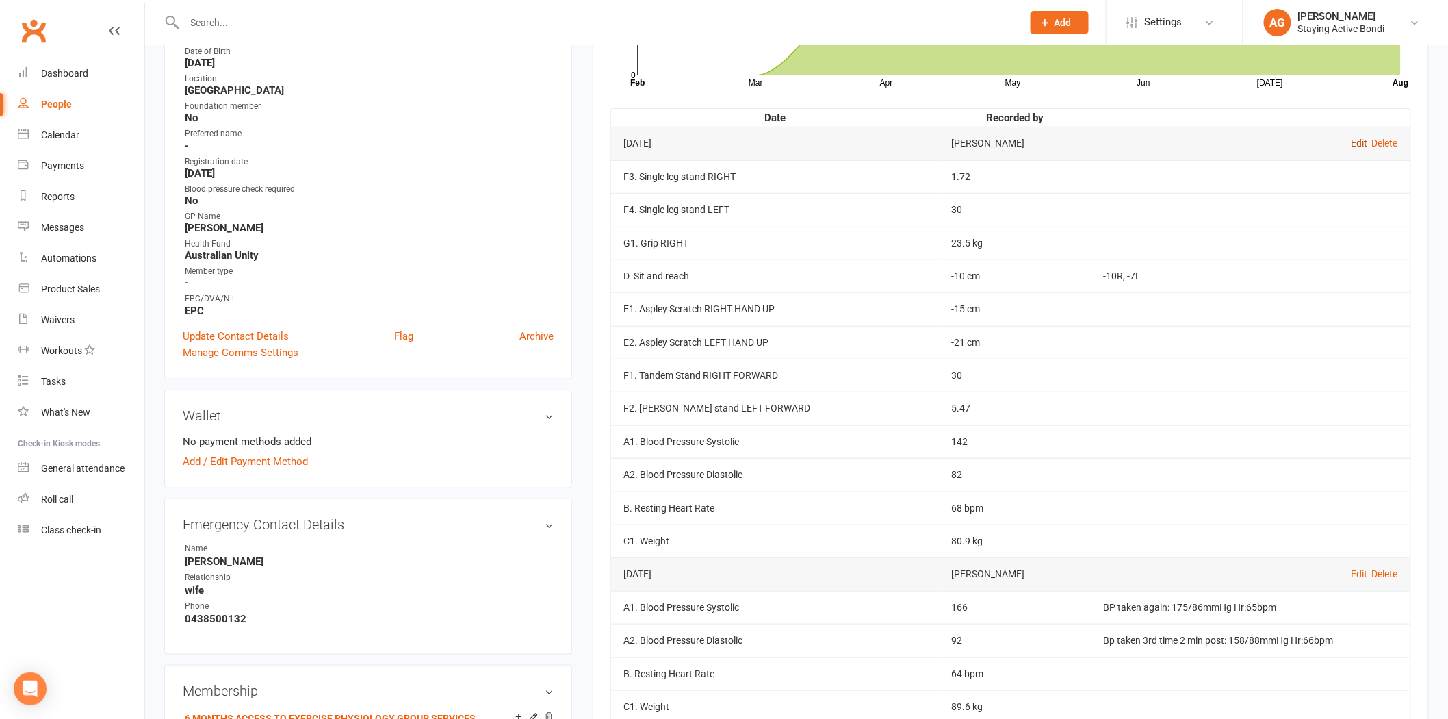
click at [1351, 138] on link "Edit" at bounding box center [1359, 143] width 16 height 11
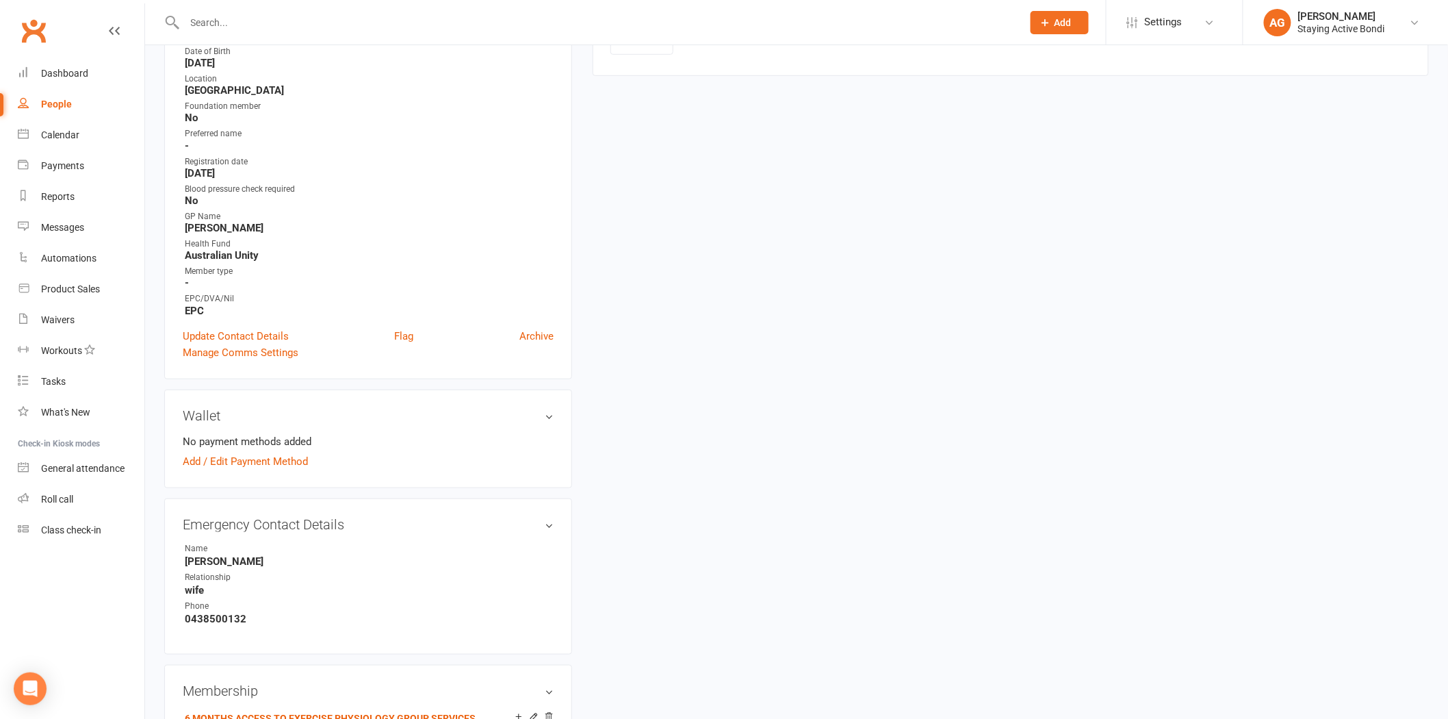
type input "[DATE]"
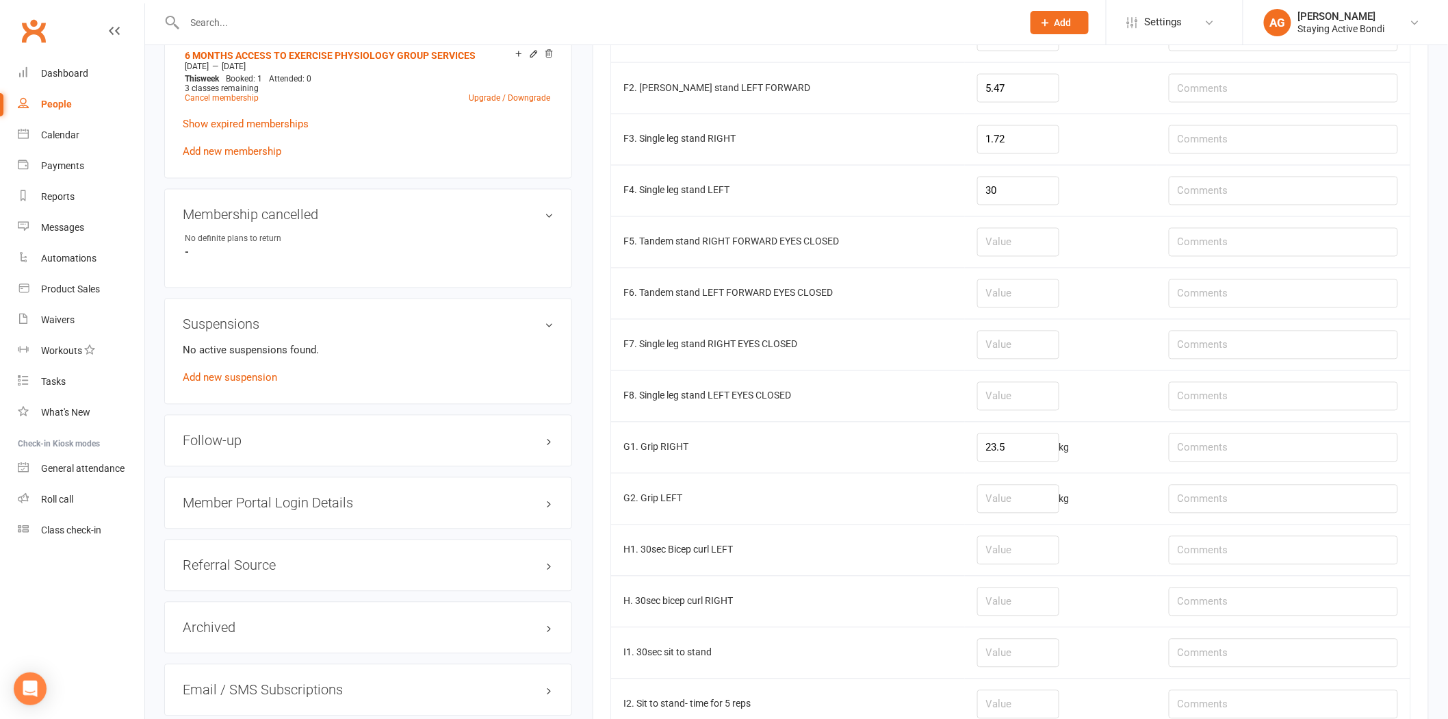
scroll to position [988, 0]
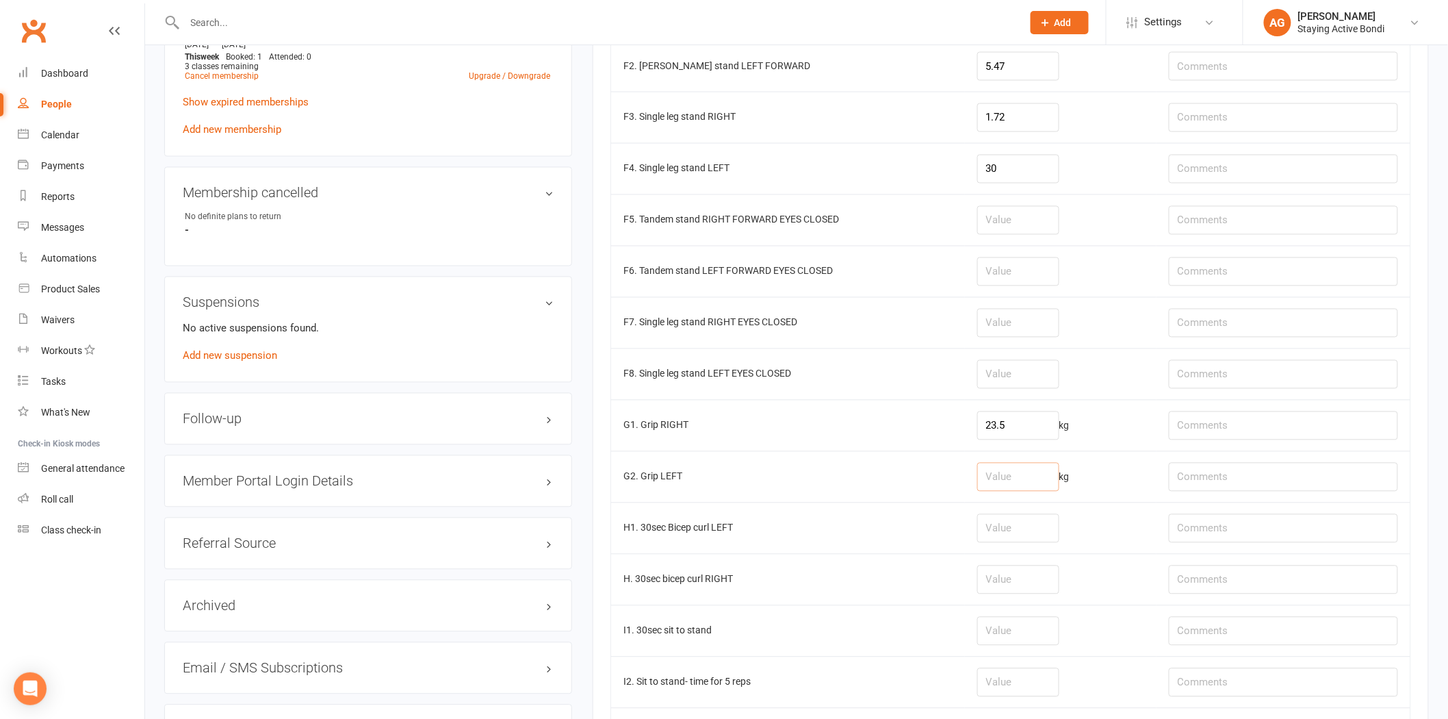
click at [1029, 487] on input "number" at bounding box center [1018, 477] width 82 height 29
type input "38.9"
click at [1022, 439] on input "23.5" at bounding box center [1018, 425] width 82 height 29
type input "26.5"
drag, startPoint x: 1025, startPoint y: 479, endPoint x: 961, endPoint y: 475, distance: 64.5
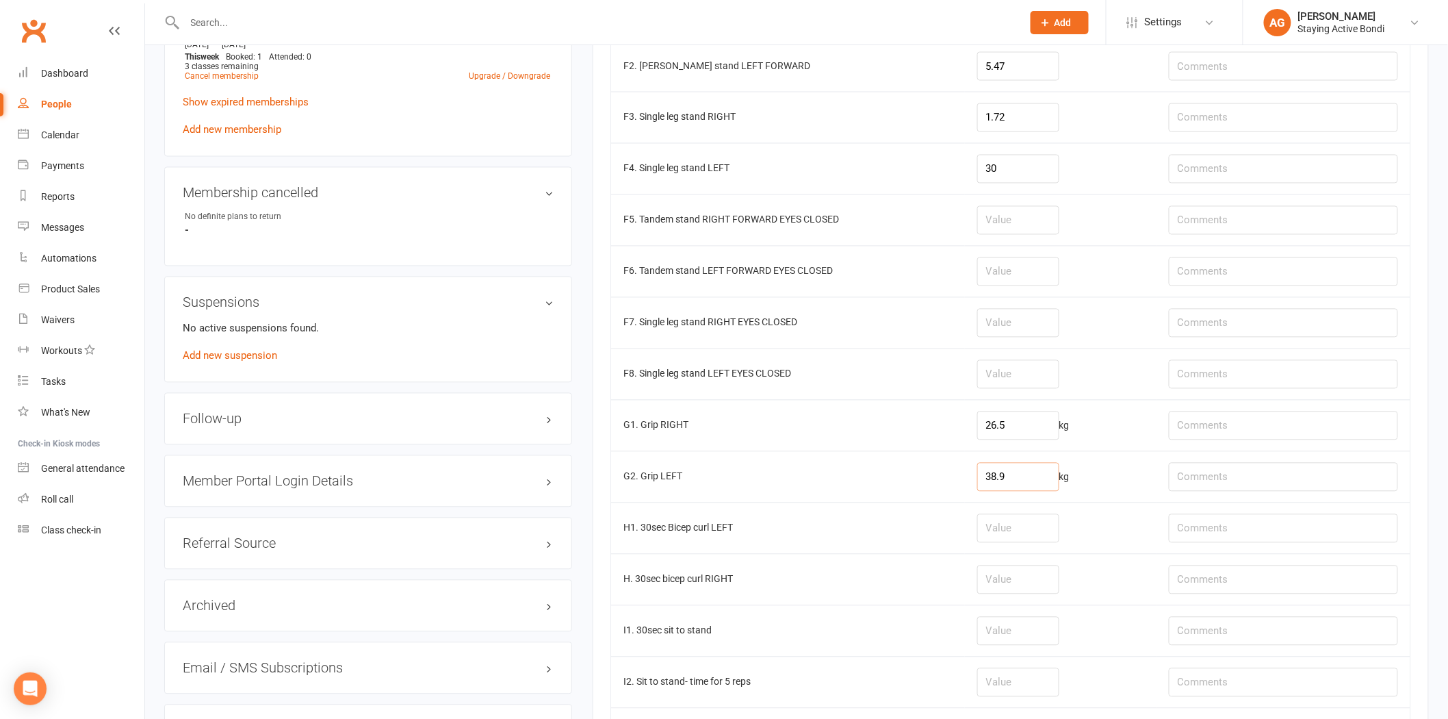
click at [967, 483] on tr "G2. Grip LEFT 38.9 kg" at bounding box center [1010, 476] width 799 height 51
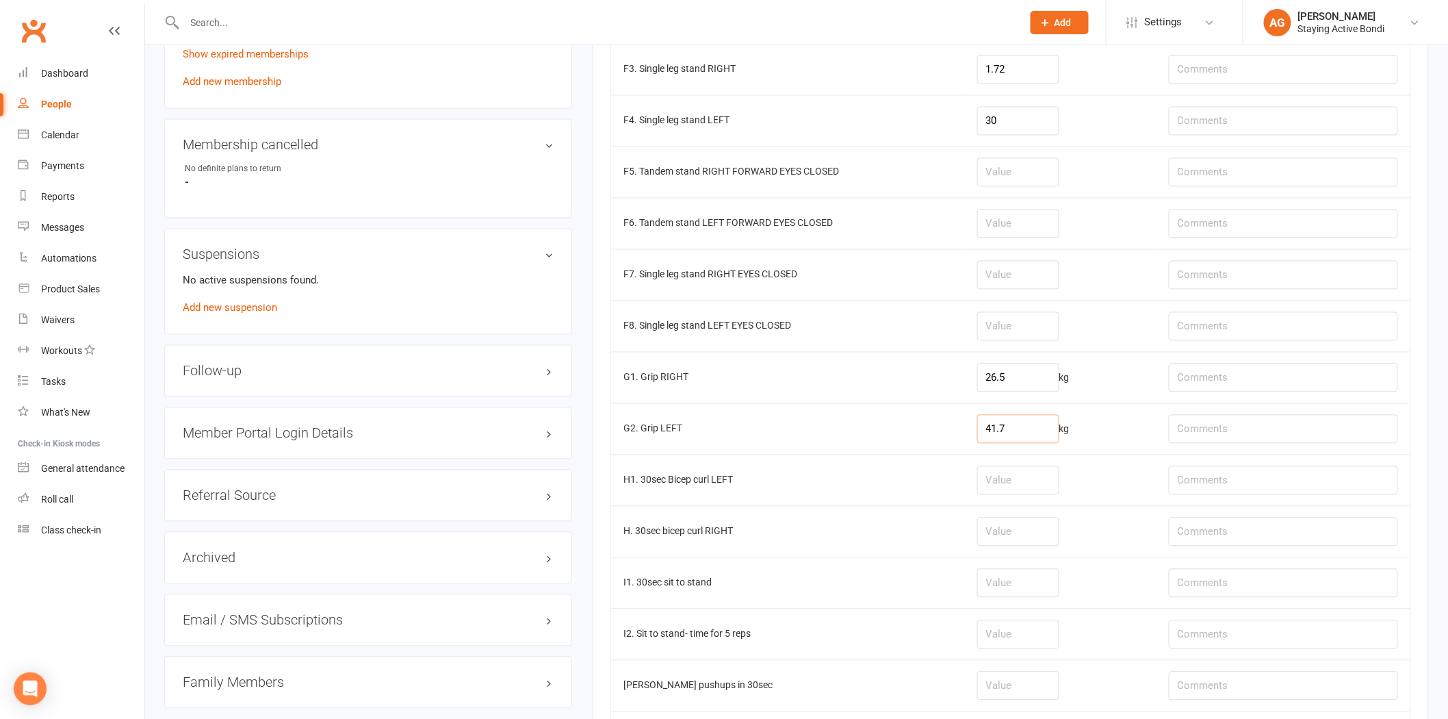
scroll to position [1216, 0]
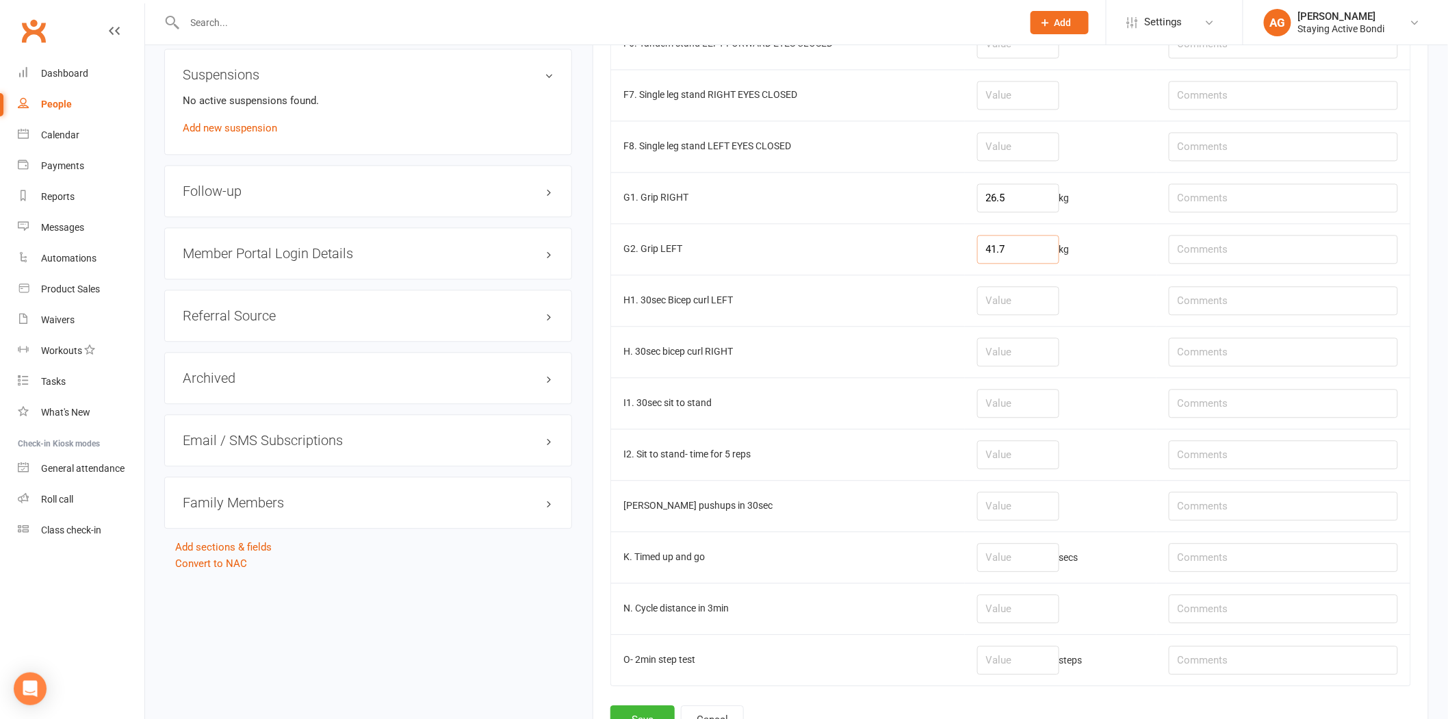
type input "41.7"
click at [1028, 409] on input "number" at bounding box center [1018, 403] width 82 height 29
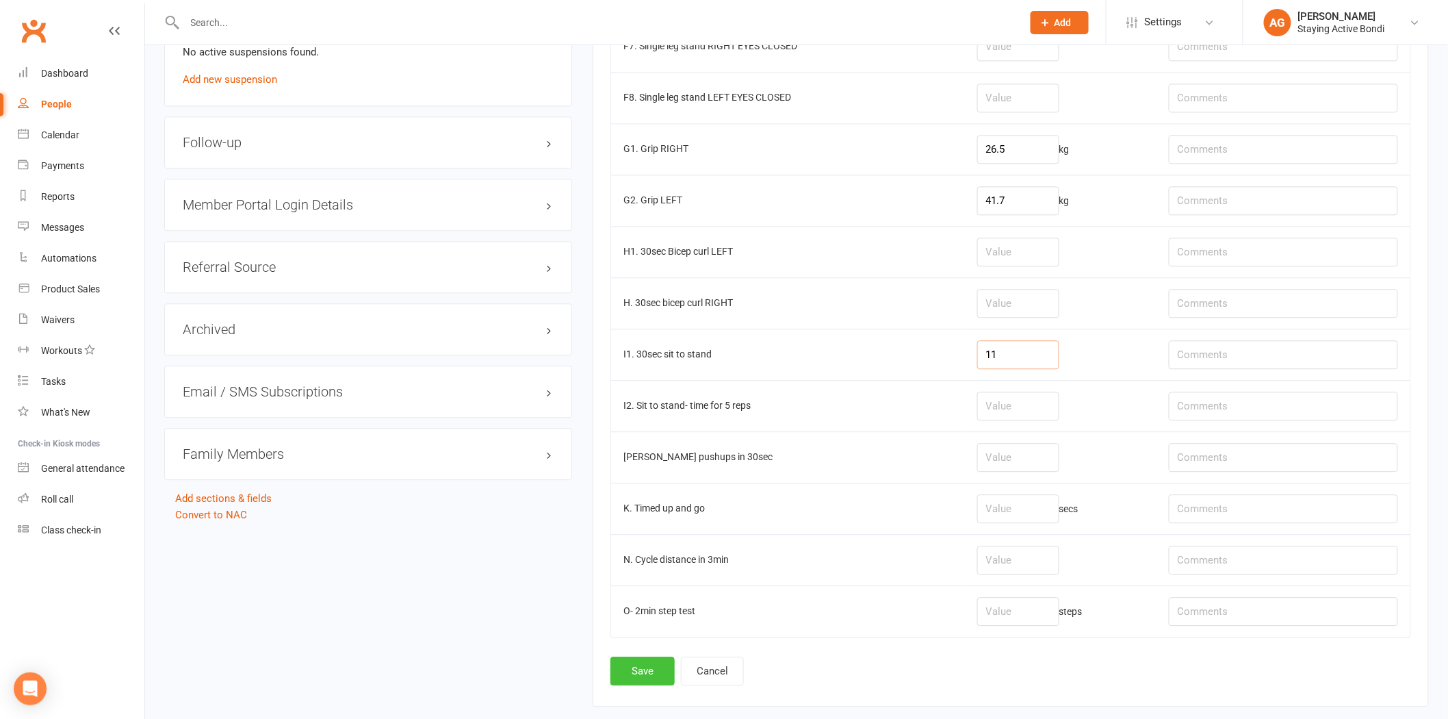
scroll to position [1292, 0]
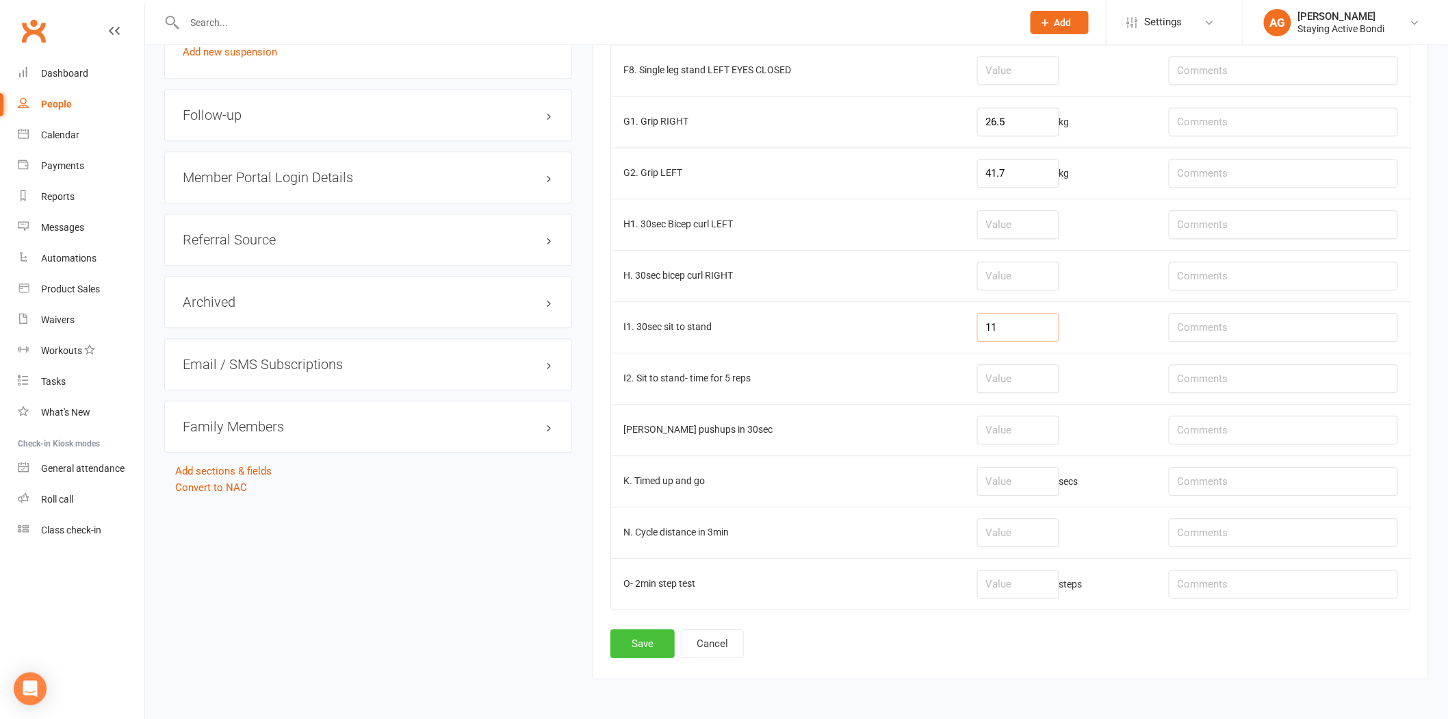
type input "11"
click at [627, 658] on button "Save" at bounding box center [642, 643] width 64 height 29
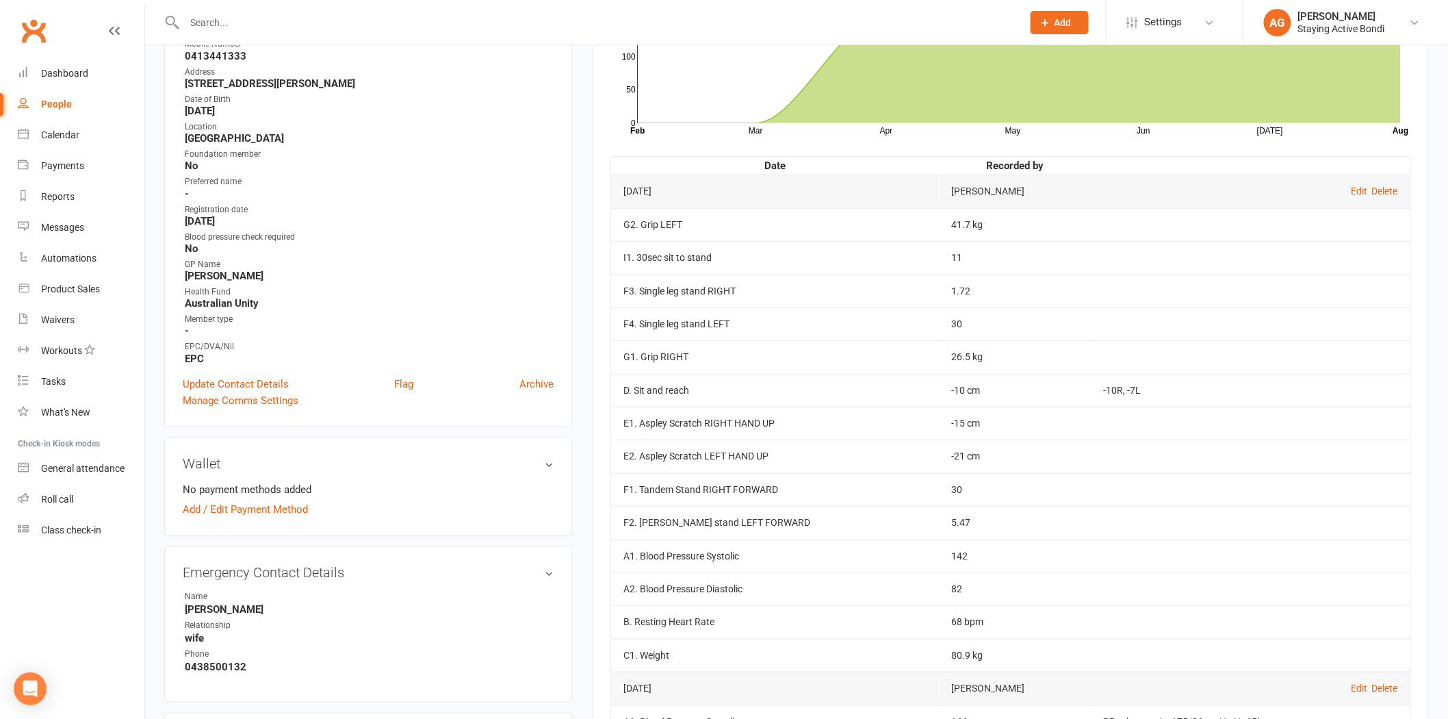
scroll to position [228, 0]
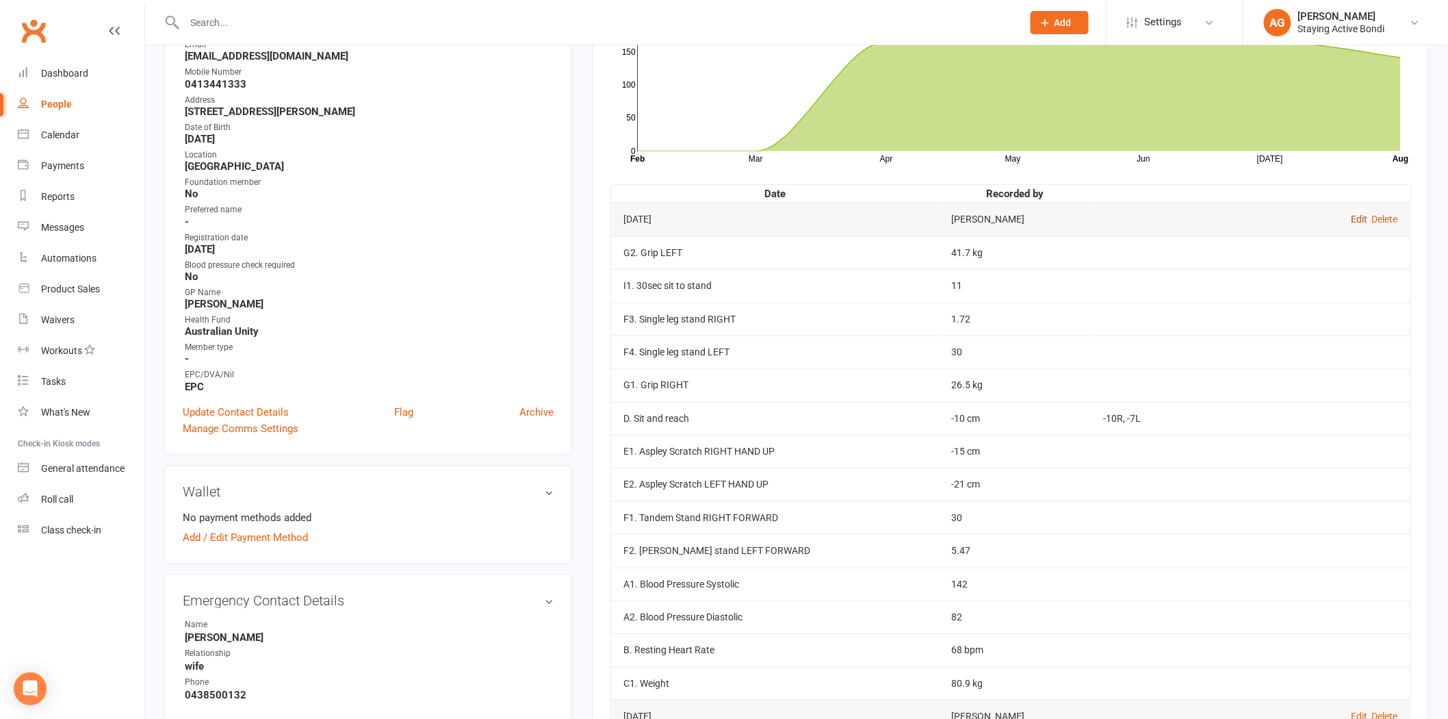
click at [1355, 221] on link "Edit" at bounding box center [1359, 218] width 16 height 11
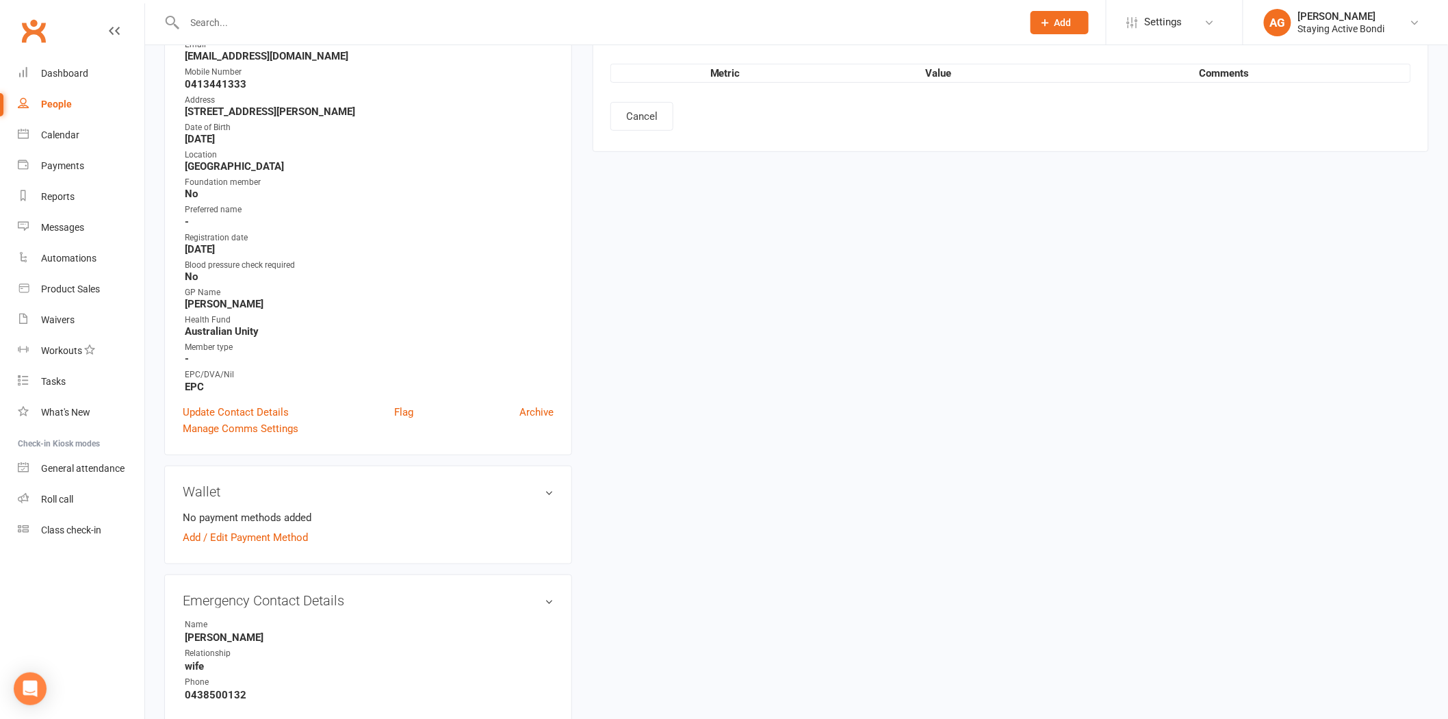
type input "[DATE]"
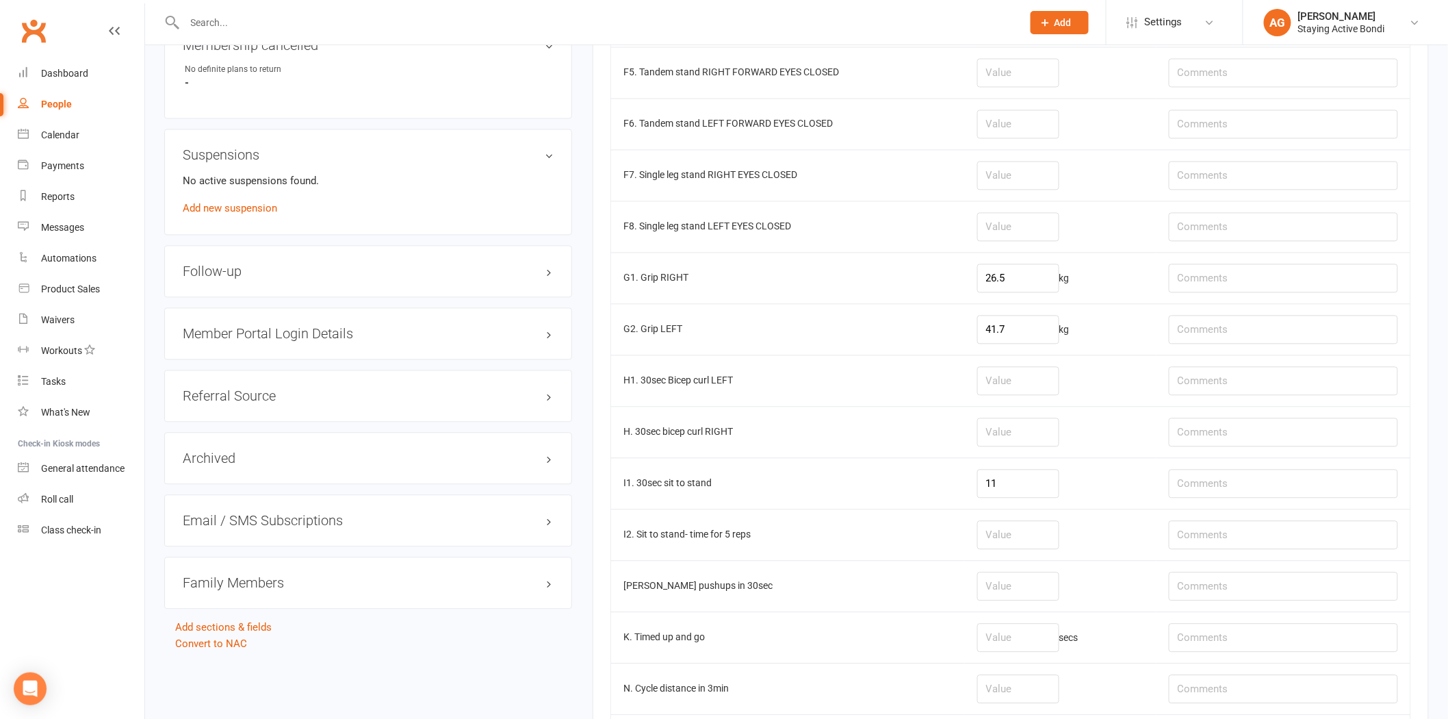
scroll to position [1345, 0]
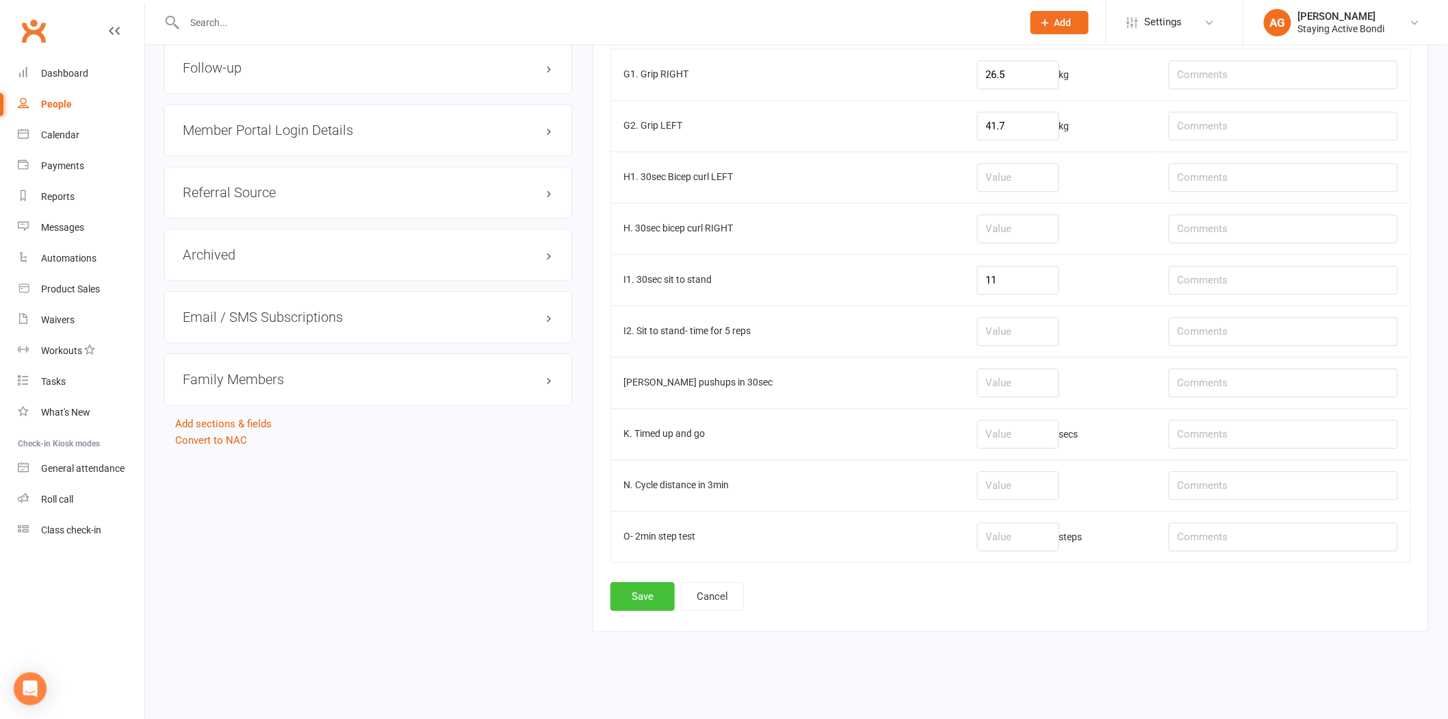
click at [654, 597] on button "Save" at bounding box center [642, 596] width 64 height 29
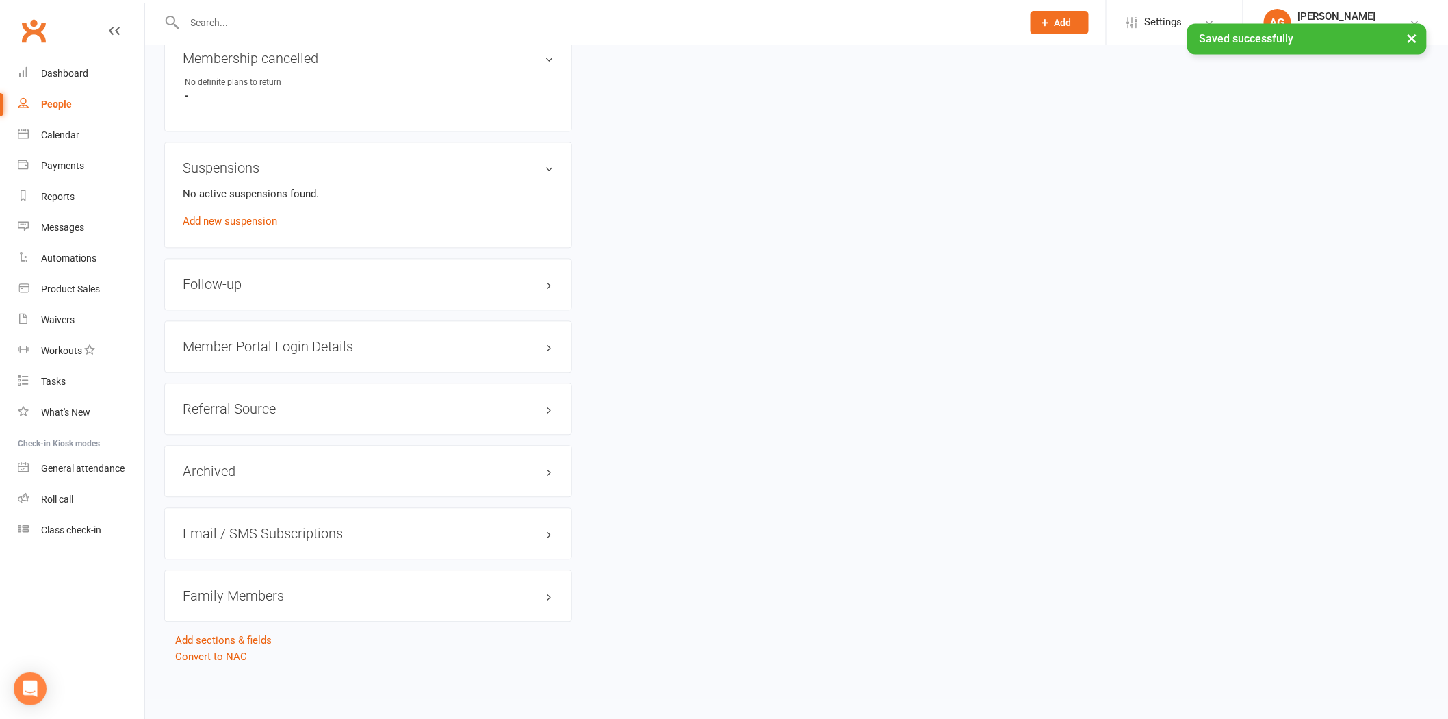
scroll to position [0, 0]
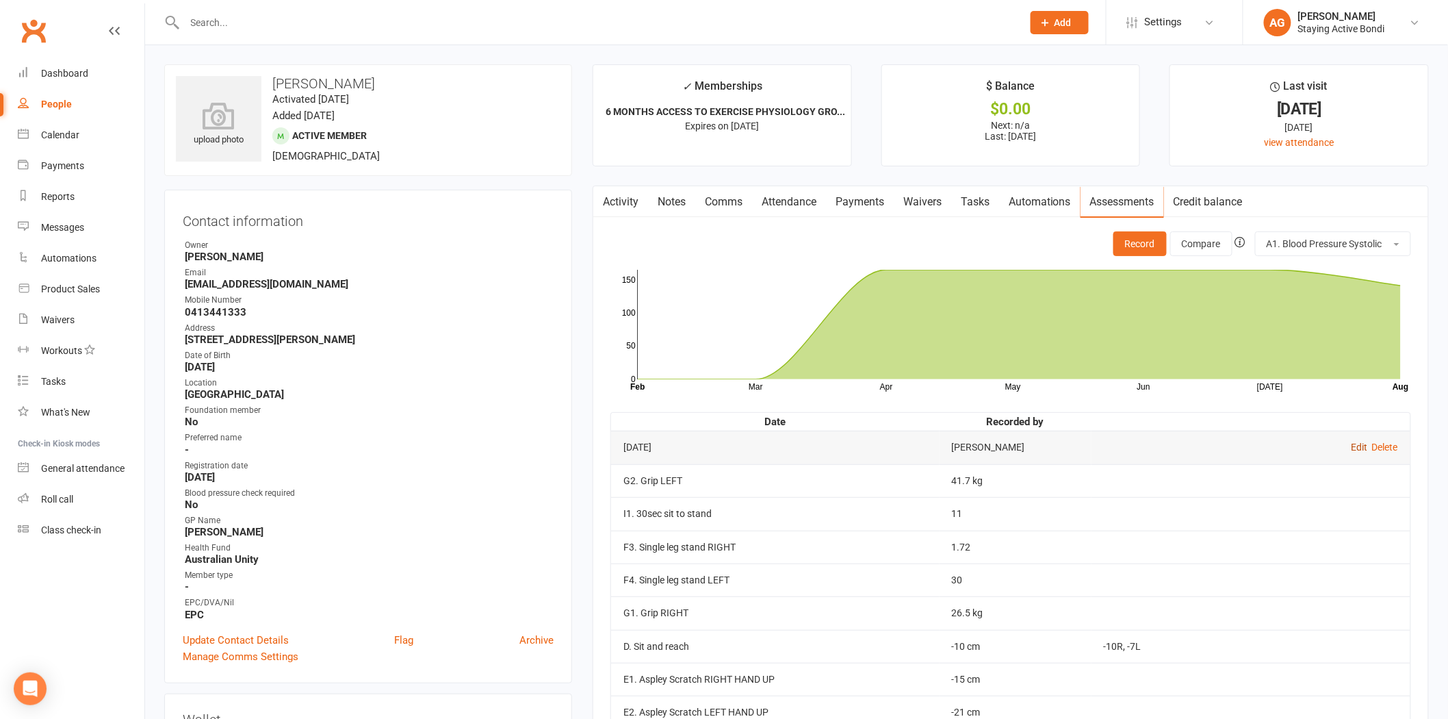
click at [1357, 443] on link "Edit" at bounding box center [1359, 446] width 16 height 11
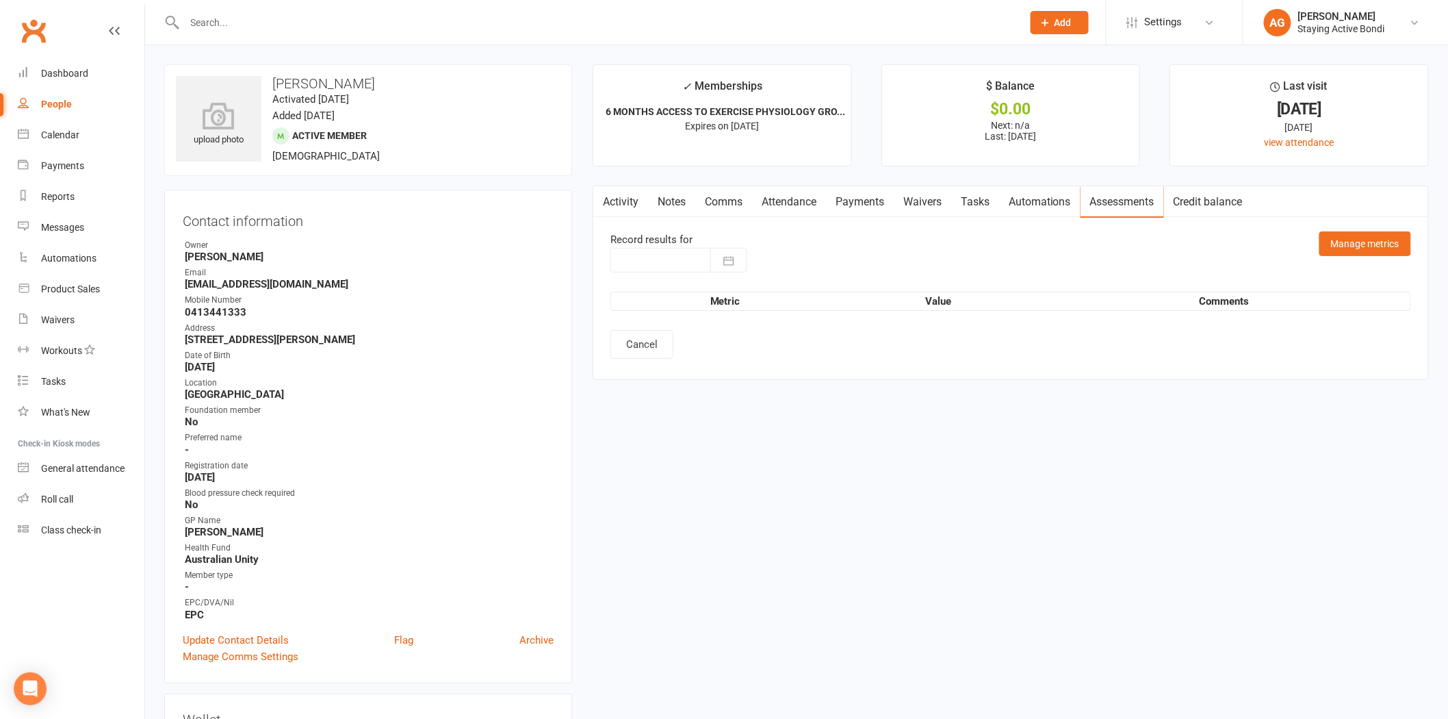
type input "[DATE]"
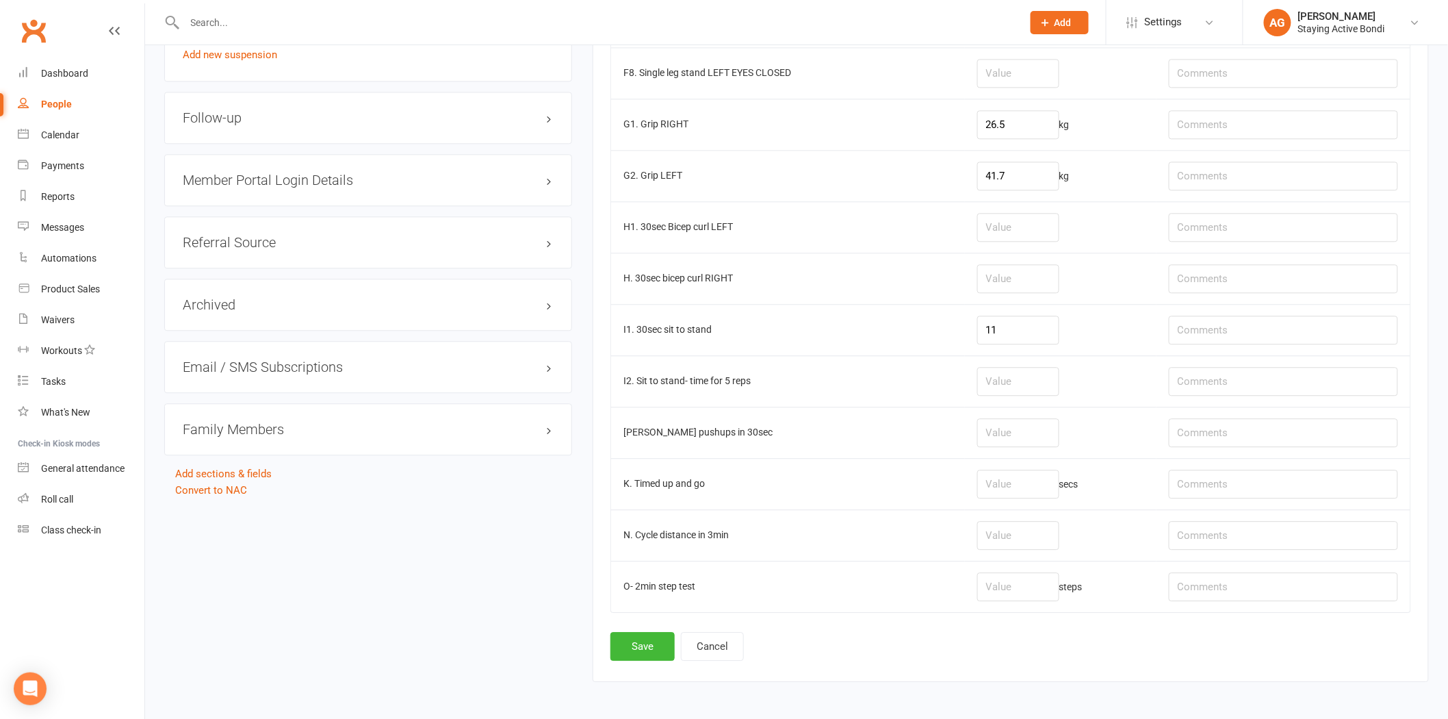
scroll to position [1292, 0]
click at [1009, 521] on td at bounding box center [1061, 531] width 192 height 51
click at [1013, 530] on input "number" at bounding box center [1018, 532] width 82 height 29
type input "1.15"
click at [632, 639] on button "Save" at bounding box center [642, 643] width 64 height 29
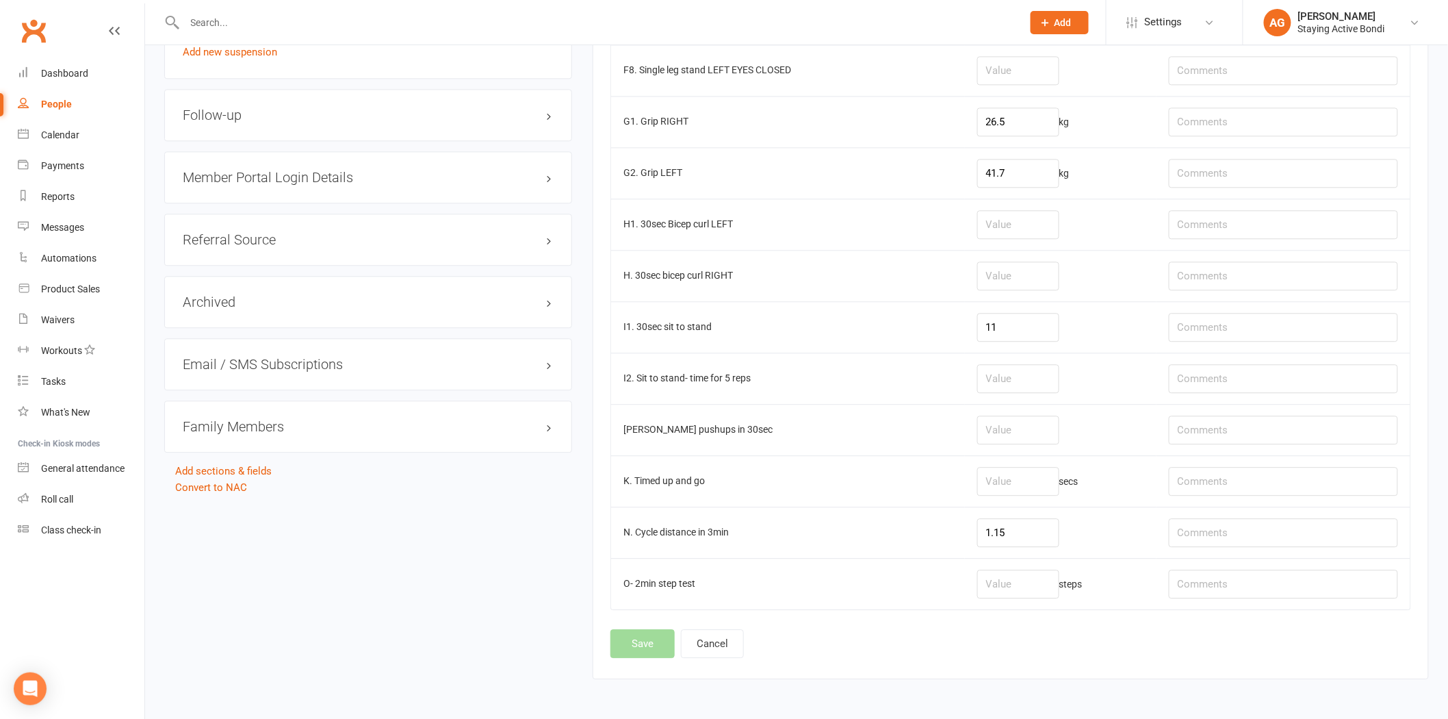
scroll to position [0, 0]
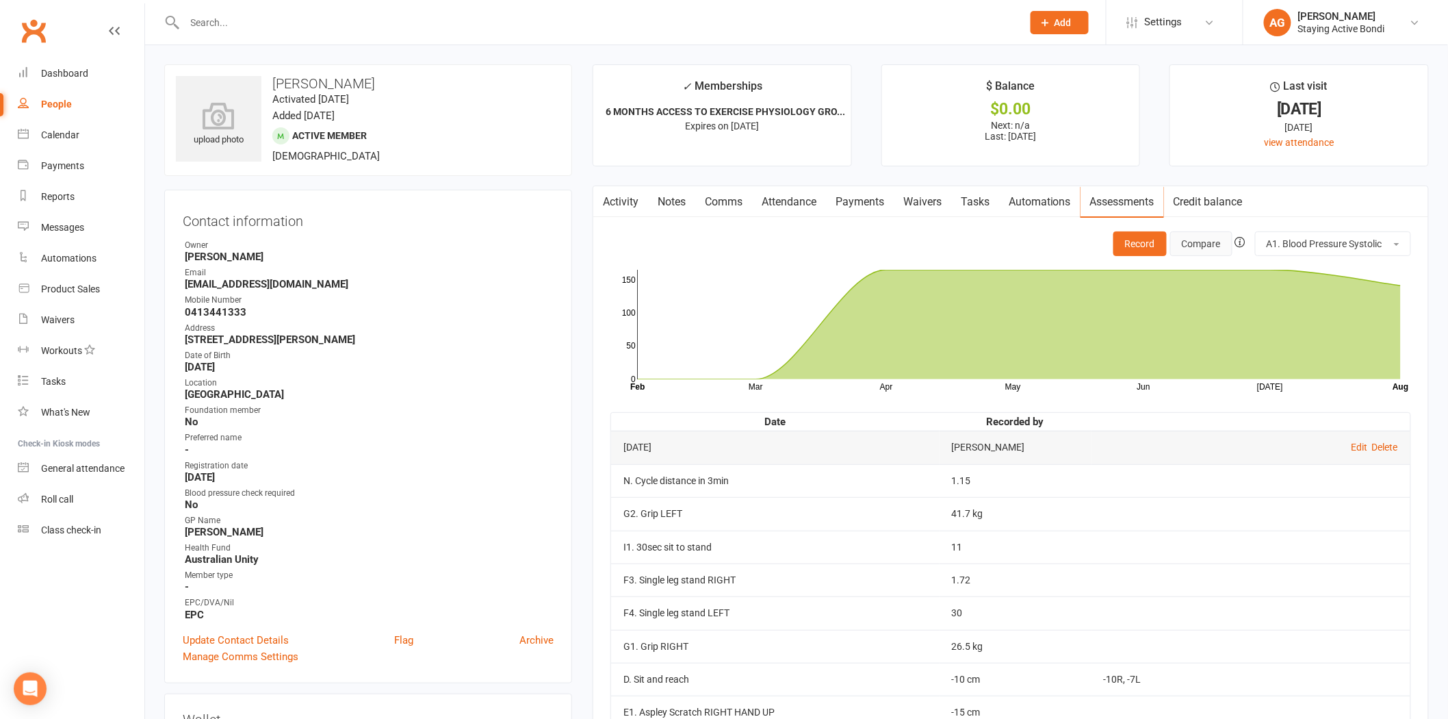
click at [1218, 235] on button "Compare" at bounding box center [1201, 243] width 62 height 25
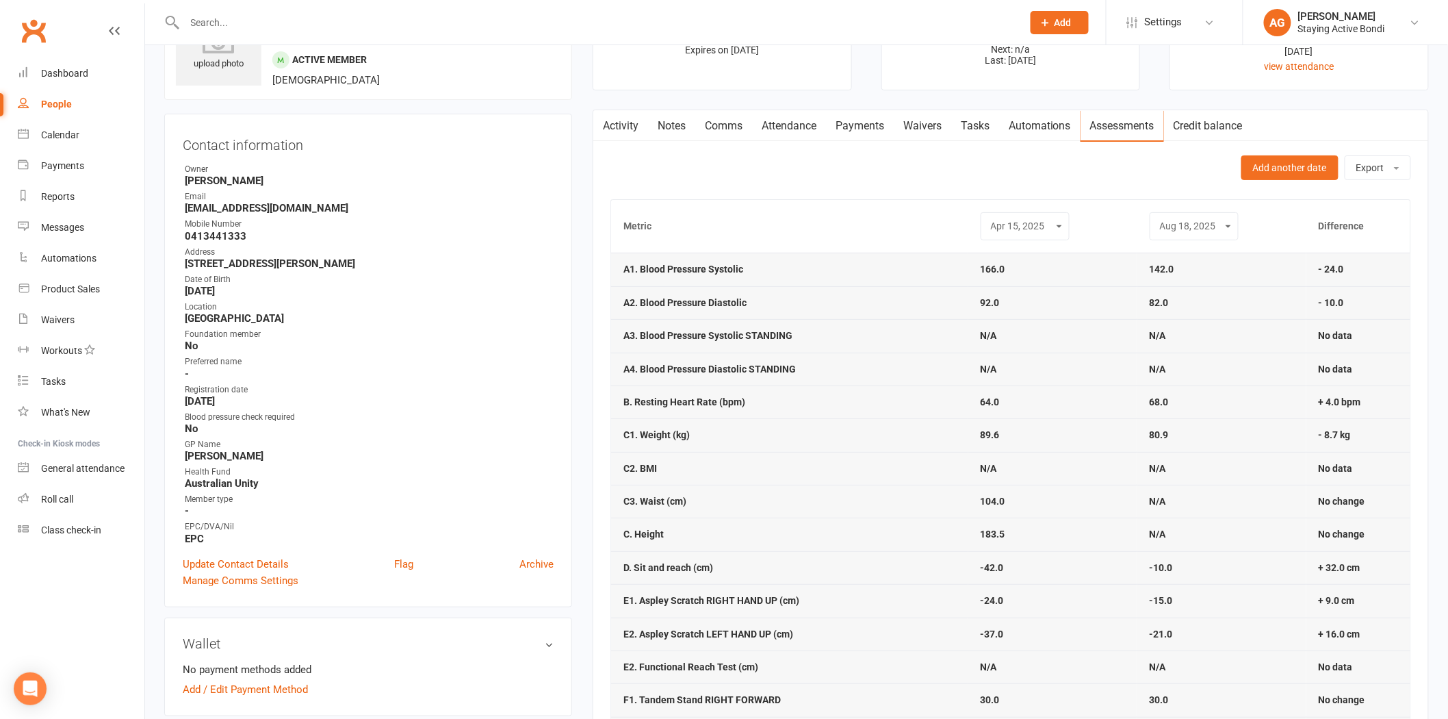
scroll to position [152, 0]
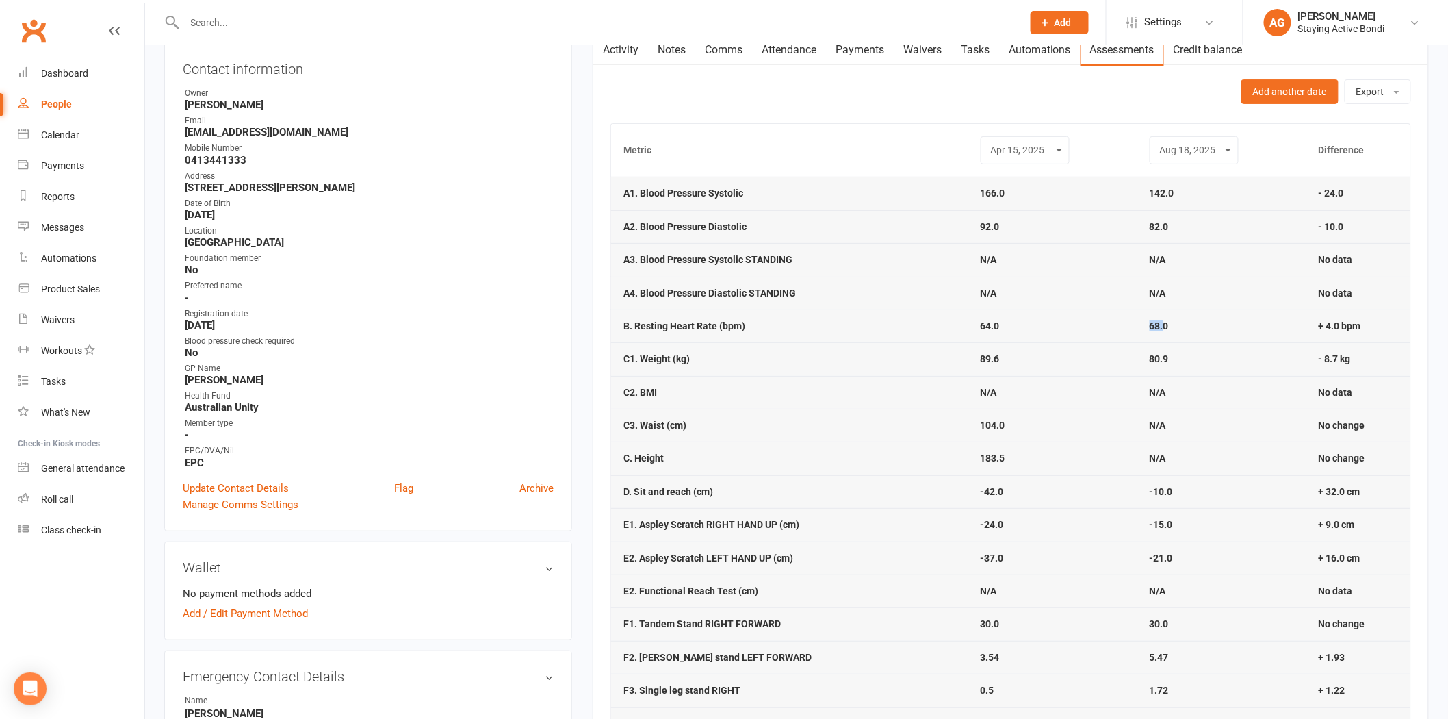
drag, startPoint x: 1164, startPoint y: 331, endPoint x: 1077, endPoint y: 326, distance: 87.0
click at [1077, 326] on tr "B. Resting Heart Rate (bpm) 64.0 68.0 + 4.0 bpm" at bounding box center [1010, 325] width 799 height 33
drag, startPoint x: 1200, startPoint y: 325, endPoint x: 1191, endPoint y: 324, distance: 9.6
click at [1191, 324] on td "68.0" at bounding box center [1221, 325] width 169 height 33
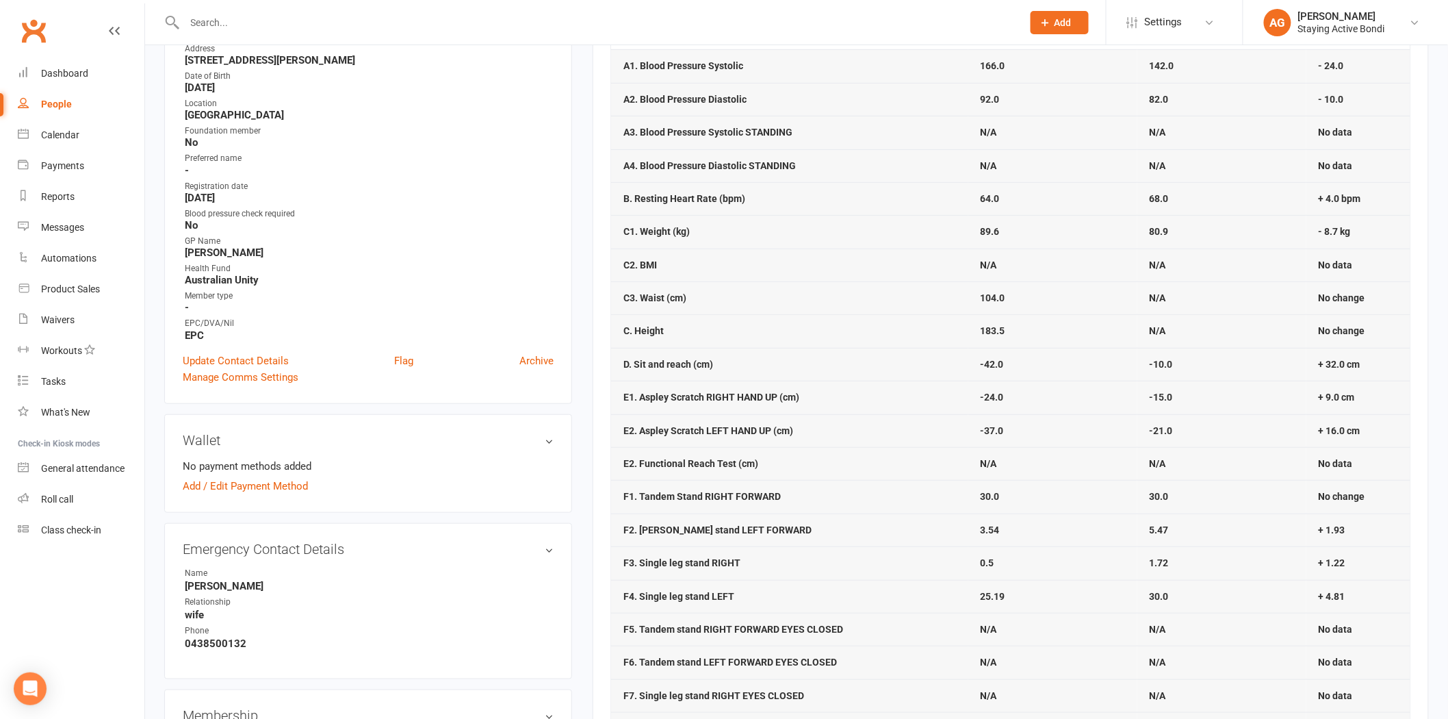
scroll to position [304, 0]
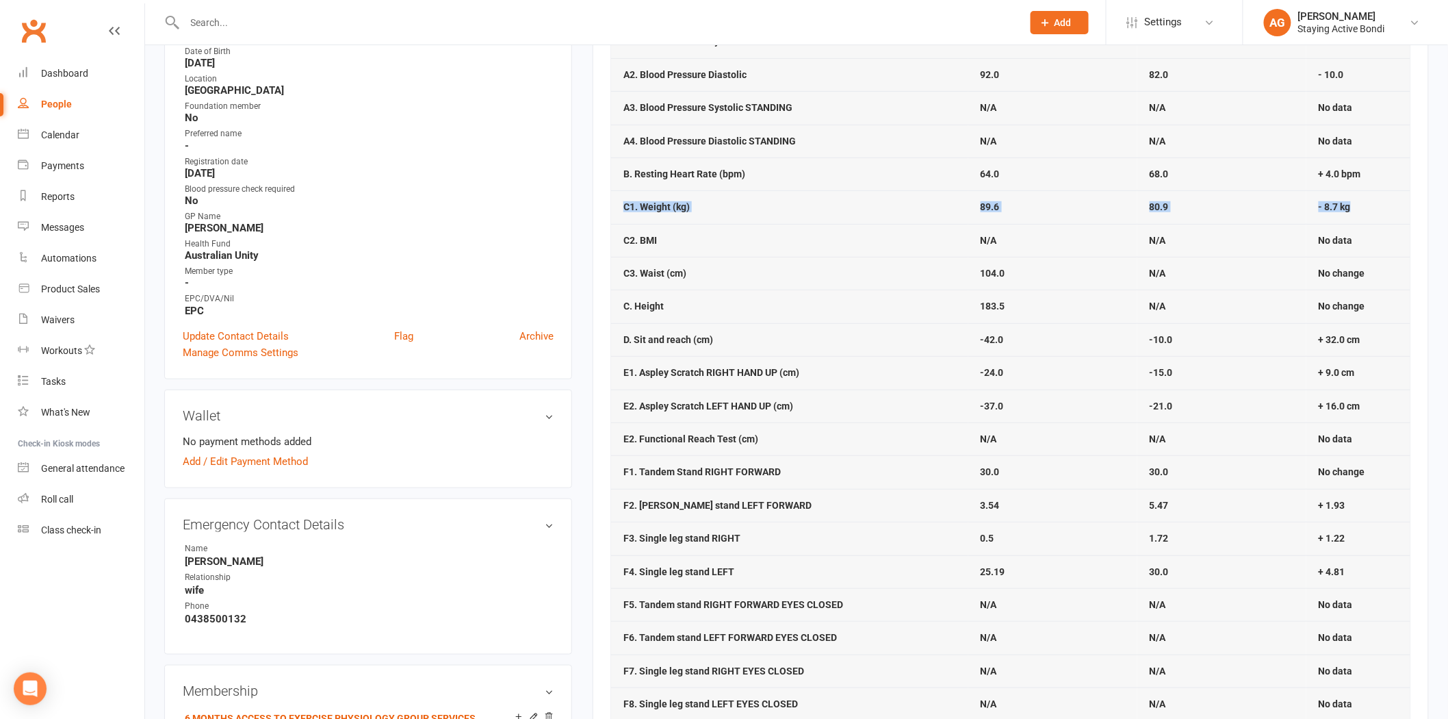
drag, startPoint x: 1369, startPoint y: 211, endPoint x: 614, endPoint y: 208, distance: 754.8
click at [614, 208] on tr "C1. Weight (kg) 89.6 80.9 - 8.7 kg" at bounding box center [1010, 206] width 799 height 33
click at [612, 208] on td "C1. Weight (kg)" at bounding box center [789, 206] width 357 height 33
click at [649, 209] on strong "C1. Weight (kg)" at bounding box center [656, 206] width 66 height 11
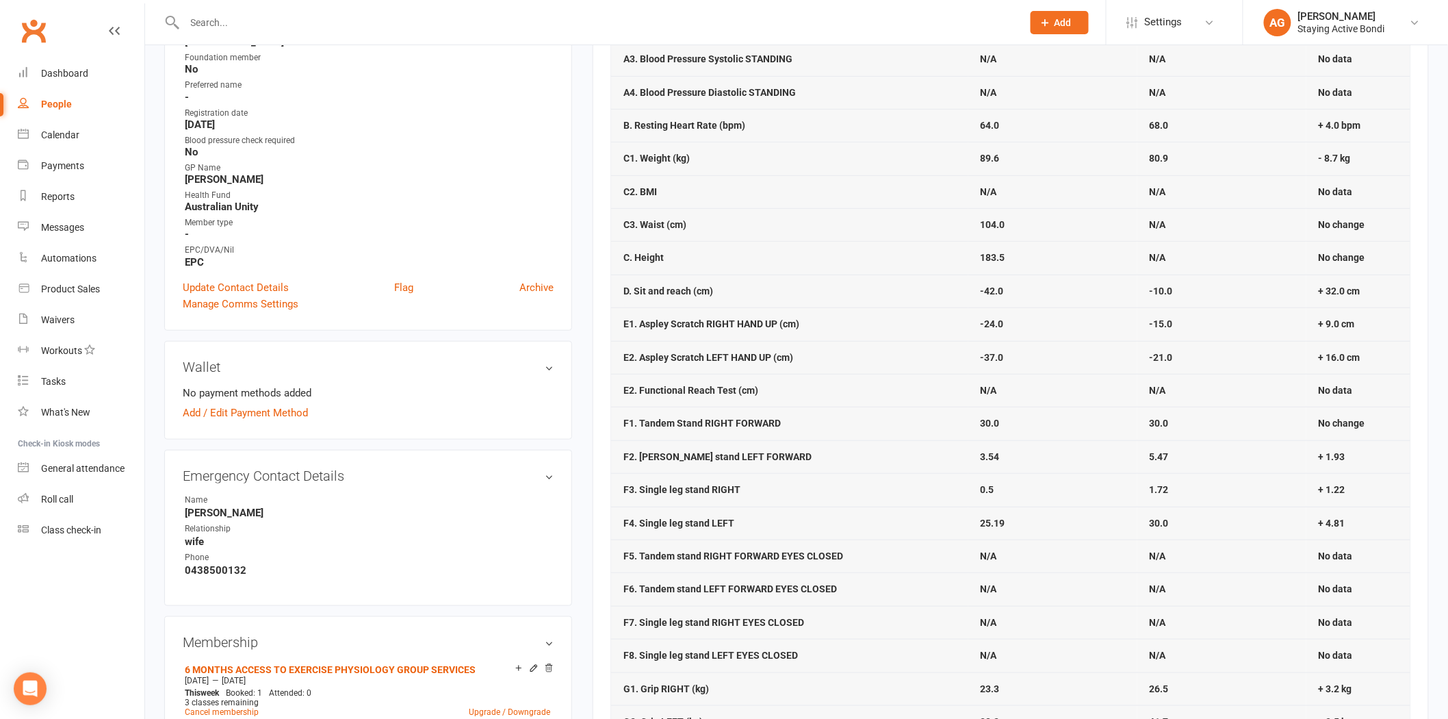
scroll to position [380, 0]
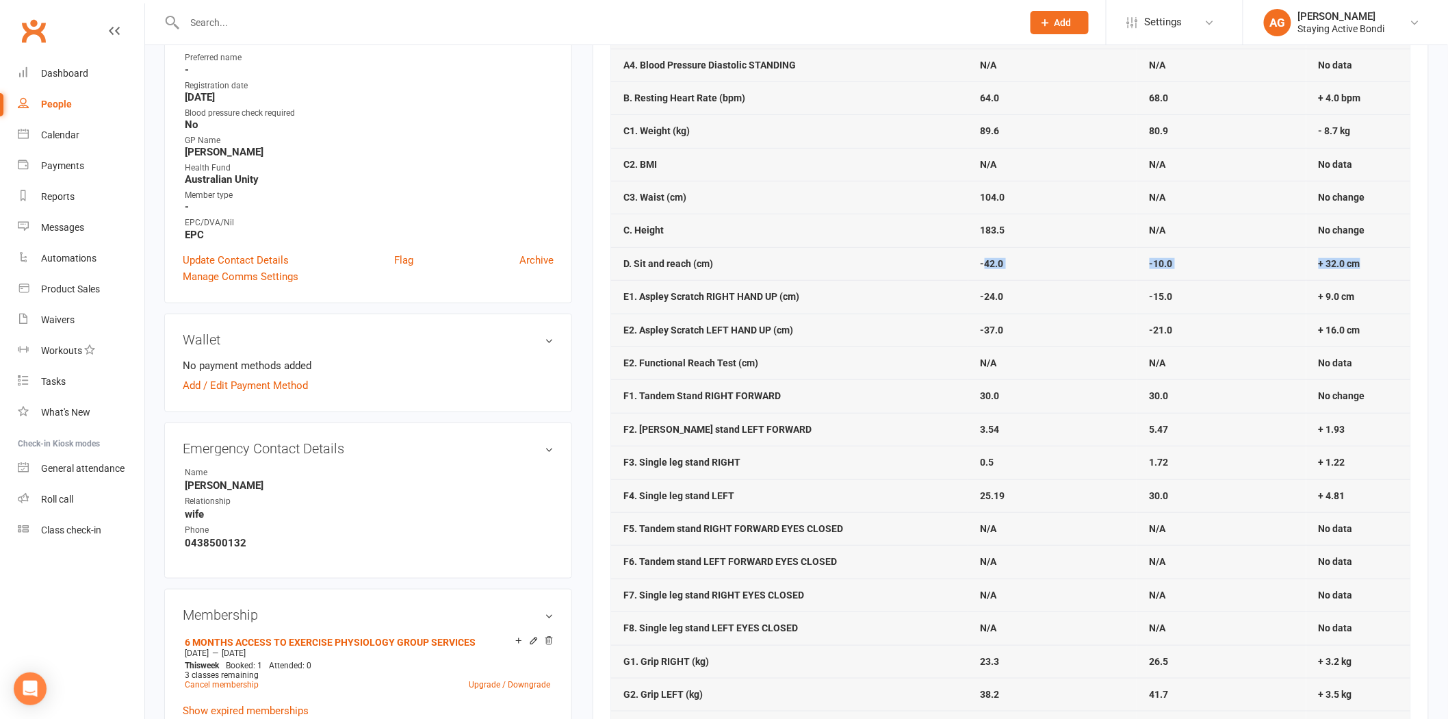
drag, startPoint x: 981, startPoint y: 261, endPoint x: 1379, endPoint y: 269, distance: 397.7
click at [1379, 269] on tr "D. Sit and reach (cm) -42.0 -10.0 + 32.0 cm" at bounding box center [1010, 263] width 799 height 33
click at [1379, 269] on td "+ 32.0 cm" at bounding box center [1358, 263] width 104 height 33
drag, startPoint x: 1371, startPoint y: 269, endPoint x: 811, endPoint y: 270, distance: 560.4
click at [811, 270] on tr "D. Sit and reach (cm) -42.0 -10.0 + 32.0 cm" at bounding box center [1010, 263] width 799 height 33
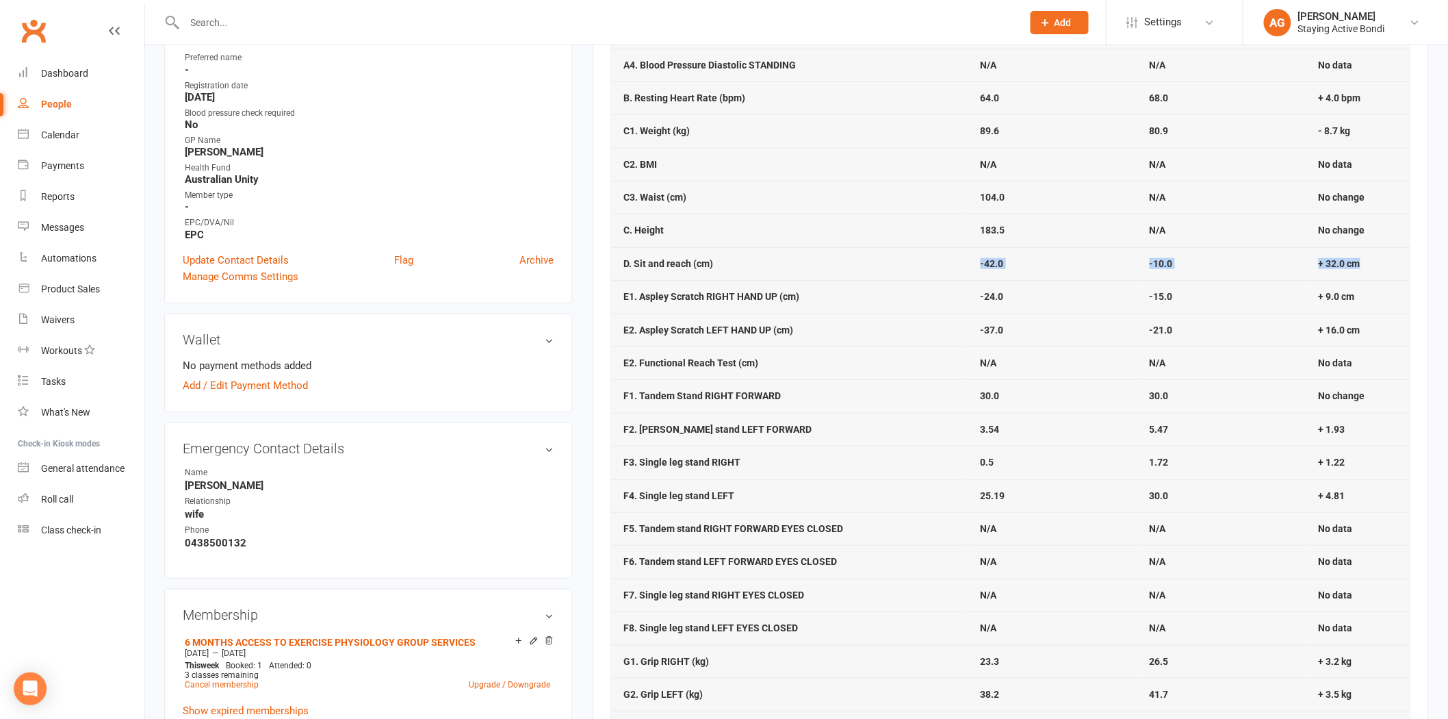
click at [802, 269] on td "D. Sit and reach (cm)" at bounding box center [789, 263] width 357 height 33
click at [796, 271] on td "D. Sit and reach (cm)" at bounding box center [789, 263] width 357 height 33
click at [810, 274] on td "D. Sit and reach (cm)" at bounding box center [789, 263] width 357 height 33
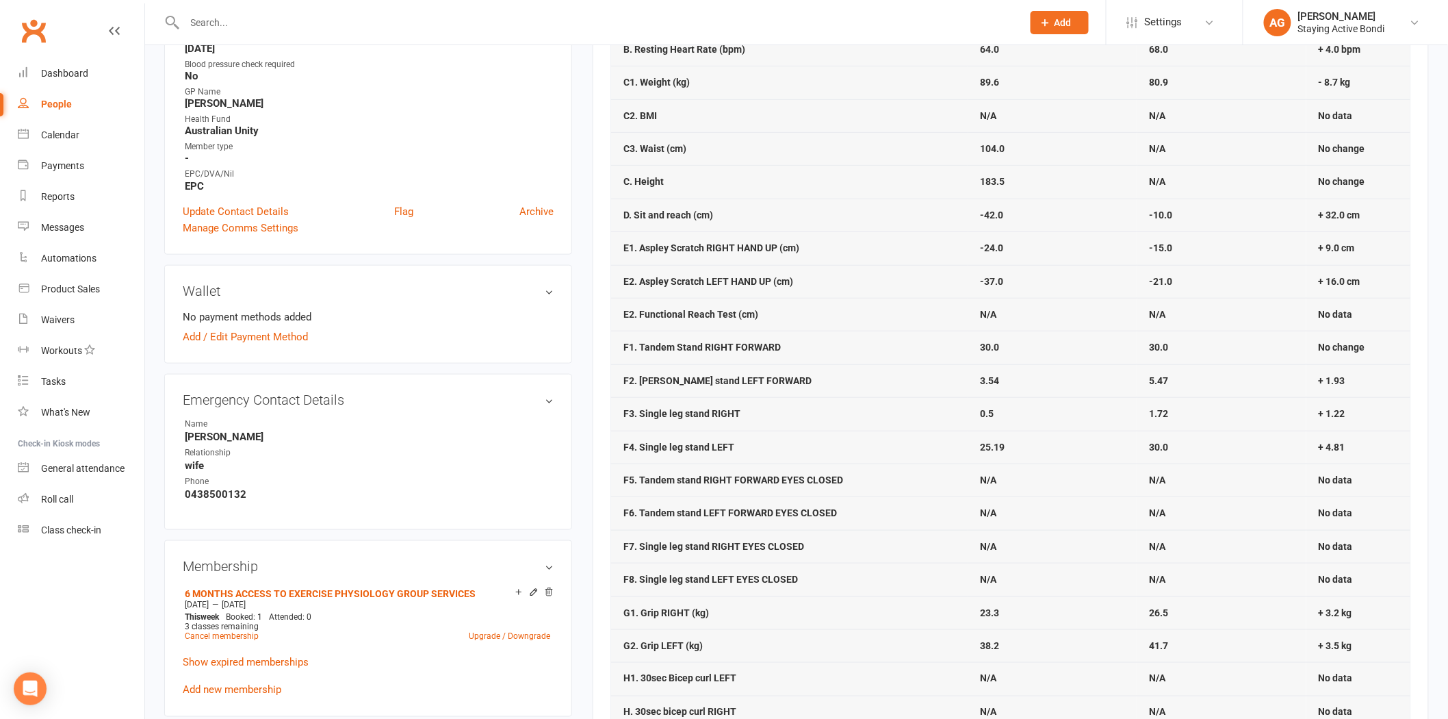
scroll to position [456, 0]
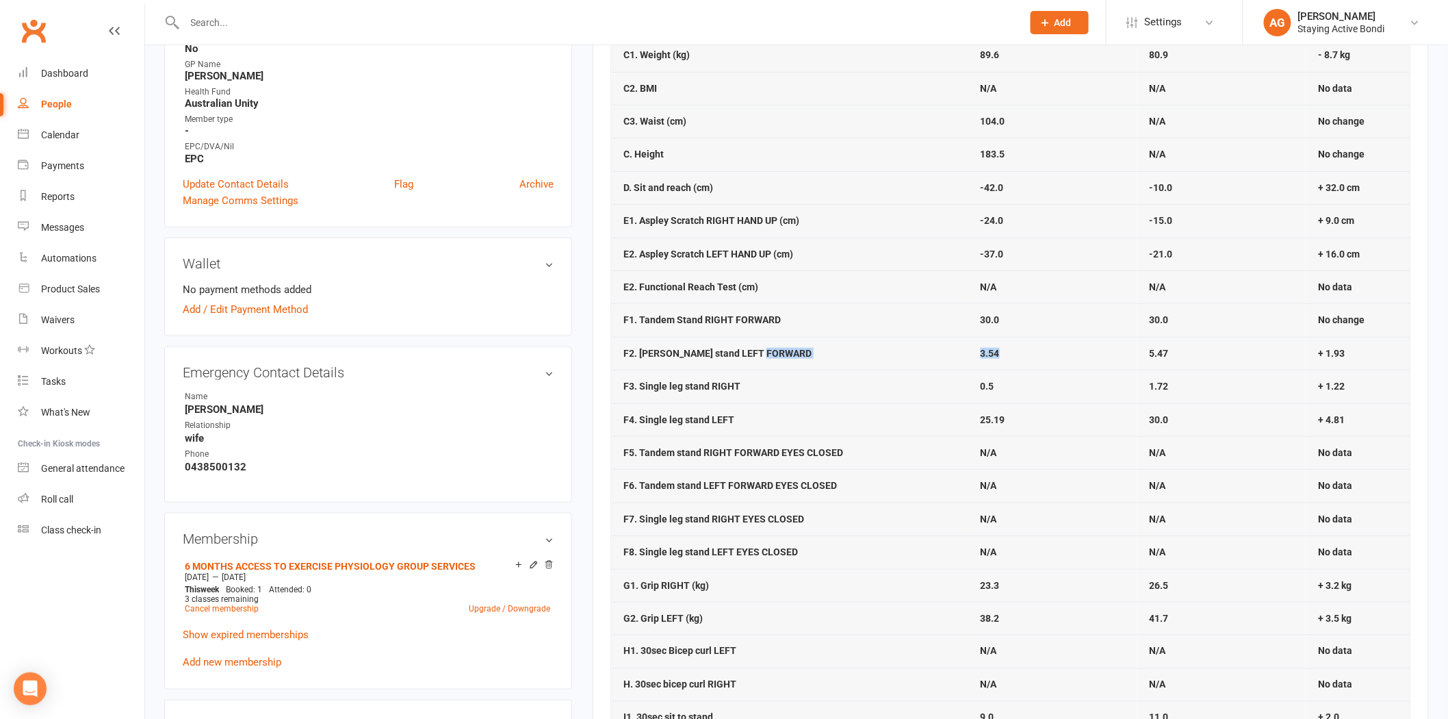
drag, startPoint x: 1011, startPoint y: 354, endPoint x: 958, endPoint y: 358, distance: 52.9
click at [958, 358] on tr "F2. Tandem stand LEFT FORWARD 3.54 5.47 + 1.93" at bounding box center [1010, 353] width 799 height 33
drag, startPoint x: 1196, startPoint y: 349, endPoint x: 1095, endPoint y: 359, distance: 101.8
click at [1095, 359] on tr "F2. Tandem stand LEFT FORWARD 3.54 5.47 + 1.93" at bounding box center [1010, 353] width 799 height 33
click at [1083, 354] on td "3.54" at bounding box center [1052, 353] width 169 height 33
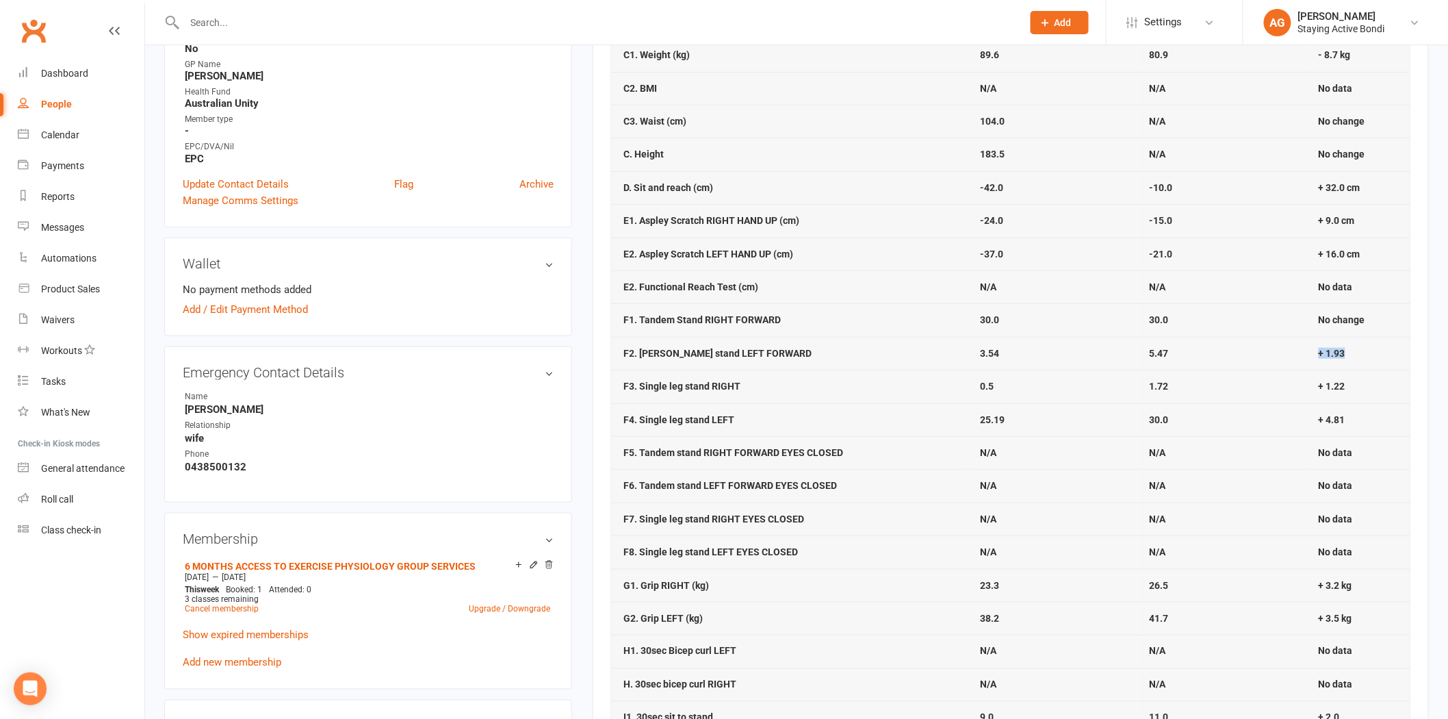
drag, startPoint x: 1363, startPoint y: 354, endPoint x: 1295, endPoint y: 357, distance: 68.5
click at [1295, 357] on tr "F2. Tandem stand LEFT FORWARD 3.54 5.47 + 1.93" at bounding box center [1010, 353] width 799 height 33
click at [1250, 339] on td "5.47" at bounding box center [1221, 353] width 169 height 33
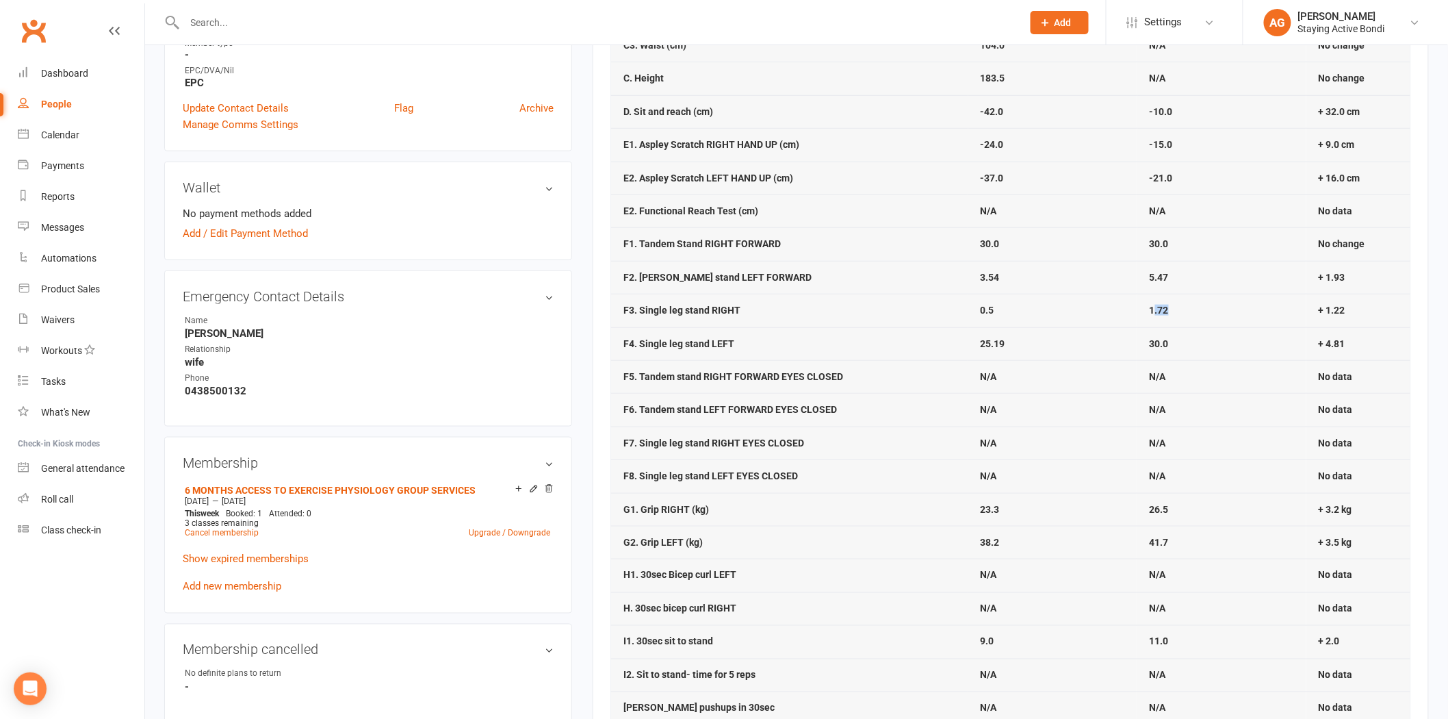
drag, startPoint x: 1225, startPoint y: 315, endPoint x: 1152, endPoint y: 313, distance: 73.2
click at [1153, 313] on td "1.72" at bounding box center [1221, 310] width 169 height 33
click at [1133, 333] on td "25.19" at bounding box center [1052, 343] width 169 height 33
drag, startPoint x: 988, startPoint y: 310, endPoint x: 981, endPoint y: 308, distance: 7.8
click at [983, 310] on strong "0.5" at bounding box center [988, 310] width 14 height 11
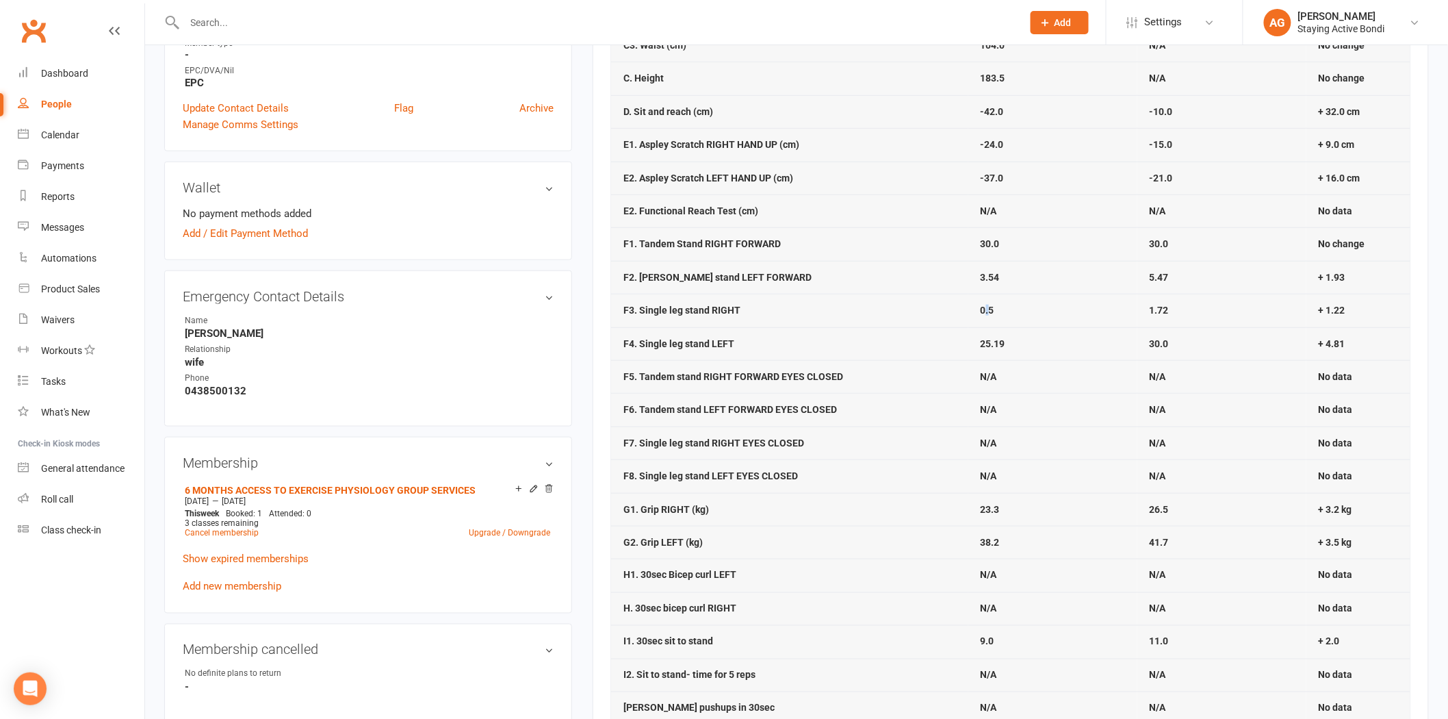
click at [981, 308] on strong "0.5" at bounding box center [988, 310] width 14 height 11
drag, startPoint x: 1189, startPoint y: 311, endPoint x: 1126, endPoint y: 313, distance: 63.0
click at [1126, 313] on tr "F3. Single leg stand RIGHT 0.5 1.72 + 1.22" at bounding box center [1010, 310] width 799 height 33
click at [1126, 313] on td "0.5" at bounding box center [1052, 310] width 169 height 33
drag, startPoint x: 1224, startPoint y: 326, endPoint x: 1093, endPoint y: 313, distance: 130.7
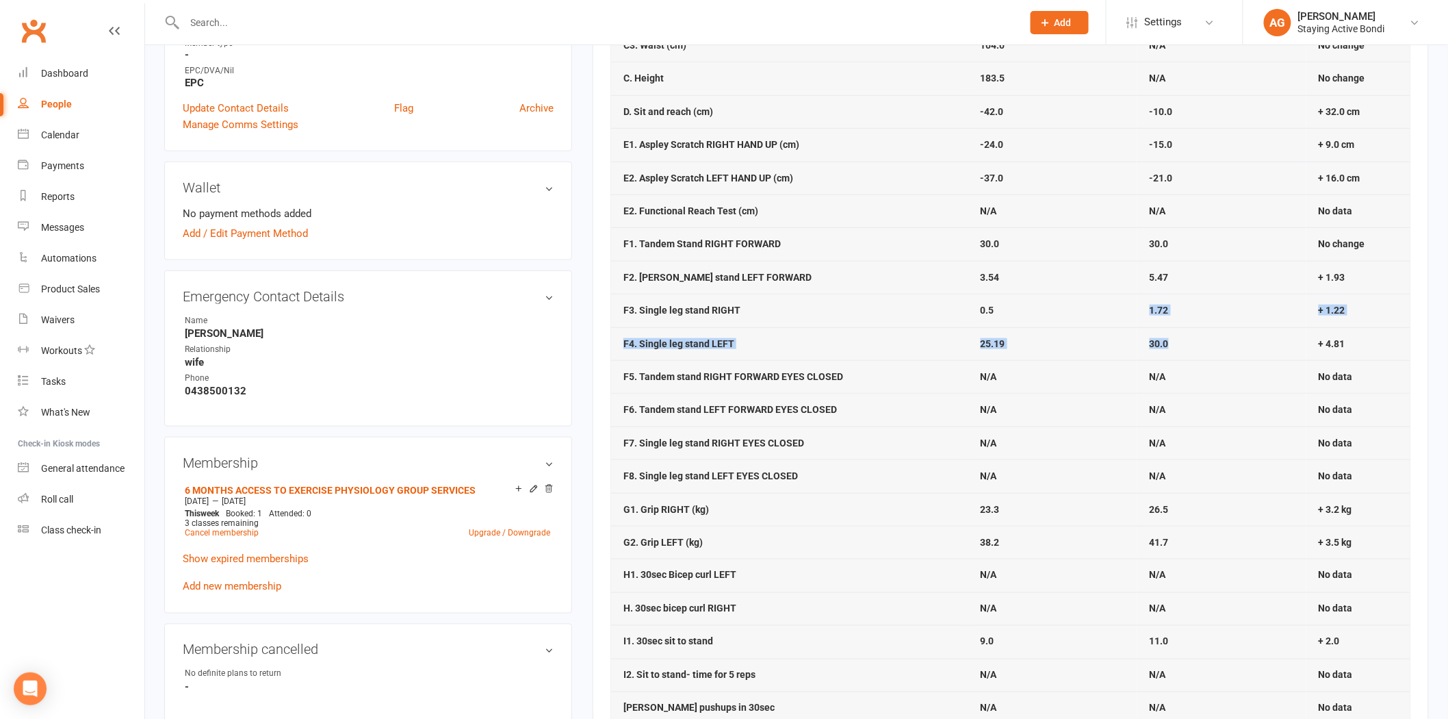
click at [1098, 313] on tbody "A1. Blood Pressure Systolic 166.0 142.0 - 24.0 A2. Blood Pressure Diastolic 92.…" at bounding box center [1010, 310] width 799 height 1026
click at [1087, 312] on td "0.5" at bounding box center [1052, 310] width 169 height 33
click at [1085, 311] on td "0.5" at bounding box center [1052, 310] width 169 height 33
drag, startPoint x: 968, startPoint y: 311, endPoint x: 947, endPoint y: 298, distance: 23.9
click at [949, 299] on tr "F3. Single leg stand RIGHT 0.5 1.72 + 1.22" at bounding box center [1010, 310] width 799 height 33
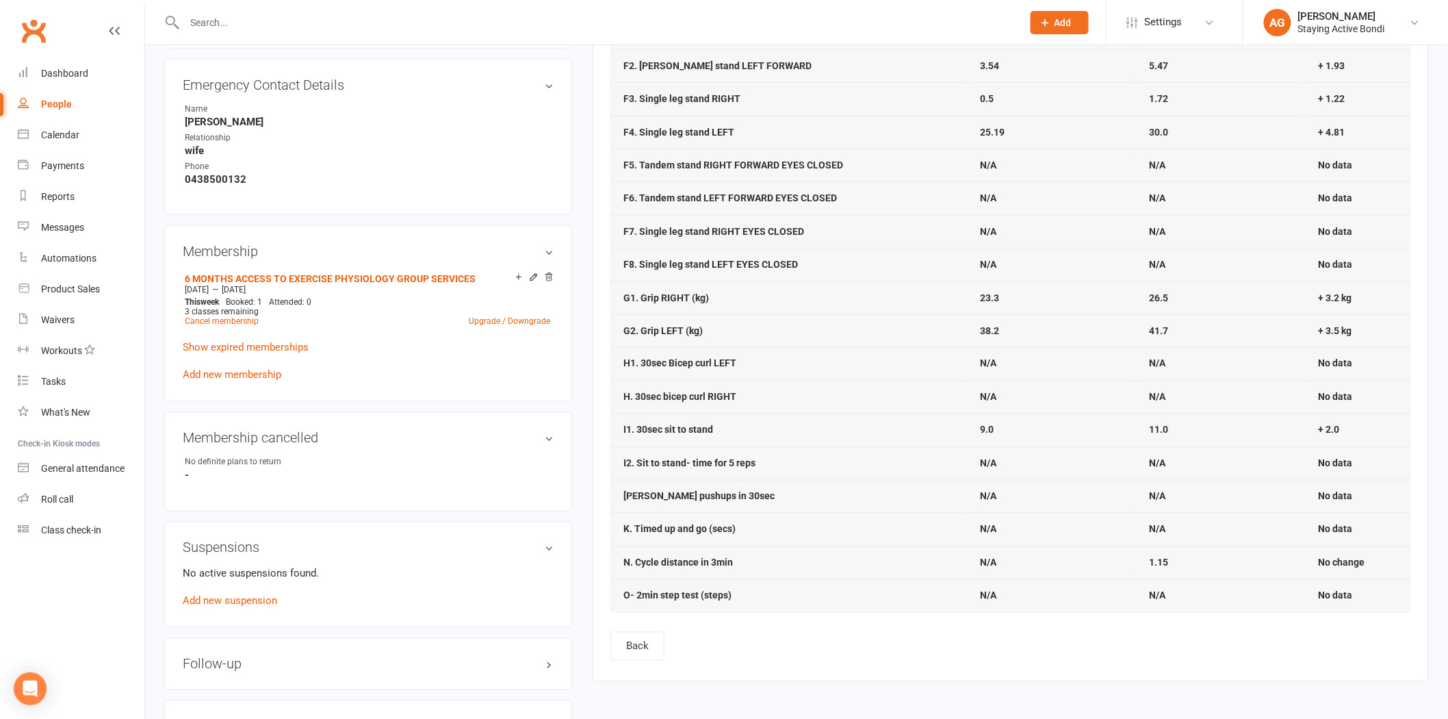
scroll to position [760, 0]
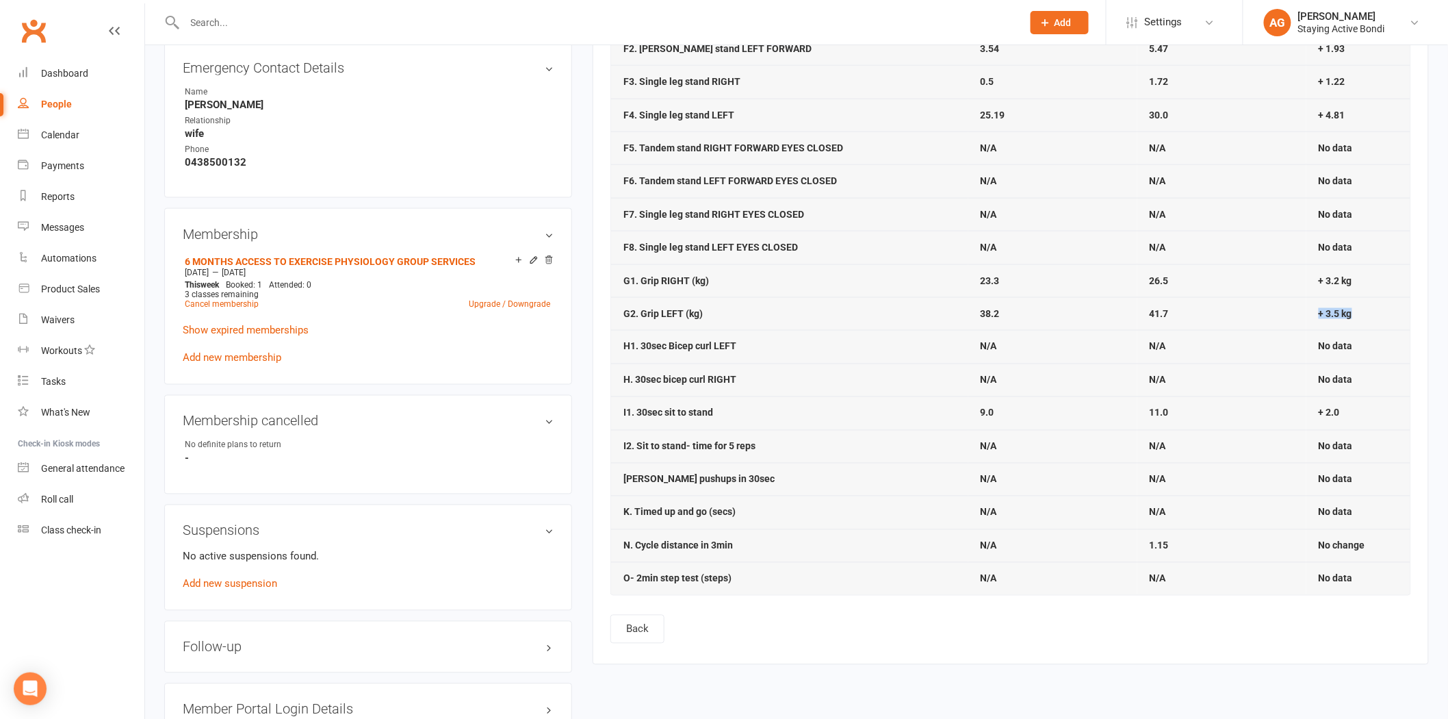
drag, startPoint x: 1398, startPoint y: 320, endPoint x: 1266, endPoint y: 311, distance: 132.4
click at [1266, 311] on tr "G2. [PERSON_NAME] LEFT (kg) 38.2 41.7 + 3.5 kg" at bounding box center [1010, 313] width 799 height 33
click at [1266, 311] on td "41.7" at bounding box center [1221, 313] width 169 height 33
click at [1177, 303] on td "41.7" at bounding box center [1221, 313] width 169 height 33
drag, startPoint x: 1369, startPoint y: 409, endPoint x: 640, endPoint y: 418, distance: 728.8
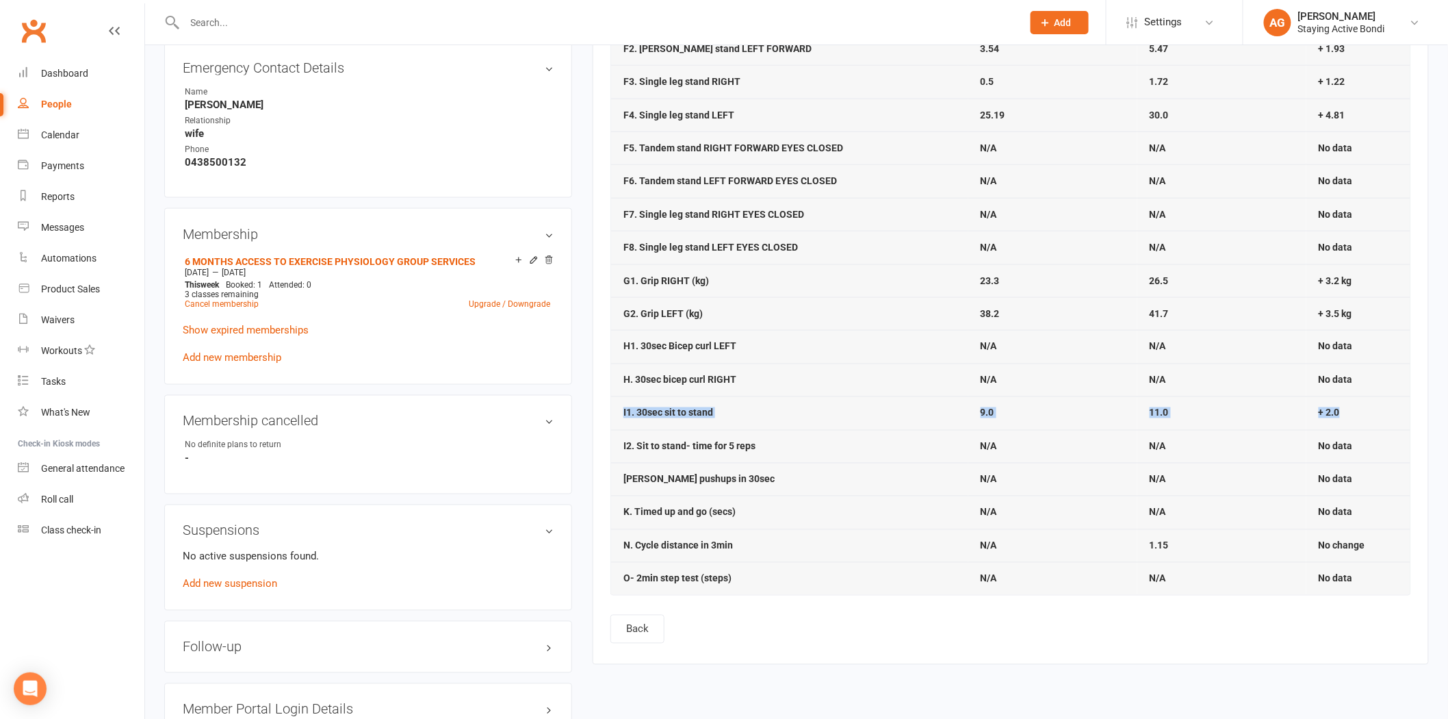
click at [639, 418] on tr "I1. 30sec sit to stand 9.0 11.0 + 2.0" at bounding box center [1010, 412] width 799 height 33
click at [638, 417] on strong "I1. 30sec sit to stand" at bounding box center [668, 412] width 90 height 11
drag, startPoint x: 976, startPoint y: 419, endPoint x: 1198, endPoint y: 415, distance: 221.1
click at [1198, 415] on tr "I1. 30sec sit to stand 9.0 11.0 + 2.0" at bounding box center [1010, 412] width 799 height 33
click at [1333, 413] on strong "+ 2.0" at bounding box center [1329, 412] width 21 height 11
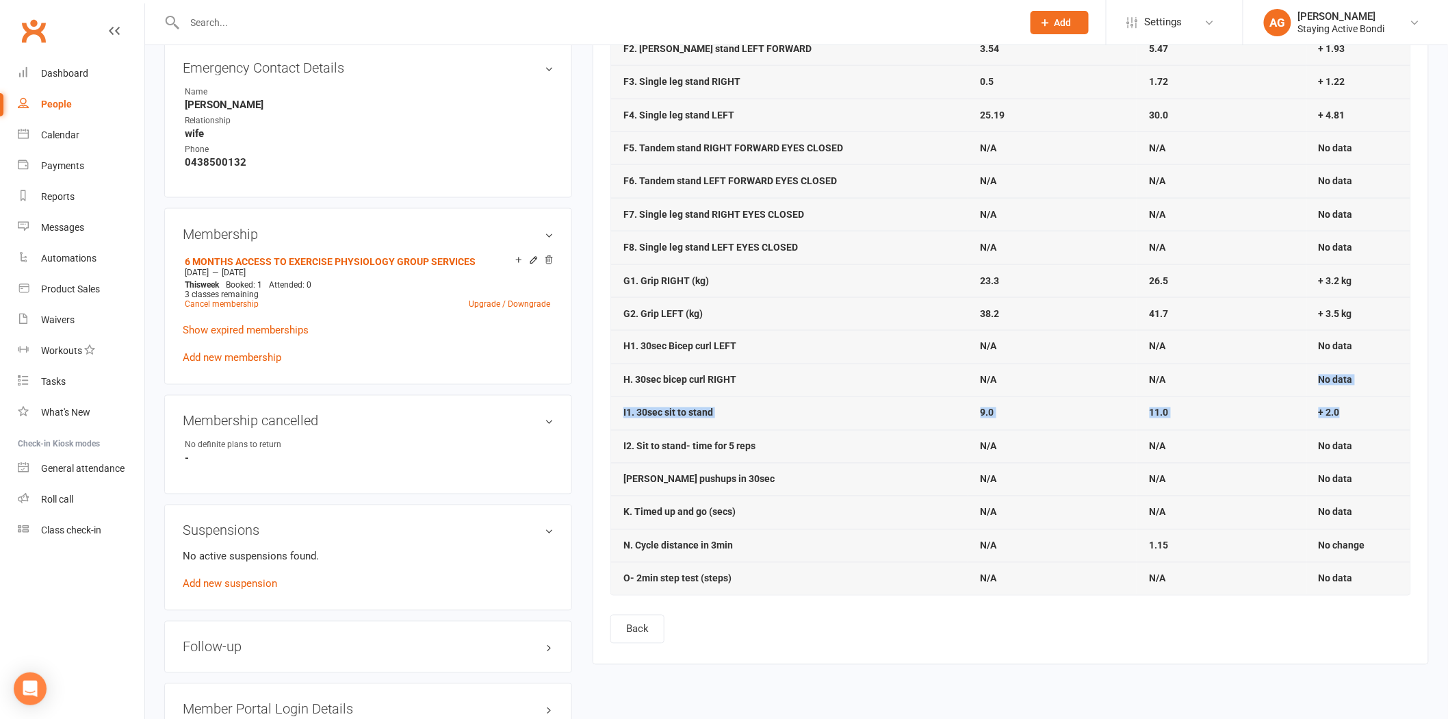
drag, startPoint x: 1339, startPoint y: 412, endPoint x: 1206, endPoint y: 393, distance: 134.8
click at [1206, 393] on tbody "A1. Blood Pressure Systolic 166.0 142.0 - 24.0 A2. Blood Pressure Diastolic 92.…" at bounding box center [1010, 81] width 799 height 1026
click at [1203, 391] on td "N/A" at bounding box center [1221, 379] width 169 height 33
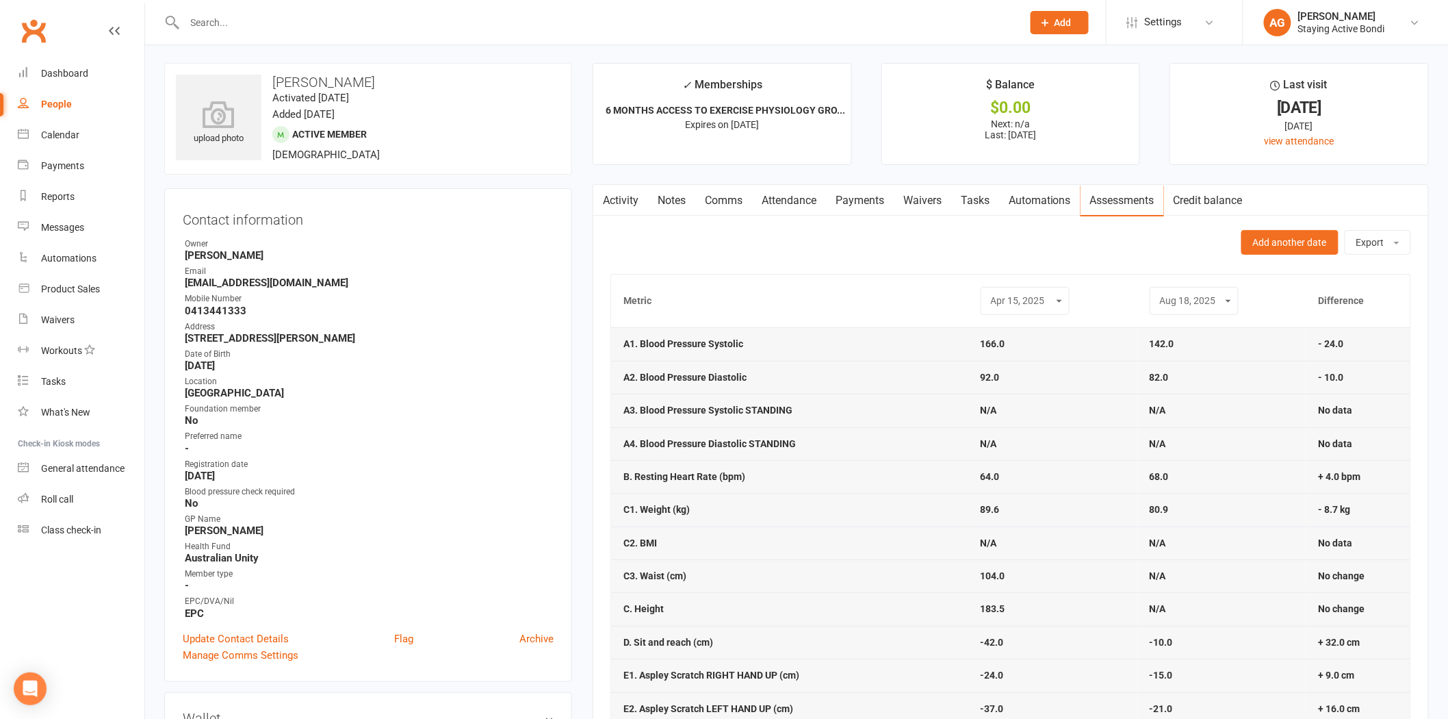
scroll to position [0, 0]
click at [94, 500] on link "Roll call" at bounding box center [81, 499] width 127 height 31
